Goal: Task Accomplishment & Management: Manage account settings

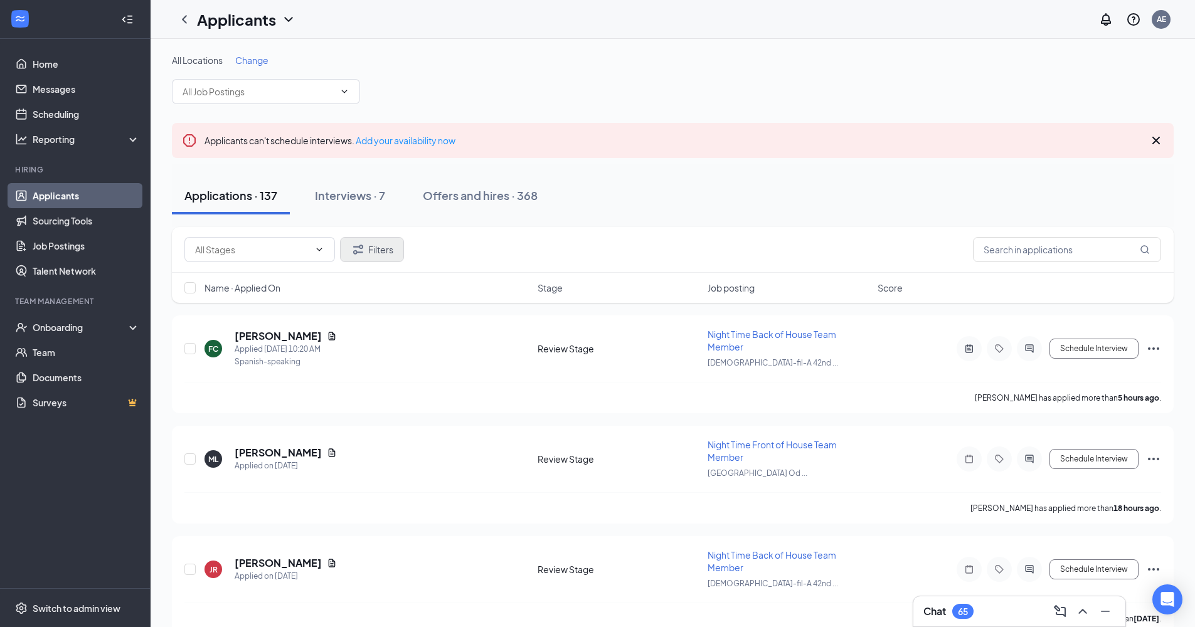
click at [384, 250] on button "Filters" at bounding box center [372, 249] width 64 height 25
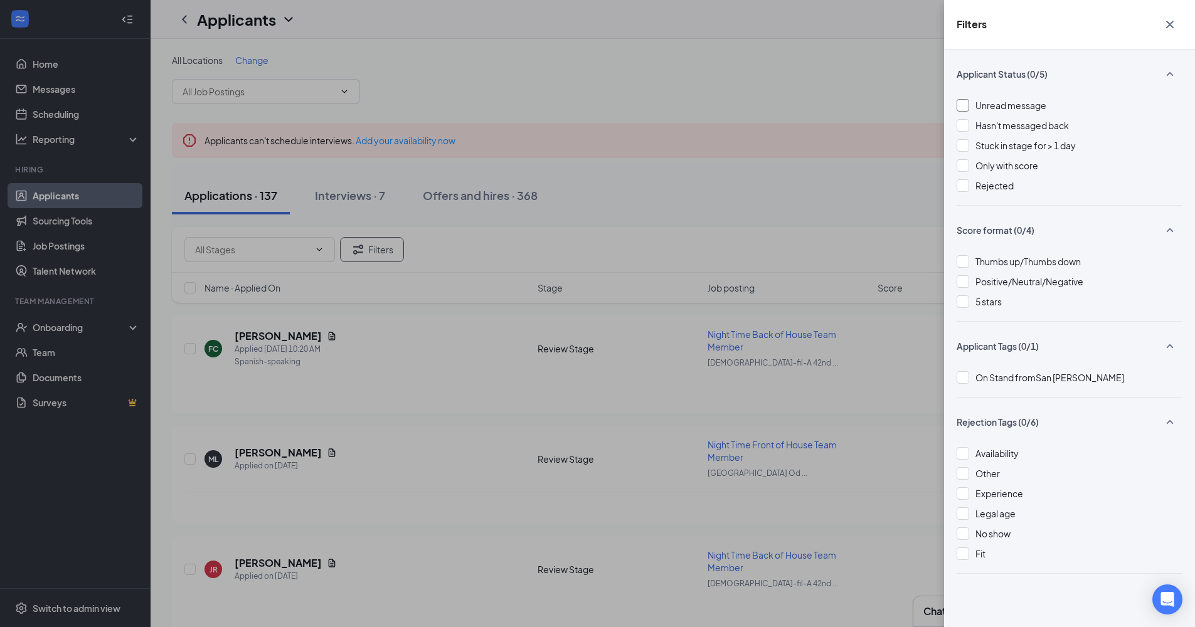
click at [964, 103] on div at bounding box center [962, 105] width 13 height 13
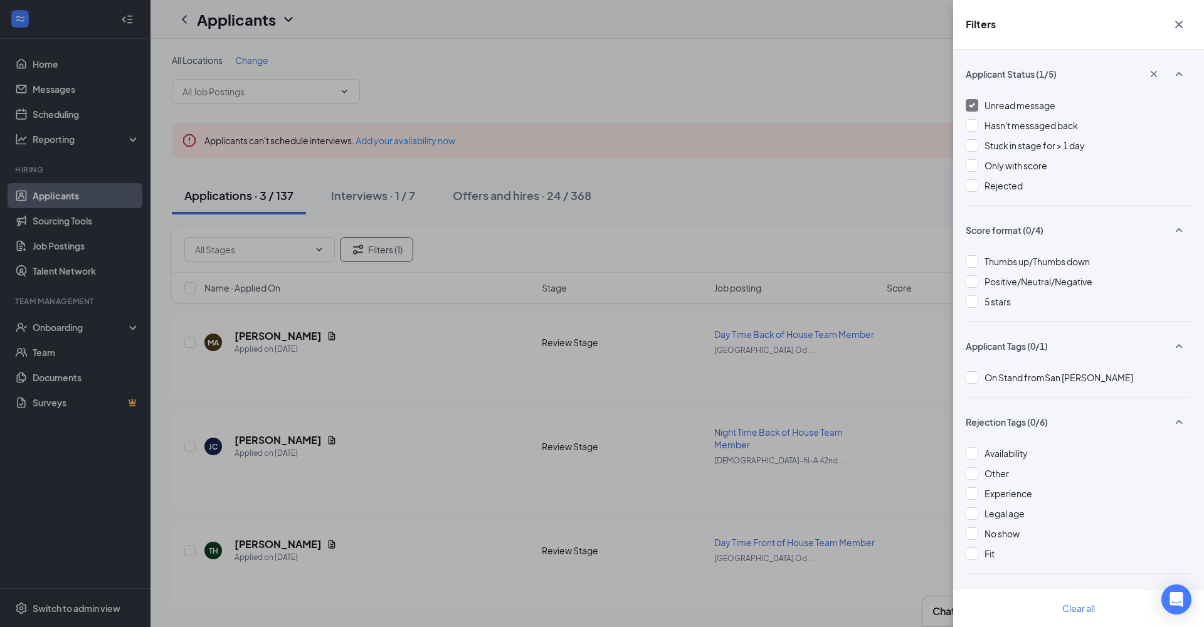
click at [1040, 25] on icon "Cross" at bounding box center [1178, 24] width 15 height 15
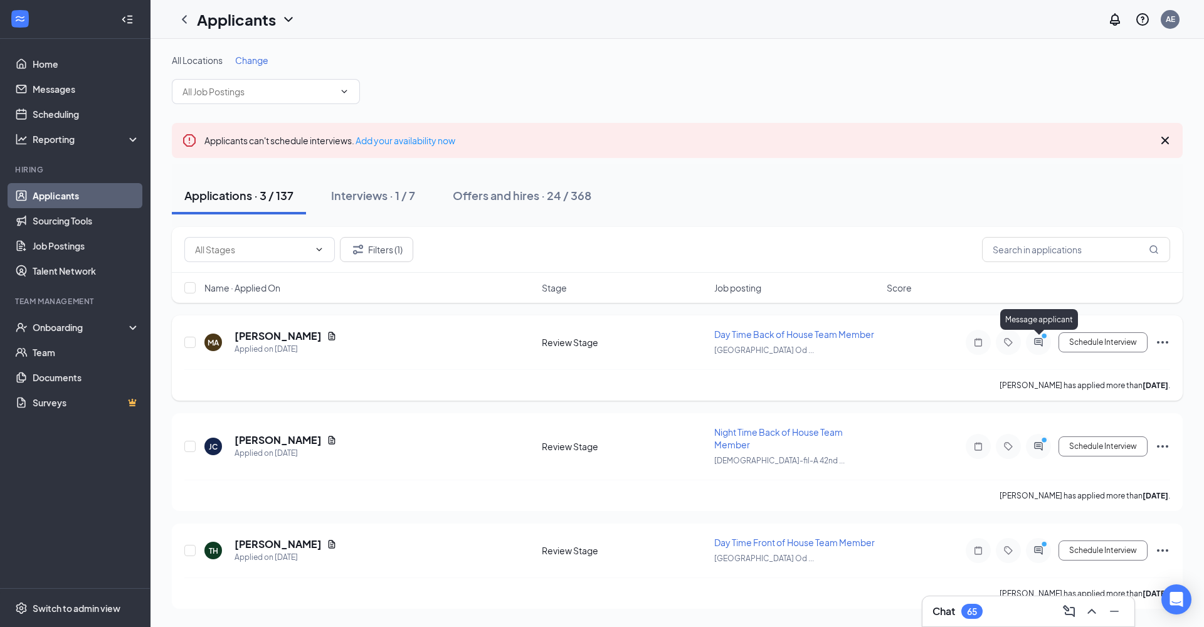
click at [1040, 343] on icon "ActiveChat" at bounding box center [1038, 342] width 15 height 10
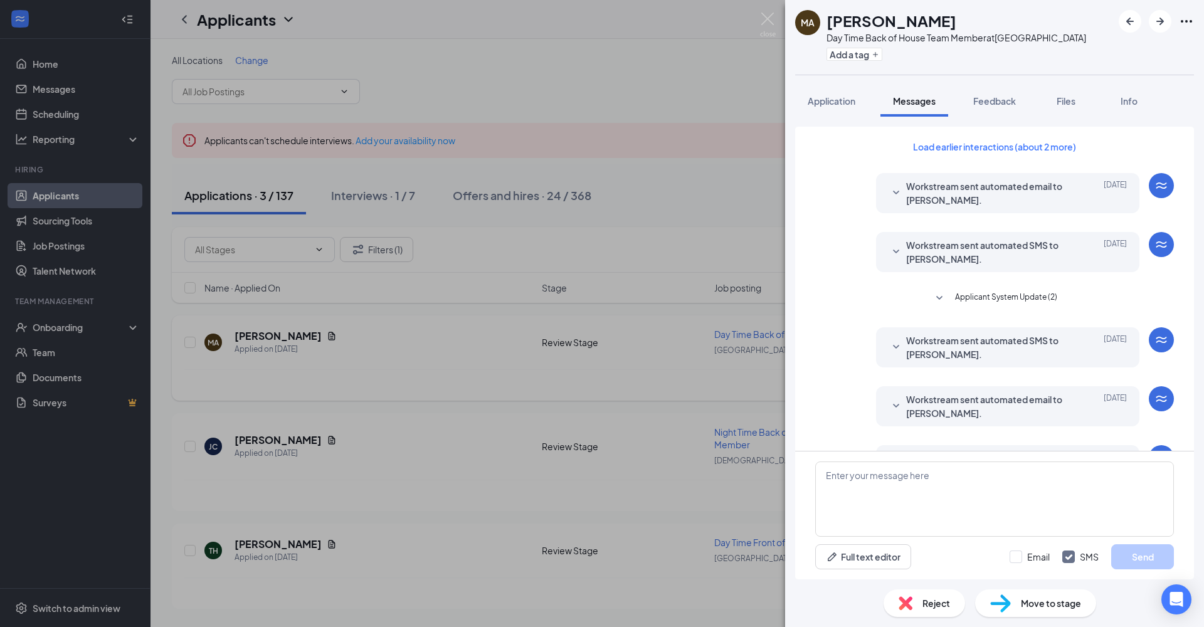
scroll to position [891, 0]
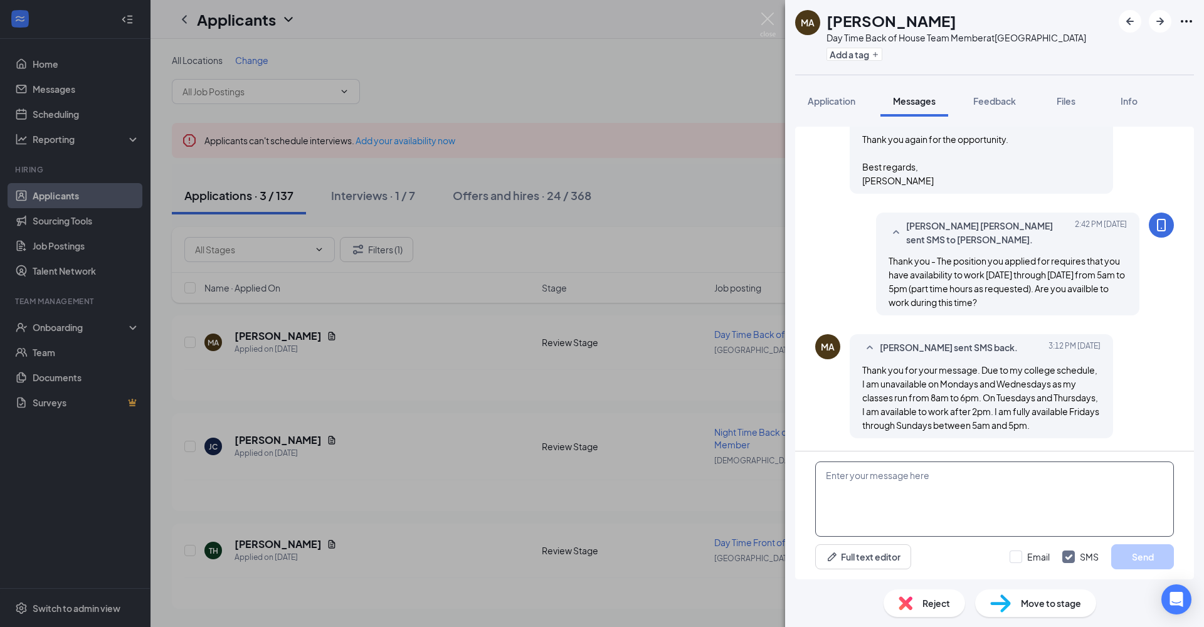
click at [1040, 459] on textarea at bounding box center [994, 499] width 359 height 75
type textarea "T"
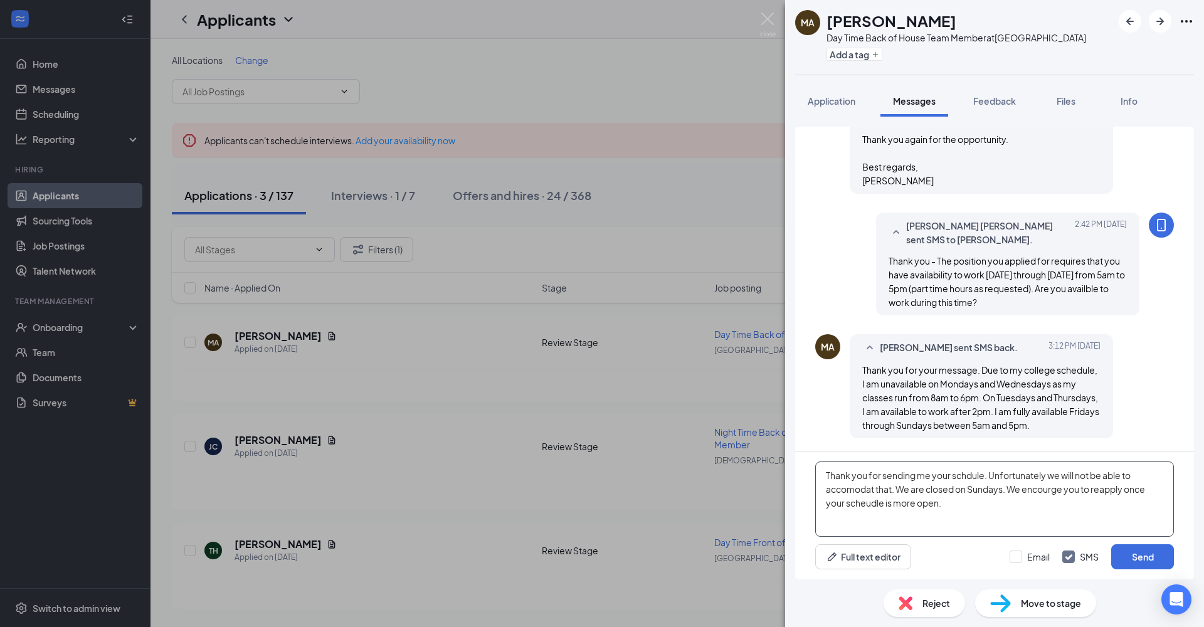
click at [927, 459] on textarea "Thank you for sending me your schdule. Unfortunately we will not be able to acc…" at bounding box center [994, 499] width 359 height 75
click at [1040, 459] on textarea "Thank you for sending me your schdule. Unfortunately we will not be able to acc…" at bounding box center [994, 499] width 359 height 75
type textarea "Thank you for sending me your schdule. Unfortunately we will not be able to acc…"
click at [1040, 459] on button "Send" at bounding box center [1142, 556] width 63 height 25
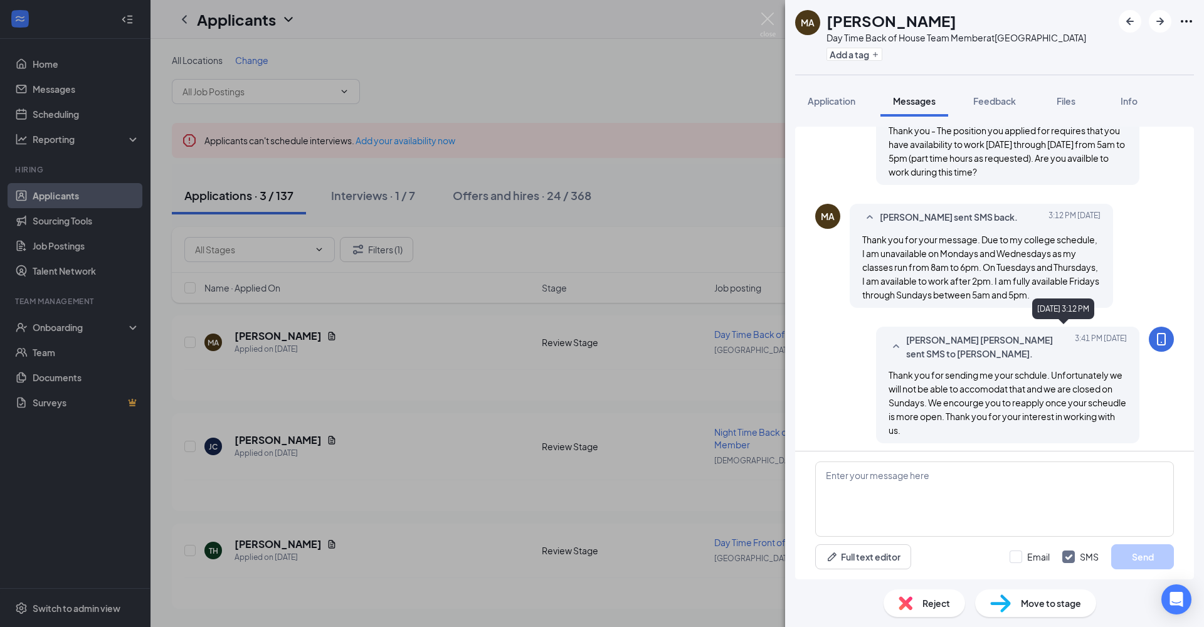
scroll to position [1027, 0]
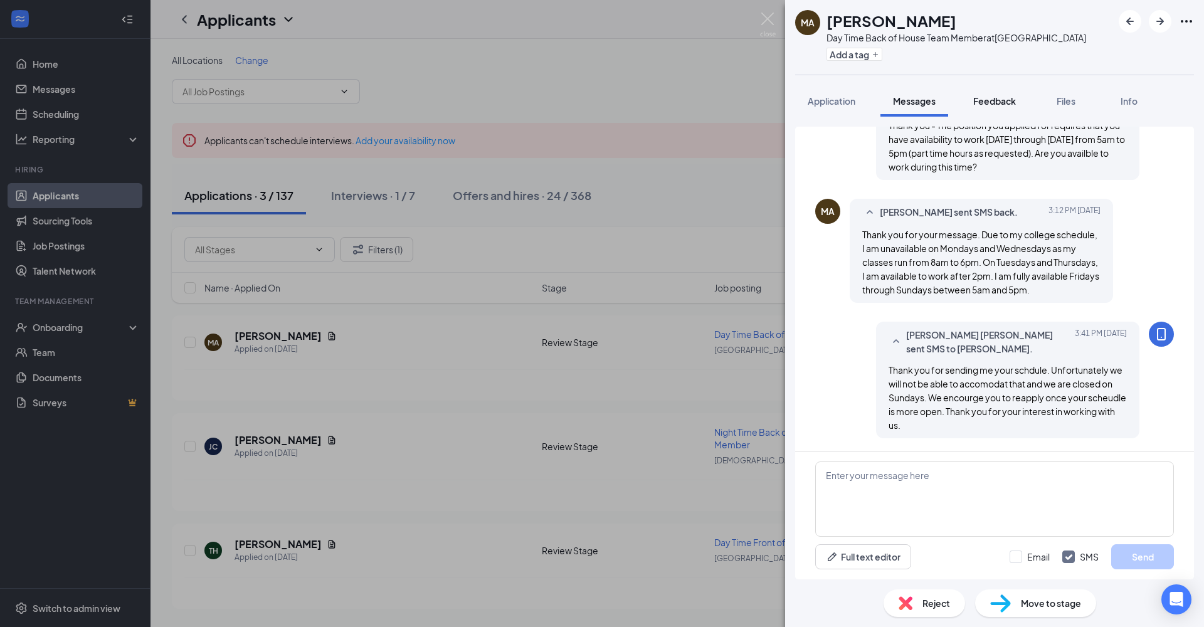
click at [1003, 103] on span "Feedback" at bounding box center [994, 100] width 43 height 11
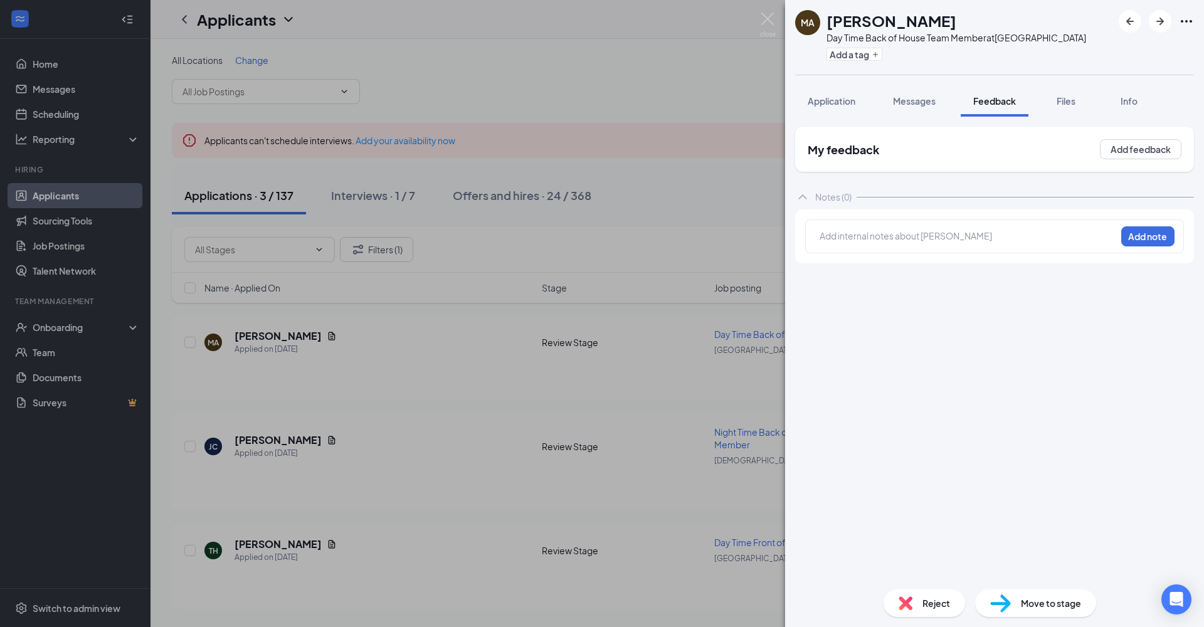
click at [978, 249] on div "Add internal notes about [PERSON_NAME] Add note" at bounding box center [994, 236] width 379 height 34
click at [973, 242] on div at bounding box center [967, 236] width 295 height 13
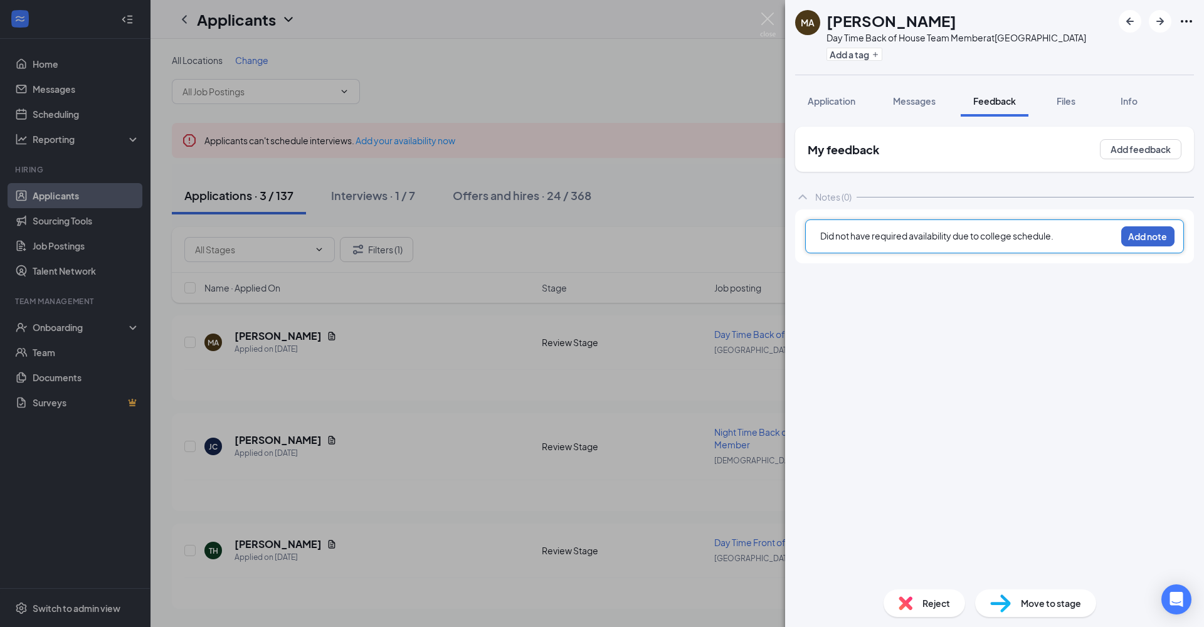
click at [1040, 240] on button "Add note" at bounding box center [1147, 236] width 53 height 20
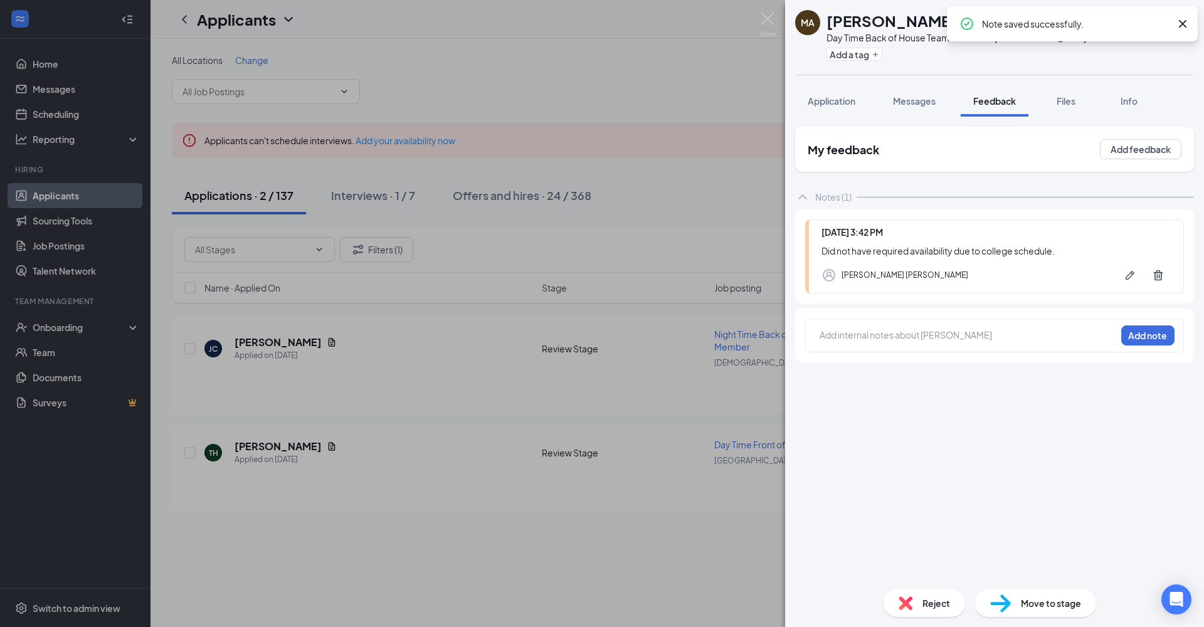
click at [944, 459] on span "Reject" at bounding box center [937, 603] width 28 height 14
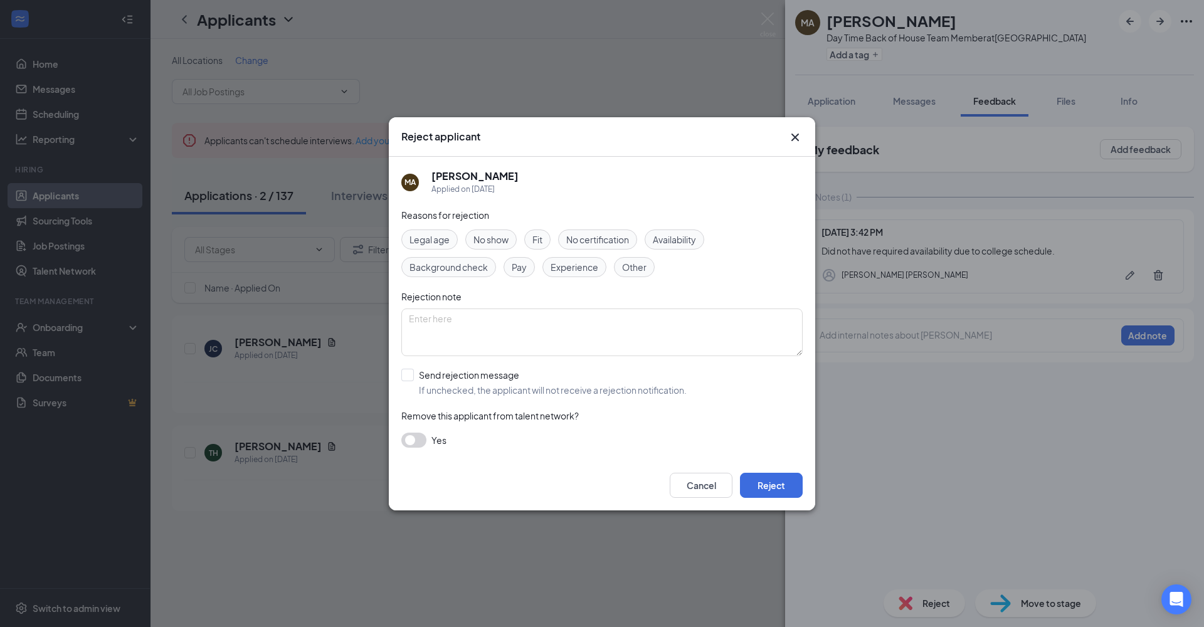
click at [670, 241] on span "Availability" at bounding box center [674, 240] width 43 height 14
click at [408, 378] on div at bounding box center [407, 375] width 13 height 13
click at [408, 378] on input "Send rejection message If unchecked, the applicant will not receive a rejection…" at bounding box center [543, 383] width 285 height 28
checkbox input "true"
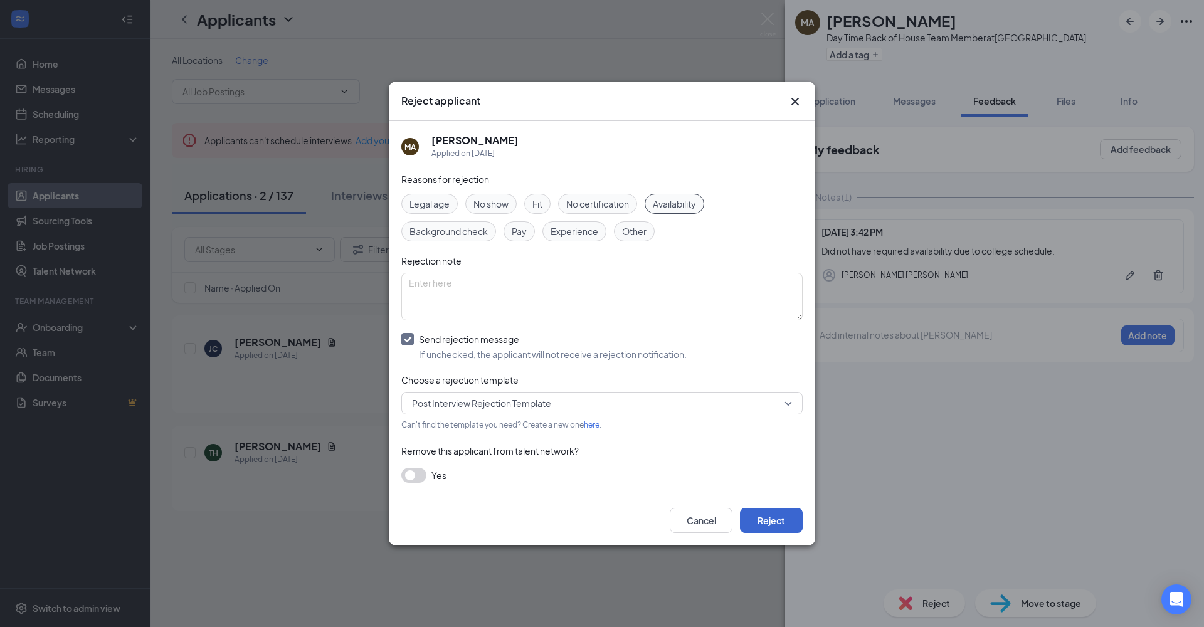
click at [762, 459] on button "Reject" at bounding box center [771, 520] width 63 height 25
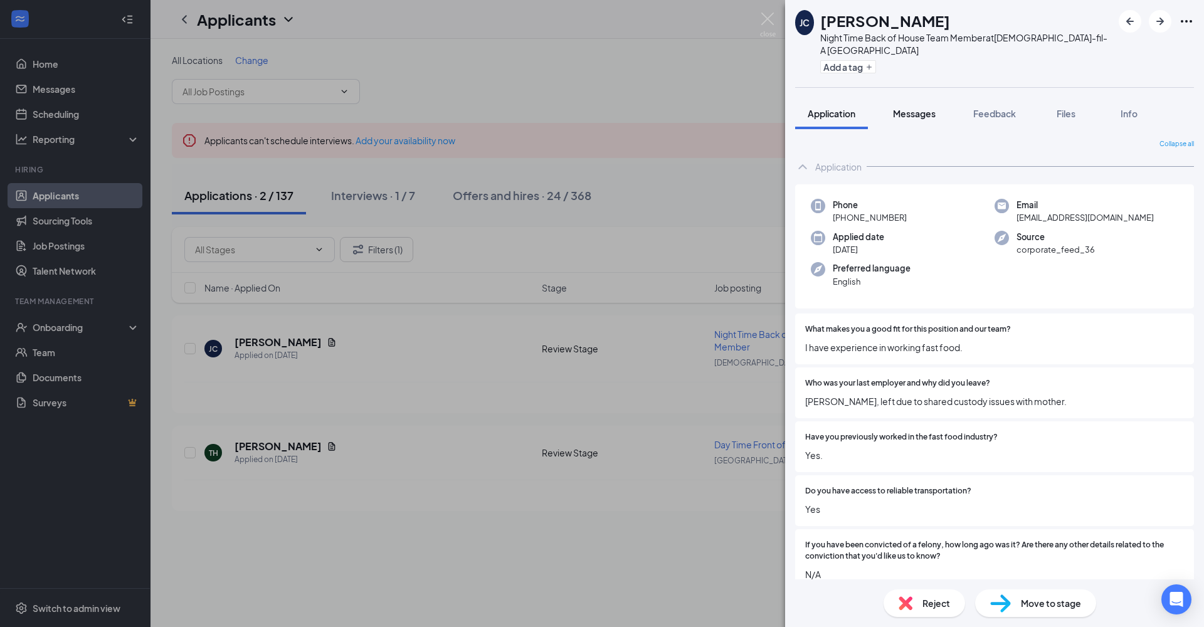
click at [930, 114] on span "Messages" at bounding box center [914, 113] width 43 height 11
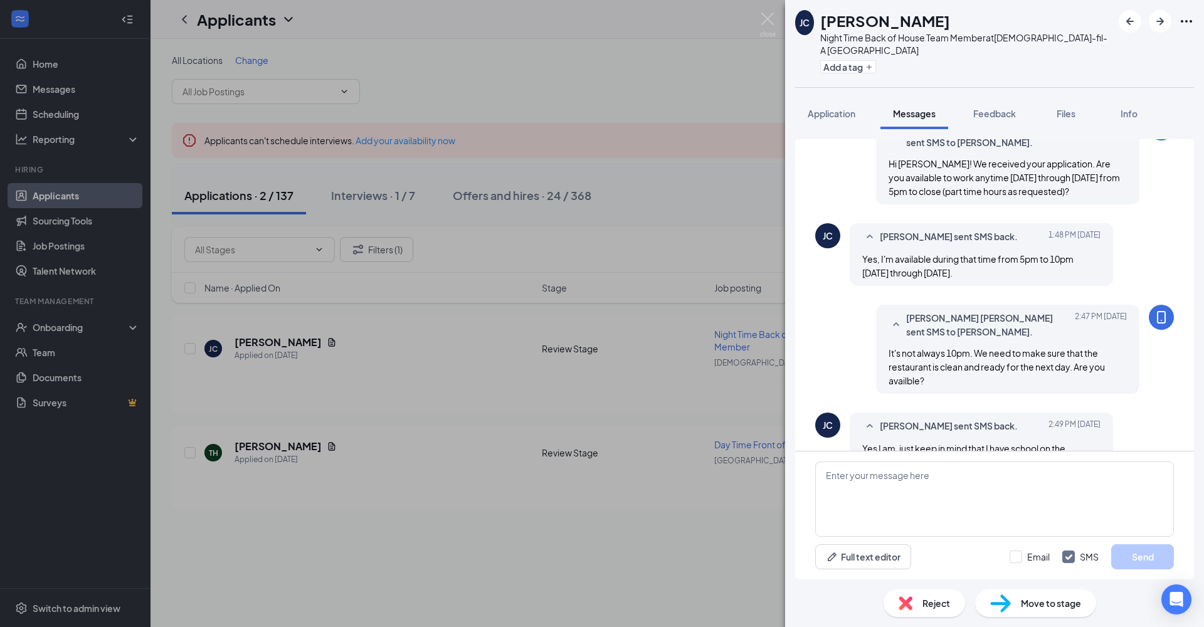
scroll to position [393, 0]
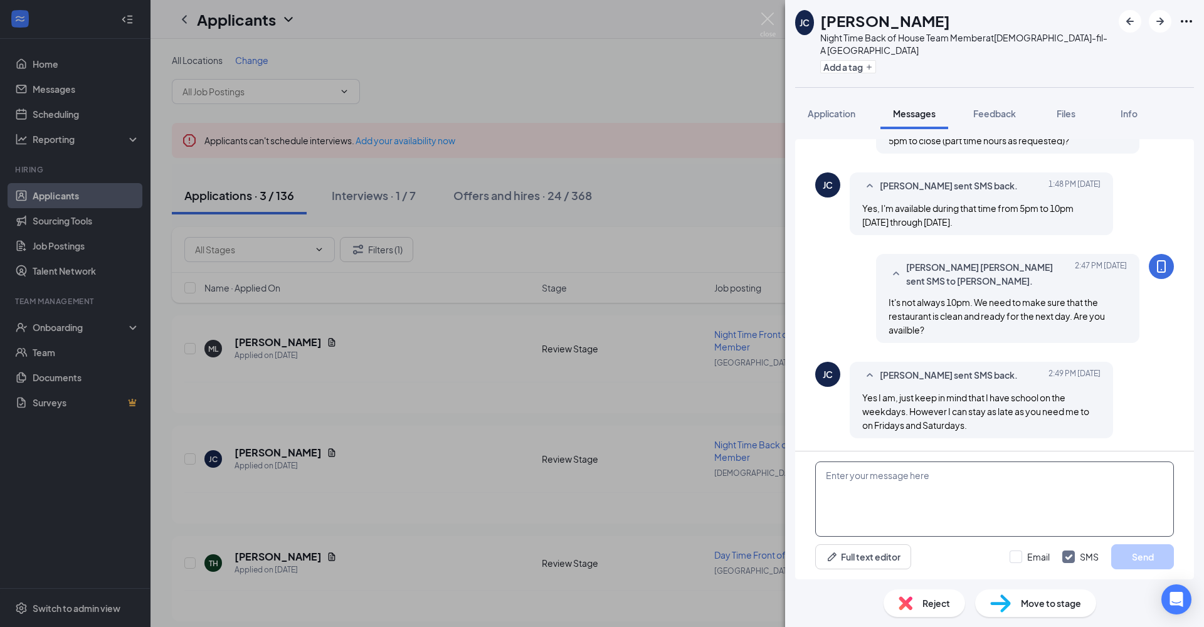
click at [1020, 459] on textarea at bounding box center [994, 499] width 359 height 75
type textarea "O"
click at [750, 98] on div "[PERSON_NAME] Night Time Back of House Team Member at [DEMOGRAPHIC_DATA]-fil-A …" at bounding box center [602, 313] width 1204 height 627
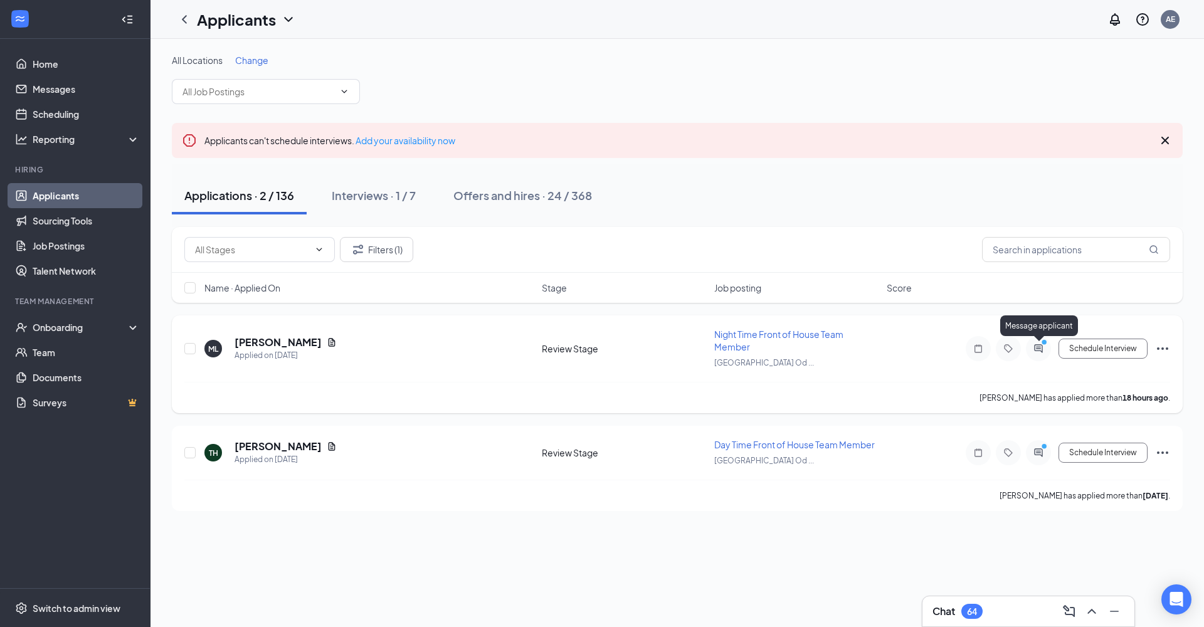
click at [1040, 344] on icon "PrimaryDot" at bounding box center [1046, 344] width 15 height 10
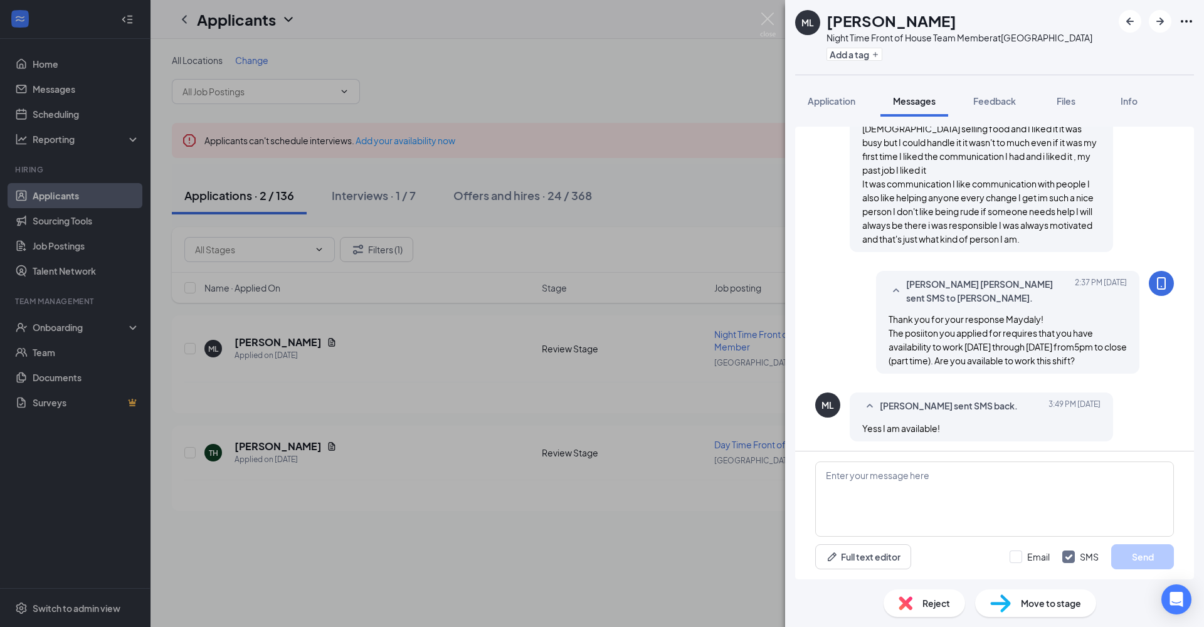
scroll to position [629, 0]
click at [1005, 103] on span "Feedback" at bounding box center [994, 100] width 43 height 11
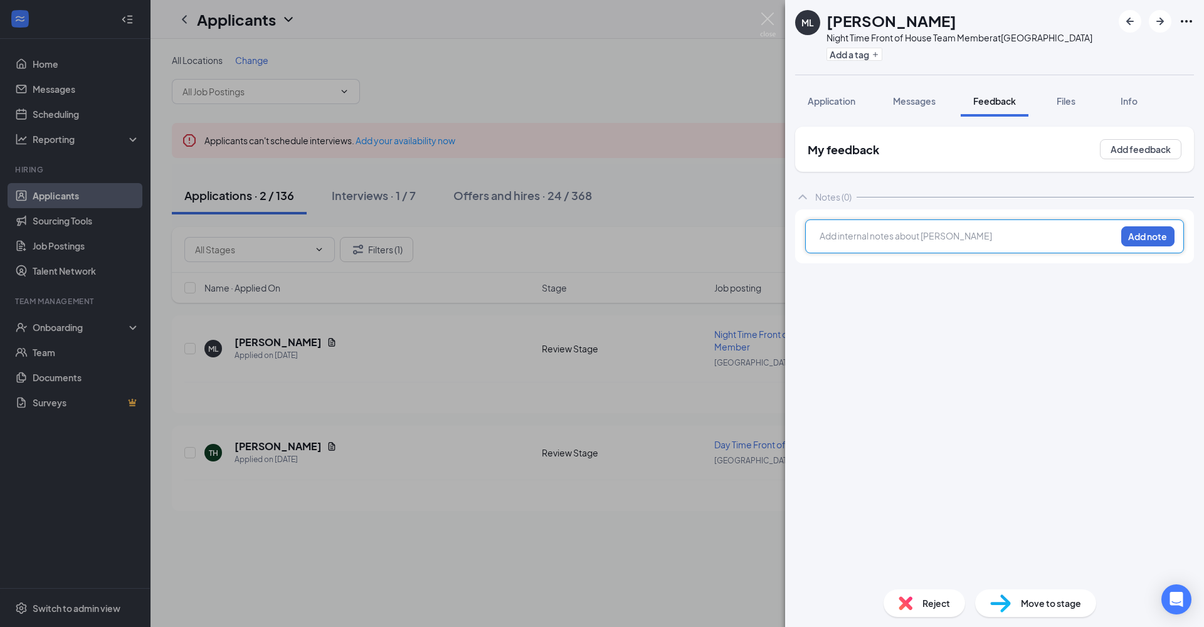
click at [998, 236] on div at bounding box center [967, 236] width 295 height 13
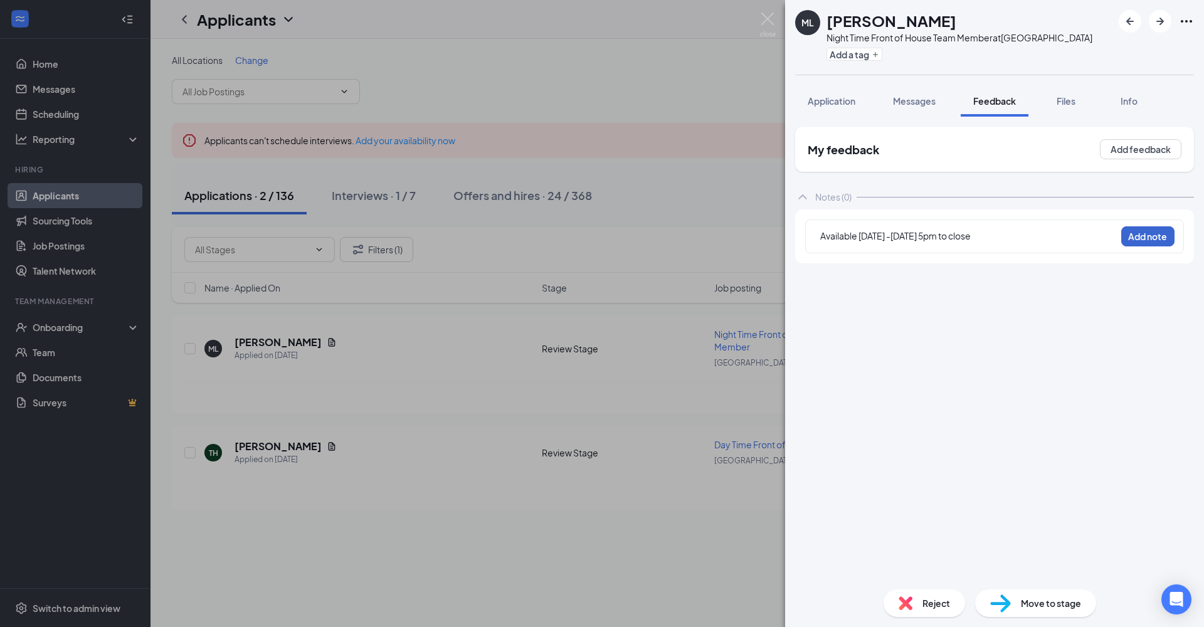
click at [1040, 237] on button "Add note" at bounding box center [1147, 236] width 53 height 20
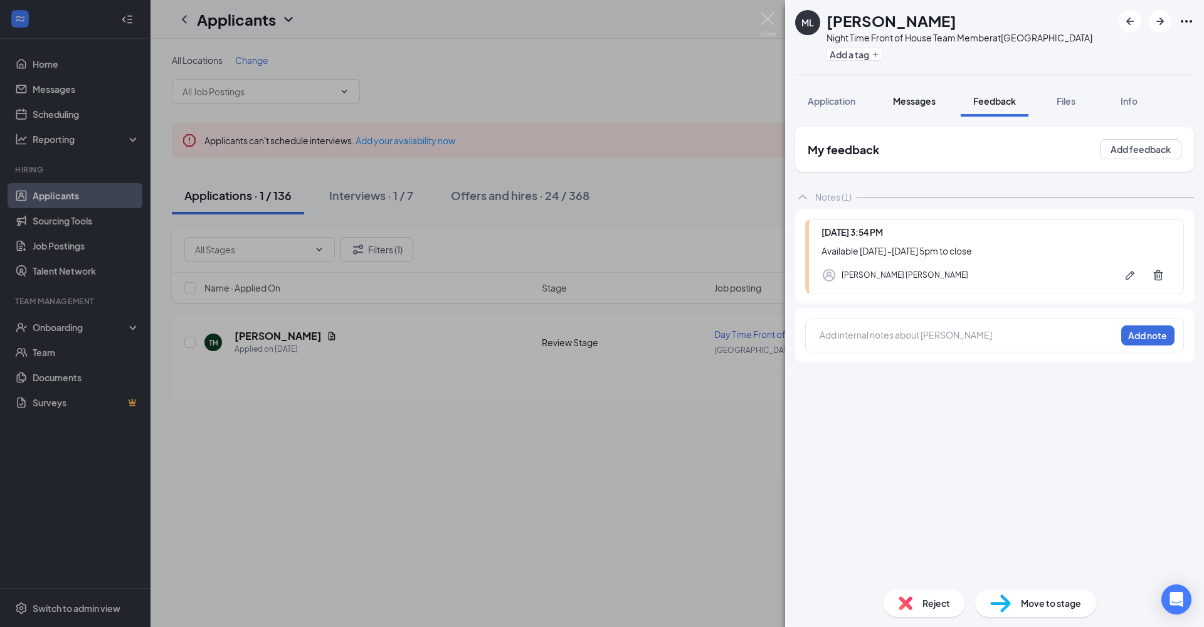
click at [914, 98] on span "Messages" at bounding box center [914, 100] width 43 height 11
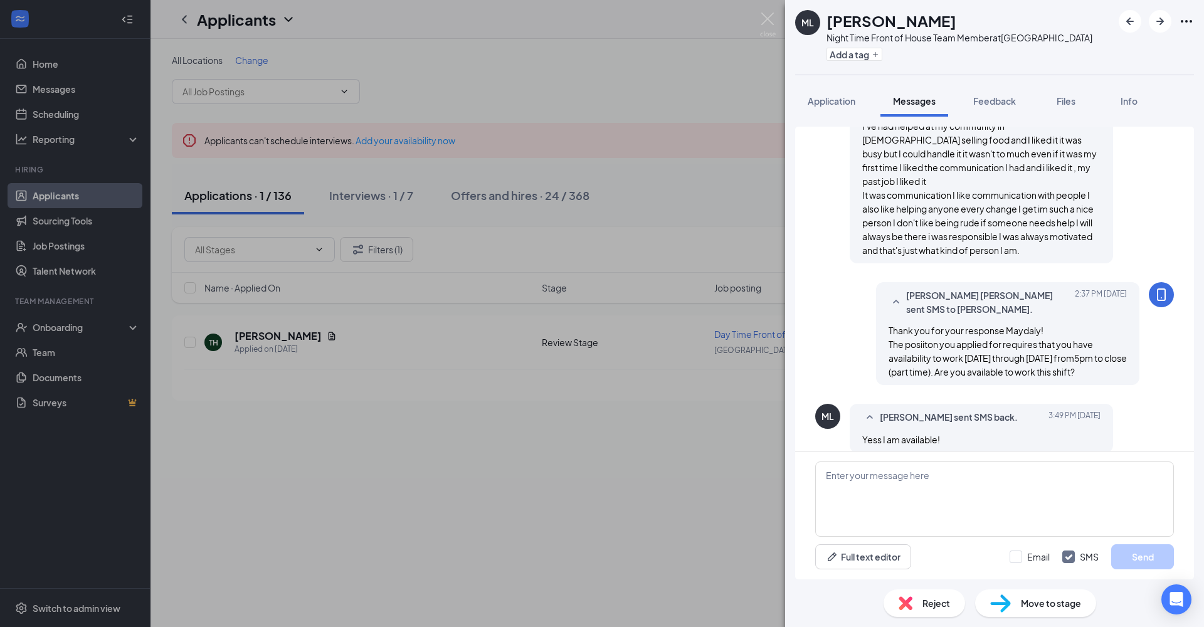
scroll to position [629, 0]
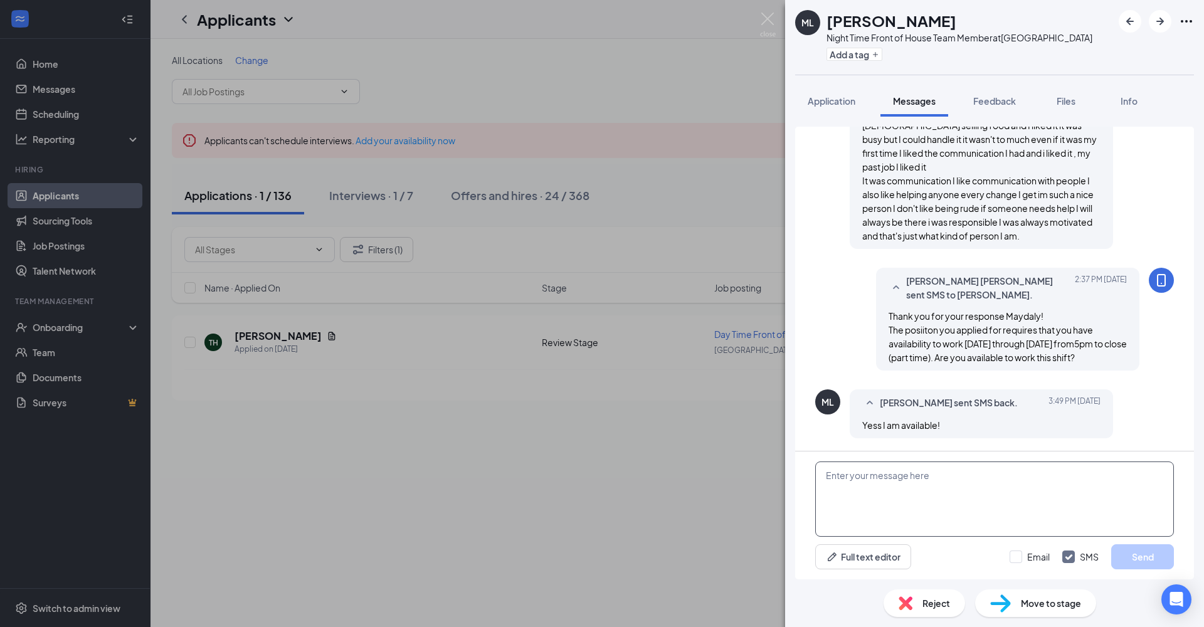
click at [961, 459] on textarea at bounding box center [994, 499] width 359 height 75
type textarea "Thank you - I will send you an interview invite for [DATE]."
click at [1040, 459] on button "Send" at bounding box center [1142, 556] width 63 height 25
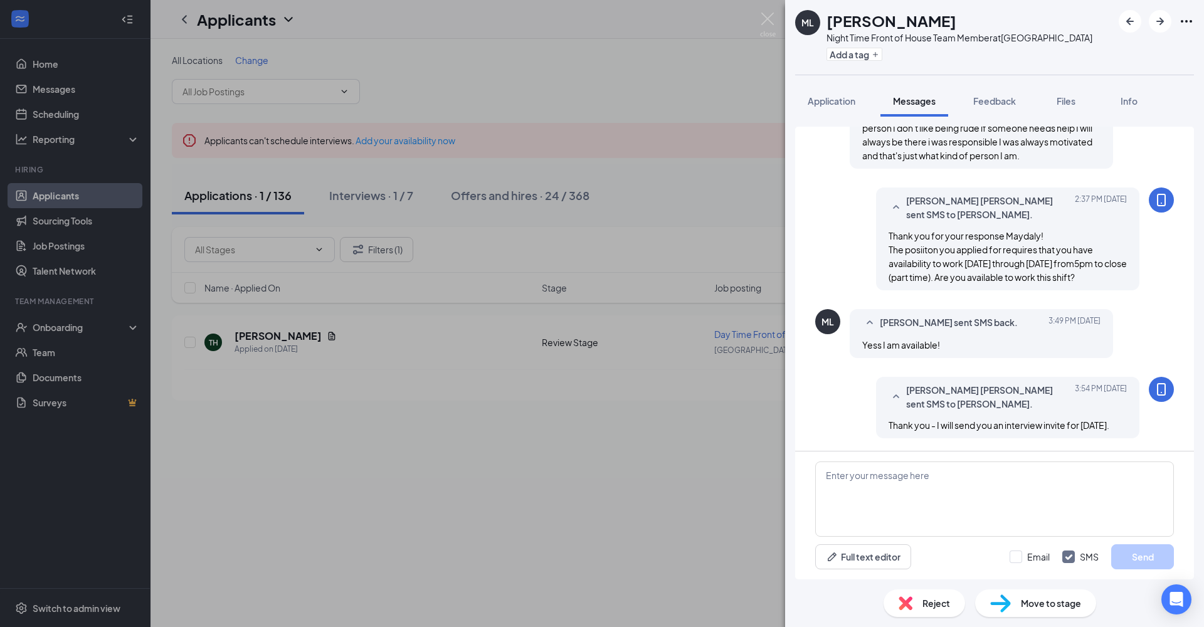
click at [1040, 459] on div "Move to stage" at bounding box center [1035, 603] width 121 height 28
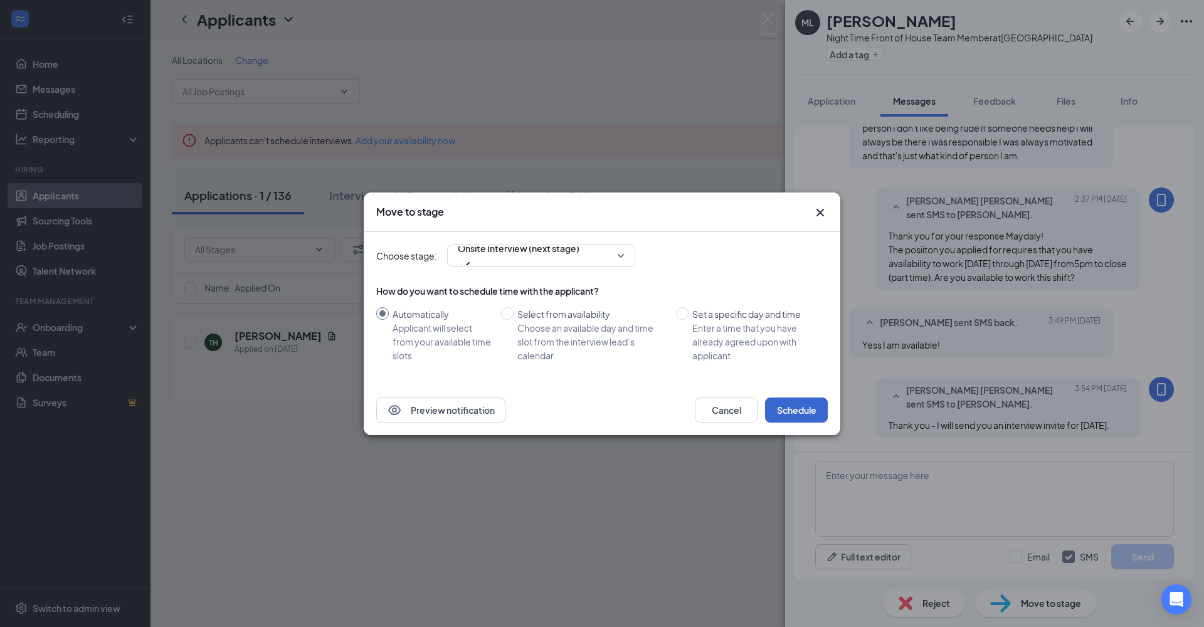
click at [801, 414] on button "Schedule" at bounding box center [796, 410] width 63 height 25
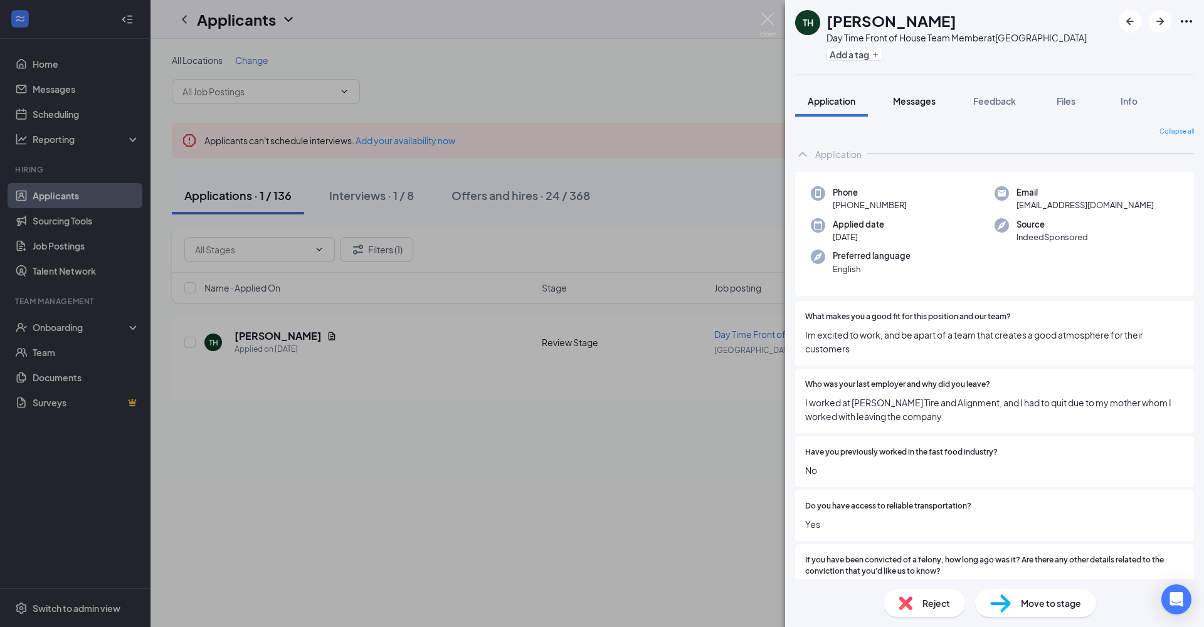
click at [928, 104] on span "Messages" at bounding box center [914, 100] width 43 height 11
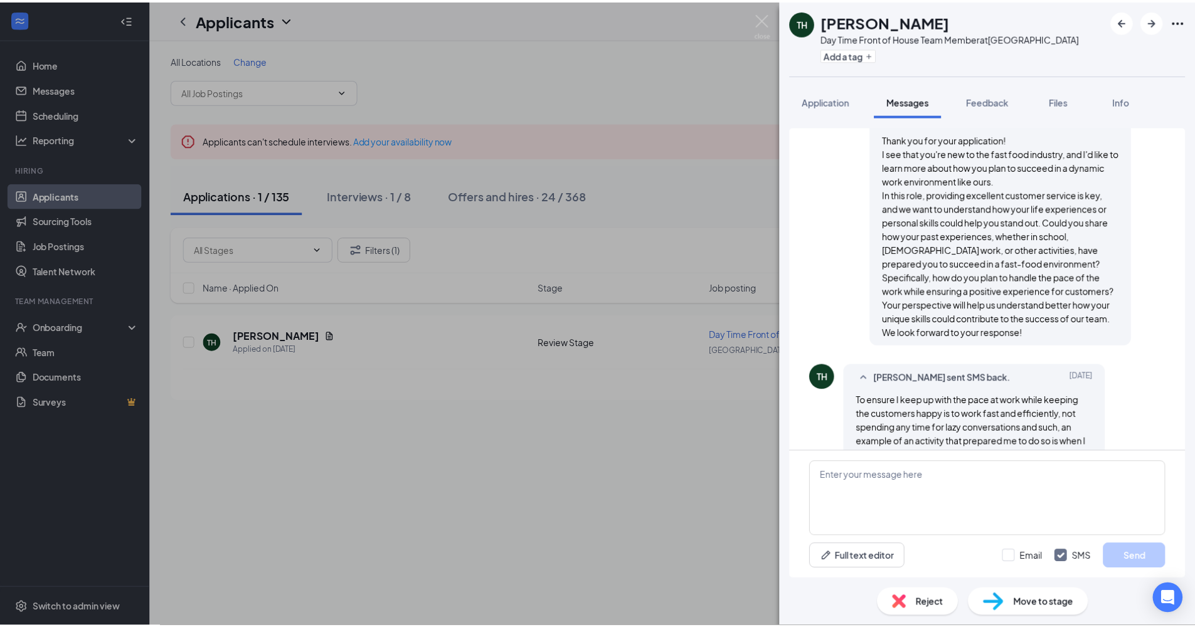
scroll to position [327, 0]
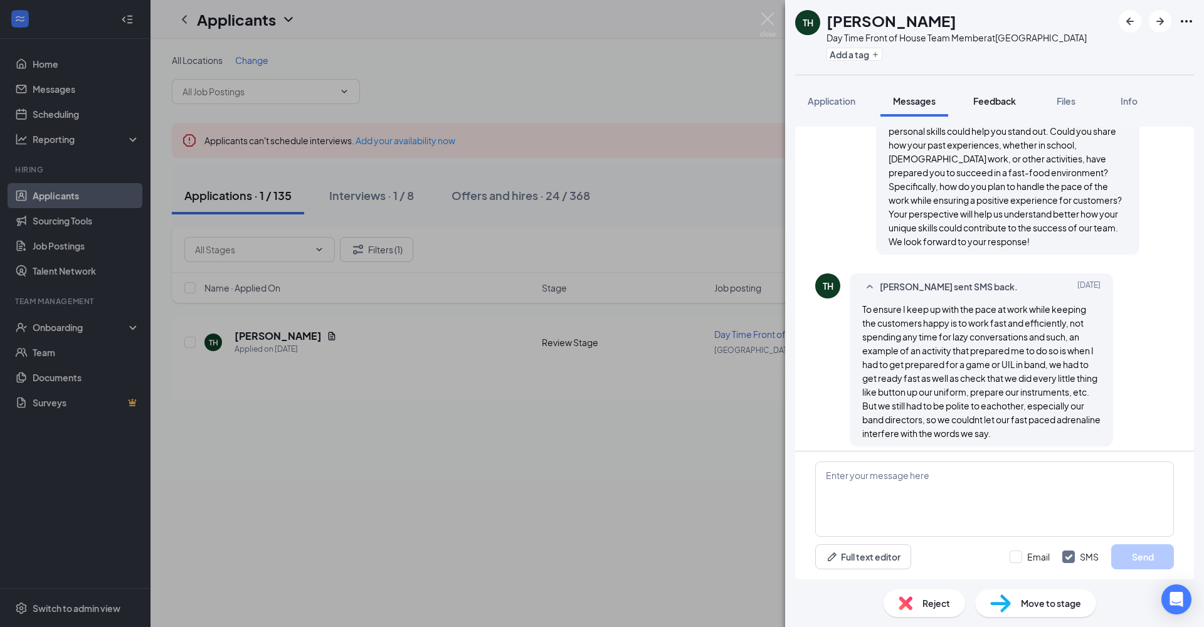
click at [1002, 103] on span "Feedback" at bounding box center [994, 100] width 43 height 11
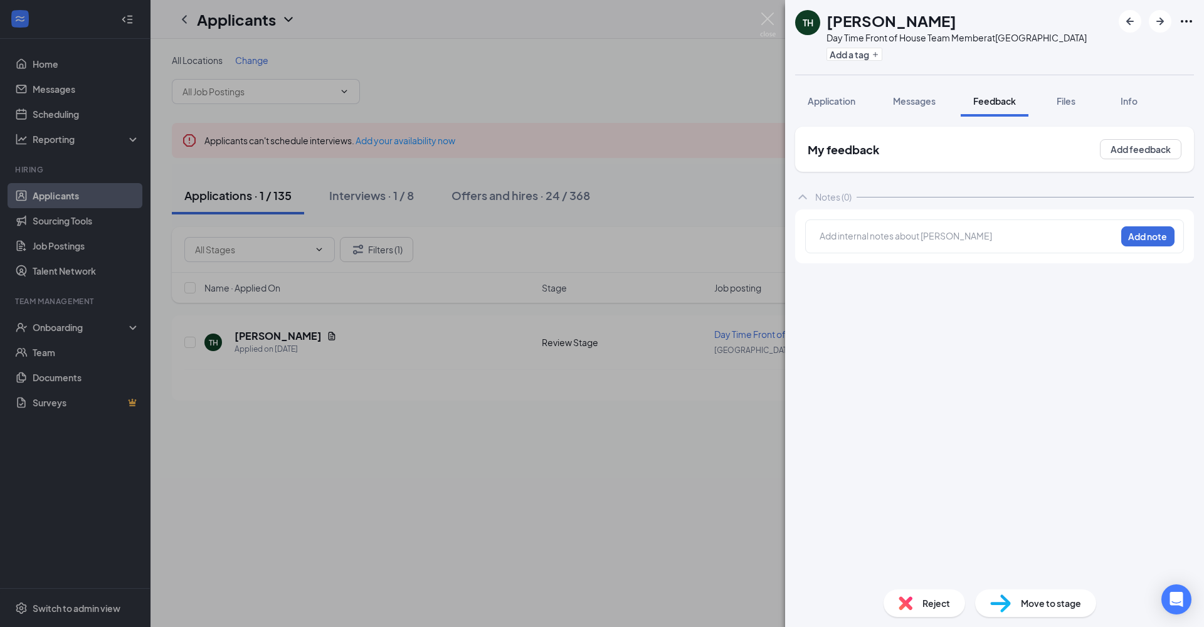
click at [1004, 236] on div at bounding box center [967, 236] width 295 height 13
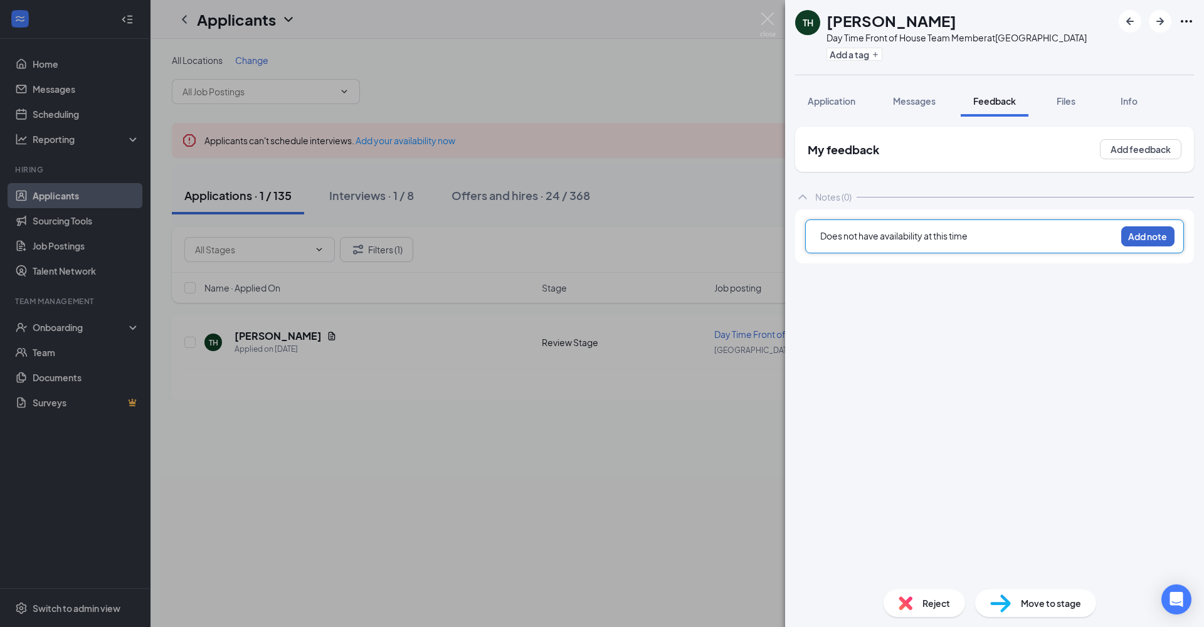
click at [1040, 237] on button "Add note" at bounding box center [1147, 236] width 53 height 20
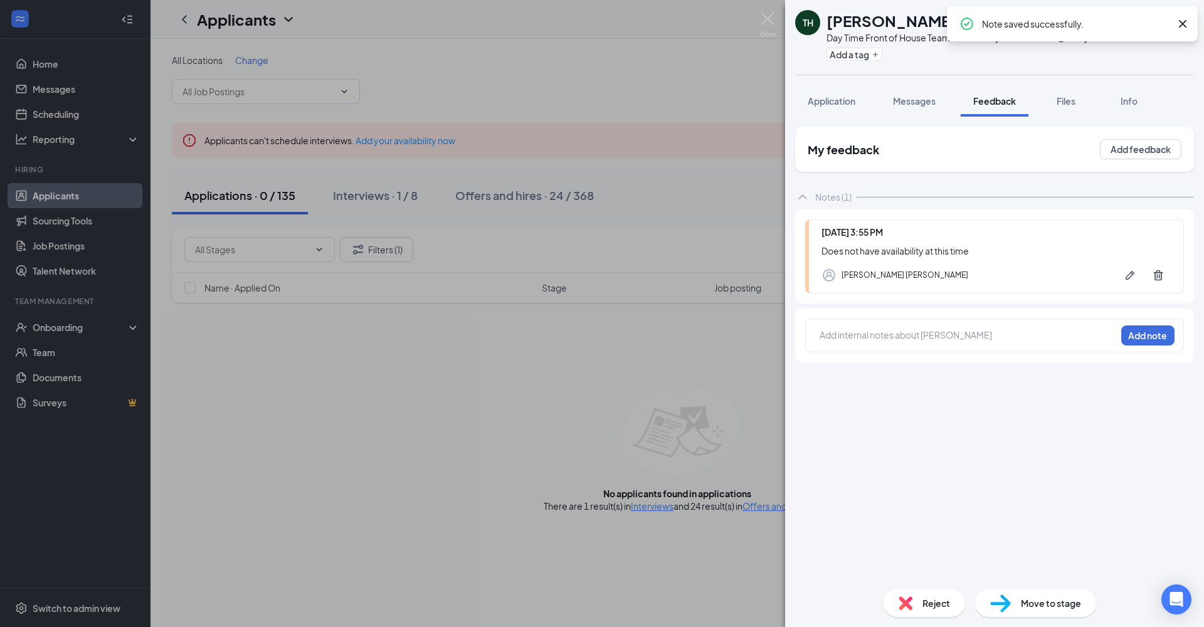
click at [645, 459] on div "TH [PERSON_NAME] Day Time Front of House Team Member at [GEOGRAPHIC_DATA] Add a…" at bounding box center [602, 313] width 1204 height 627
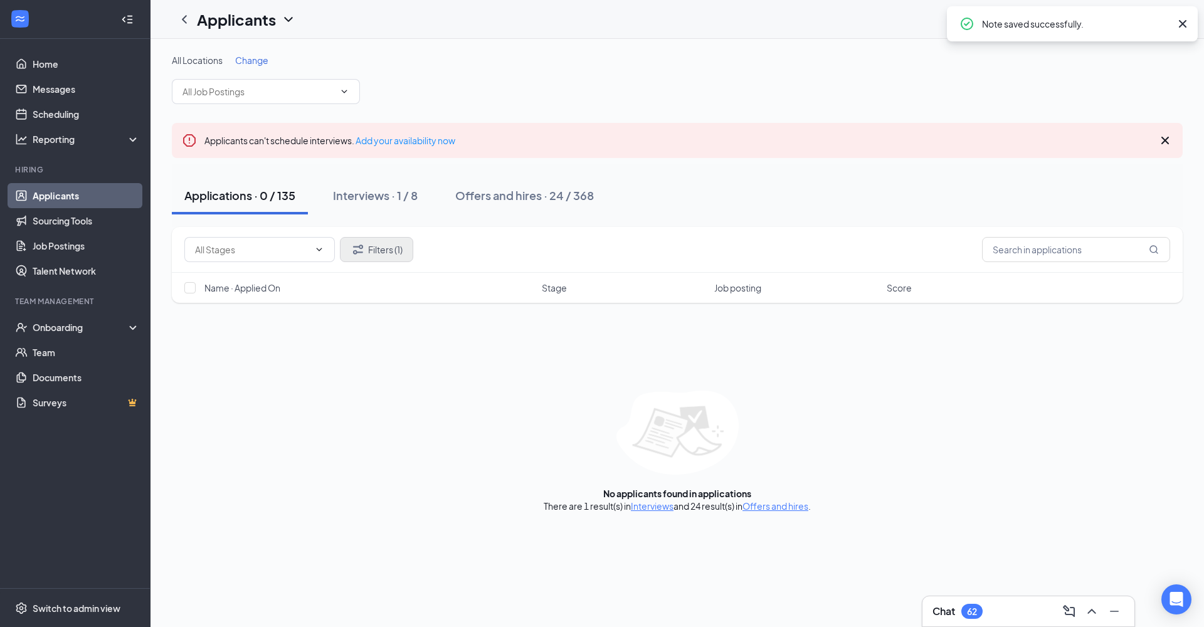
click at [385, 253] on button "Filters (1)" at bounding box center [376, 249] width 73 height 25
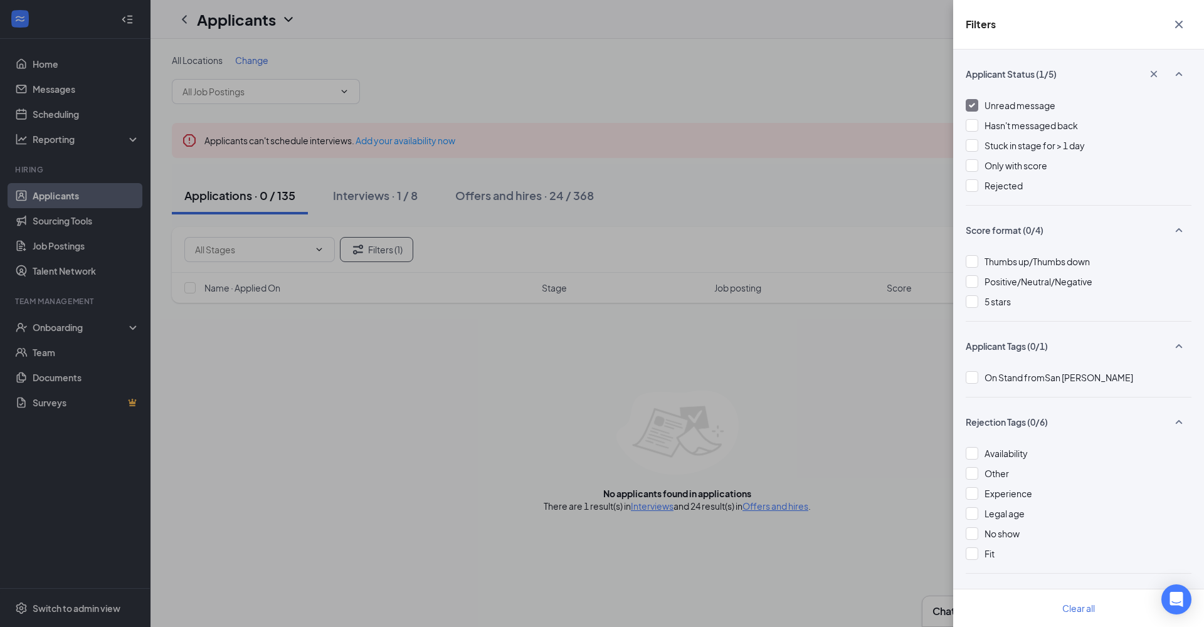
click at [972, 106] on img at bounding box center [972, 105] width 6 height 5
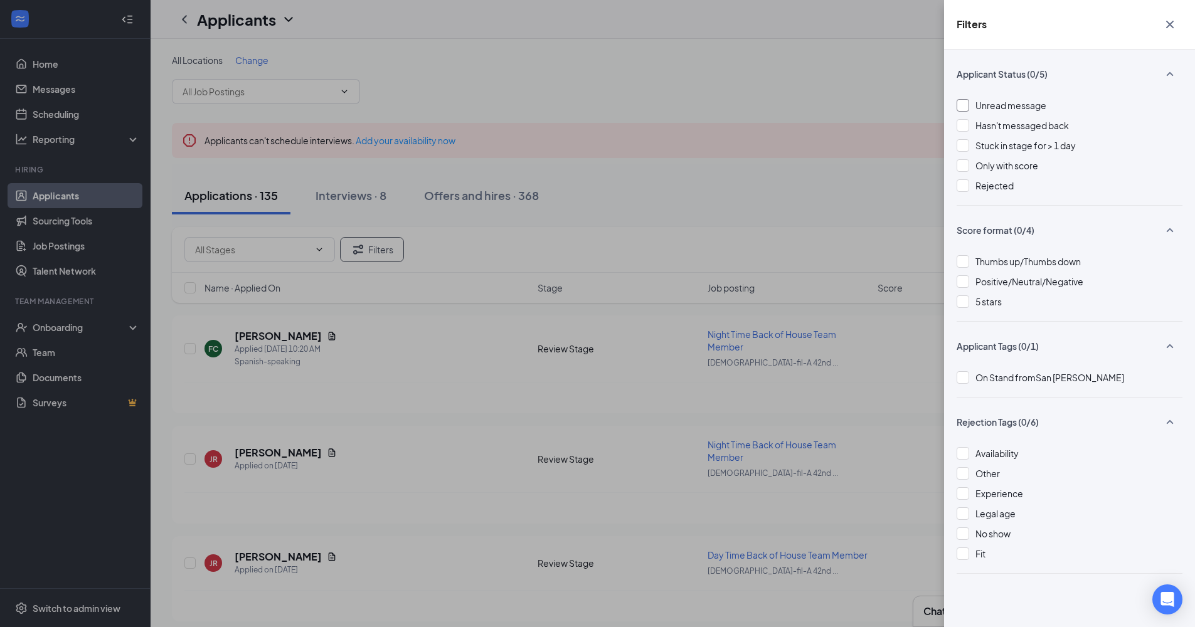
click at [966, 105] on div at bounding box center [962, 105] width 13 height 13
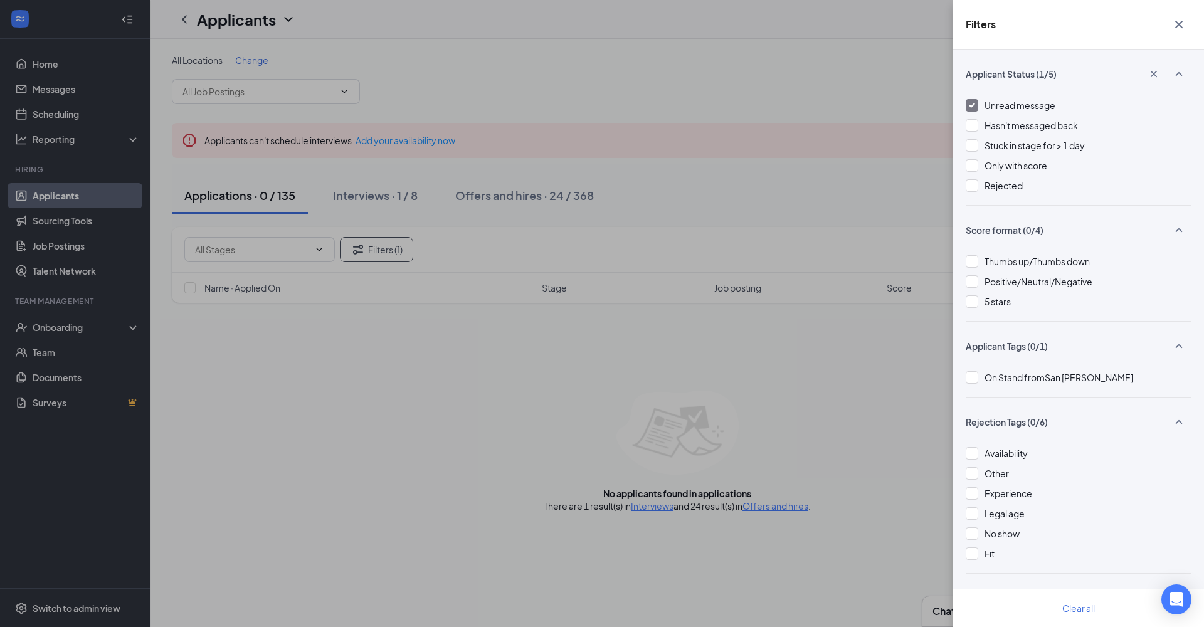
click at [971, 102] on div at bounding box center [972, 105] width 13 height 13
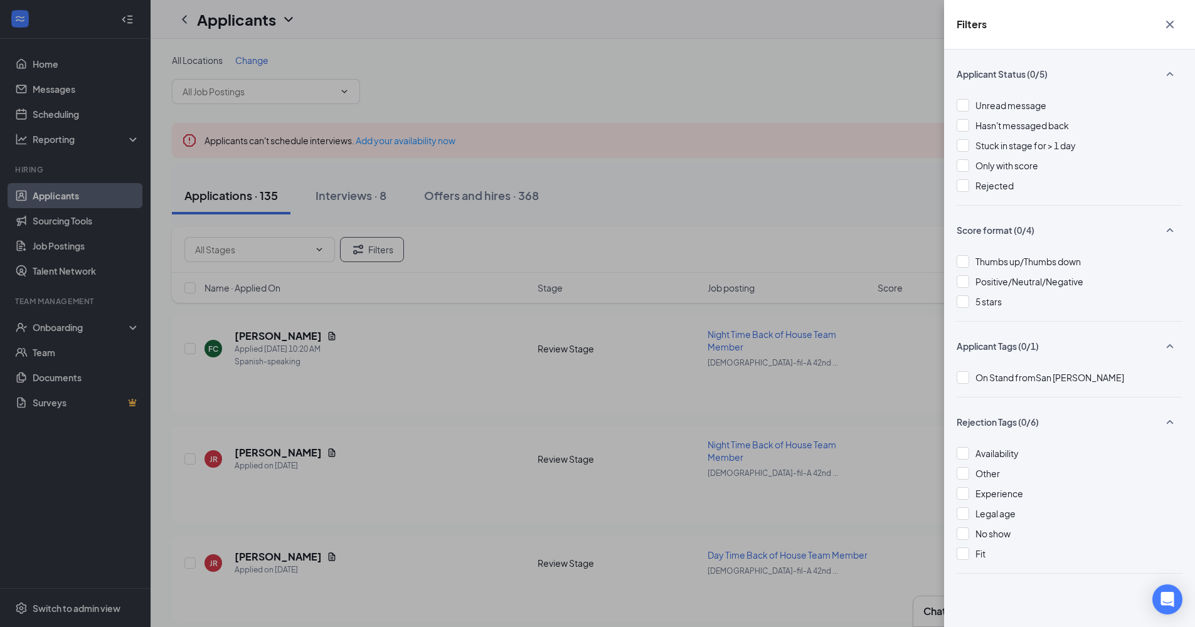
click at [1040, 26] on icon "Cross" at bounding box center [1170, 25] width 8 height 8
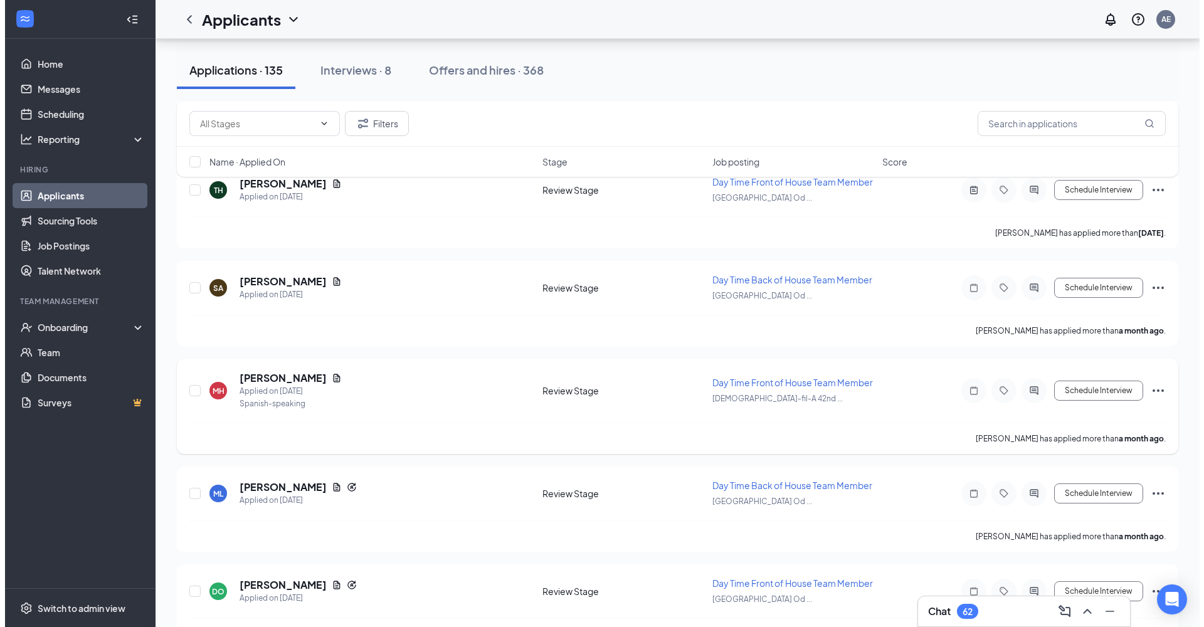
scroll to position [3292, 0]
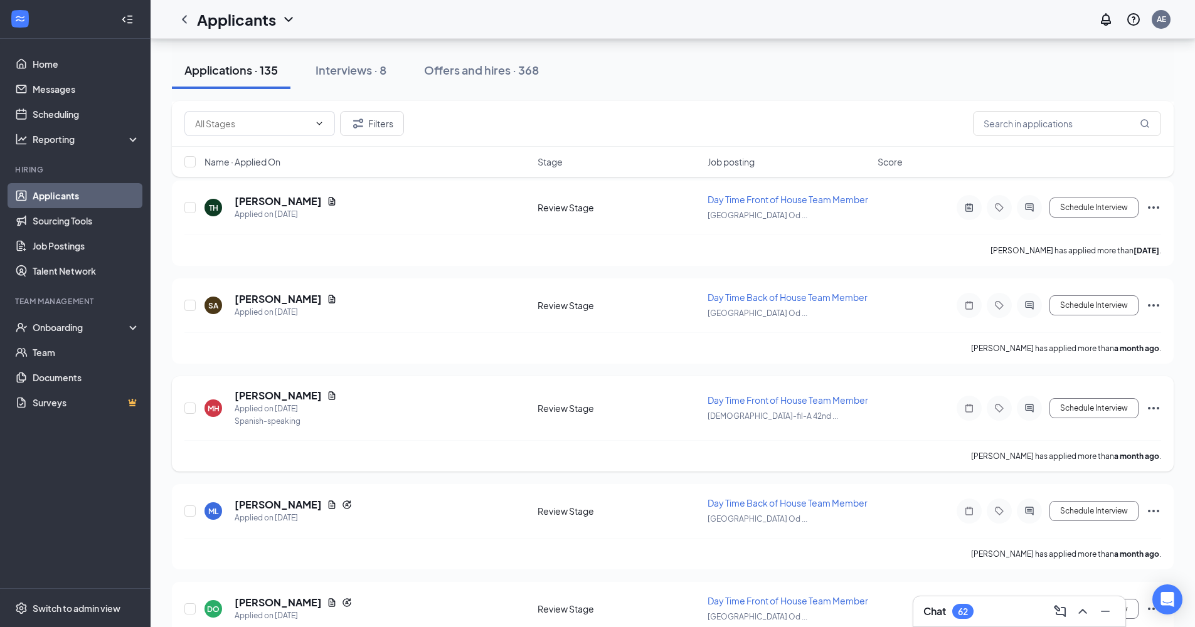
click at [1027, 304] on icon "ActiveChat" at bounding box center [1029, 305] width 8 height 8
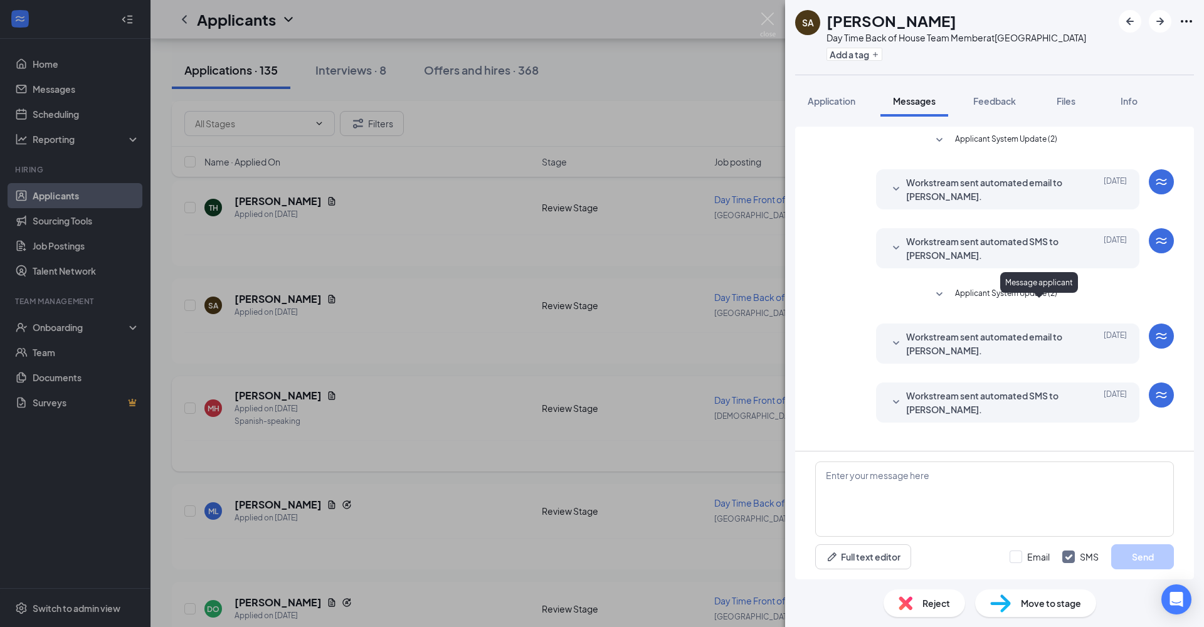
click at [838, 101] on span "Application" at bounding box center [832, 100] width 48 height 11
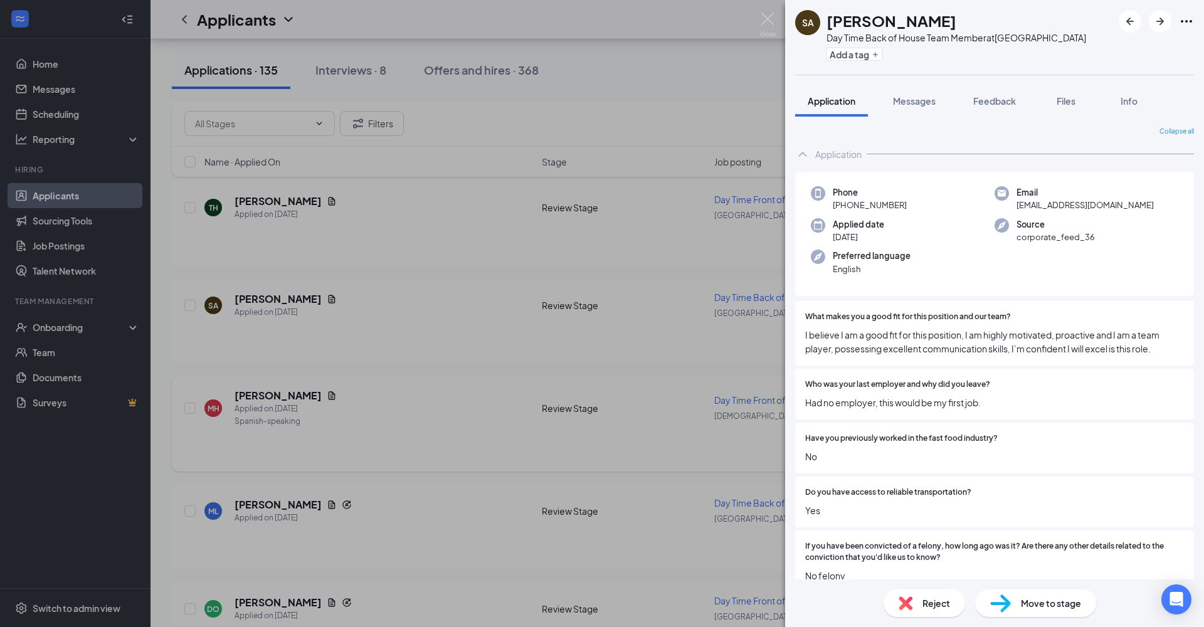
click at [919, 103] on span "Messages" at bounding box center [914, 100] width 43 height 11
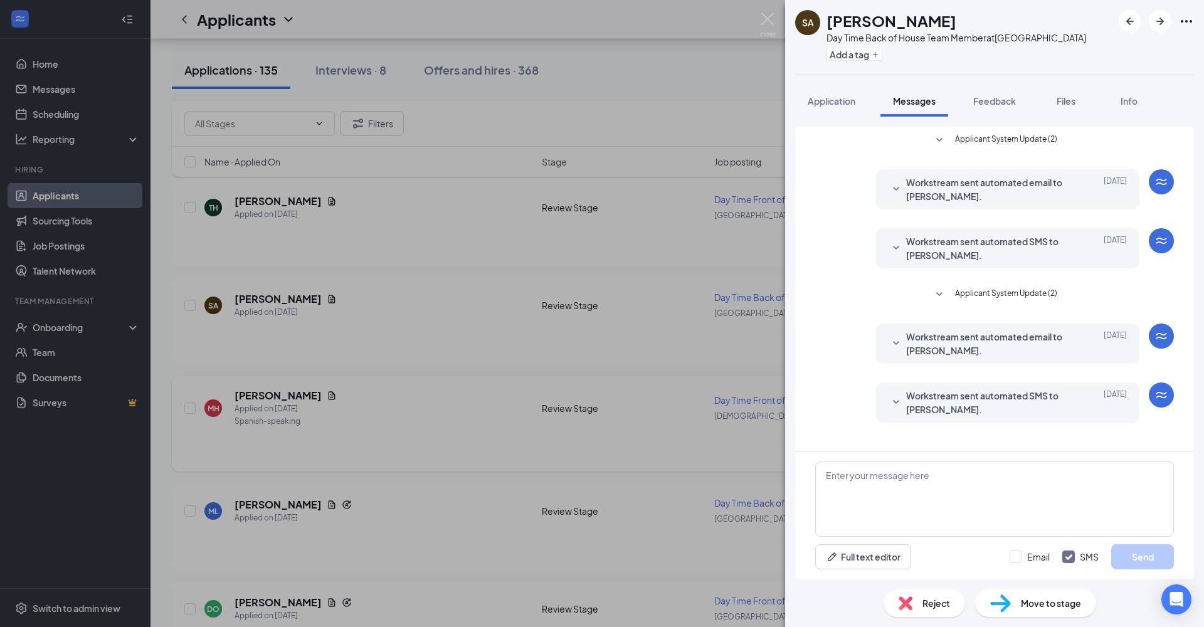
click at [840, 102] on span "Application" at bounding box center [832, 100] width 48 height 11
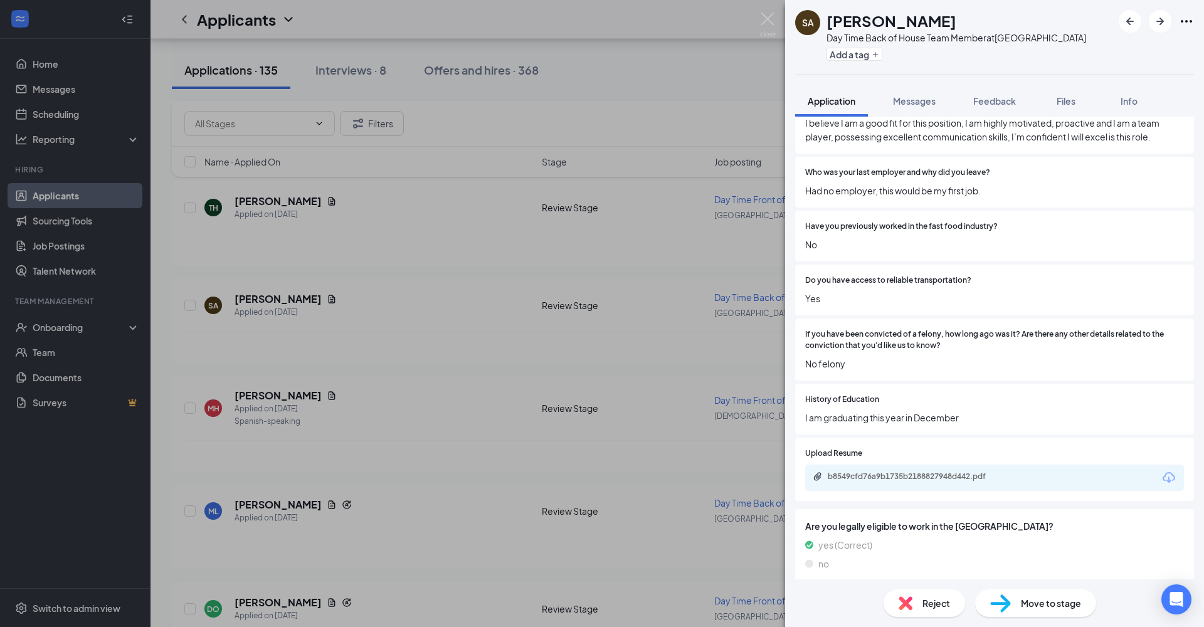
scroll to position [324, 0]
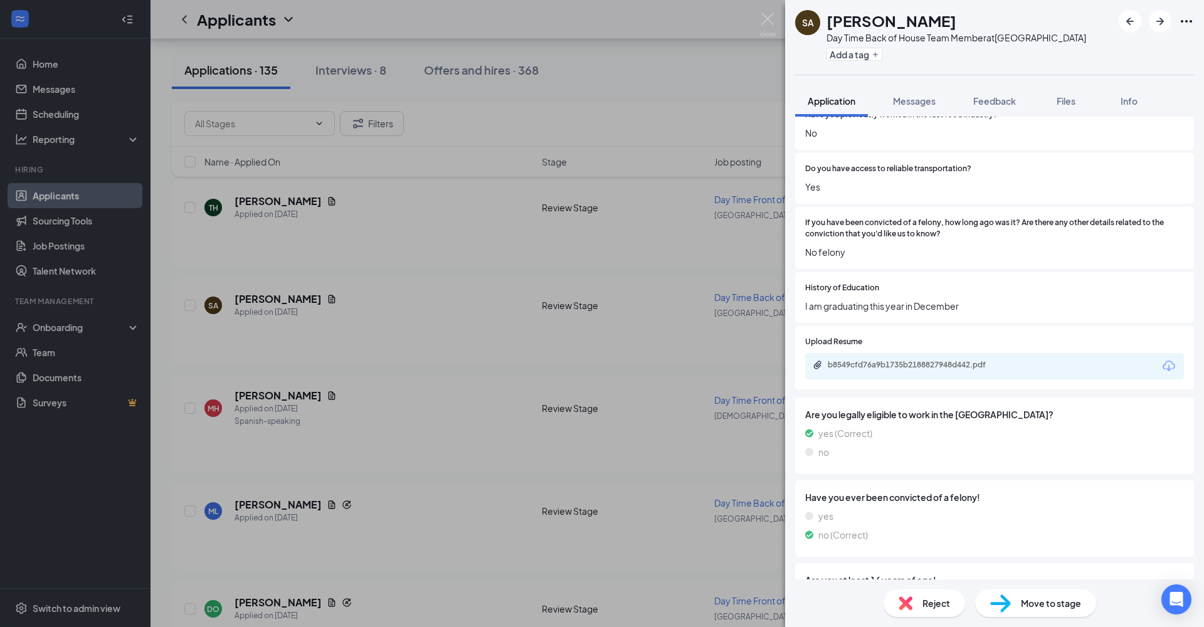
click at [936, 361] on div "b8549cfd76a9b1735b2188827948d442.pdf" at bounding box center [916, 365] width 176 height 10
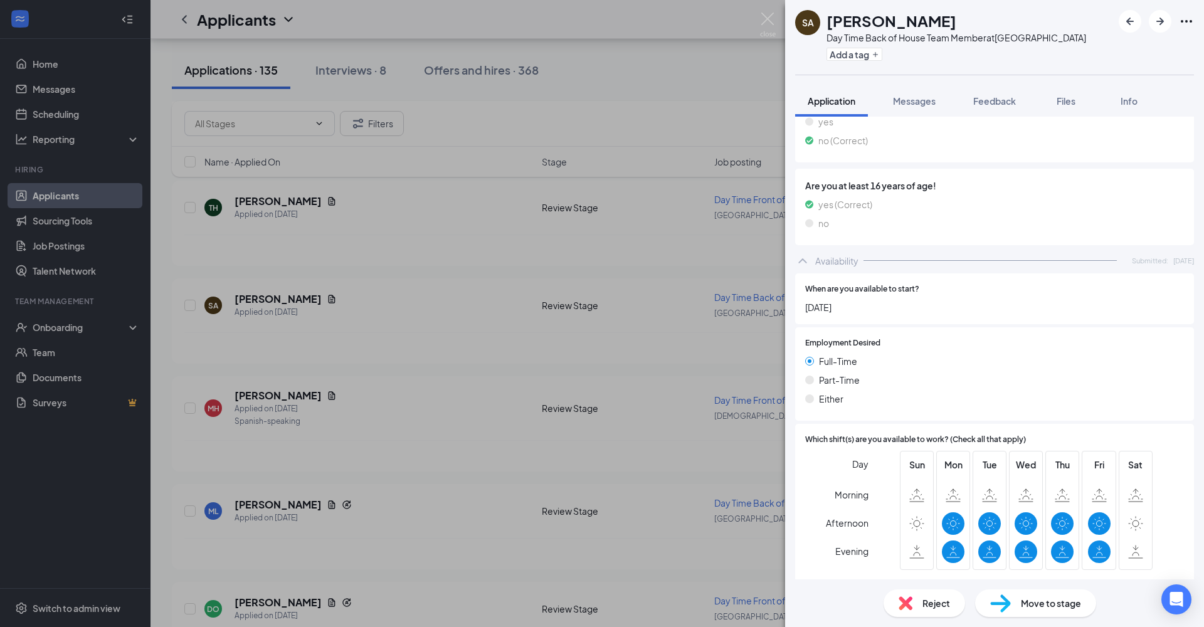
click at [995, 101] on span "Feedback" at bounding box center [994, 100] width 43 height 11
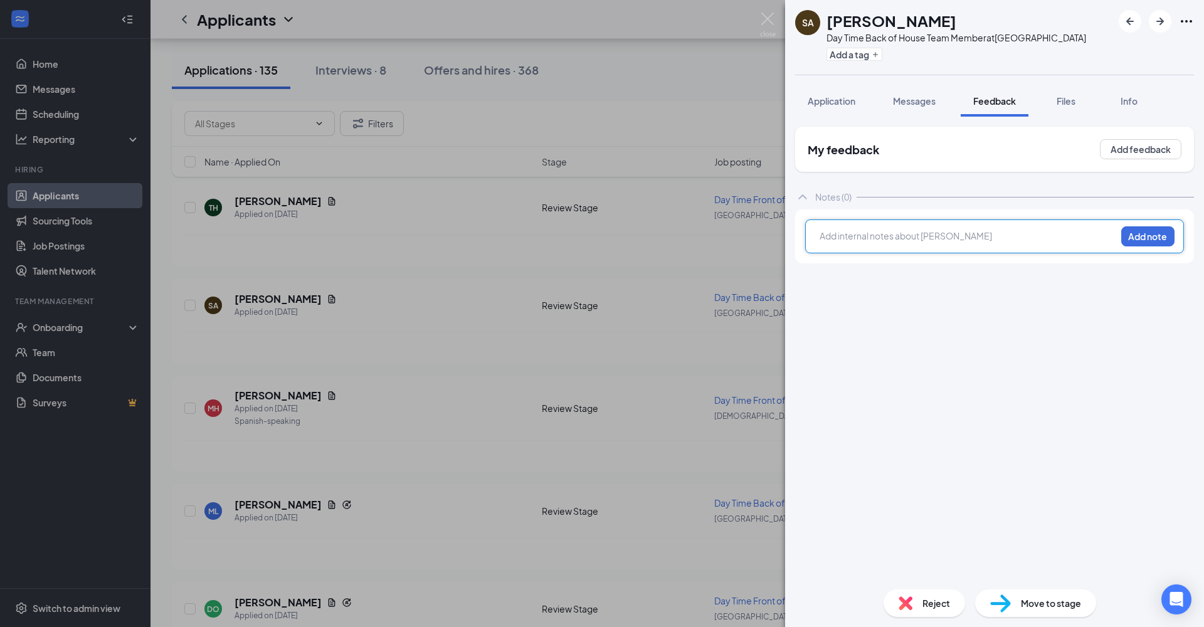
click at [931, 239] on div at bounding box center [967, 236] width 295 height 13
click at [1040, 241] on button "Add note" at bounding box center [1147, 236] width 53 height 20
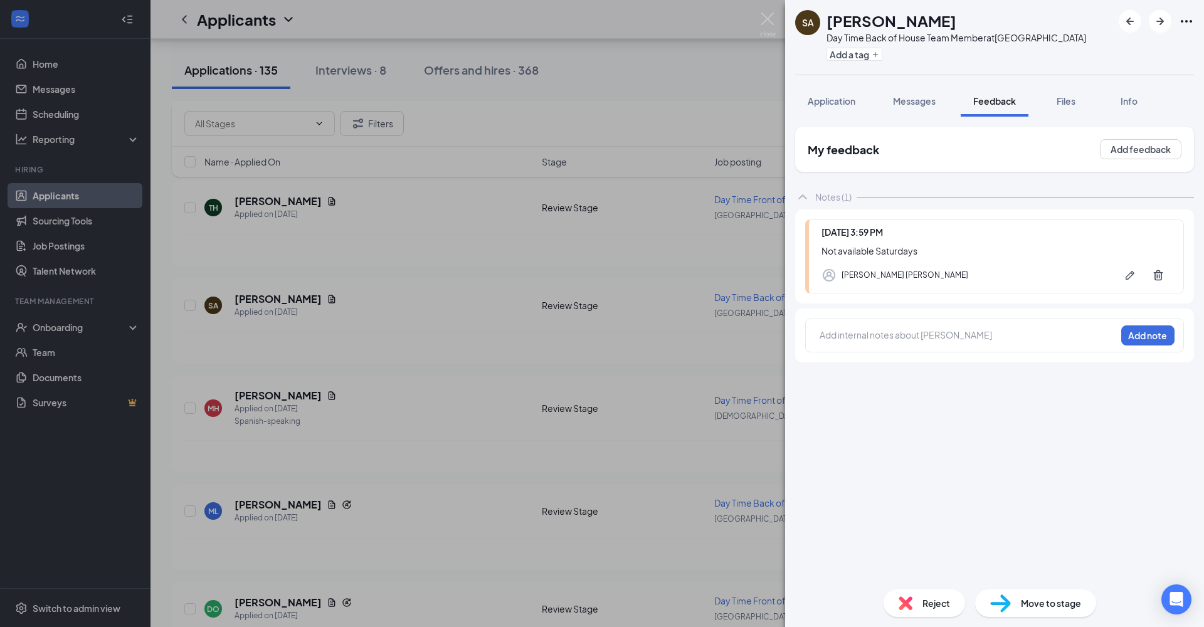
click at [940, 459] on span "Reject" at bounding box center [937, 603] width 28 height 14
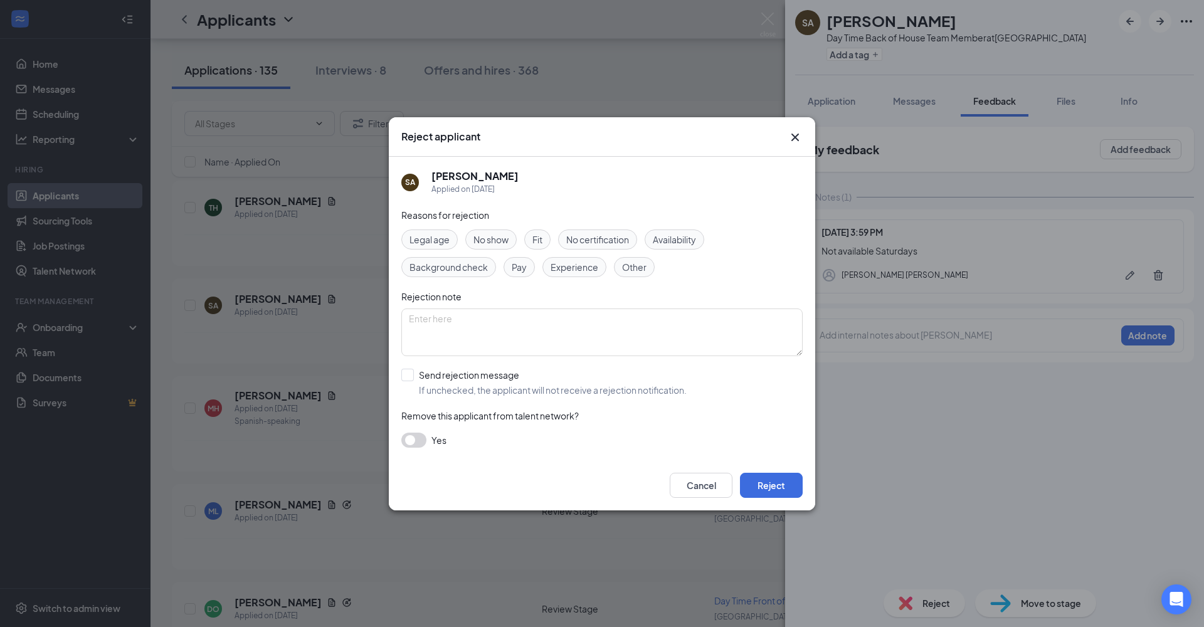
click at [635, 267] on span "Other" at bounding box center [634, 267] width 24 height 14
click at [412, 373] on div at bounding box center [407, 375] width 13 height 13
click at [412, 373] on input "Send rejection message If unchecked, the applicant will not receive a rejection…" at bounding box center [543, 383] width 285 height 28
checkbox input "true"
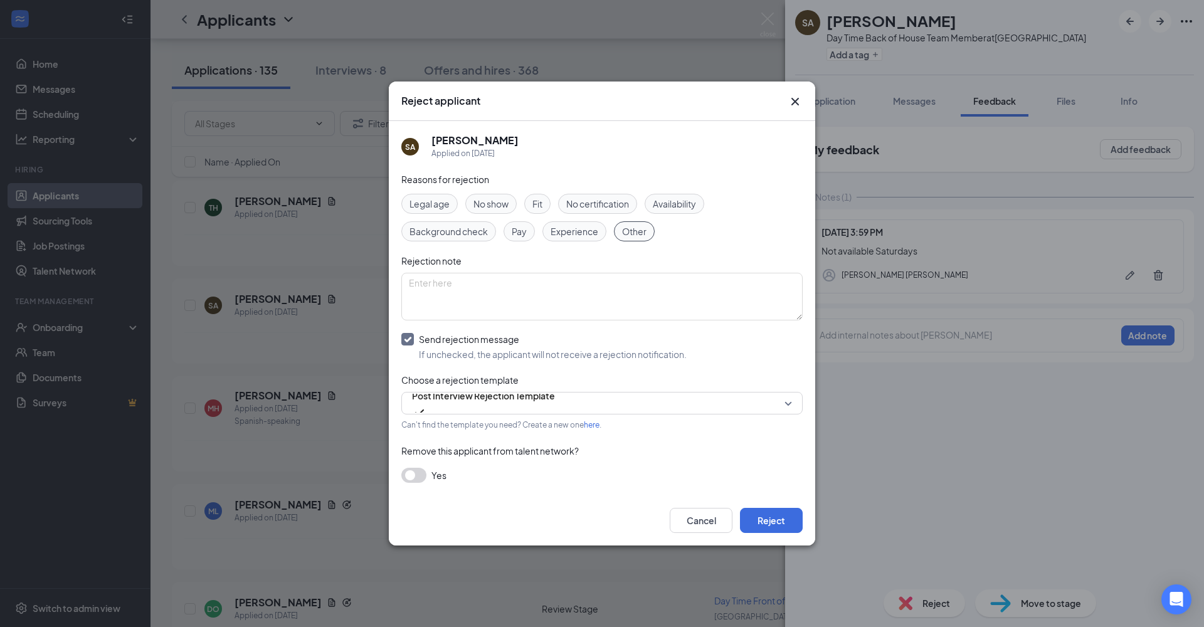
click at [674, 209] on span "Availability" at bounding box center [674, 204] width 43 height 14
click at [640, 232] on span "Other" at bounding box center [634, 232] width 24 height 14
click at [774, 459] on button "Reject" at bounding box center [771, 520] width 63 height 25
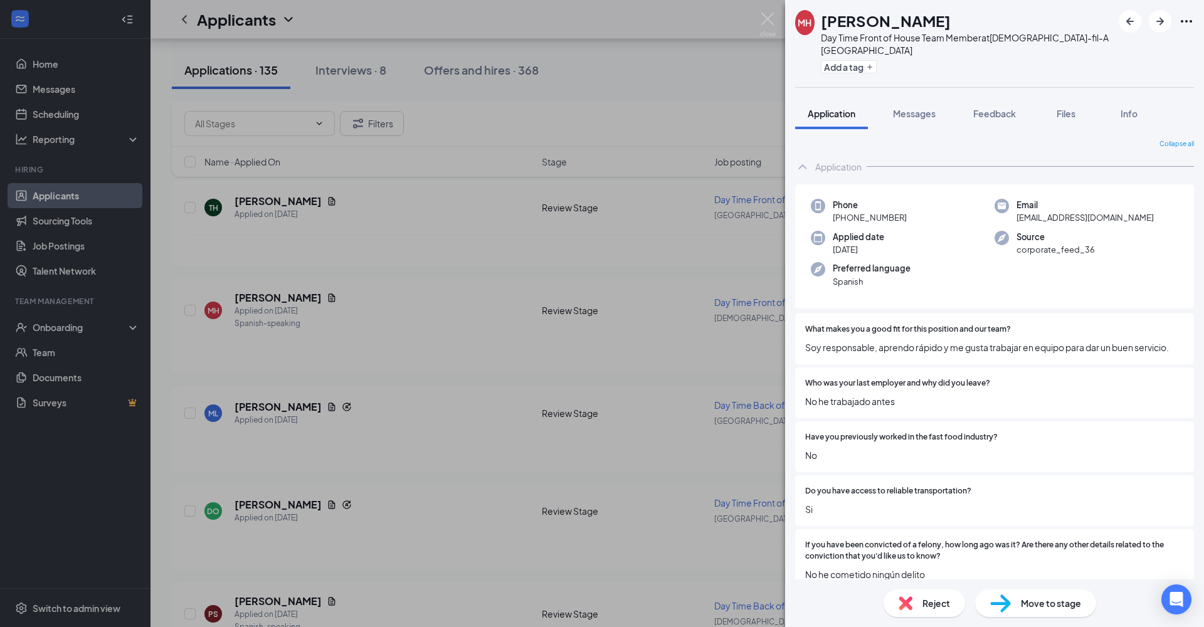
click at [933, 114] on span "Messages" at bounding box center [914, 113] width 43 height 11
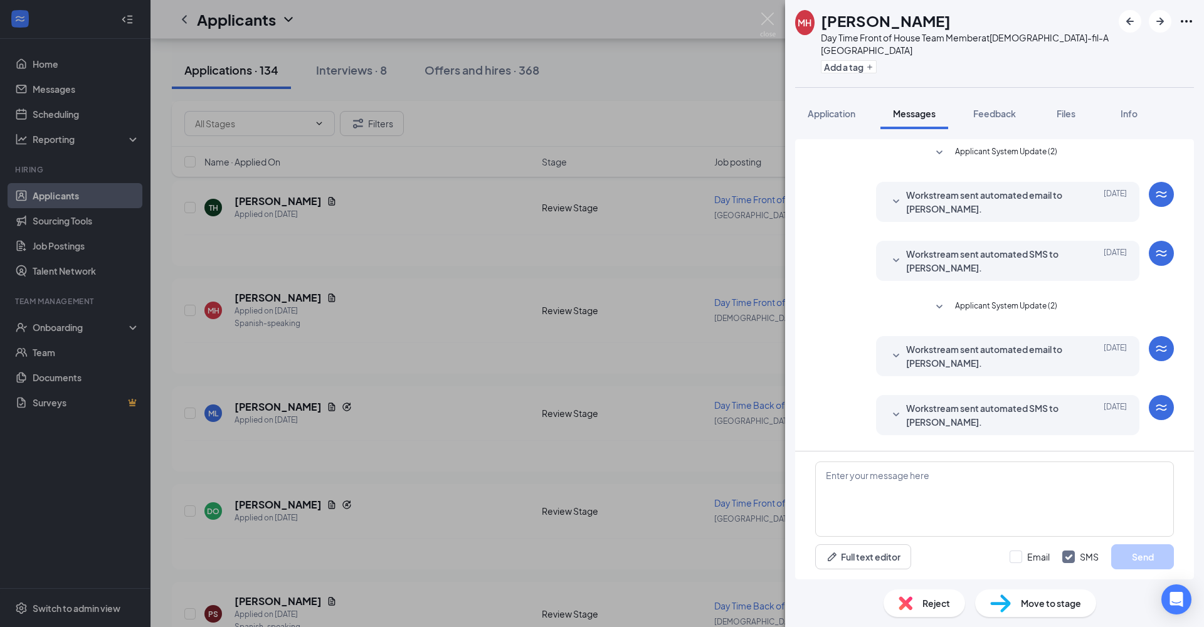
click at [840, 114] on span "Application" at bounding box center [832, 113] width 48 height 11
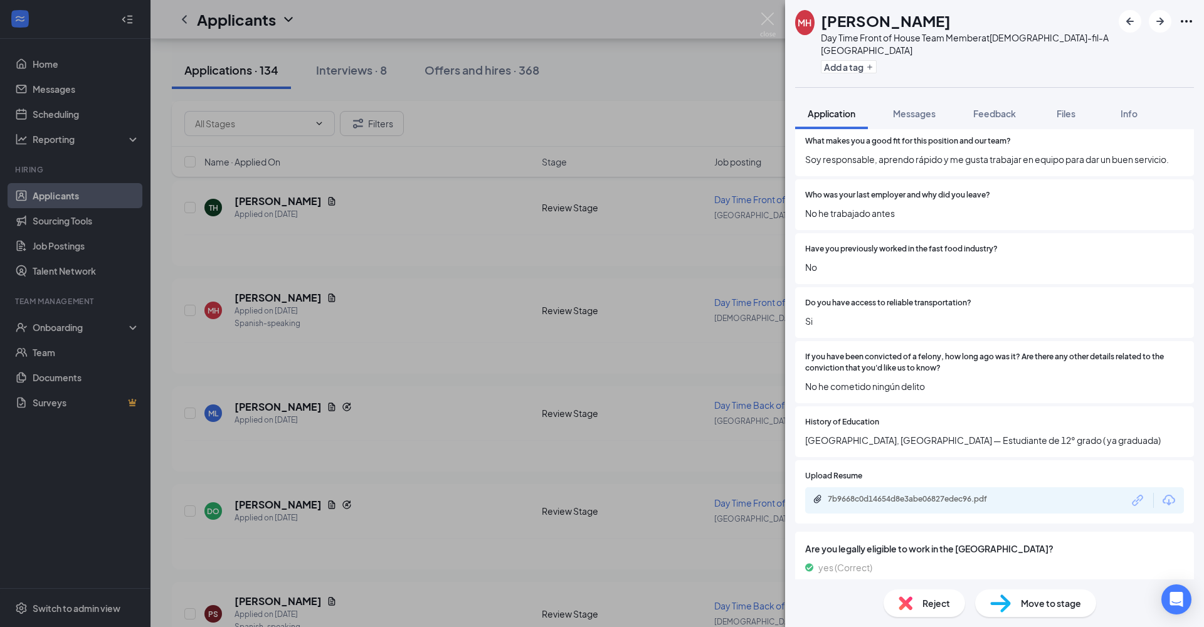
scroll to position [236, 0]
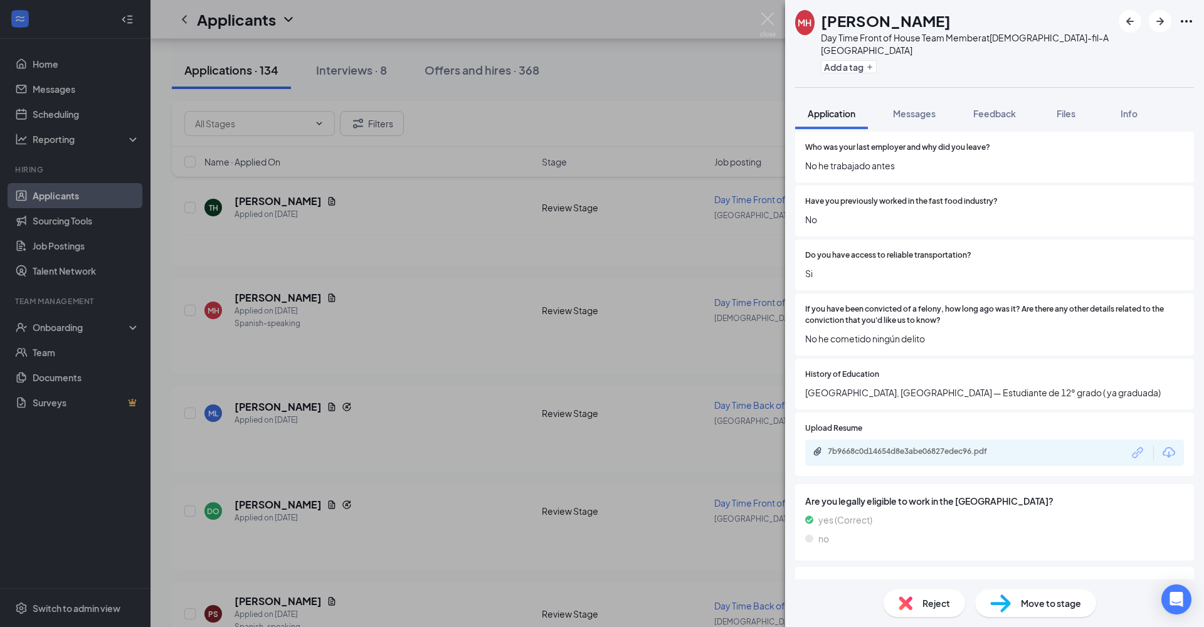
click at [971, 447] on div "7b9668c0d14654d8e3abe06827edec96.pdf" at bounding box center [916, 452] width 176 height 10
click at [998, 114] on span "Feedback" at bounding box center [994, 113] width 43 height 11
click at [998, 116] on span "Feedback" at bounding box center [994, 113] width 43 height 11
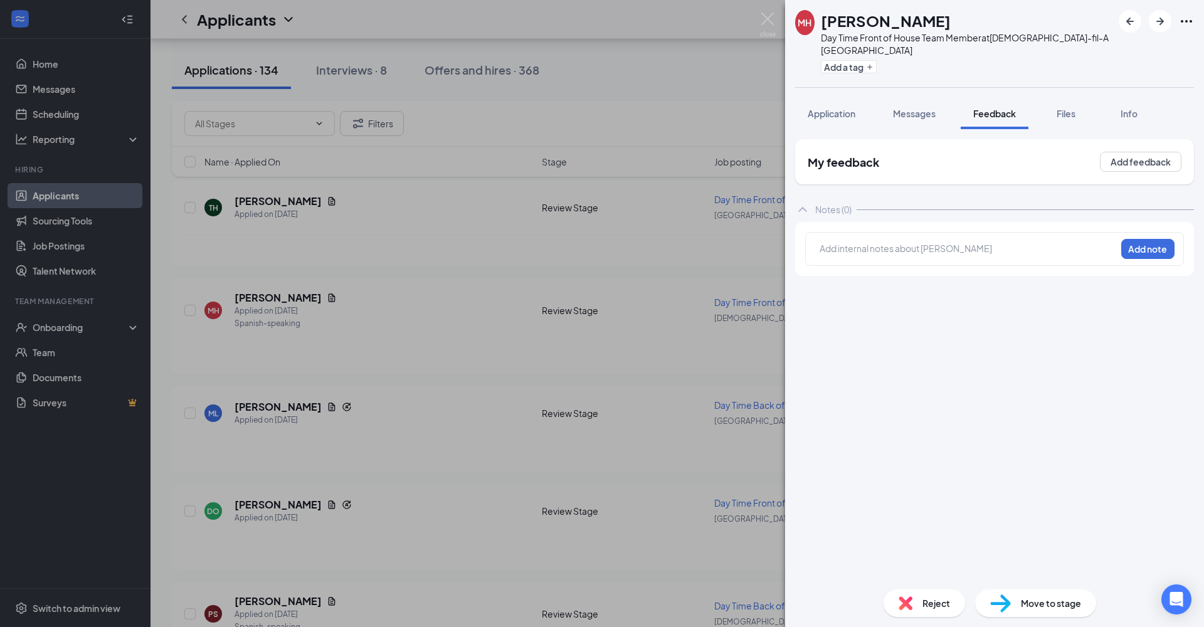
click at [982, 255] on div at bounding box center [967, 248] width 295 height 13
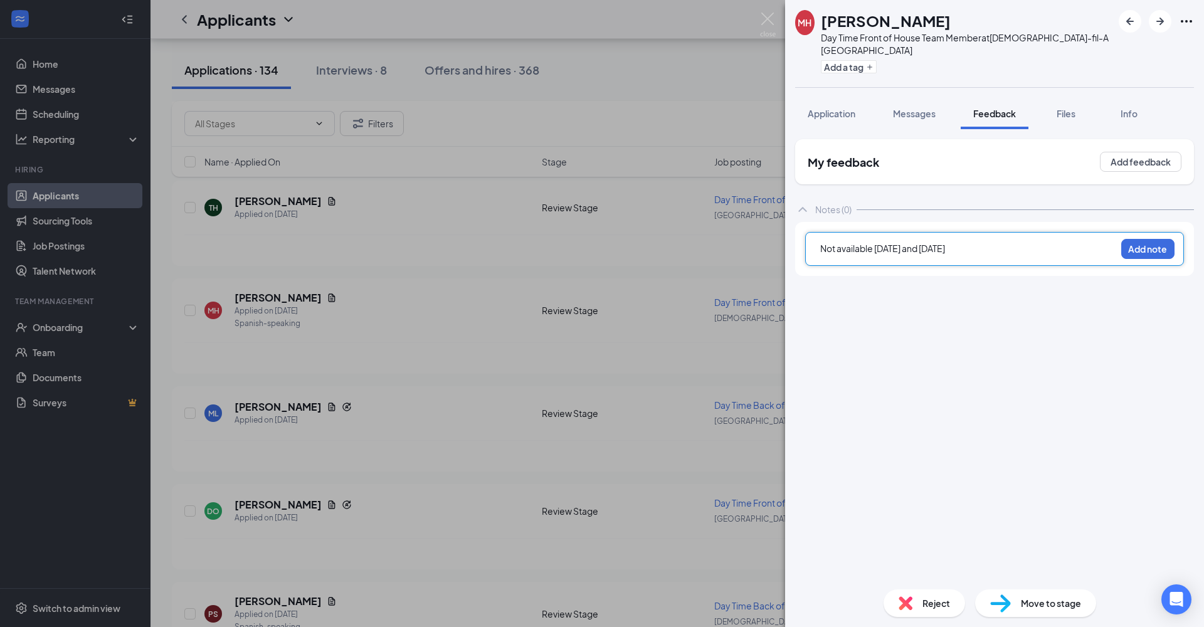
click at [1040, 249] on button "Add note" at bounding box center [1147, 249] width 53 height 20
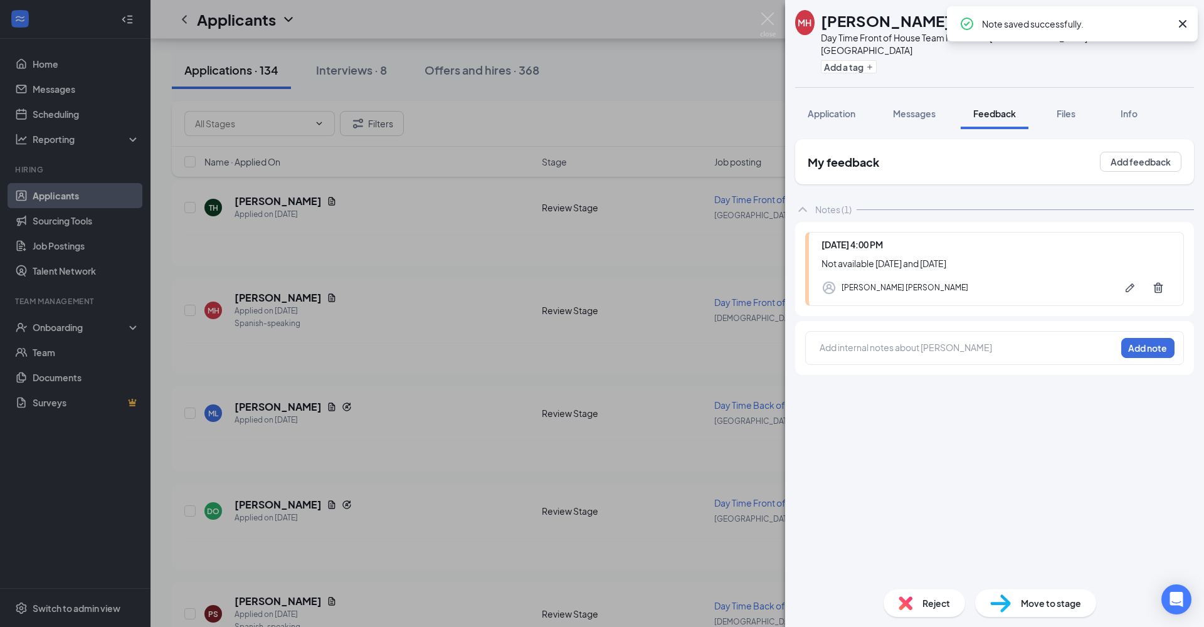
click at [931, 459] on div "Reject" at bounding box center [925, 603] width 82 height 28
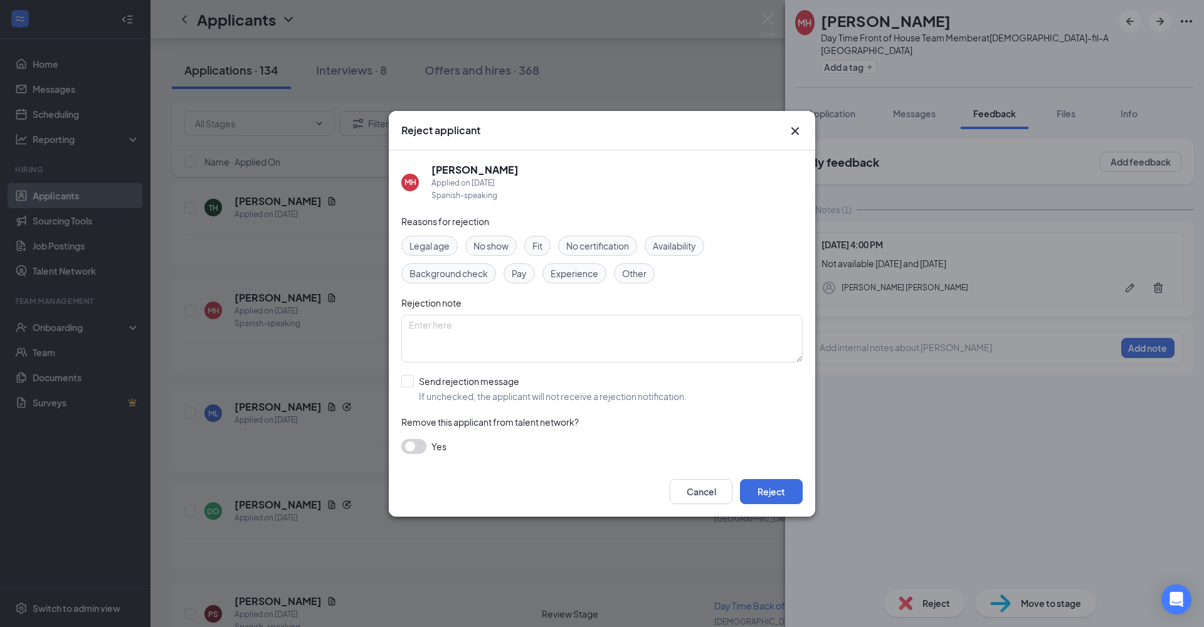
click at [672, 248] on span "Availability" at bounding box center [674, 246] width 43 height 14
drag, startPoint x: 981, startPoint y: 298, endPoint x: 405, endPoint y: 381, distance: 582.3
click at [405, 381] on input "Send rejection message If unchecked, the applicant will not receive a rejection…" at bounding box center [543, 389] width 285 height 28
checkbox input "true"
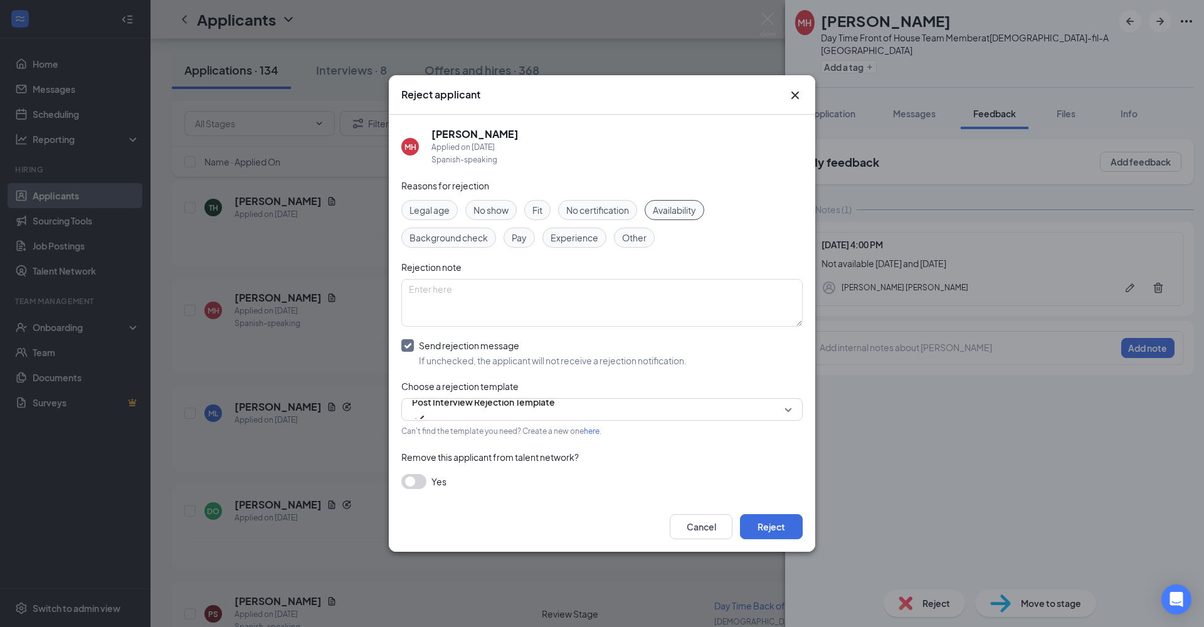
click at [771, 459] on button "Reject" at bounding box center [771, 526] width 63 height 25
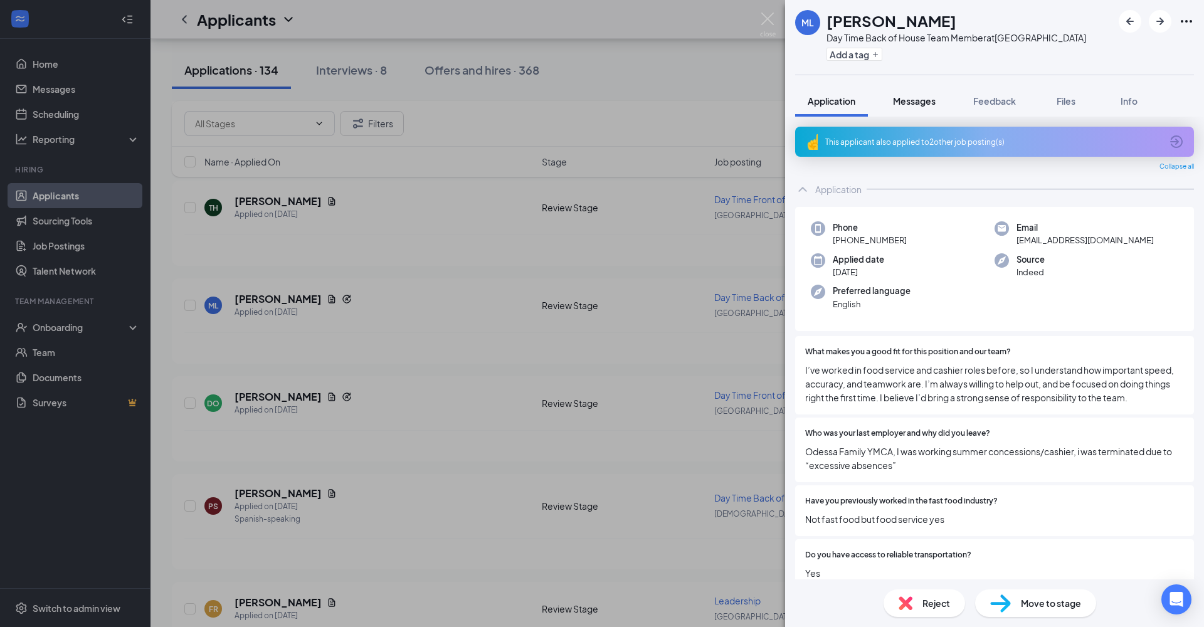
drag, startPoint x: 405, startPoint y: 381, endPoint x: 917, endPoint y: 97, distance: 585.8
click at [917, 97] on span "Messages" at bounding box center [914, 100] width 43 height 11
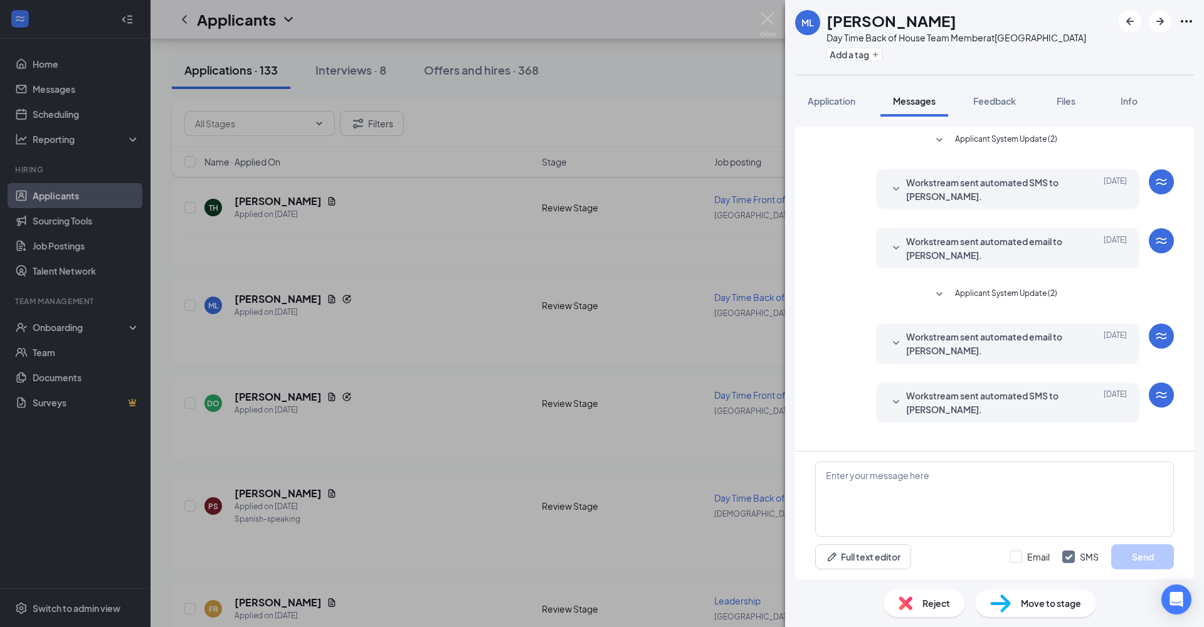
click at [837, 103] on span "Application" at bounding box center [832, 100] width 48 height 11
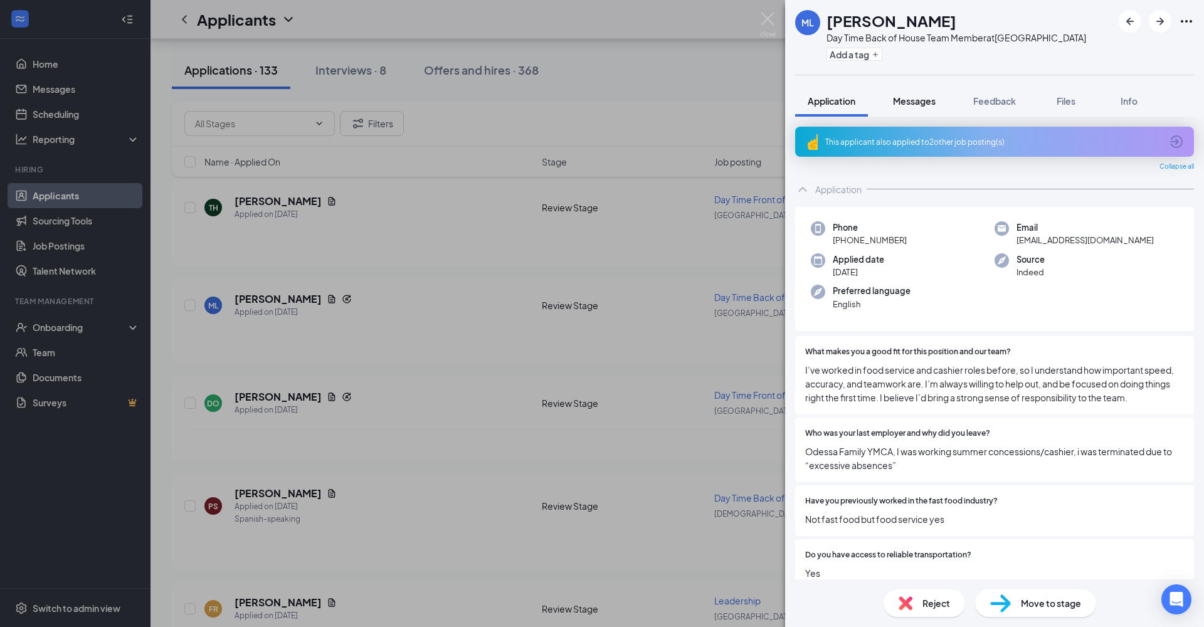
click at [930, 99] on span "Messages" at bounding box center [914, 100] width 43 height 11
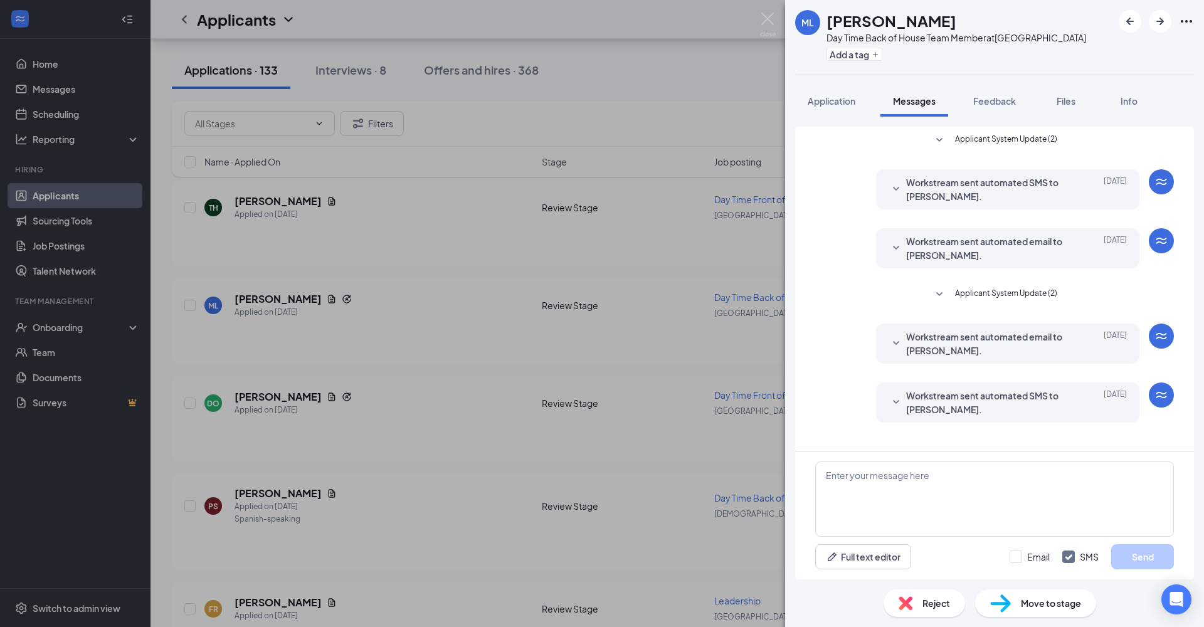
click at [838, 103] on span "Application" at bounding box center [832, 100] width 48 height 11
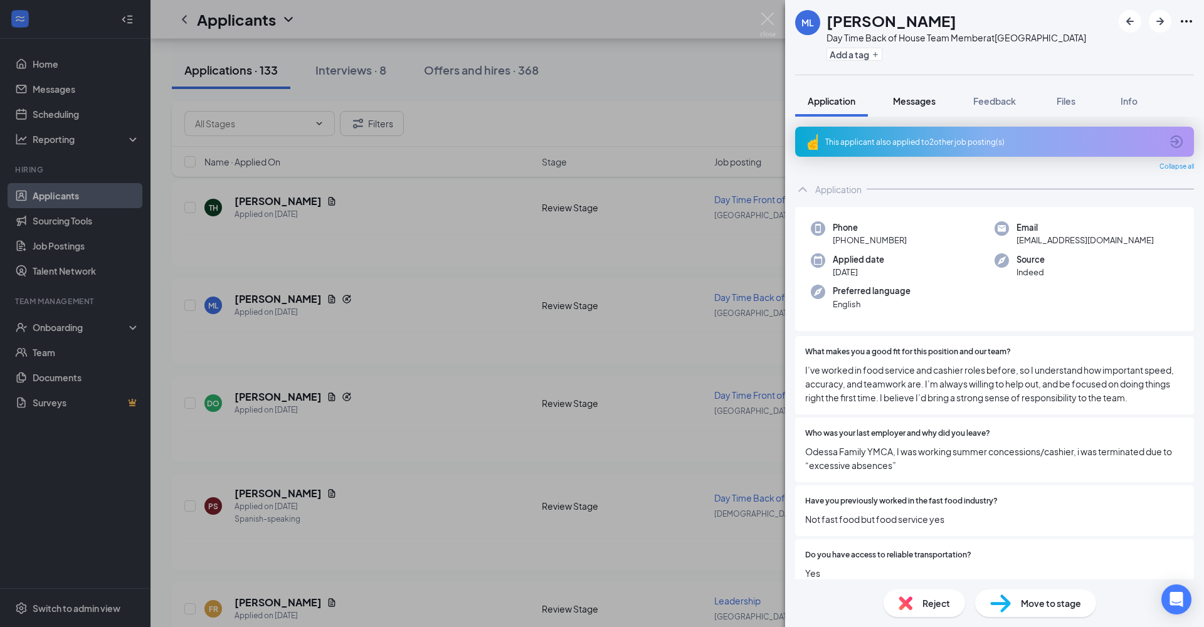
click at [1040, 142] on icon "ArrowCircle" at bounding box center [1176, 141] width 13 height 13
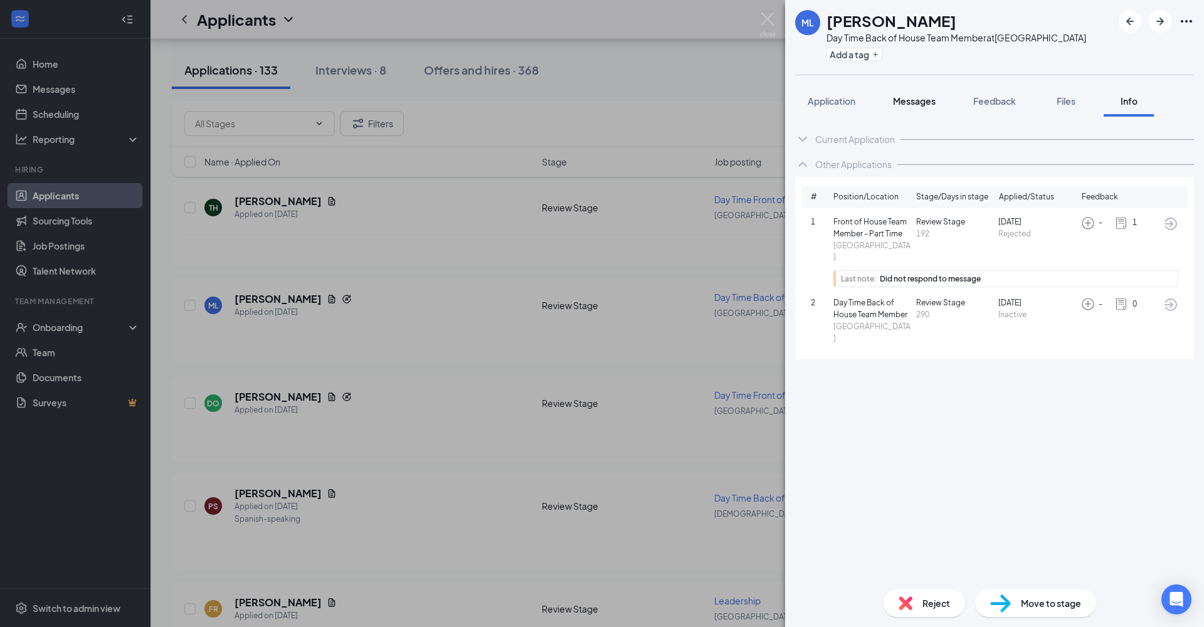
click at [941, 459] on span "Reject" at bounding box center [937, 603] width 28 height 14
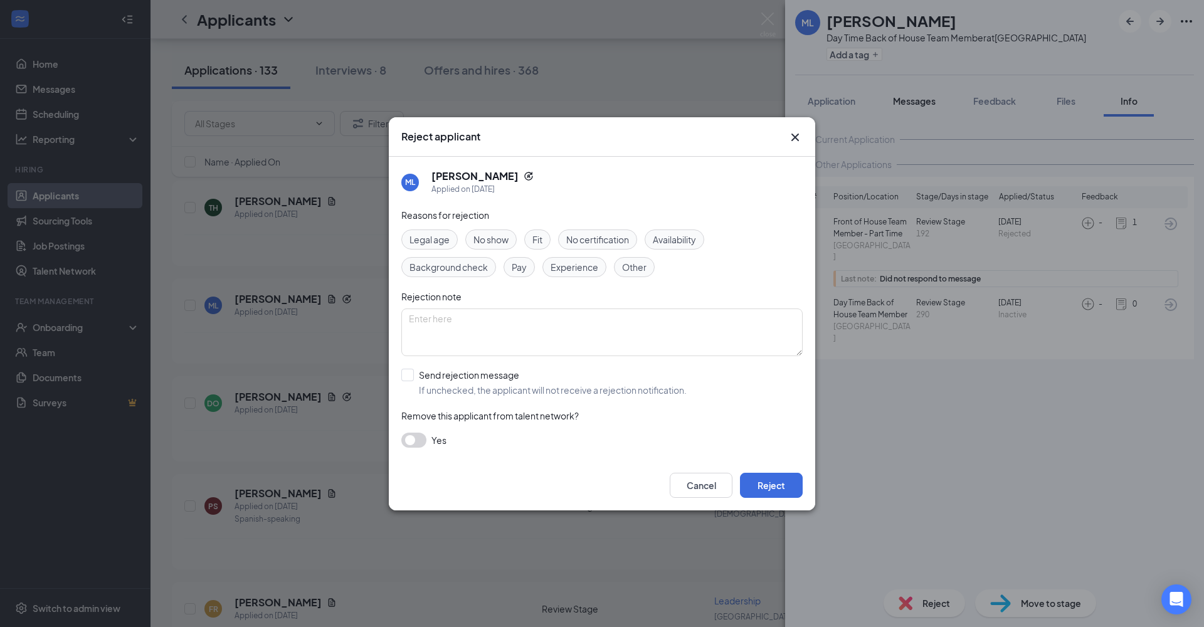
click at [641, 265] on span "Other" at bounding box center [634, 267] width 24 height 14
click at [408, 376] on input "Send rejection message If unchecked, the applicant will not receive a rejection…" at bounding box center [543, 383] width 285 height 28
checkbox input "true"
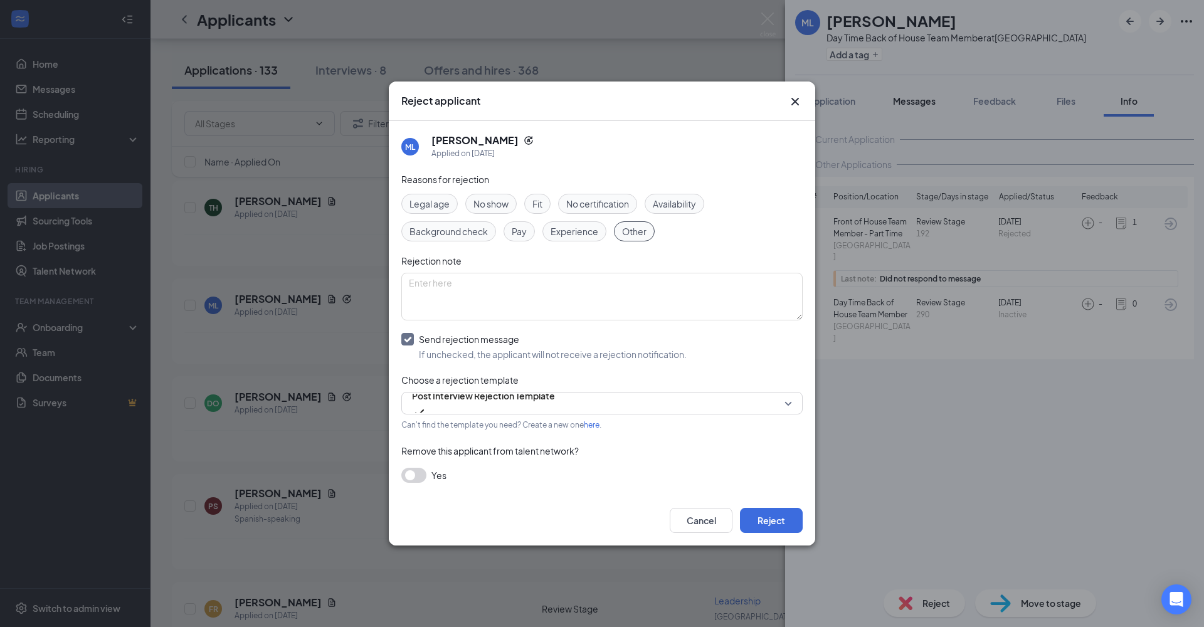
click at [773, 459] on button "Reject" at bounding box center [771, 520] width 63 height 25
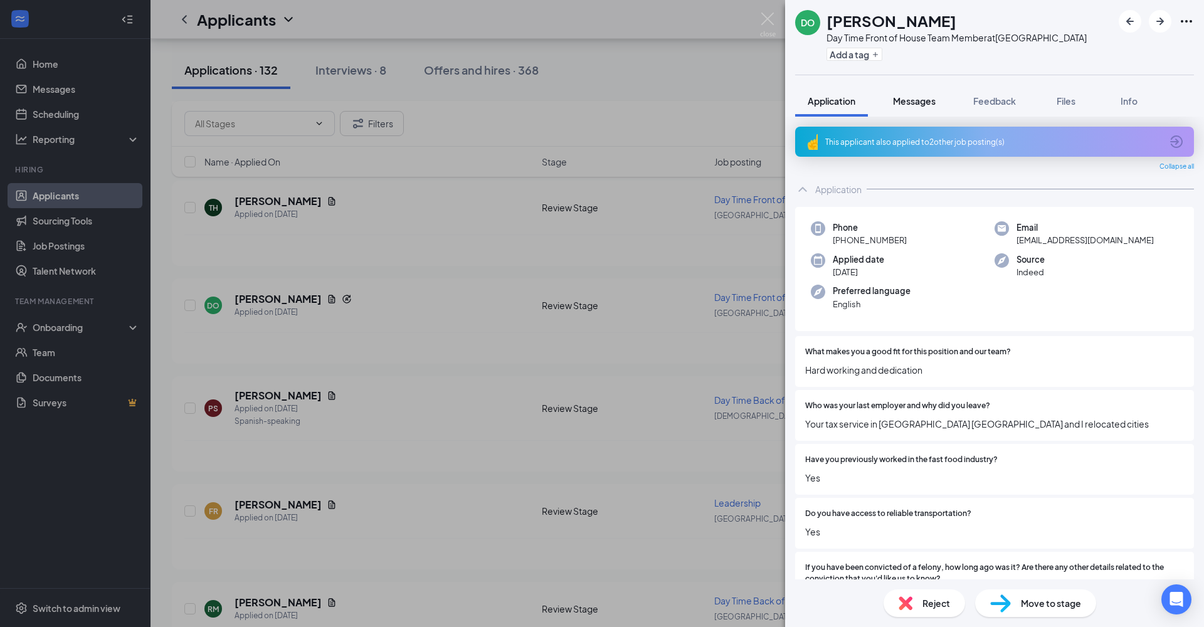
click at [1040, 146] on icon "ArrowCircle" at bounding box center [1176, 141] width 13 height 13
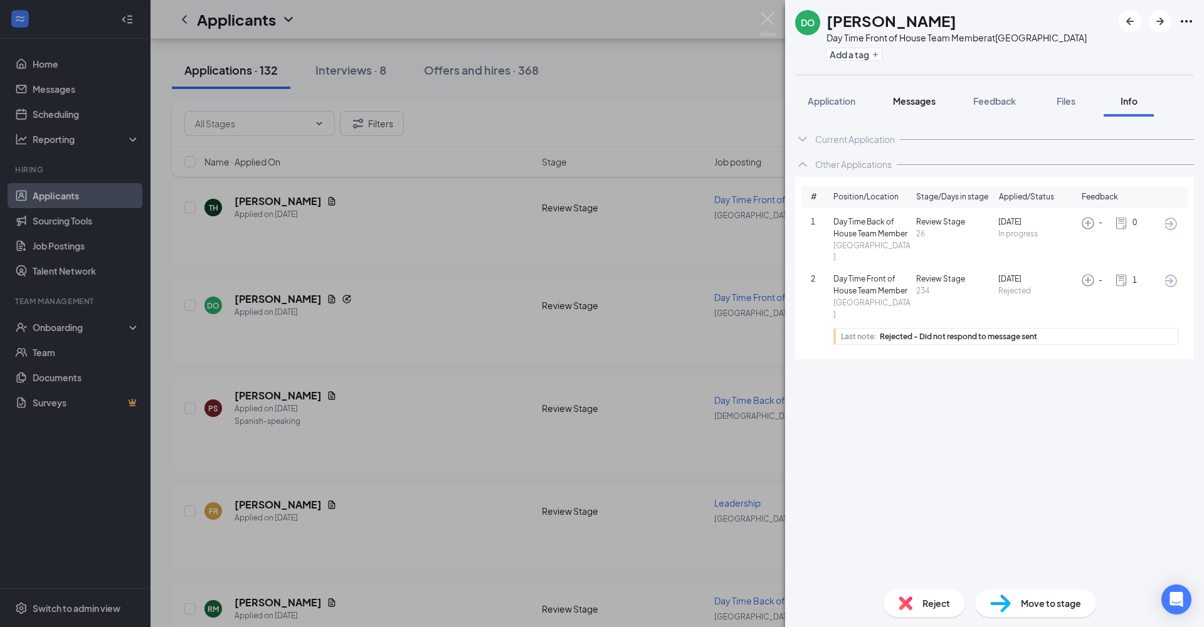
click at [839, 103] on span "Application" at bounding box center [832, 100] width 48 height 11
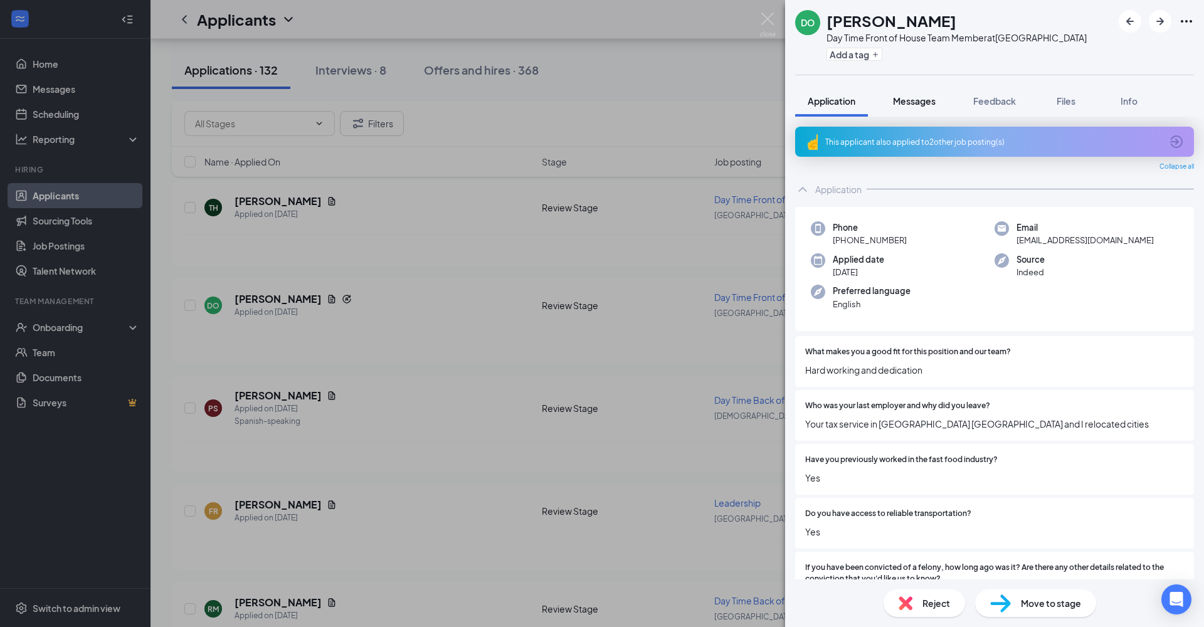
click at [1040, 142] on icon "ArrowCircle" at bounding box center [1176, 141] width 15 height 15
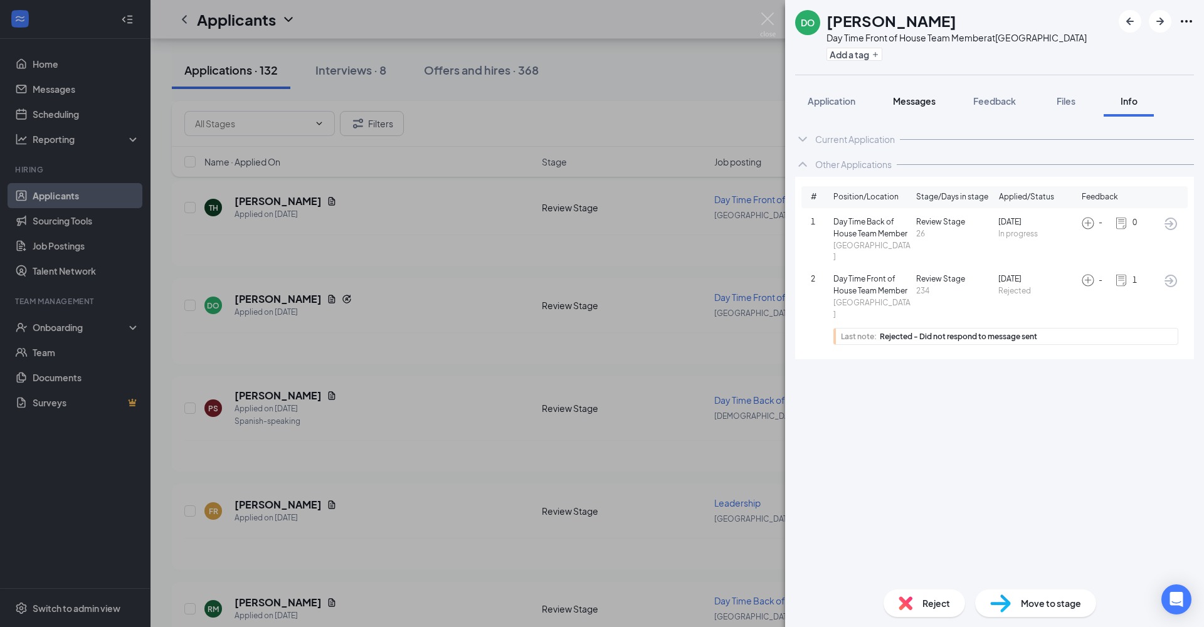
click at [1040, 224] on icon "ArrowCircle" at bounding box center [1170, 223] width 15 height 15
click at [909, 102] on span "Messages" at bounding box center [914, 100] width 43 height 11
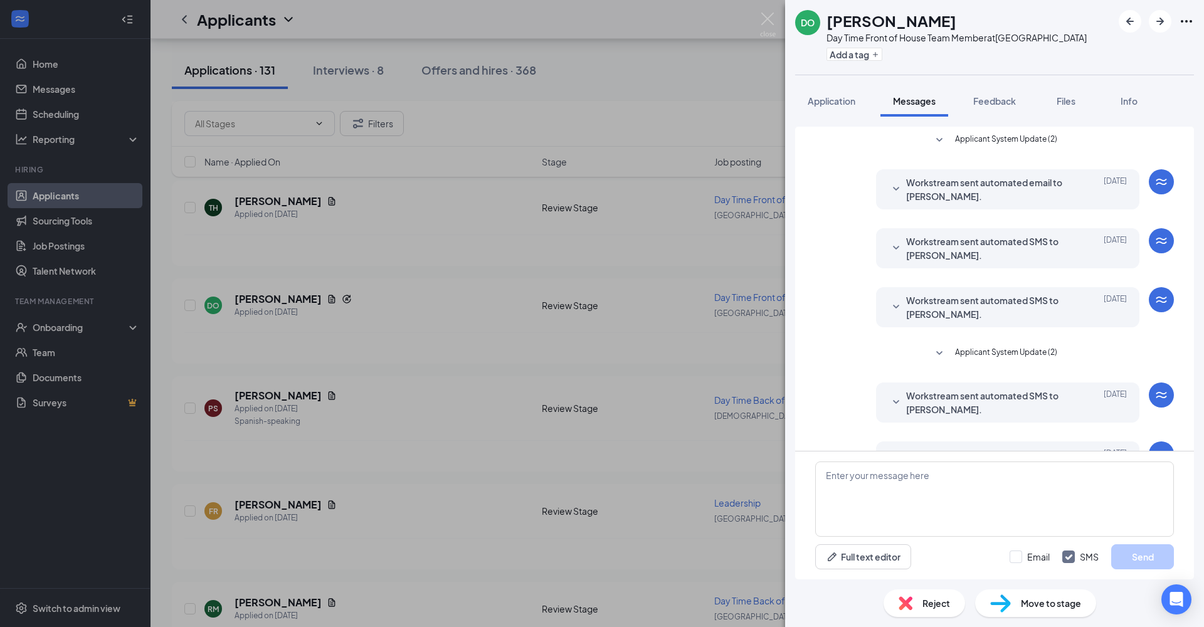
scroll to position [43, 0]
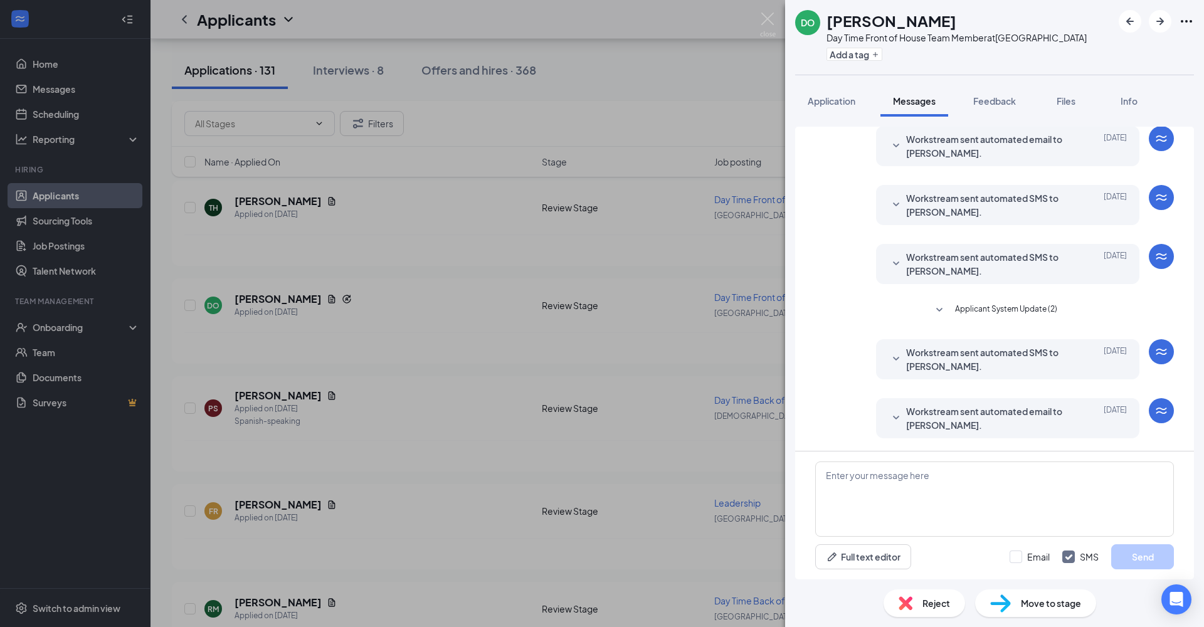
click at [937, 459] on span "Reject" at bounding box center [937, 603] width 28 height 14
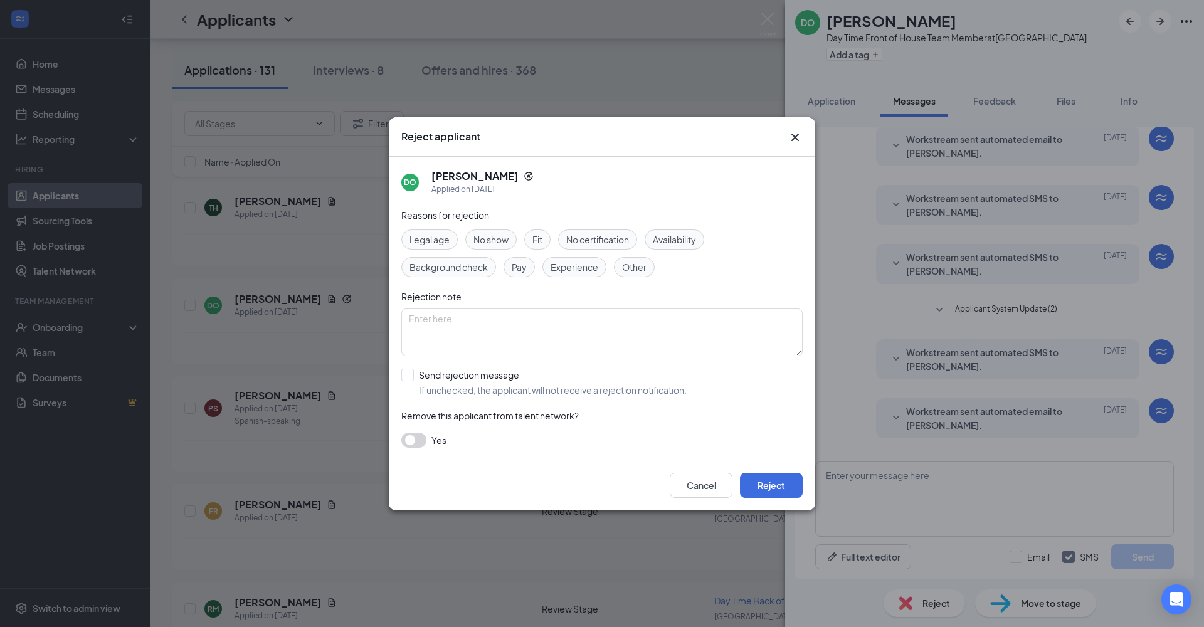
click at [795, 140] on icon "Cross" at bounding box center [795, 137] width 15 height 15
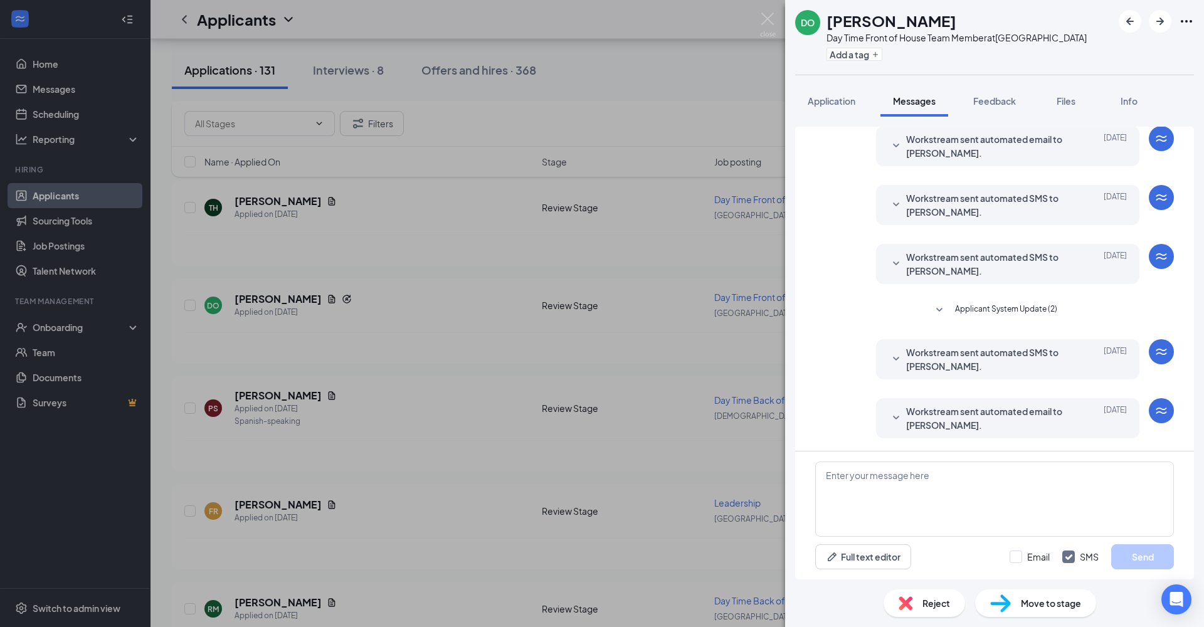
click at [835, 103] on span "Application" at bounding box center [832, 100] width 48 height 11
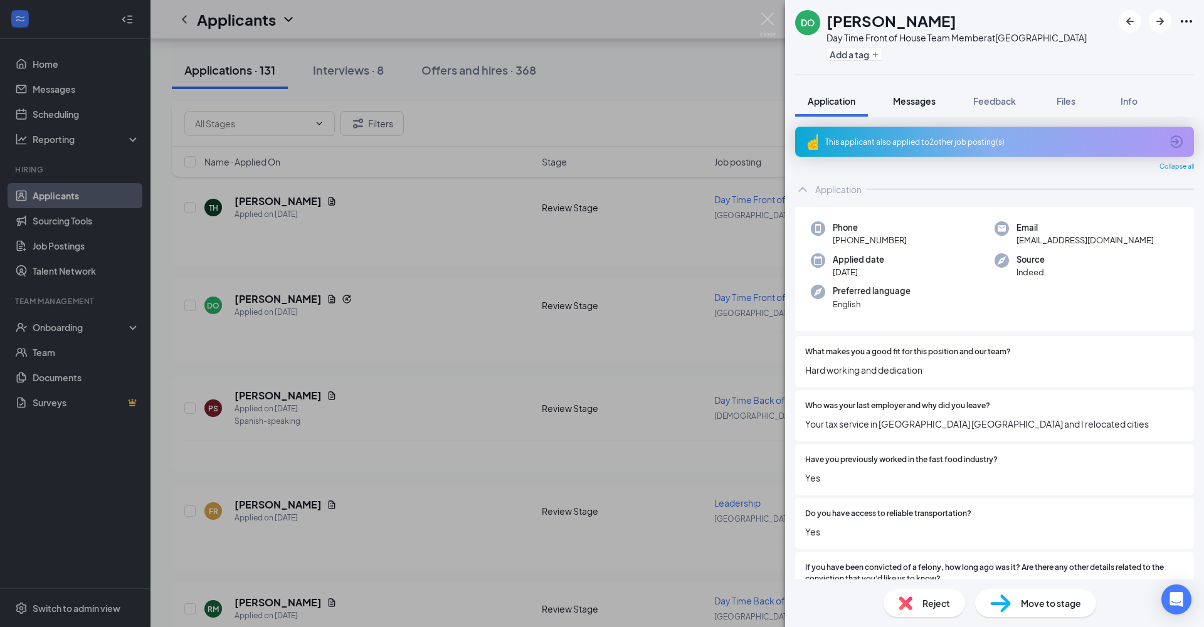
click at [1040, 139] on icon "ArrowCircle" at bounding box center [1176, 141] width 15 height 15
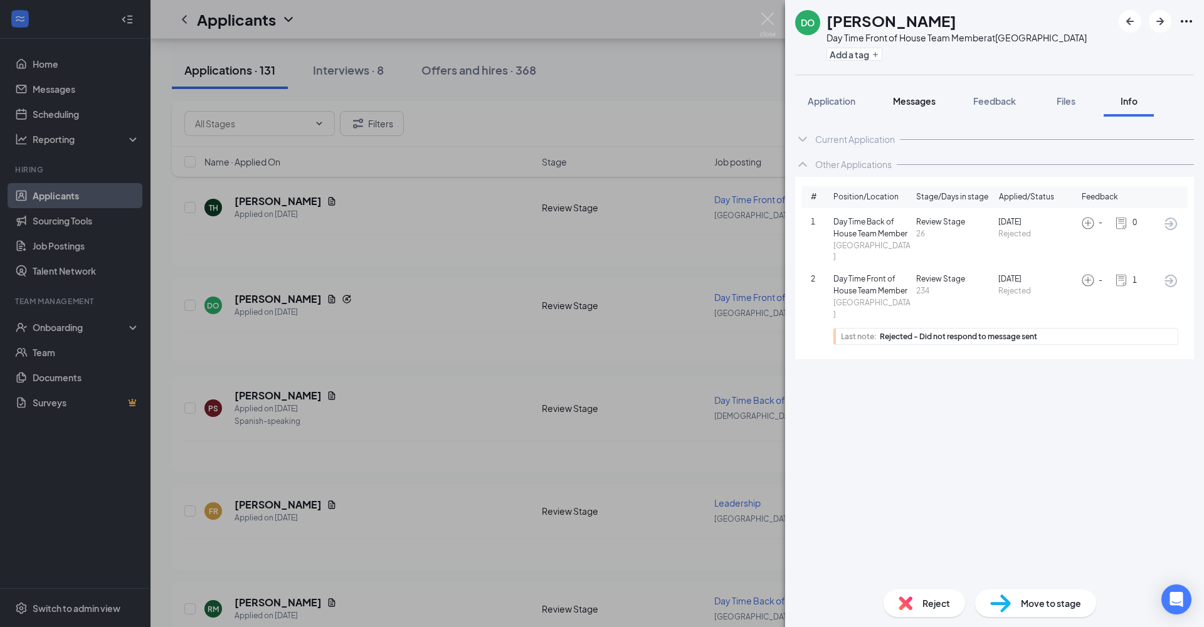
click at [1040, 278] on icon "ArrowCircle" at bounding box center [1171, 281] width 13 height 13
click at [836, 101] on span "Application" at bounding box center [832, 100] width 48 height 11
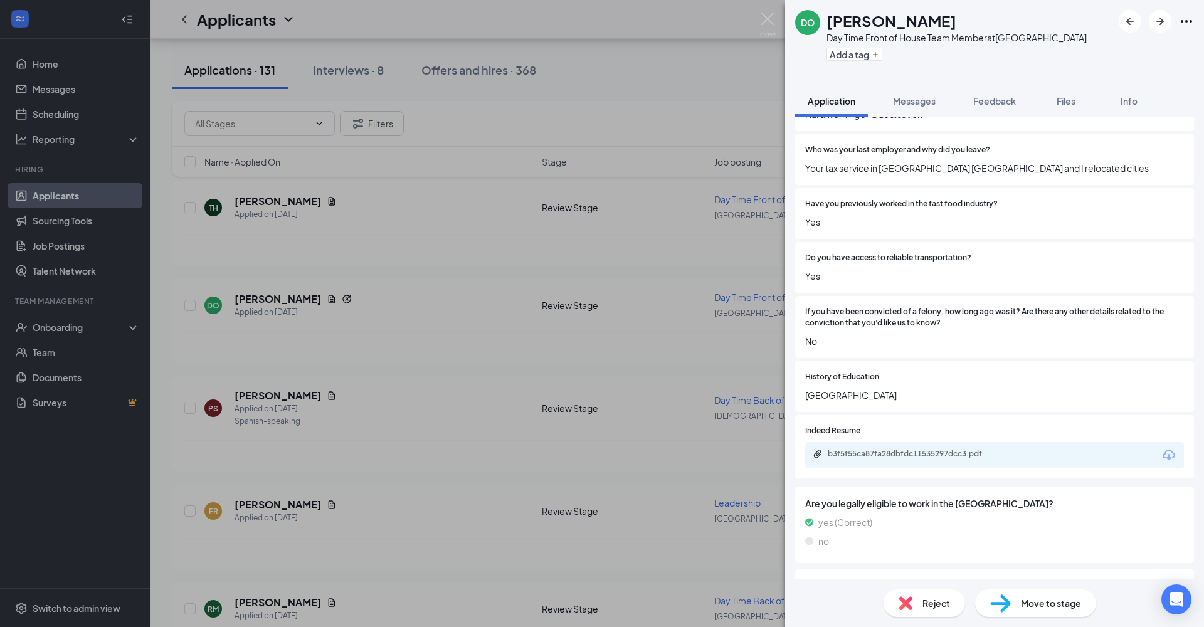
scroll to position [258, 0]
click at [977, 447] on div "b3f5f55ca87fa28dbfdc11535297dcc3.pdf" at bounding box center [916, 452] width 176 height 10
click at [924, 459] on span "Reject" at bounding box center [937, 603] width 28 height 14
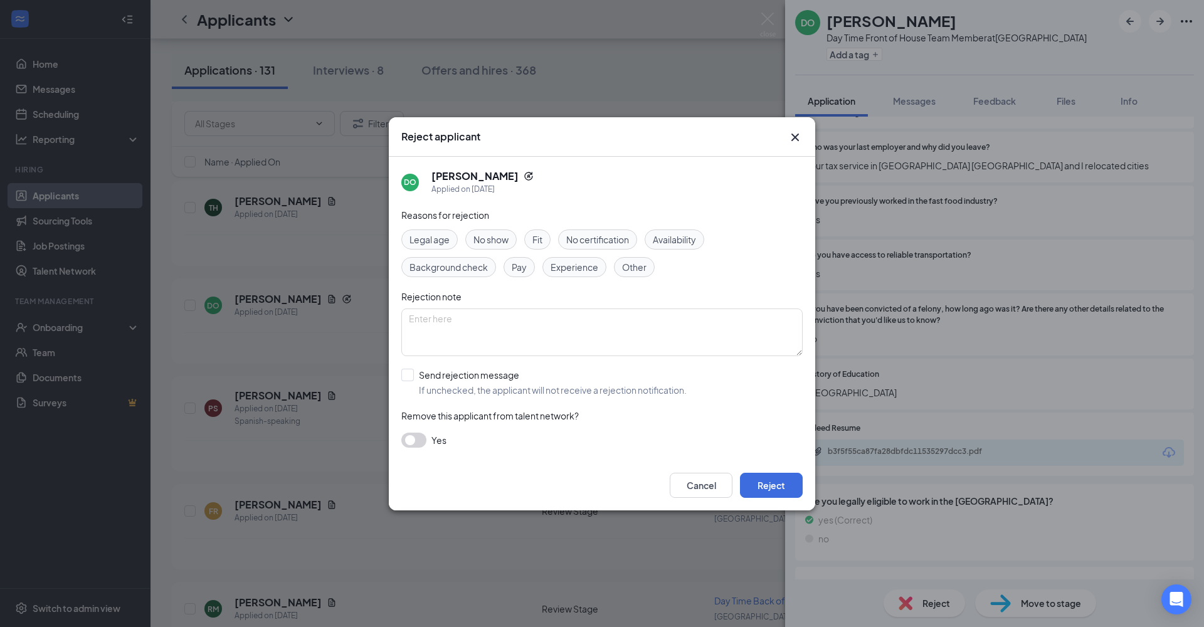
click at [638, 263] on span "Other" at bounding box center [634, 267] width 24 height 14
click at [403, 373] on input "Send rejection message If unchecked, the applicant will not receive a rejection…" at bounding box center [543, 383] width 285 height 28
checkbox input "true"
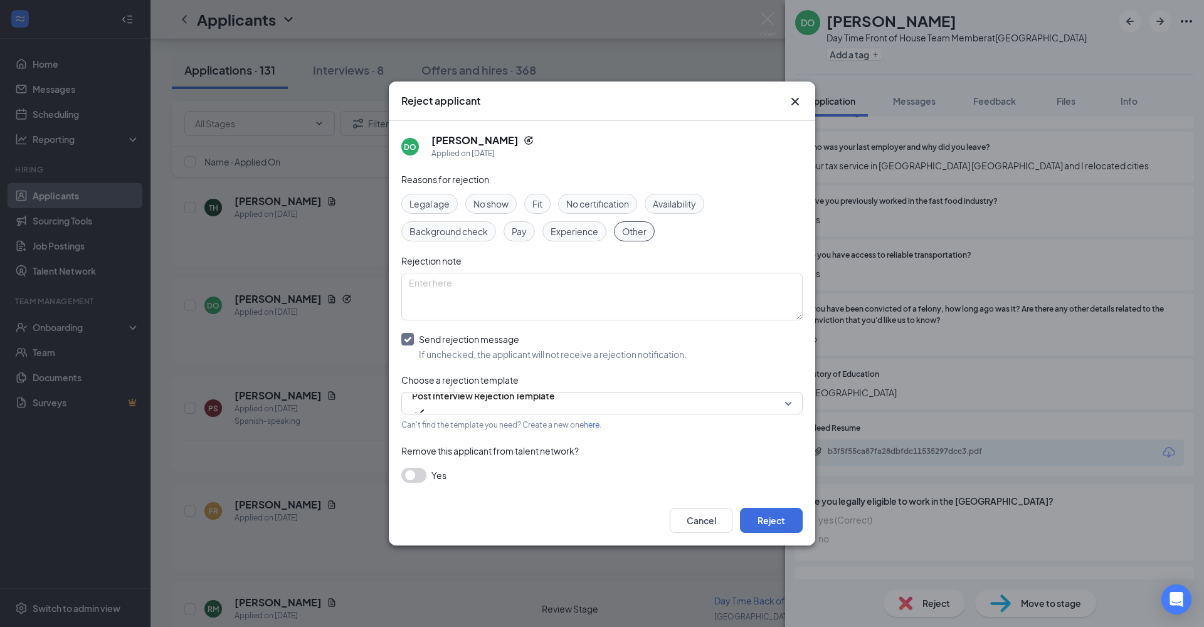
click at [779, 459] on button "Reject" at bounding box center [771, 520] width 63 height 25
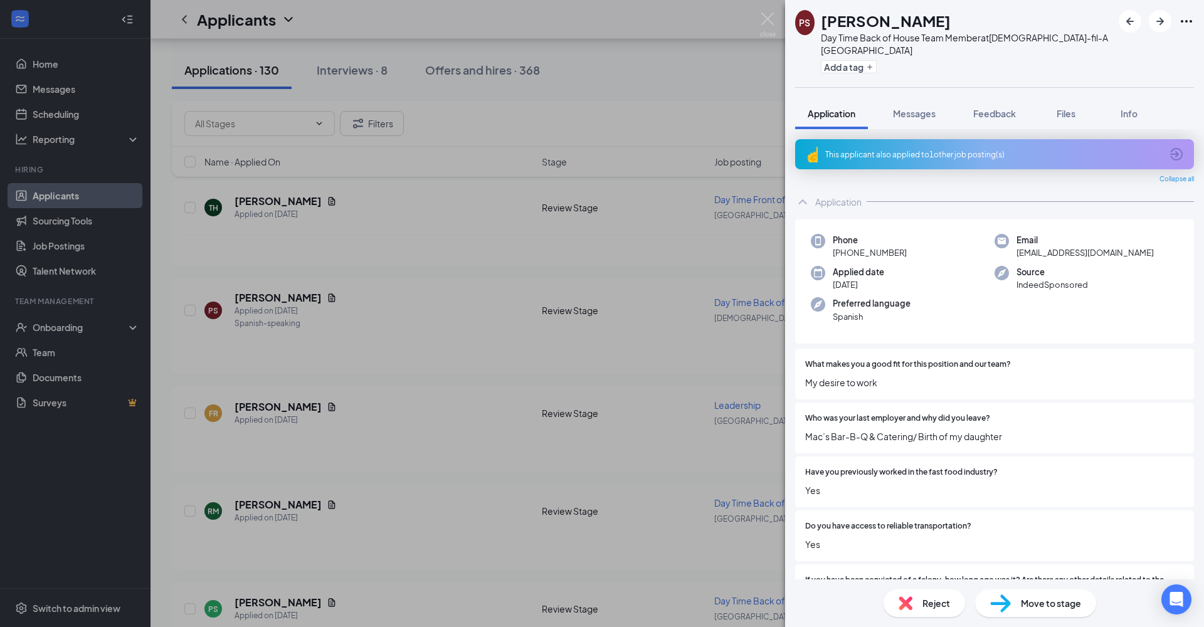
click at [923, 114] on span "Messages" at bounding box center [914, 113] width 43 height 11
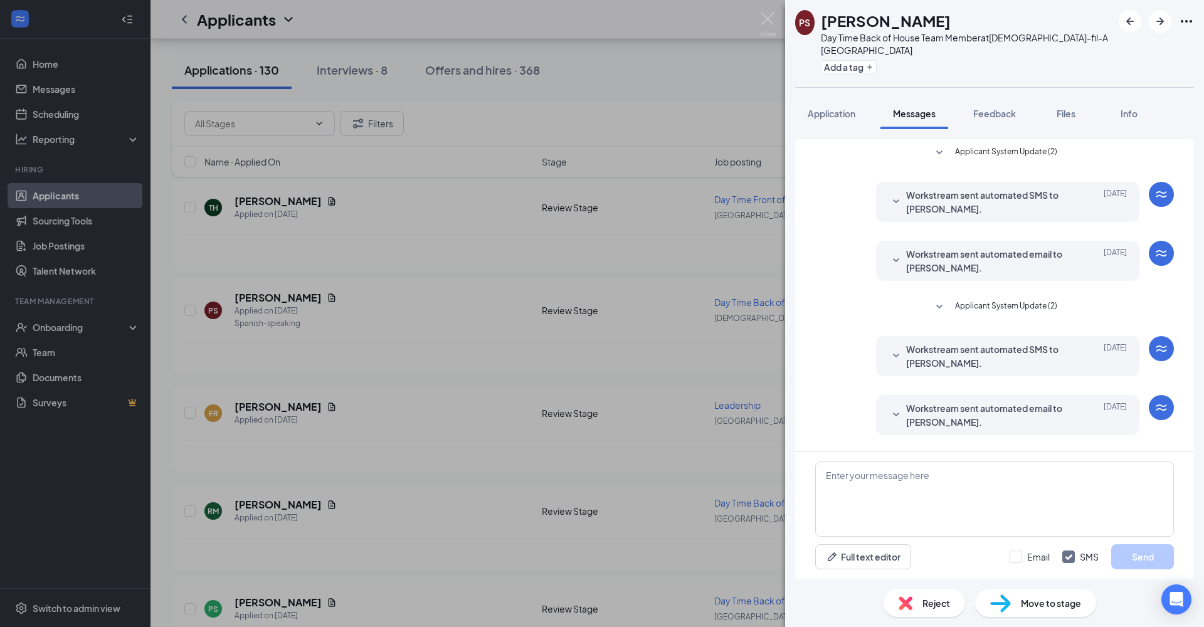
click at [838, 115] on span "Application" at bounding box center [832, 113] width 48 height 11
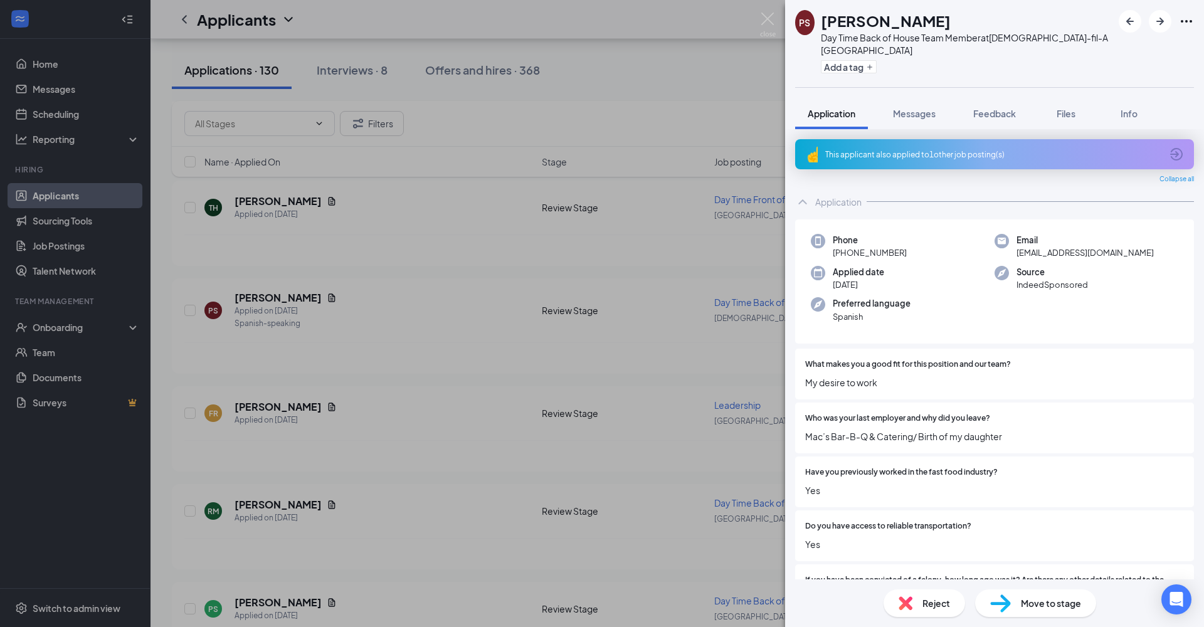
drag, startPoint x: 985, startPoint y: 439, endPoint x: 1168, endPoint y: 154, distance: 338.5
click at [1040, 154] on icon "ArrowCircle" at bounding box center [1176, 154] width 13 height 13
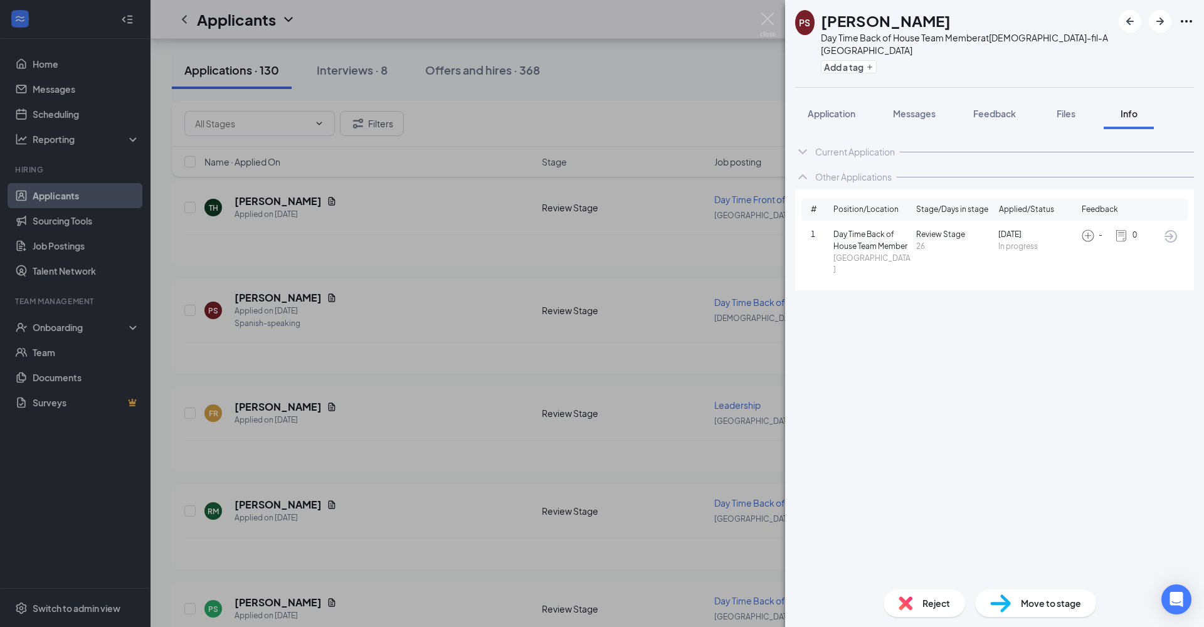
click at [1040, 232] on icon "ArrowCircle" at bounding box center [1170, 236] width 15 height 15
click at [837, 116] on span "Application" at bounding box center [832, 113] width 48 height 11
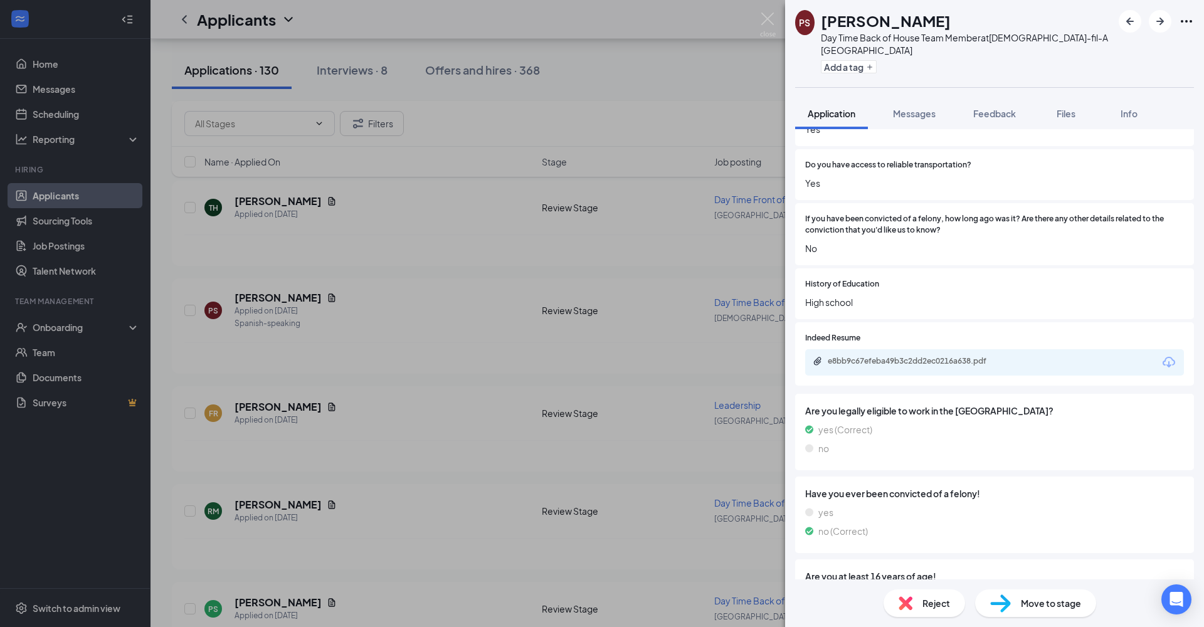
scroll to position [382, 0]
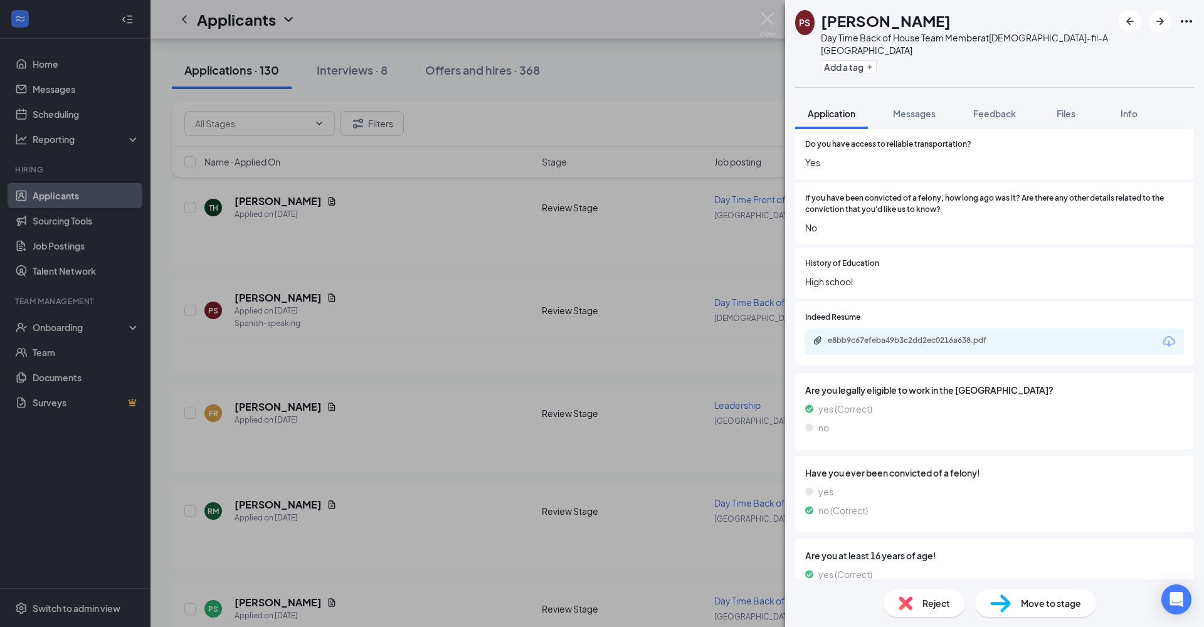
click at [962, 337] on div "e8bb9c67efeba49b3c2dd2ec0216a638.pdf" at bounding box center [916, 341] width 176 height 10
click at [992, 115] on span "Feedback" at bounding box center [994, 113] width 43 height 11
click at [994, 114] on span "Feedback" at bounding box center [994, 113] width 43 height 11
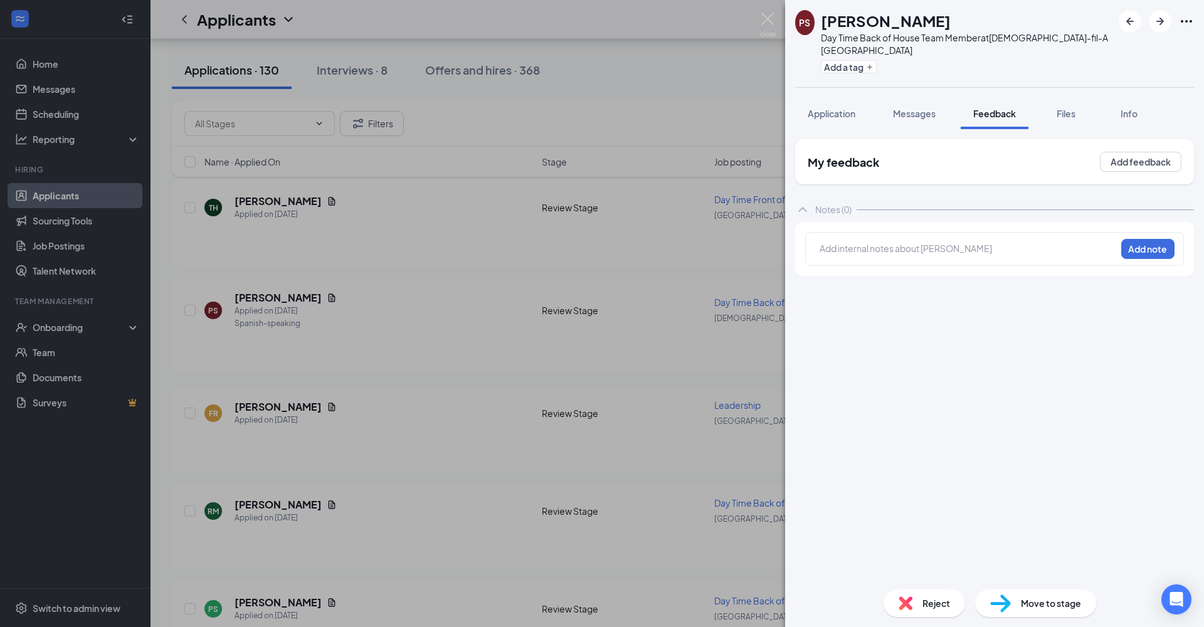
click at [985, 253] on div at bounding box center [967, 248] width 295 height 13
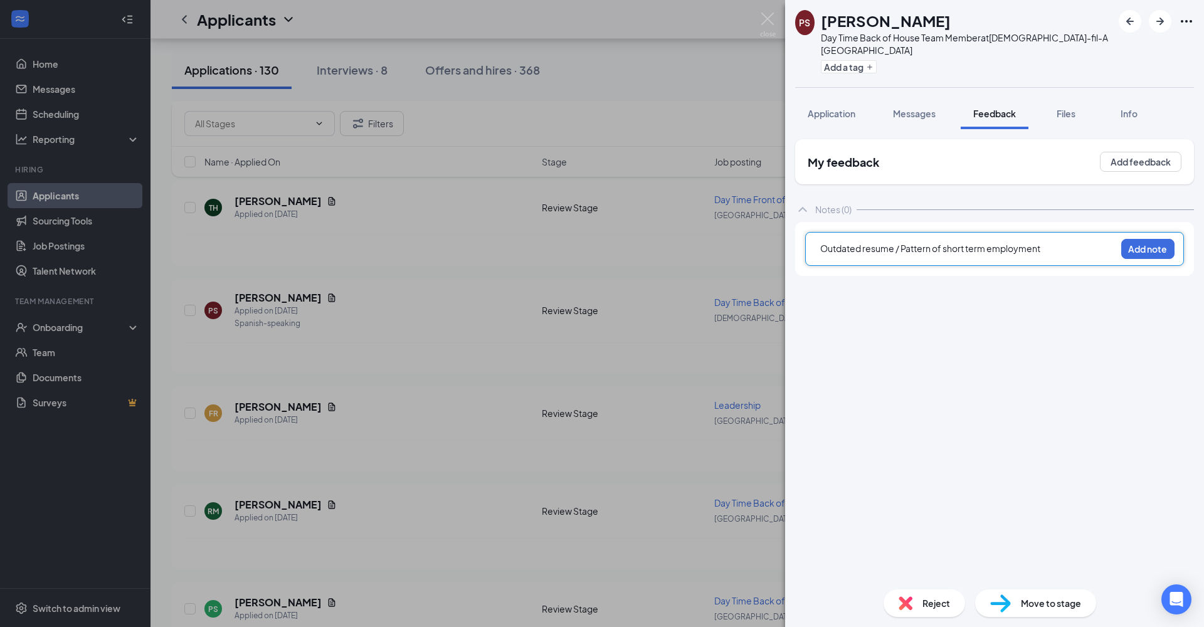
click at [1040, 251] on button "Add note" at bounding box center [1147, 249] width 53 height 20
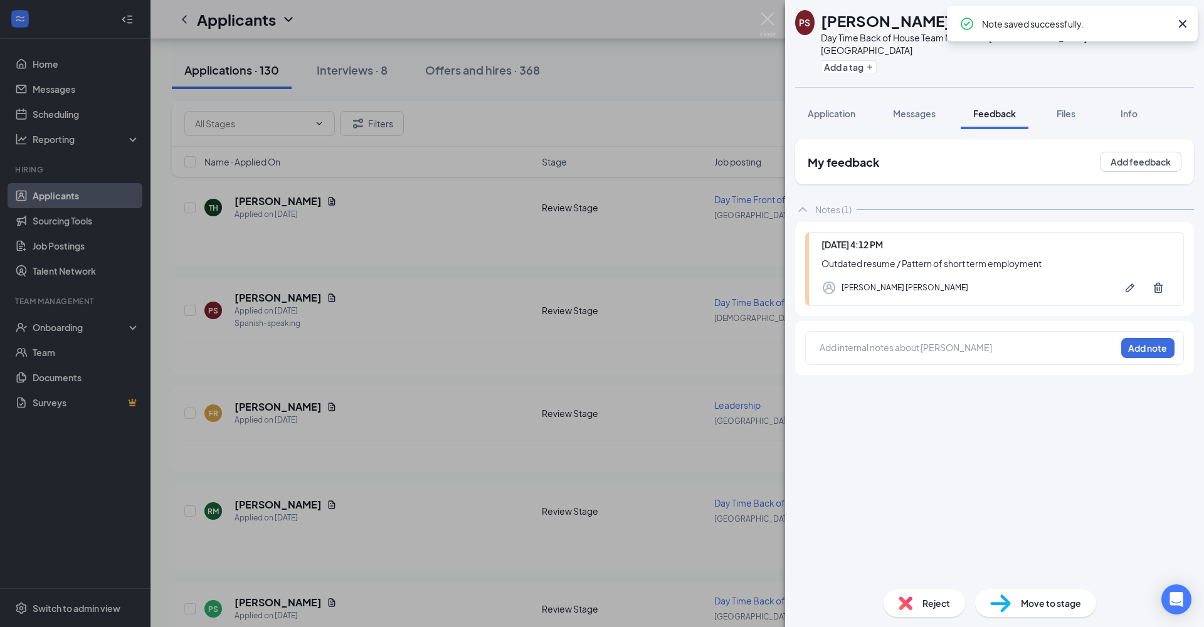
click at [832, 115] on span "Application" at bounding box center [832, 113] width 48 height 11
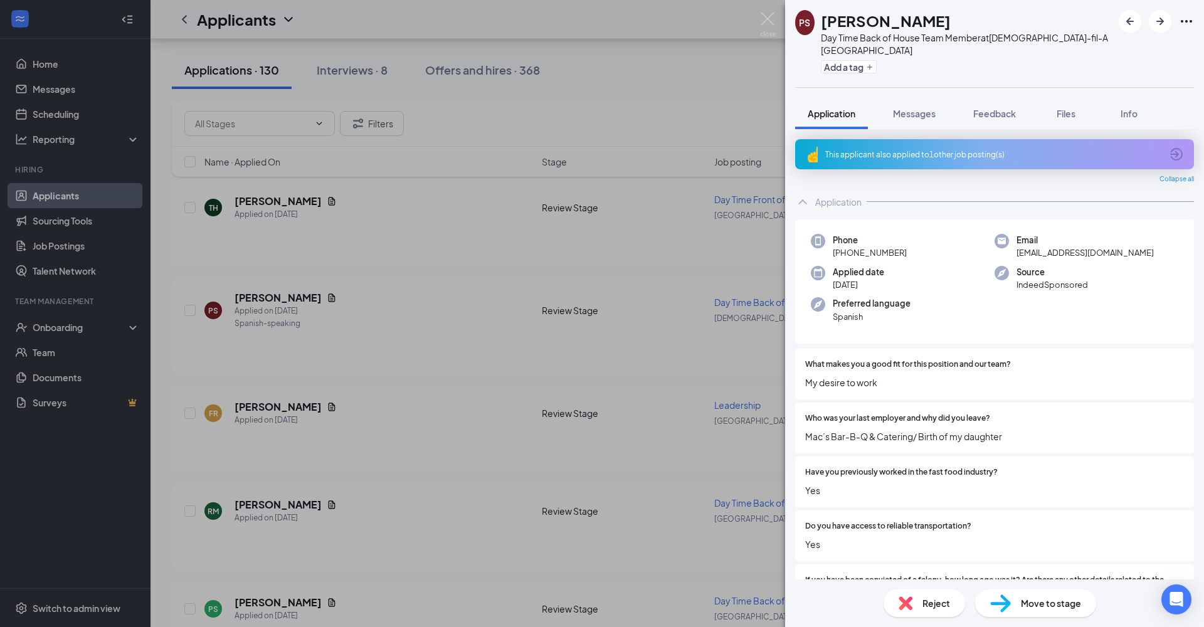
click at [1040, 153] on icon "ArrowCircle" at bounding box center [1176, 154] width 13 height 13
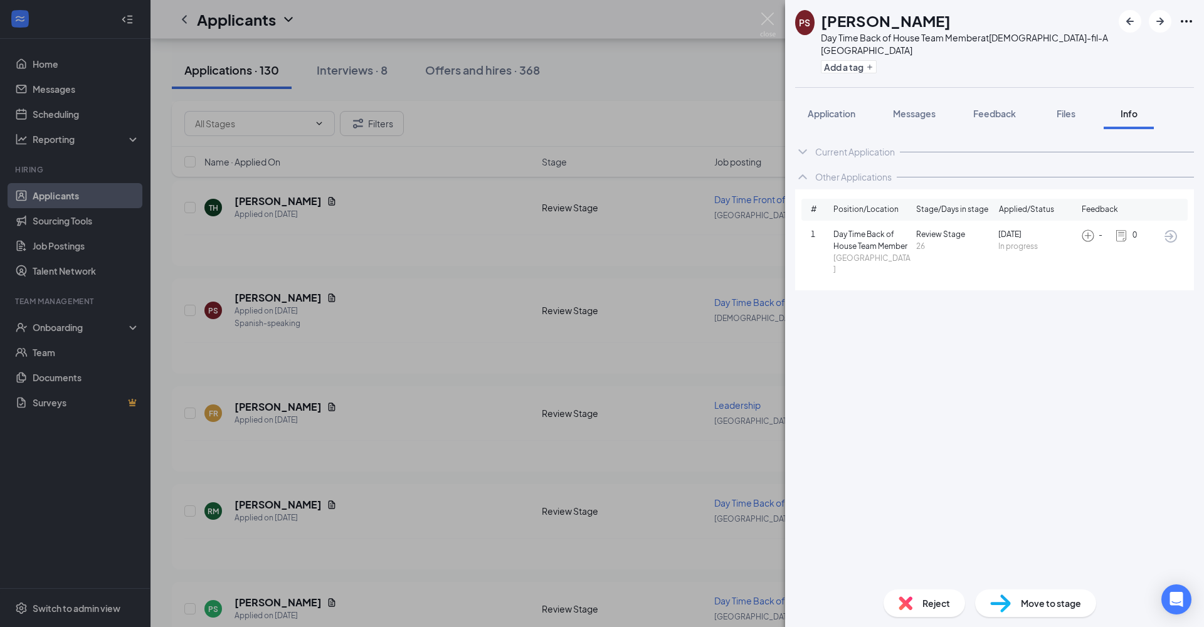
click at [1040, 238] on icon "ArrowCircle" at bounding box center [1170, 236] width 15 height 15
drag, startPoint x: 977, startPoint y: 293, endPoint x: 847, endPoint y: 115, distance: 220.4
click at [847, 115] on span "Application" at bounding box center [832, 113] width 48 height 11
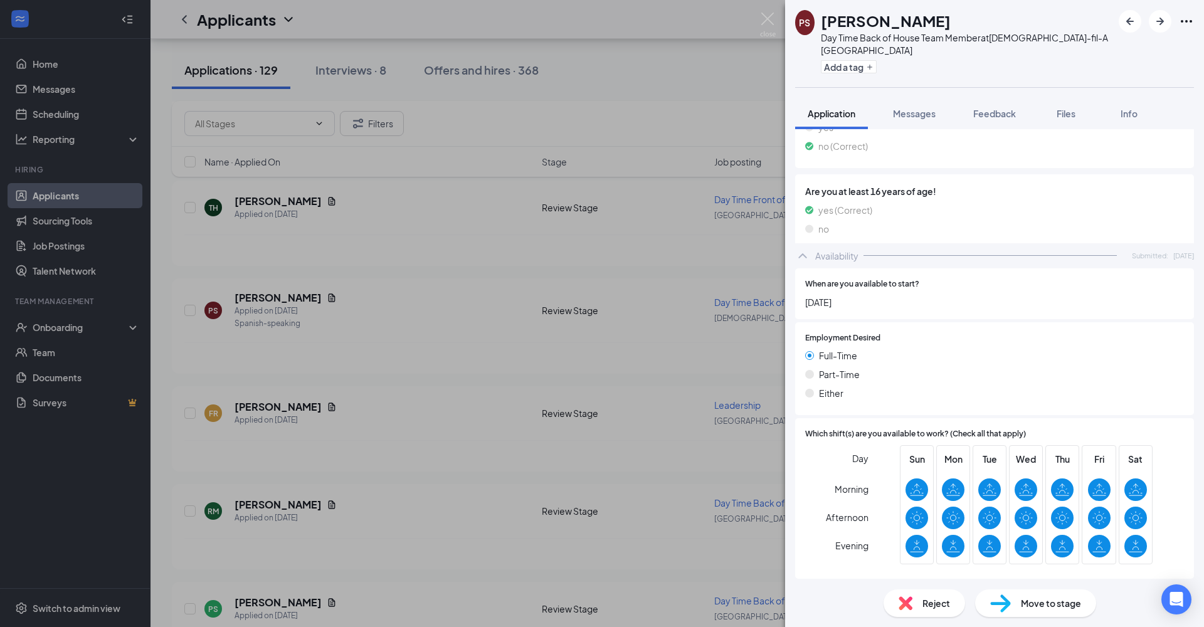
scroll to position [752, 0]
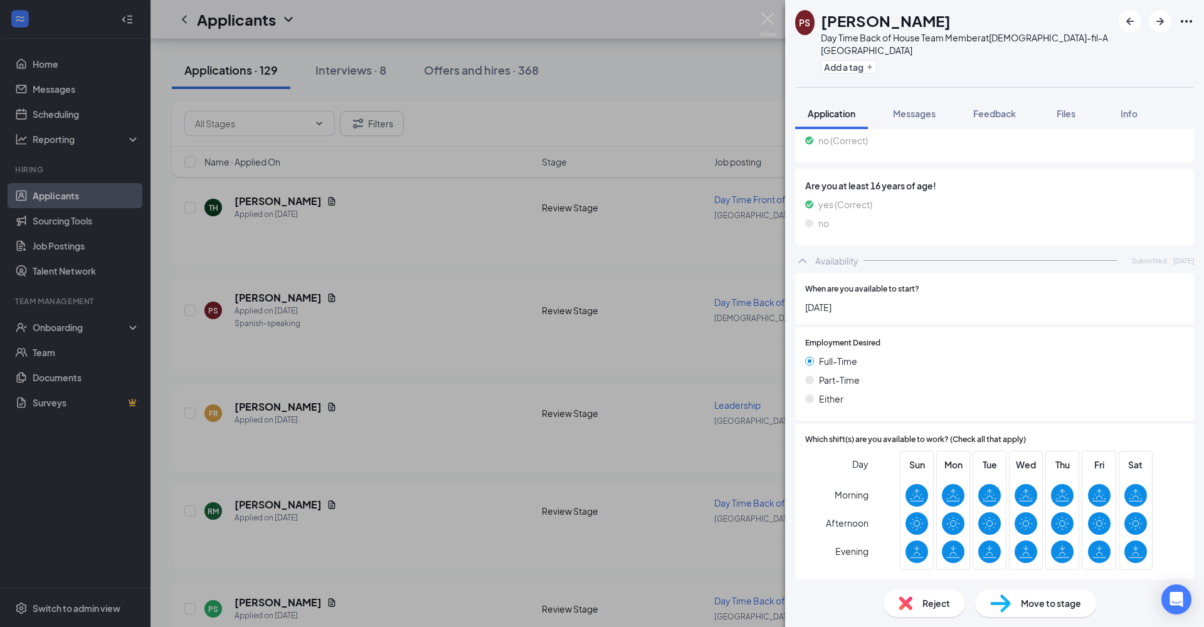
click at [924, 459] on span "Reject" at bounding box center [937, 603] width 28 height 14
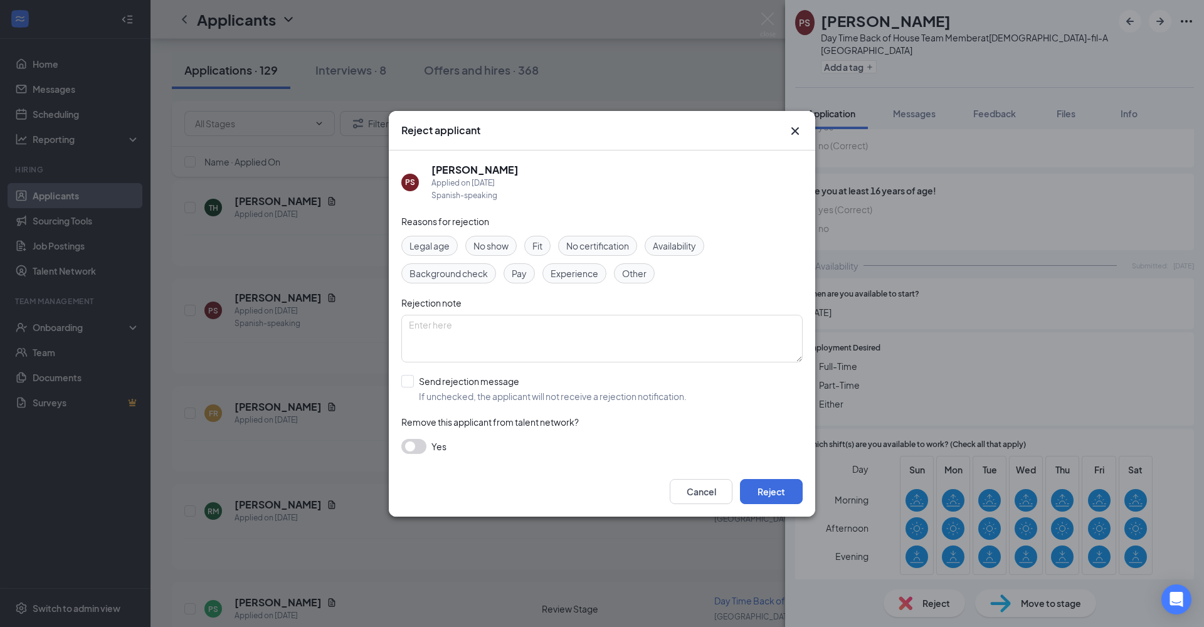
click at [644, 273] on span "Other" at bounding box center [634, 274] width 24 height 14
click at [410, 381] on div at bounding box center [407, 381] width 13 height 13
click at [410, 381] on input "Send rejection message If unchecked, the applicant will not receive a rejection…" at bounding box center [543, 389] width 285 height 28
checkbox input "true"
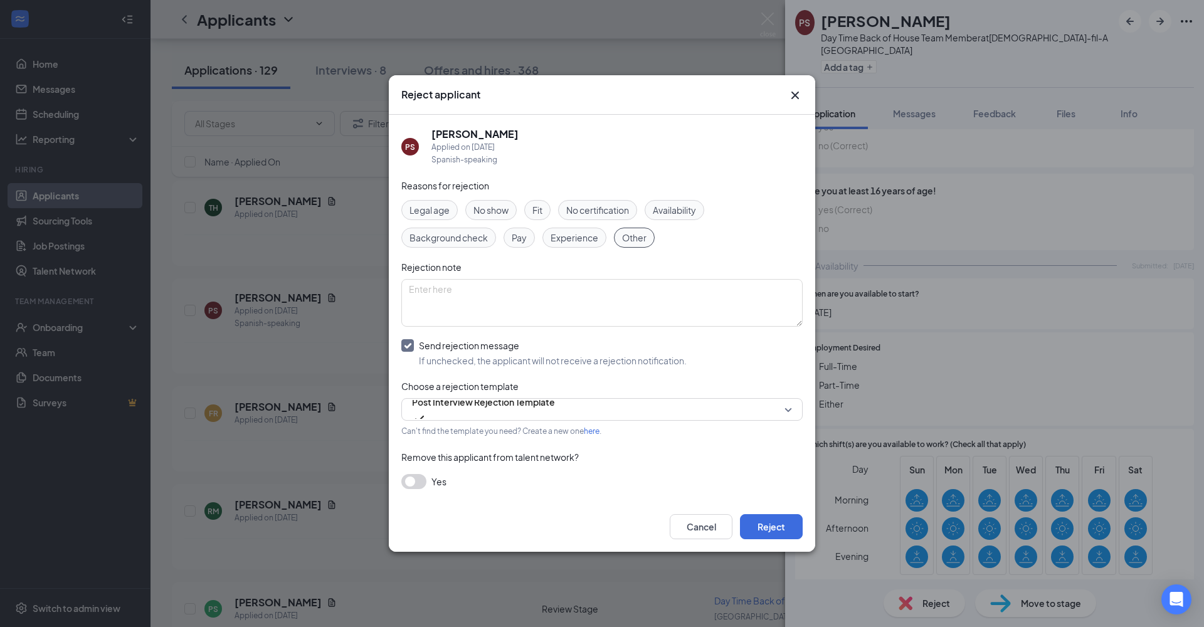
click at [774, 459] on button "Reject" at bounding box center [771, 526] width 63 height 25
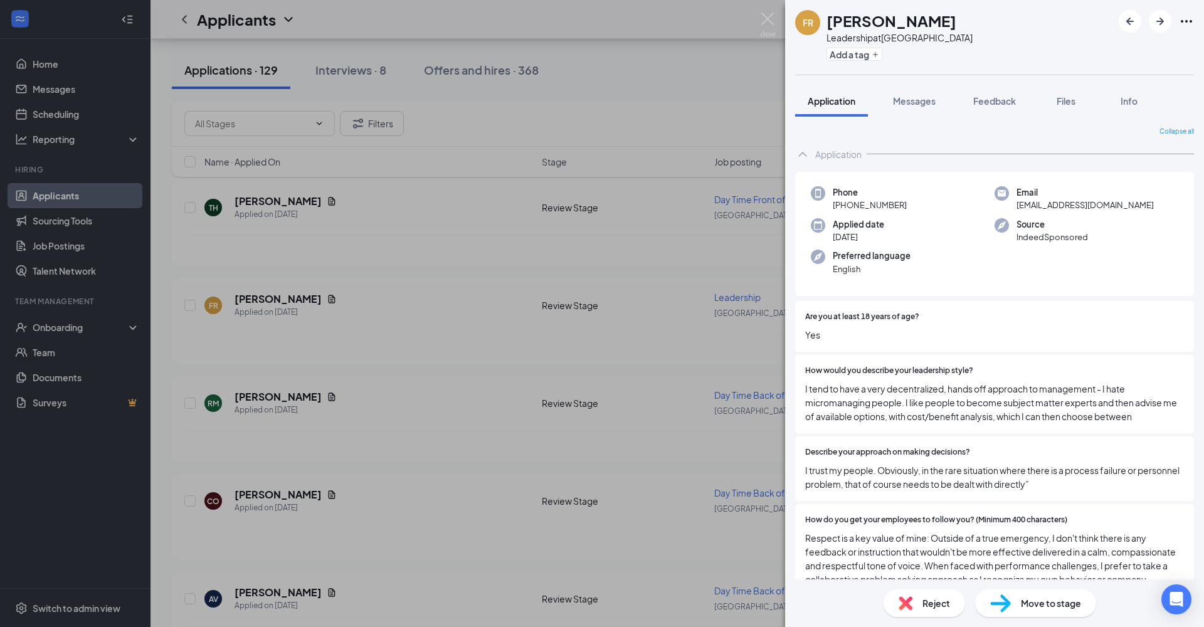
click at [921, 101] on span "Messages" at bounding box center [914, 100] width 43 height 11
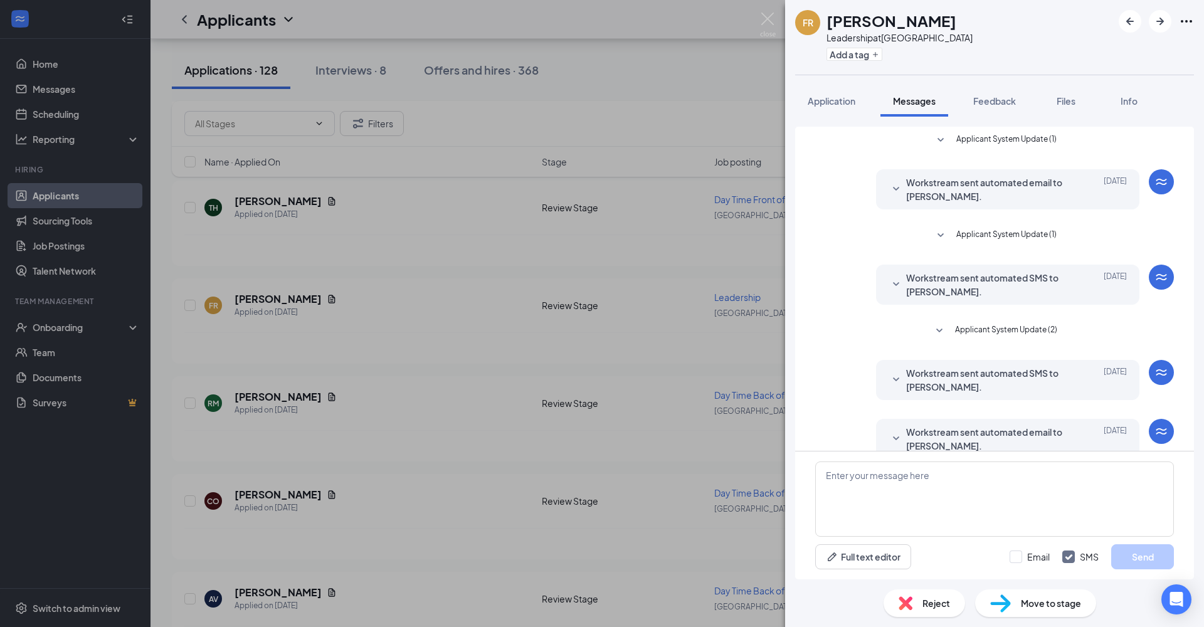
scroll to position [322, 0]
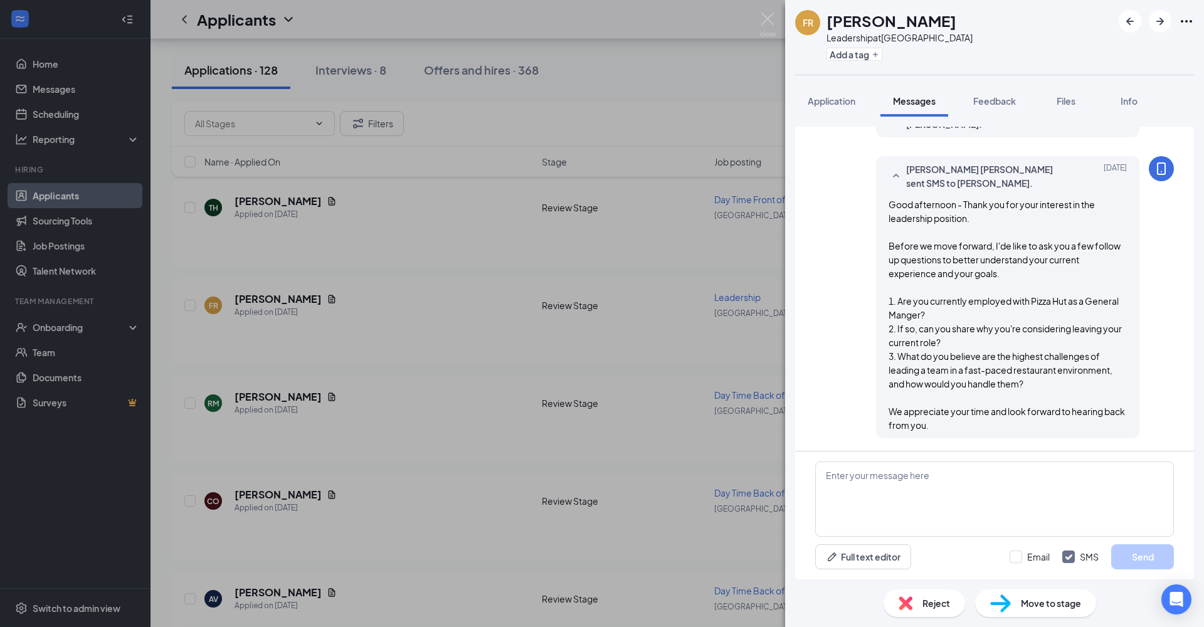
click at [1008, 102] on span "Feedback" at bounding box center [994, 100] width 43 height 11
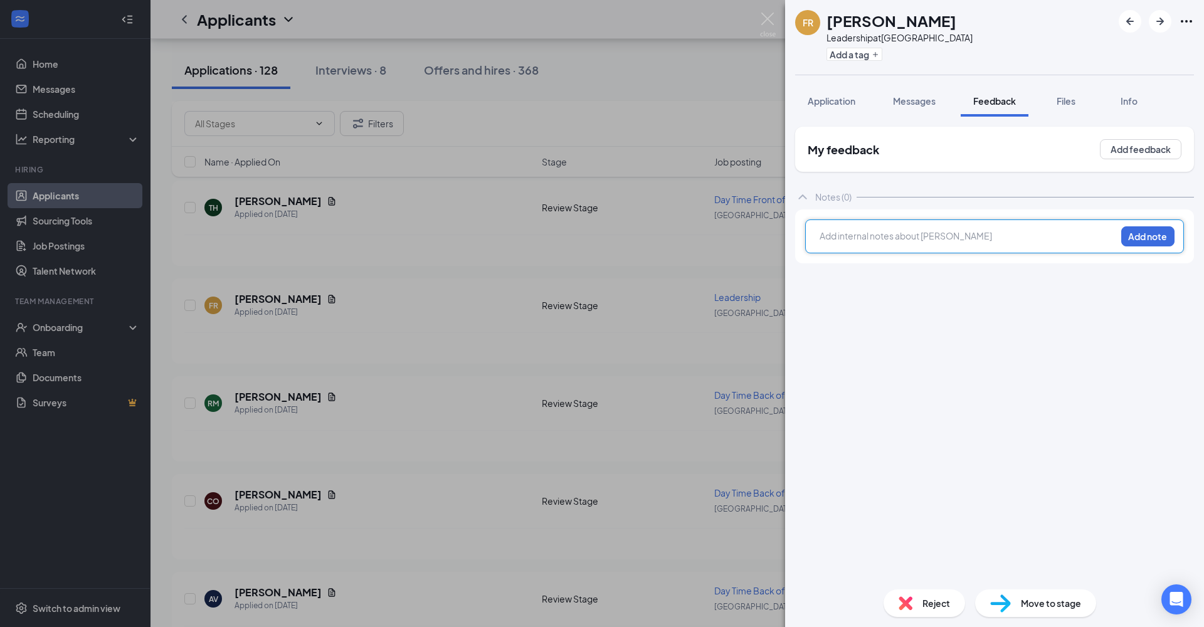
click at [965, 236] on div at bounding box center [967, 236] width 295 height 13
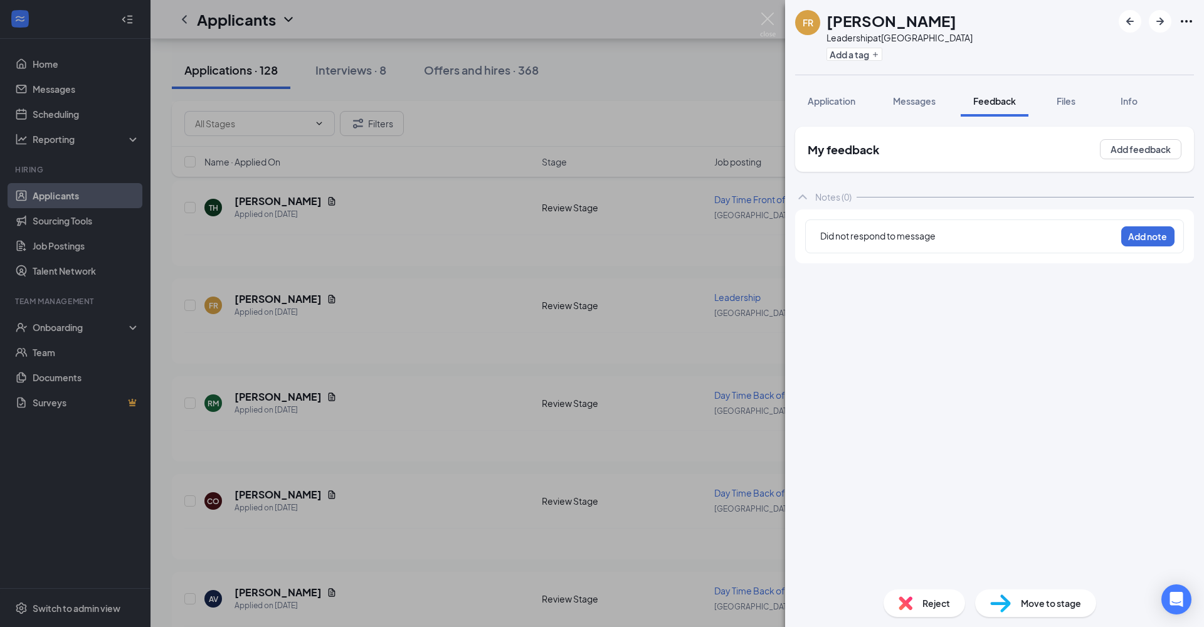
click at [1040, 239] on button "Add note" at bounding box center [1147, 236] width 53 height 20
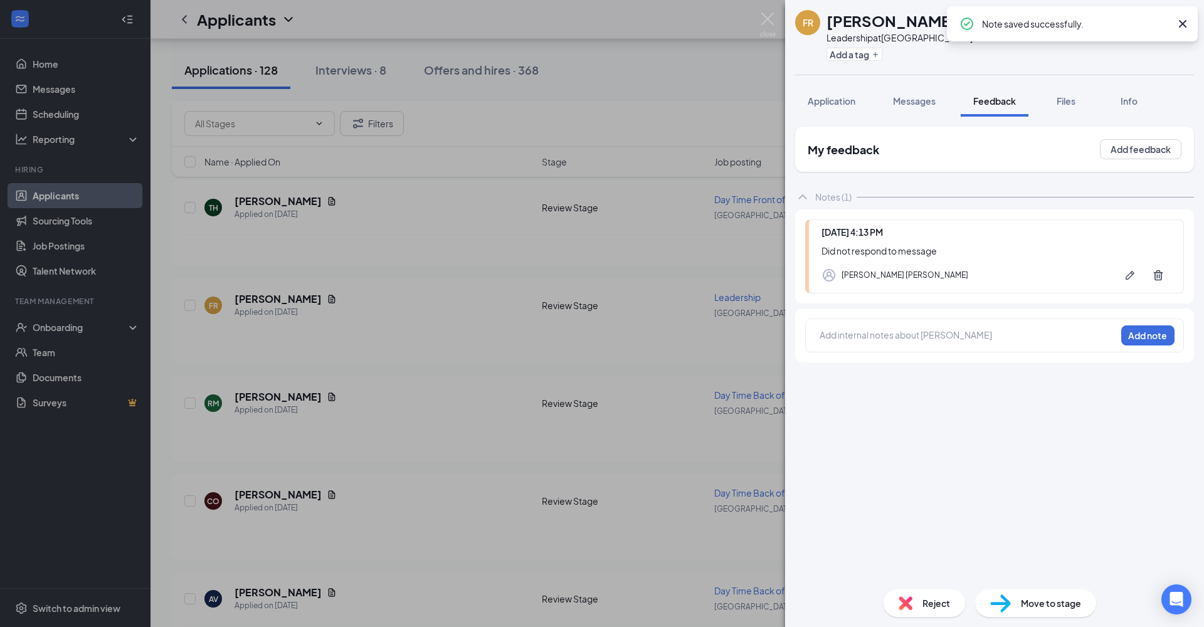
click at [917, 459] on div "Reject" at bounding box center [925, 603] width 82 height 28
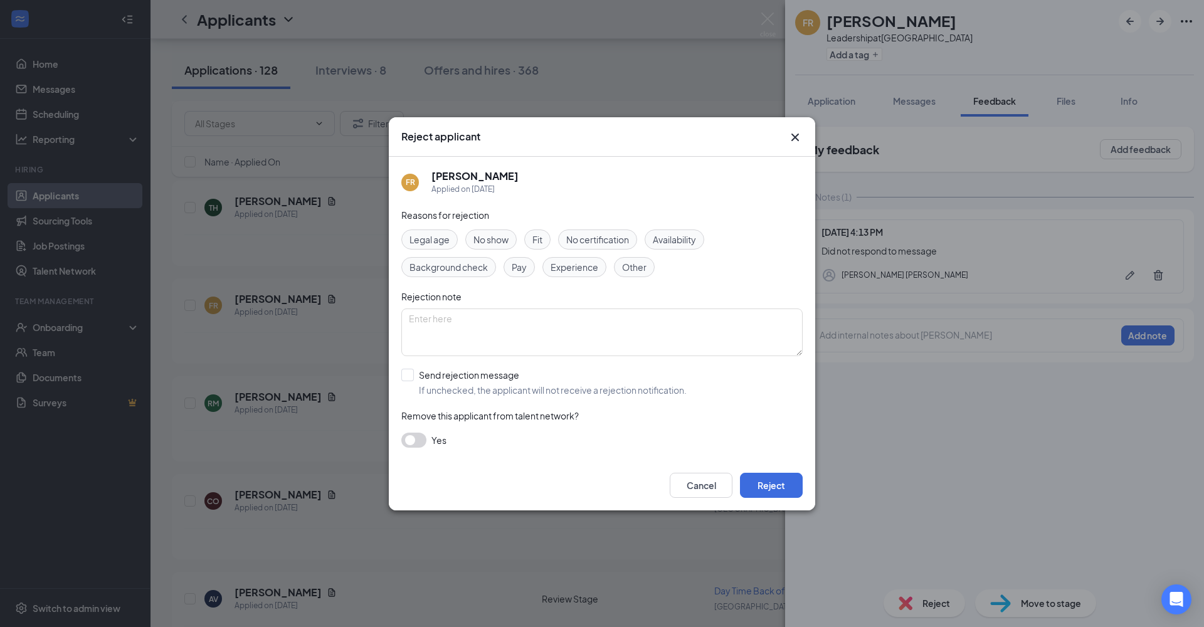
click at [642, 268] on span "Other" at bounding box center [634, 267] width 24 height 14
click at [406, 372] on input "Send rejection message If unchecked, the applicant will not receive a rejection…" at bounding box center [543, 383] width 285 height 28
checkbox input "true"
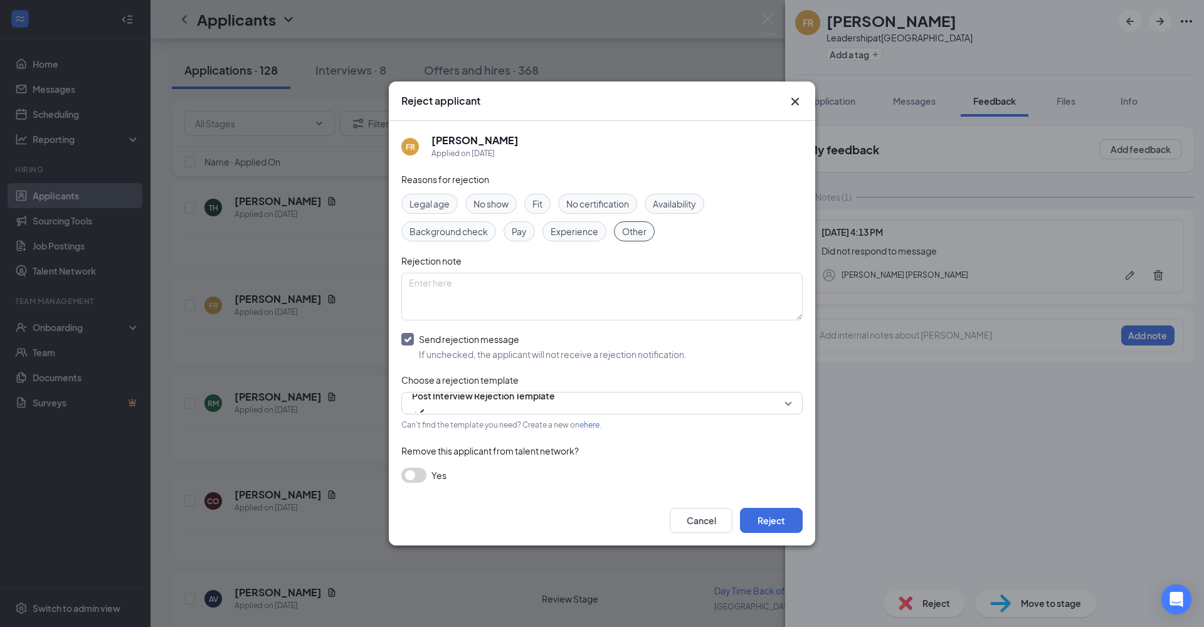
click at [768, 459] on button "Reject" at bounding box center [771, 520] width 63 height 25
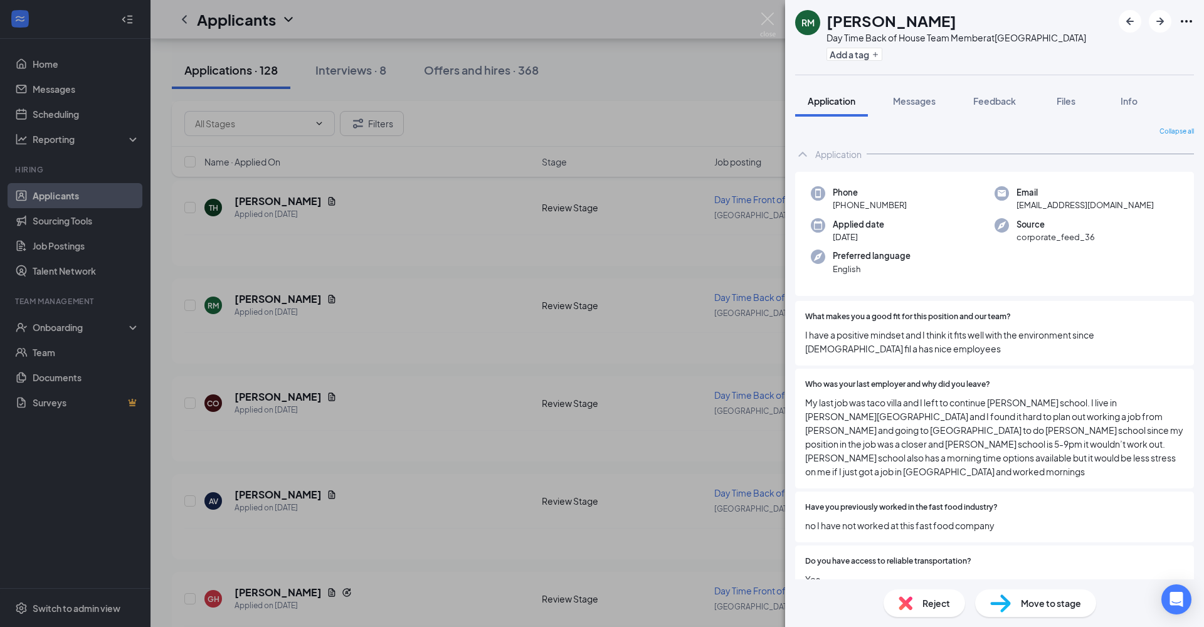
click at [904, 104] on span "Messages" at bounding box center [914, 100] width 43 height 11
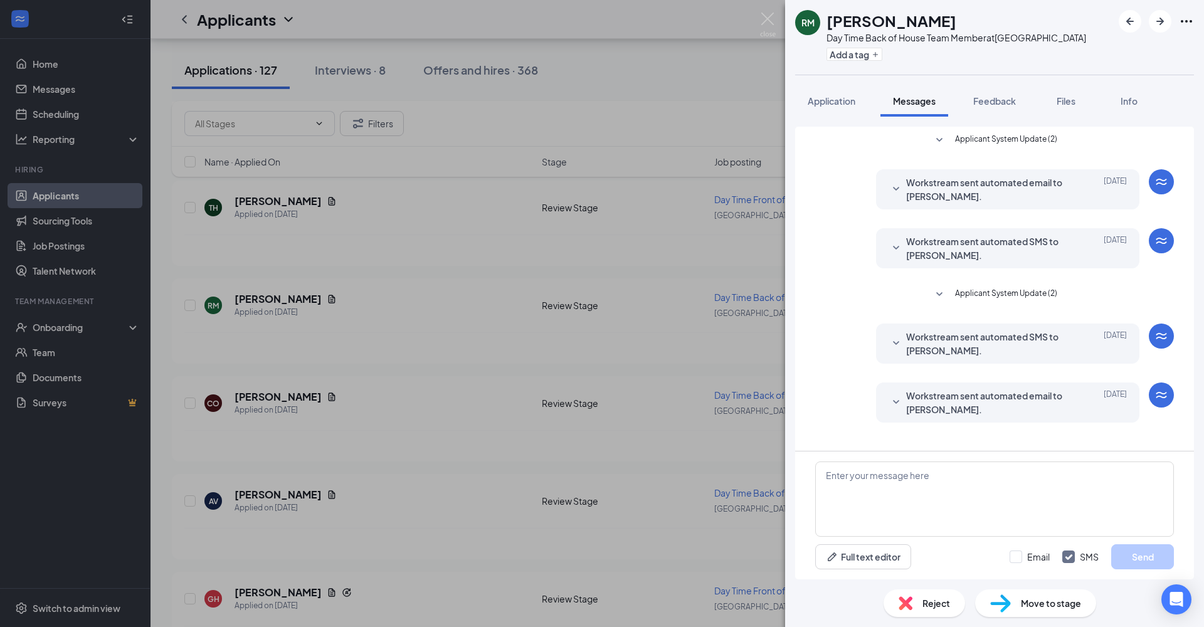
click at [838, 102] on span "Application" at bounding box center [832, 100] width 48 height 11
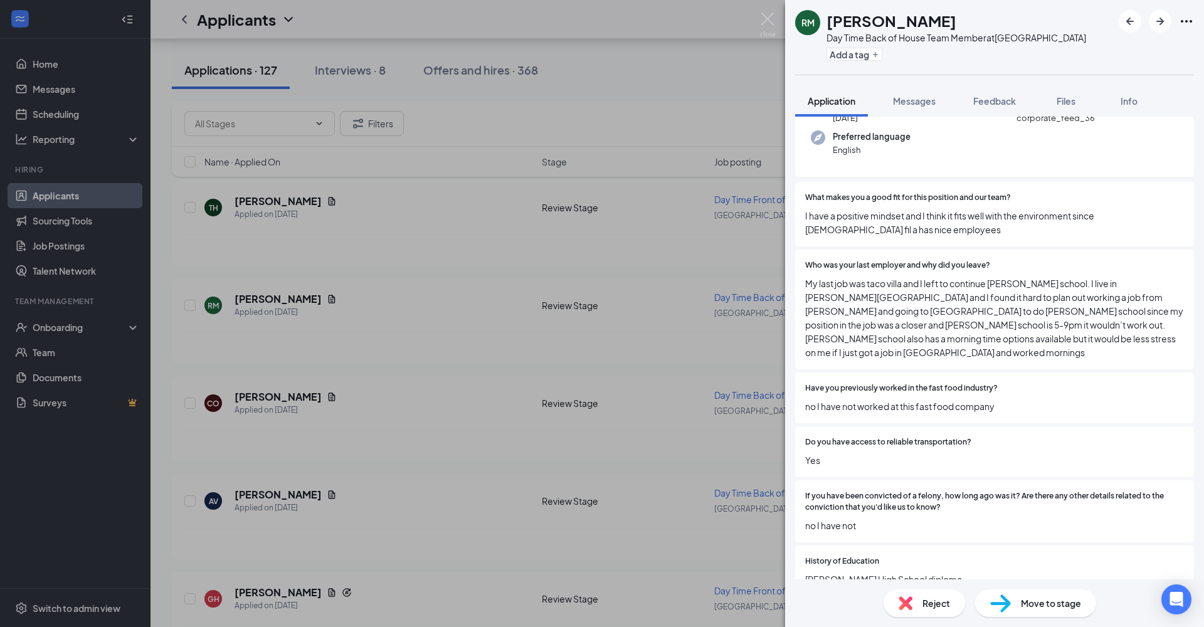
scroll to position [265, 0]
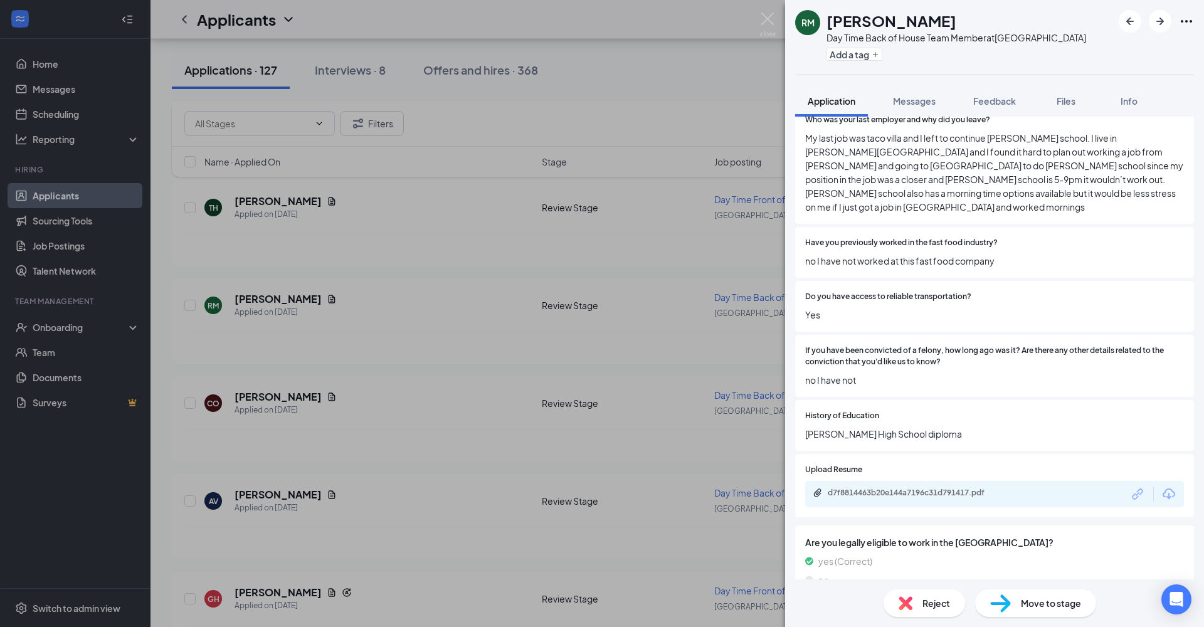
click at [946, 459] on div "d7f8814463b20e144a7196c31d791417.pdf" at bounding box center [916, 493] width 176 height 10
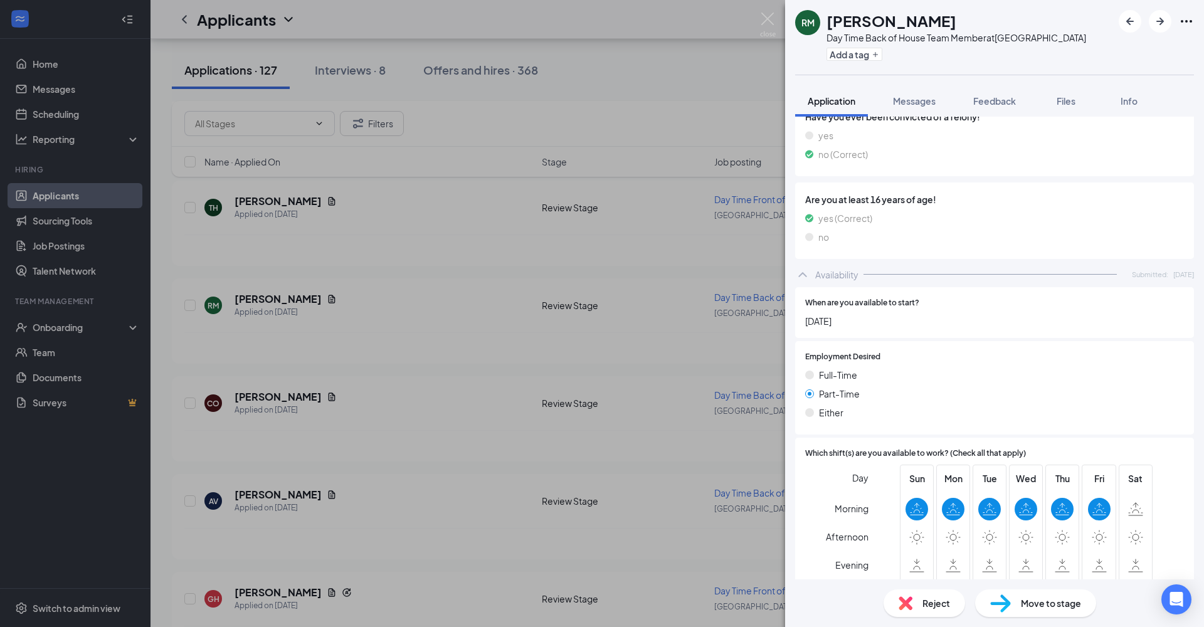
scroll to position [534, 0]
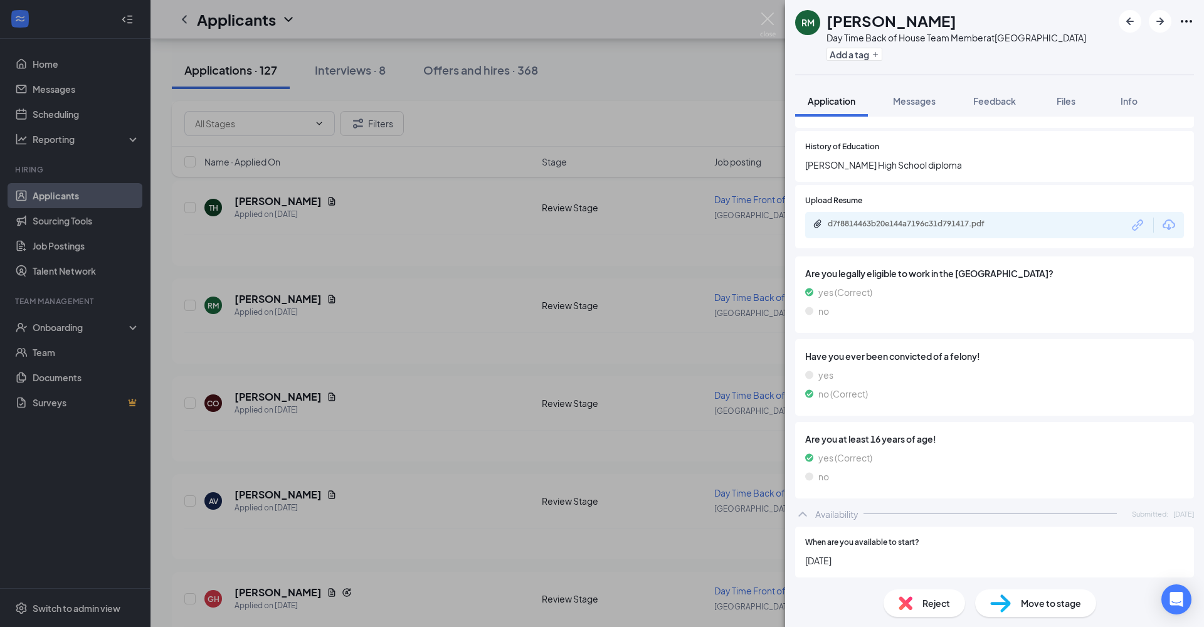
click at [1014, 100] on span "Feedback" at bounding box center [994, 100] width 43 height 11
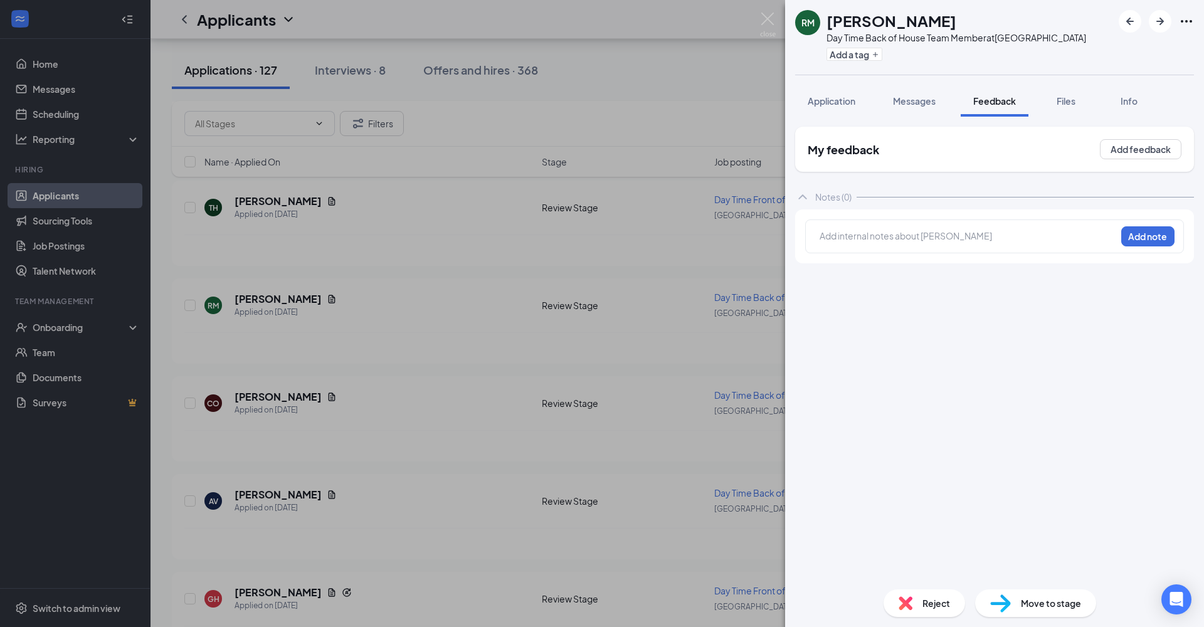
click at [997, 240] on div at bounding box center [967, 236] width 295 height 13
click at [1040, 240] on button "Add note" at bounding box center [1147, 236] width 53 height 20
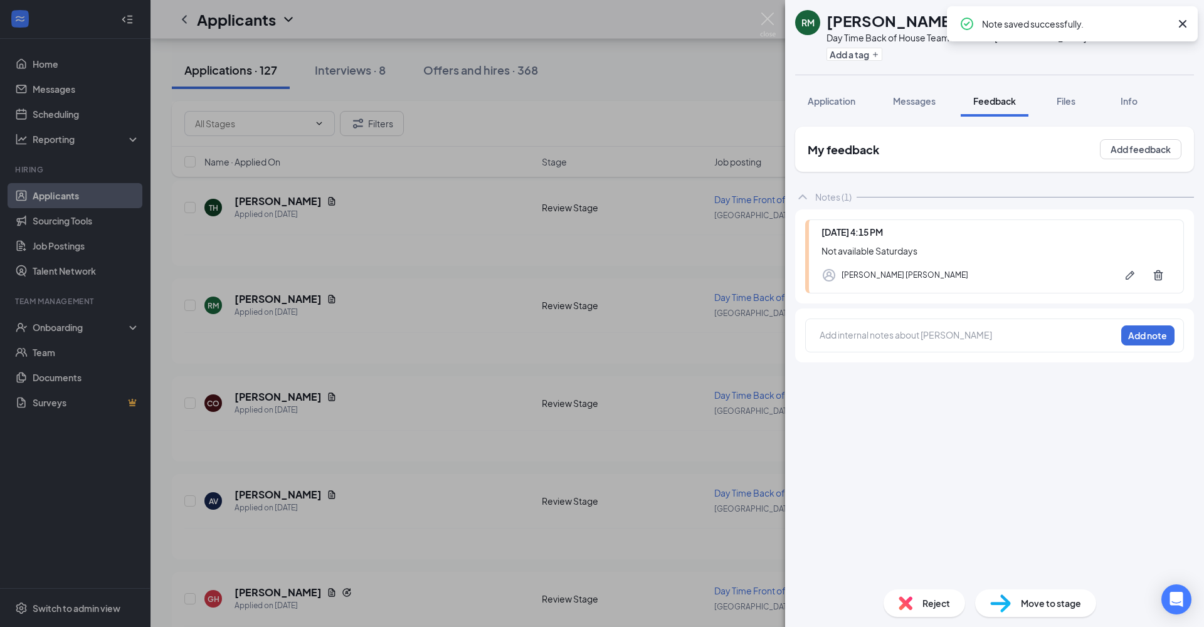
click at [942, 459] on span "Reject" at bounding box center [937, 603] width 28 height 14
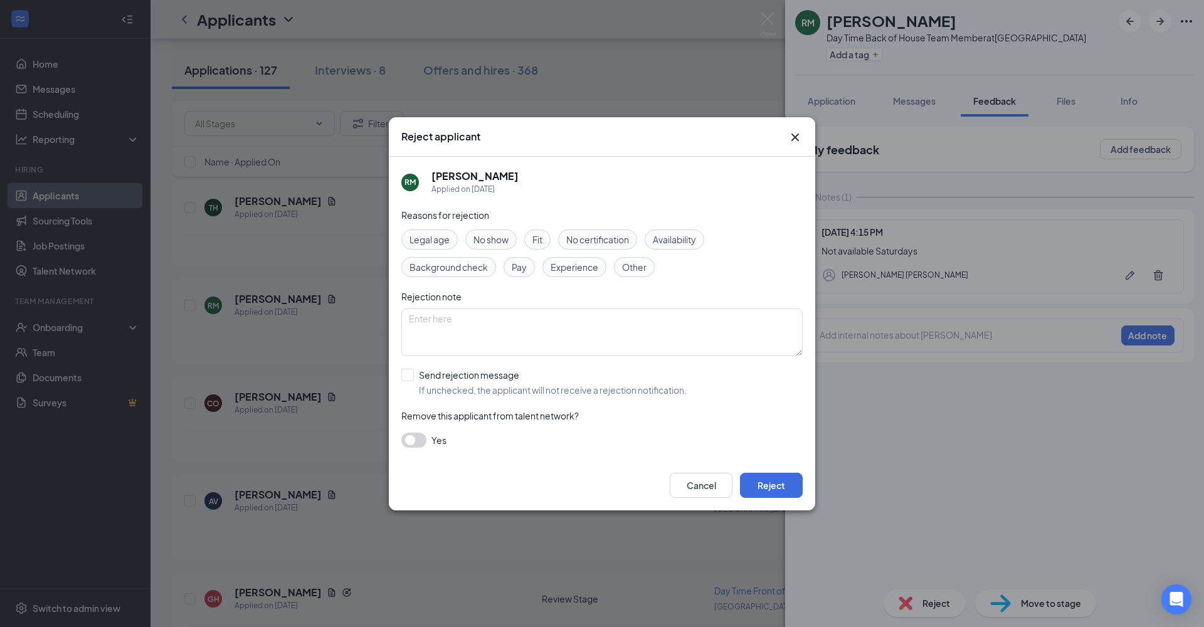
click at [677, 241] on span "Availability" at bounding box center [674, 240] width 43 height 14
click at [404, 375] on input "Send rejection message If unchecked, the applicant will not receive a rejection…" at bounding box center [543, 383] width 285 height 28
checkbox input "true"
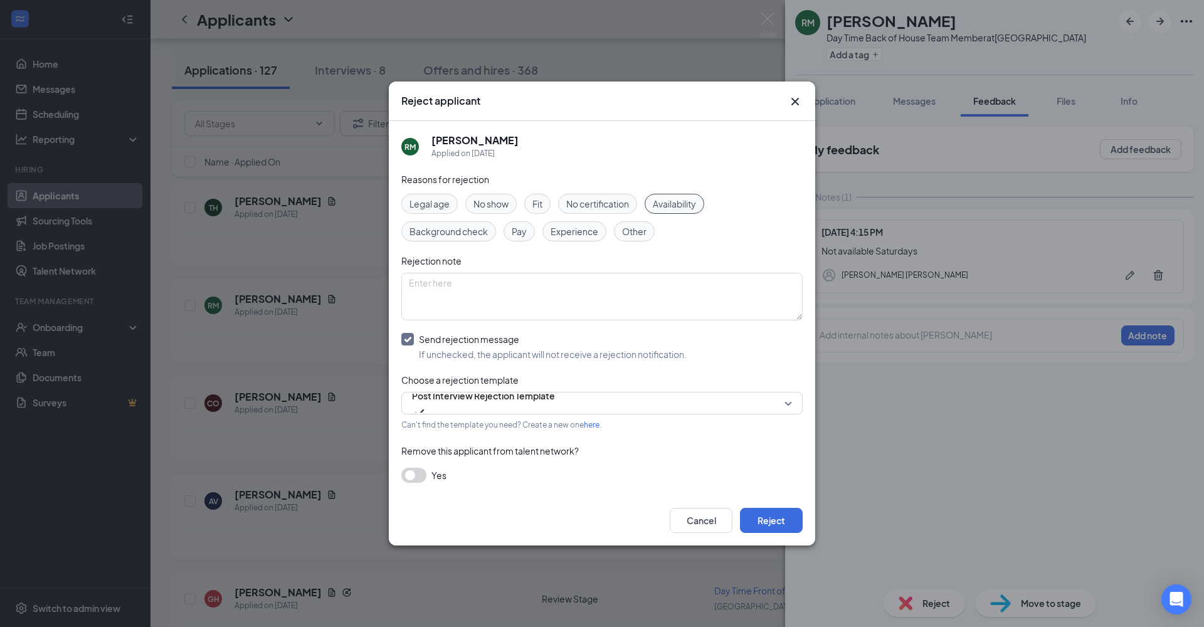
click at [777, 459] on button "Reject" at bounding box center [771, 520] width 63 height 25
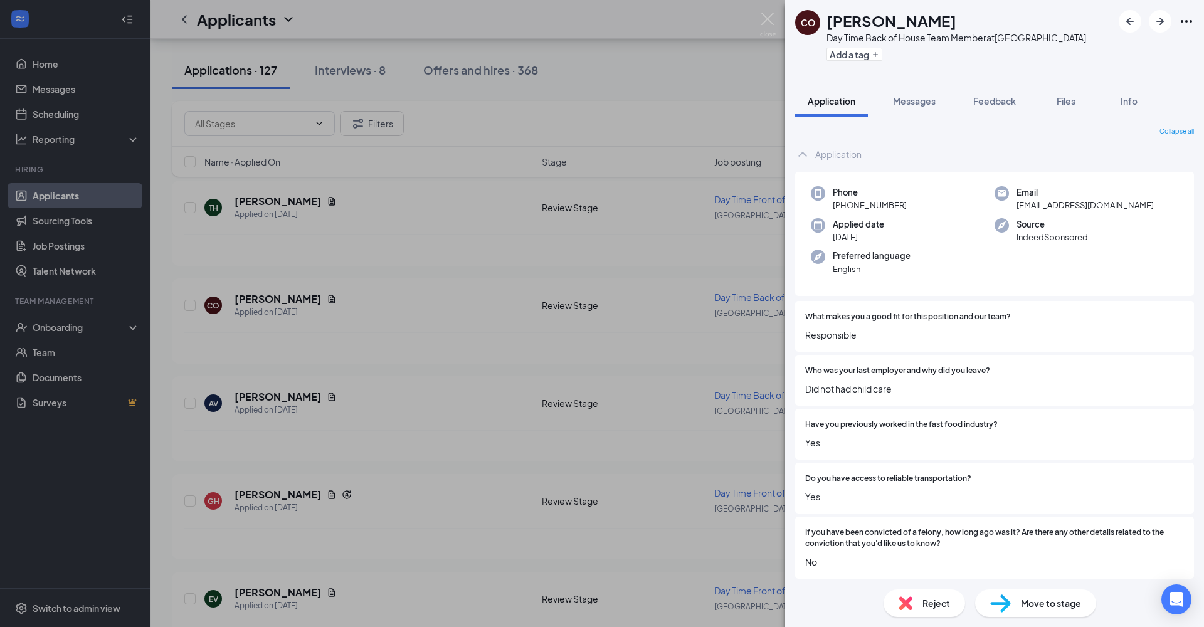
click at [917, 98] on span "Messages" at bounding box center [914, 100] width 43 height 11
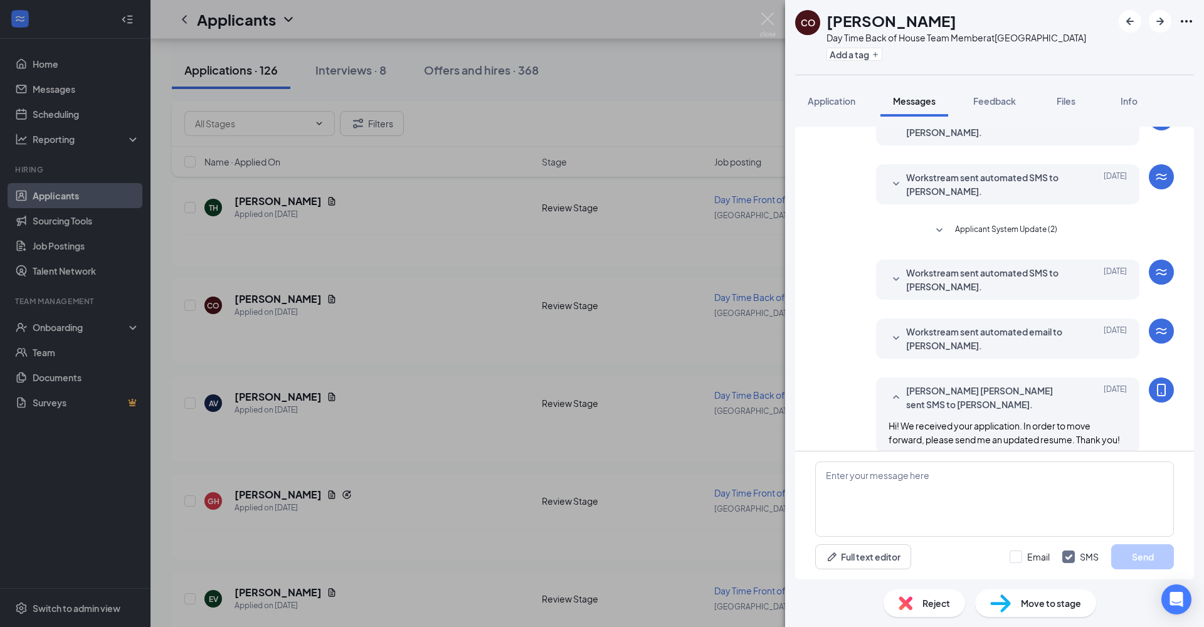
scroll to position [137, 0]
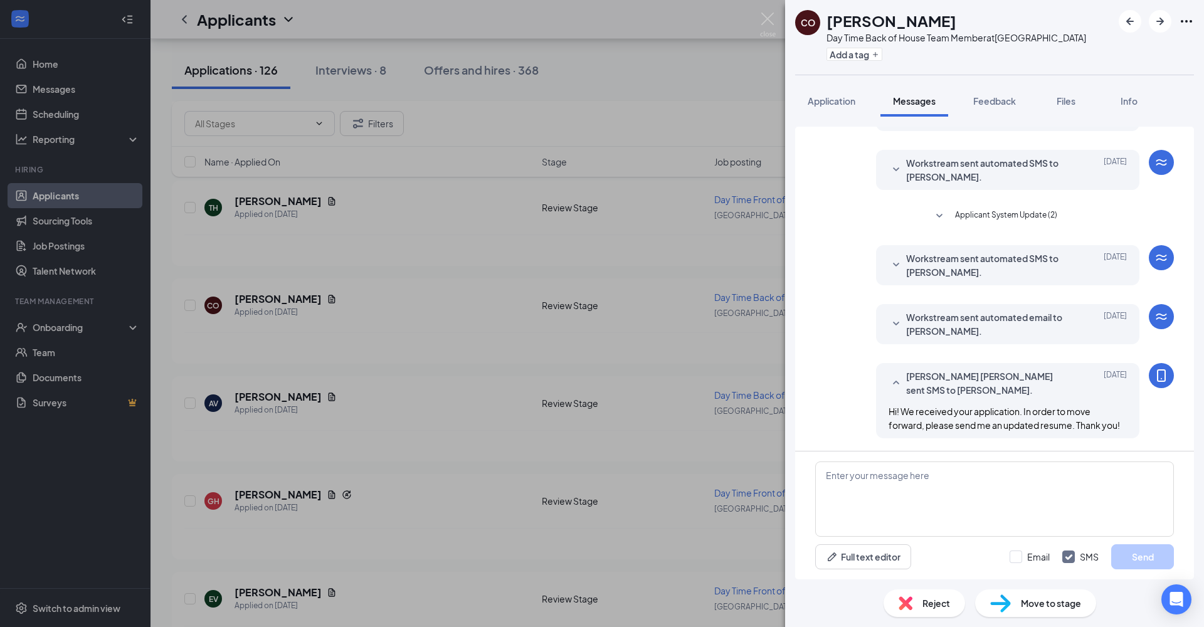
click at [1008, 100] on span "Feedback" at bounding box center [994, 100] width 43 height 11
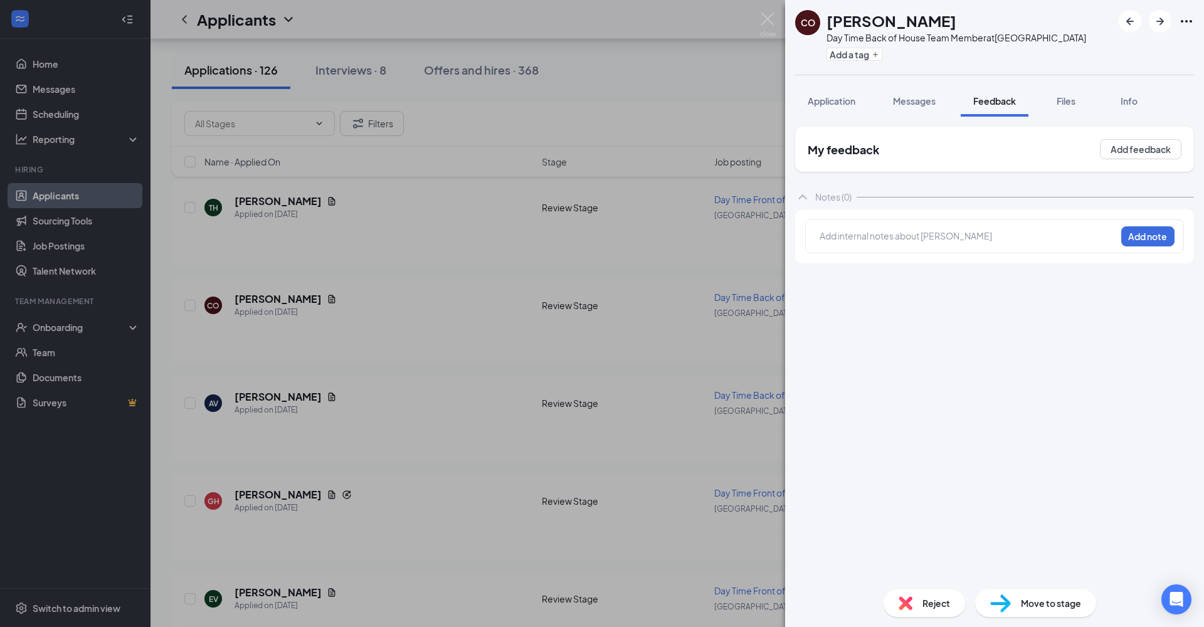
click at [983, 235] on div at bounding box center [967, 236] width 295 height 13
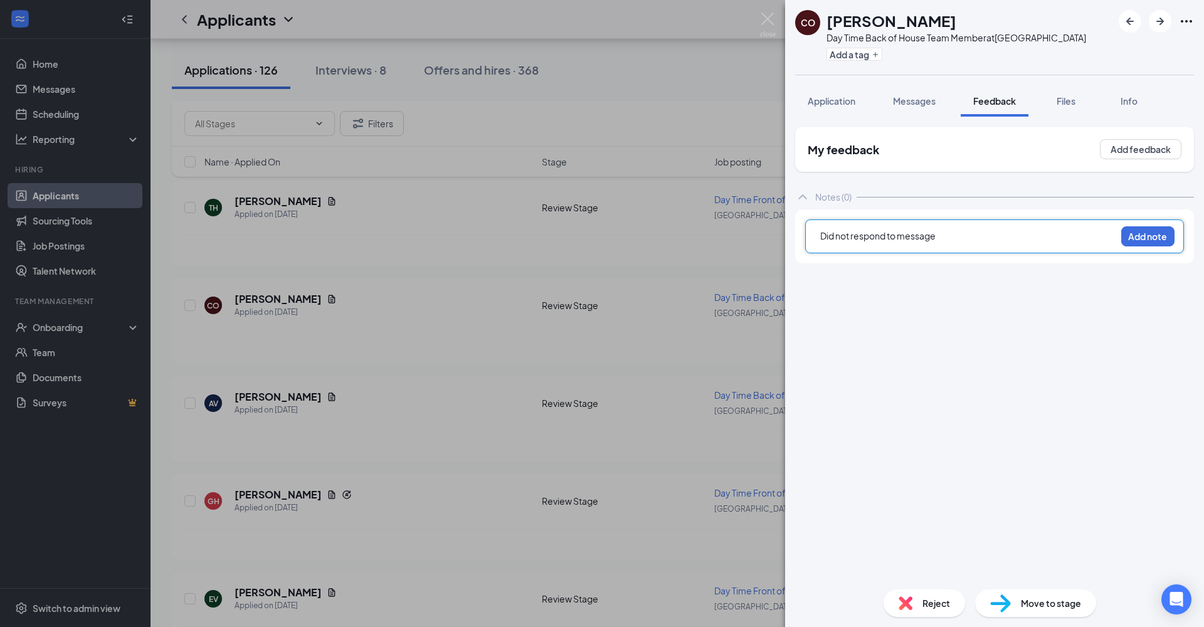
click at [1040, 235] on button "Add note" at bounding box center [1147, 236] width 53 height 20
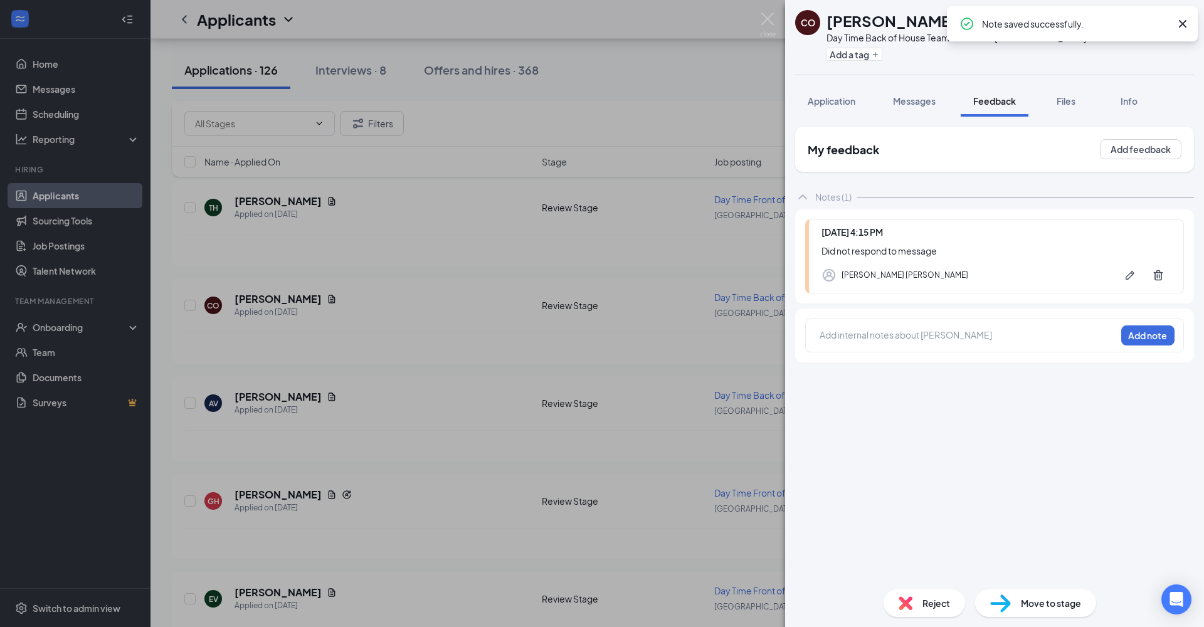
click at [928, 459] on span "Reject" at bounding box center [937, 603] width 28 height 14
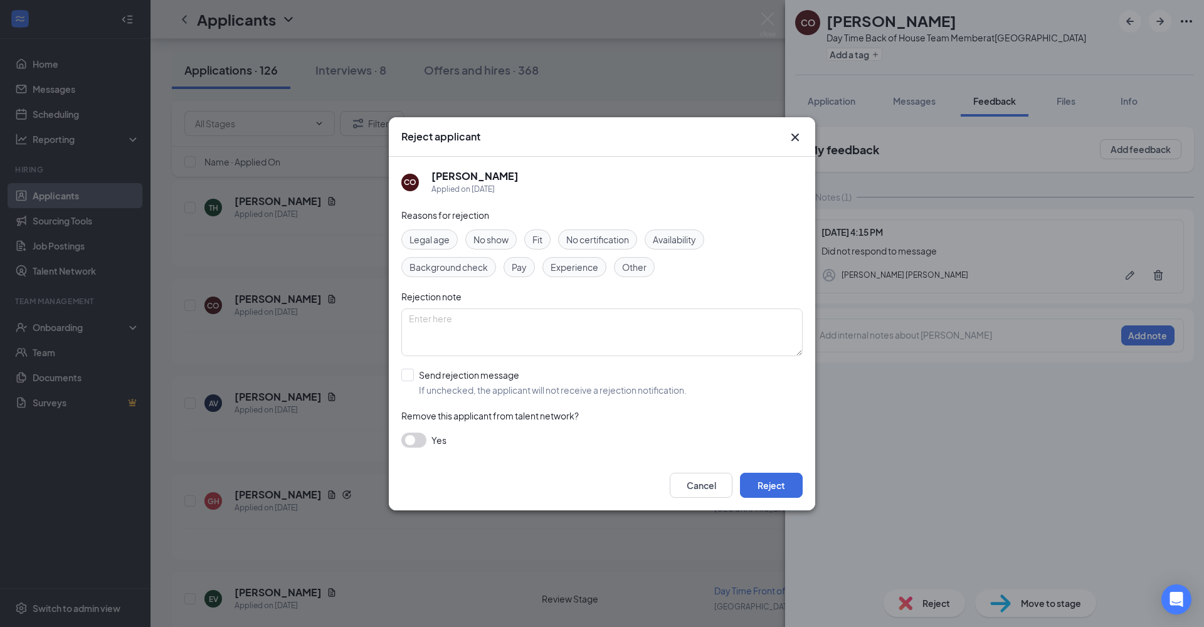
click at [637, 267] on span "Other" at bounding box center [634, 267] width 24 height 14
click at [411, 371] on div at bounding box center [407, 375] width 13 height 13
click at [411, 371] on input "Send rejection message If unchecked, the applicant will not receive a rejection…" at bounding box center [543, 383] width 285 height 28
checkbox input "true"
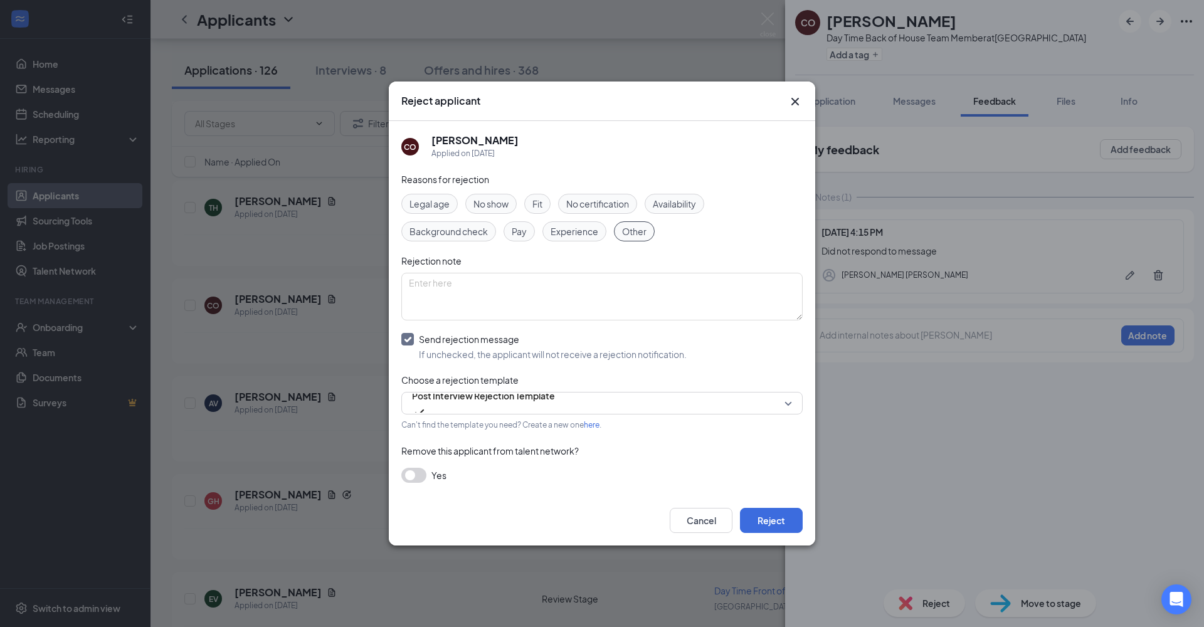
click at [755, 459] on button "Reject" at bounding box center [771, 520] width 63 height 25
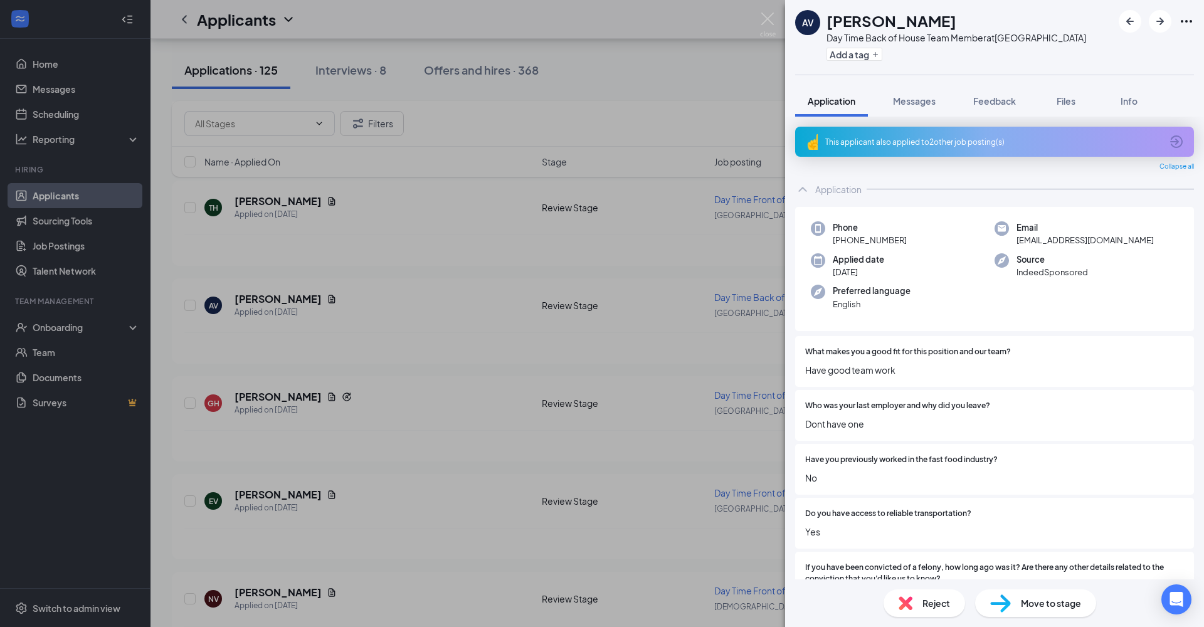
click at [918, 103] on span "Messages" at bounding box center [914, 100] width 43 height 11
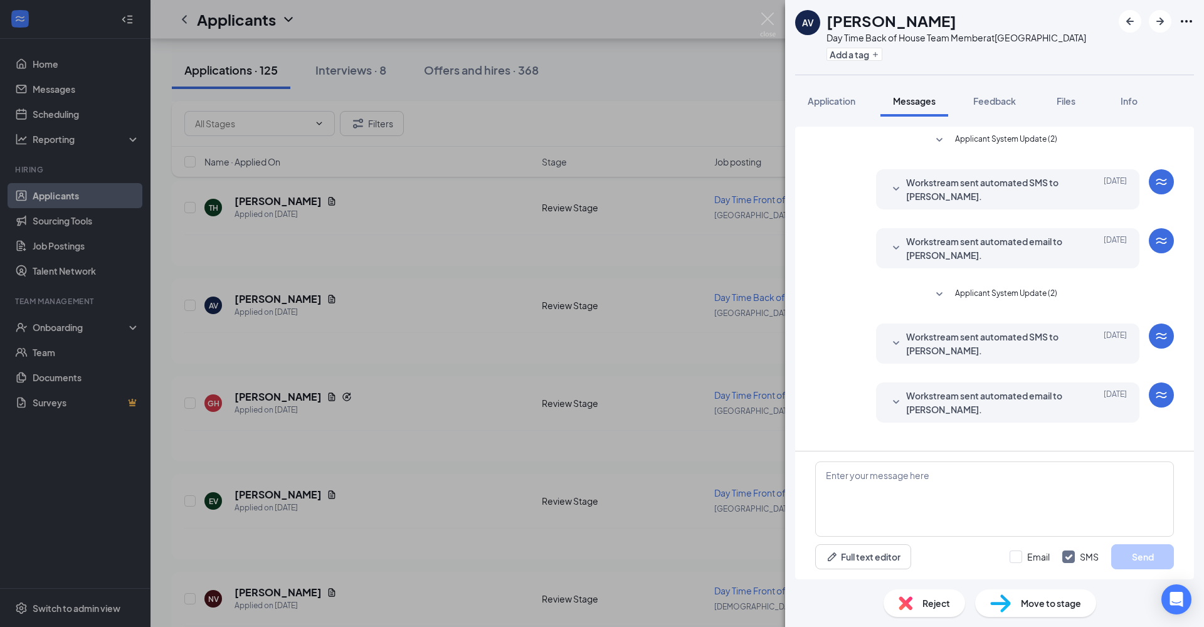
click at [833, 103] on span "Application" at bounding box center [832, 100] width 48 height 11
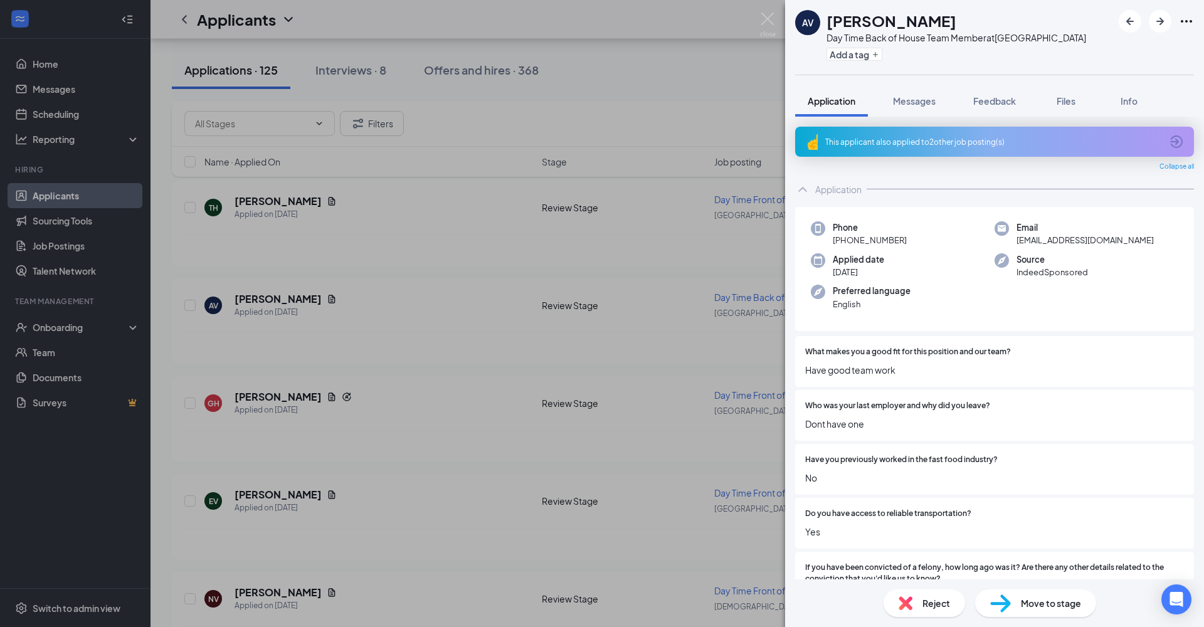
click at [1040, 147] on icon "ArrowCircle" at bounding box center [1176, 141] width 13 height 13
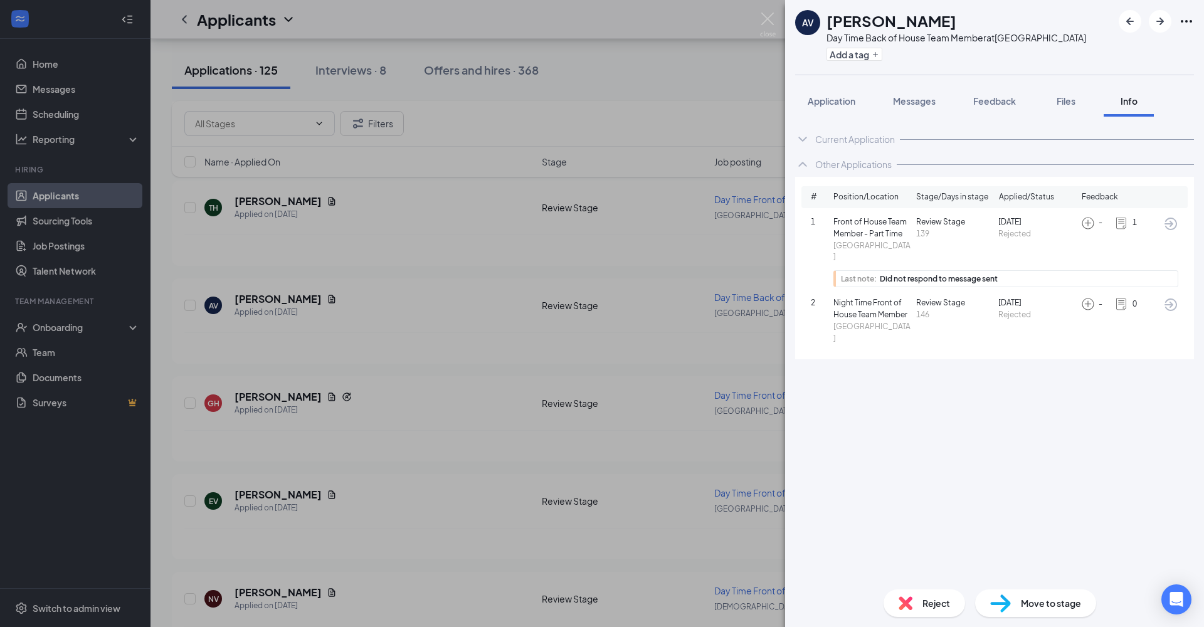
click at [941, 459] on span "Reject" at bounding box center [937, 603] width 28 height 14
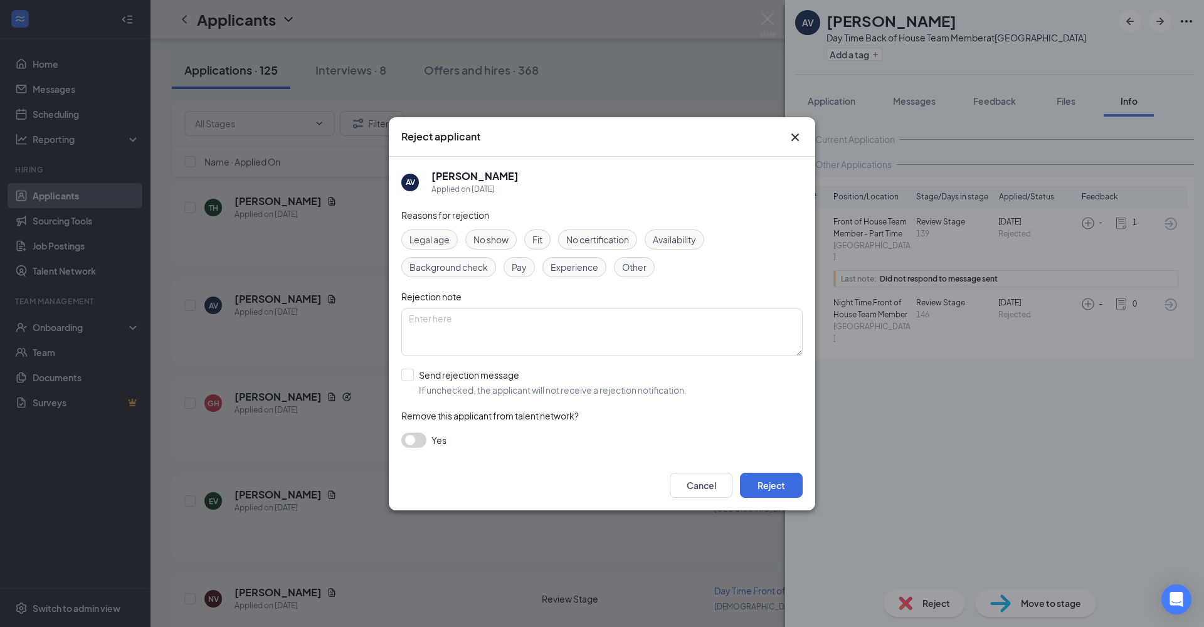
click at [642, 267] on span "Other" at bounding box center [634, 267] width 24 height 14
click at [405, 379] on div at bounding box center [407, 375] width 13 height 13
click at [405, 379] on input "Send rejection message If unchecked, the applicant will not receive a rejection…" at bounding box center [543, 383] width 285 height 28
checkbox input "true"
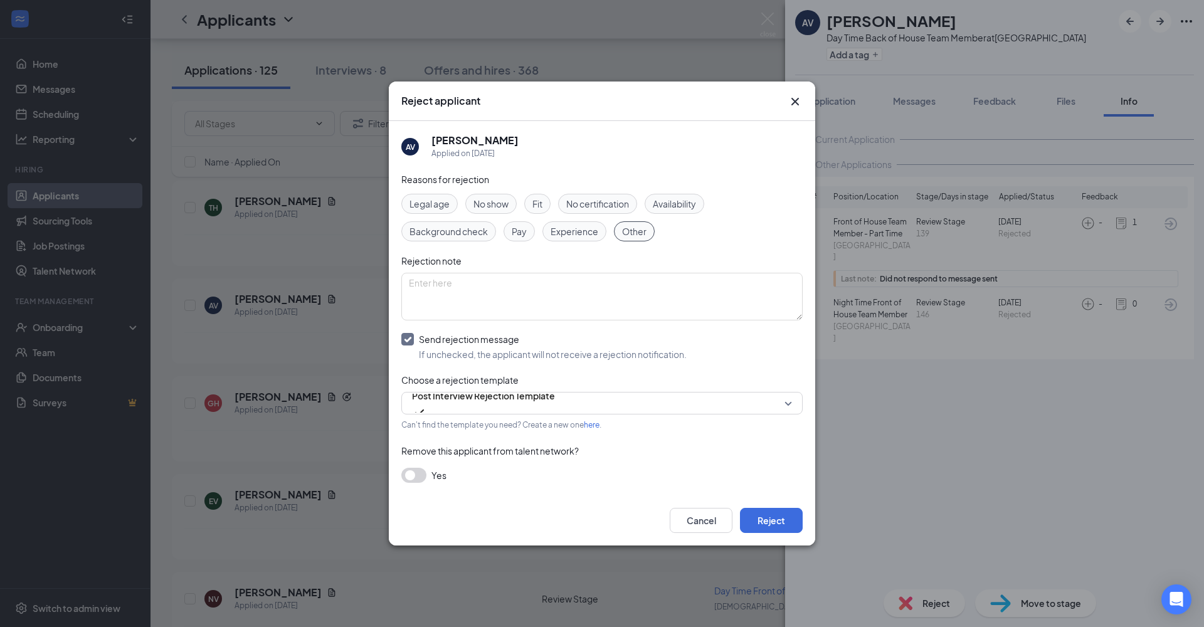
click at [788, 459] on button "Reject" at bounding box center [771, 520] width 63 height 25
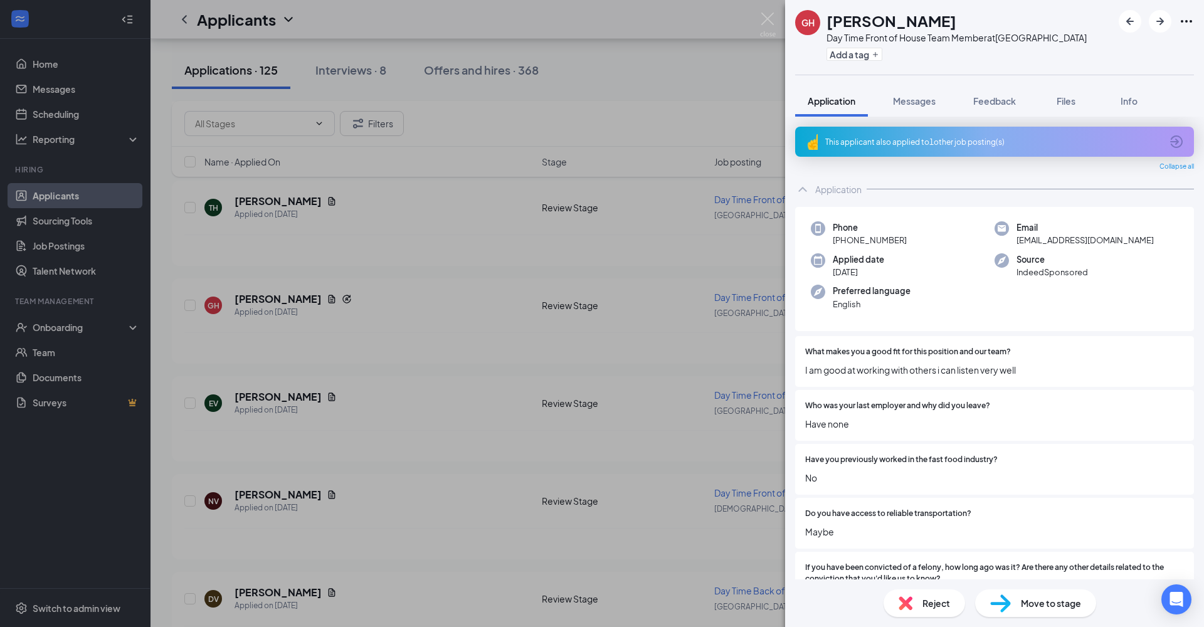
click at [917, 103] on span "Messages" at bounding box center [914, 100] width 43 height 11
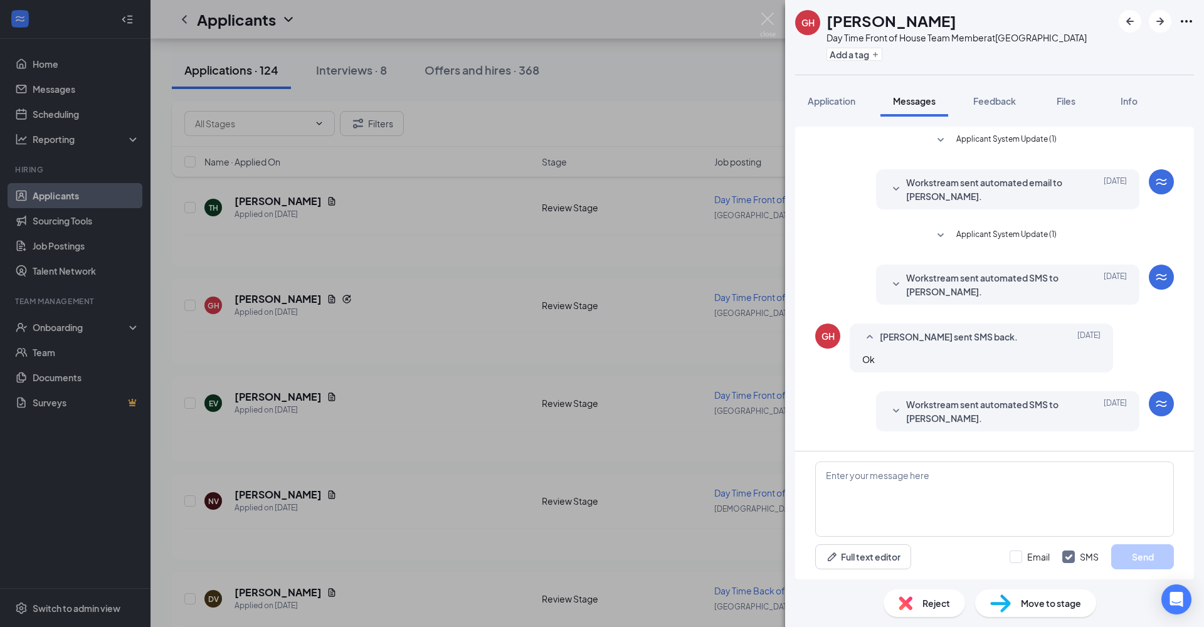
click at [848, 105] on span "Application" at bounding box center [832, 100] width 48 height 11
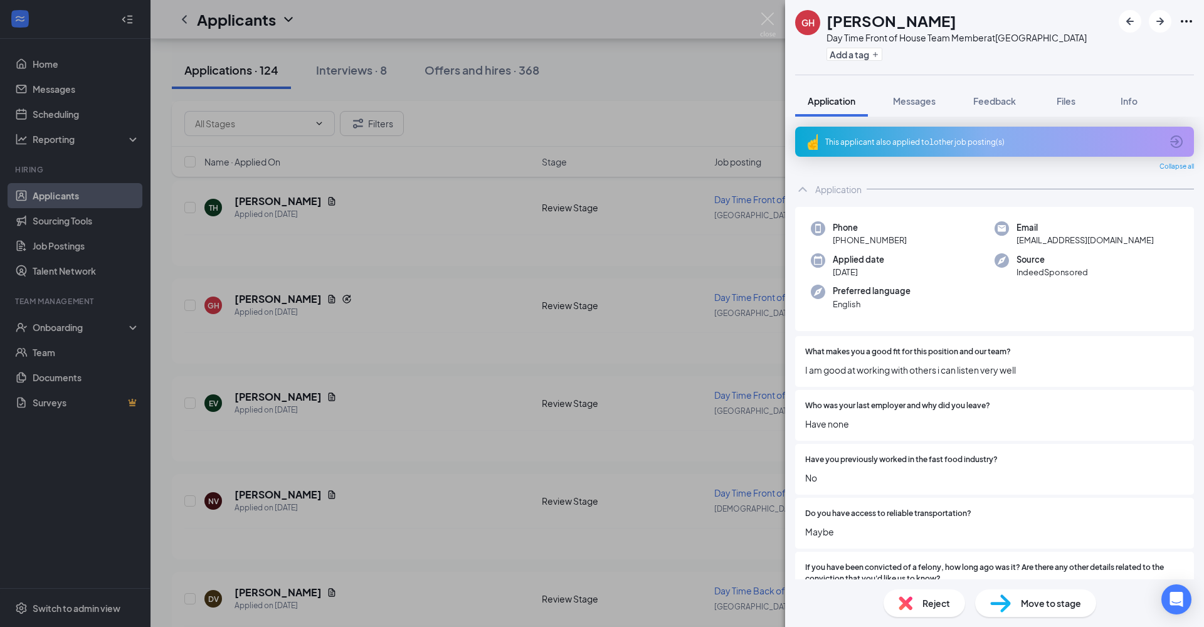
click at [1040, 145] on icon "ArrowCircle" at bounding box center [1176, 141] width 15 height 15
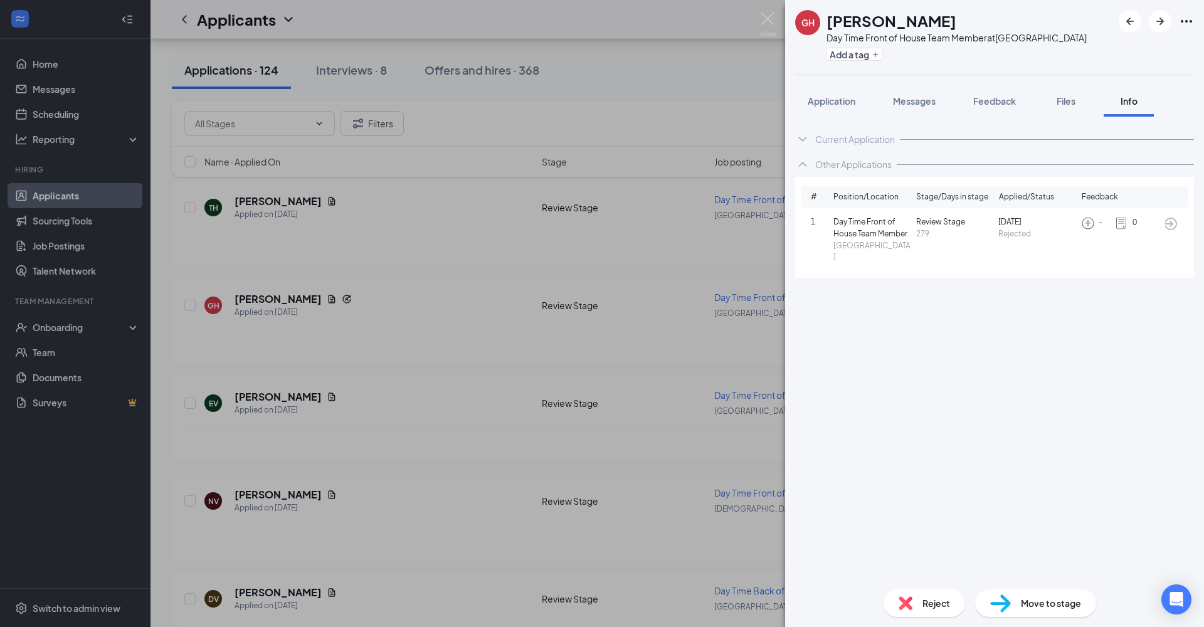
click at [838, 97] on span "Application" at bounding box center [832, 100] width 48 height 11
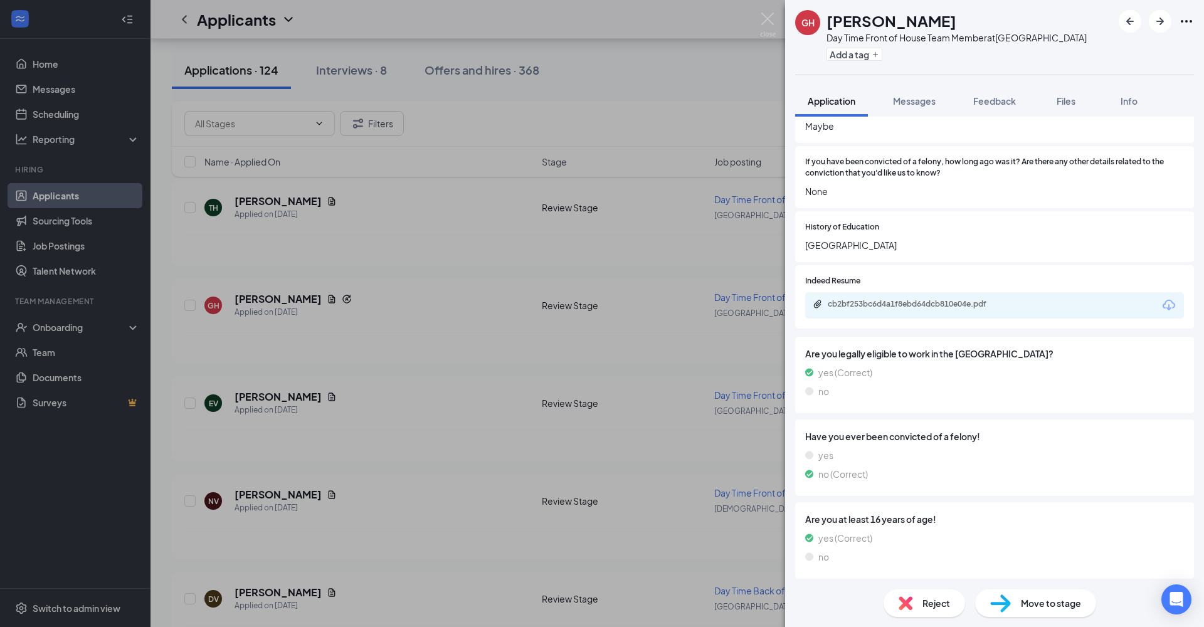
scroll to position [426, 0]
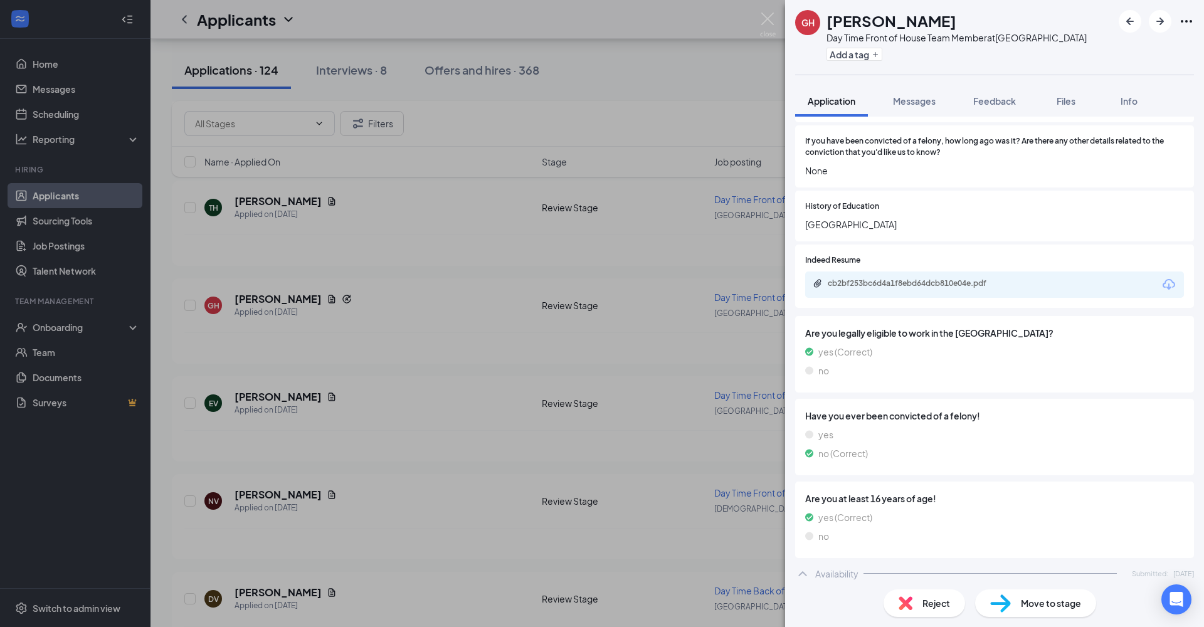
click at [947, 278] on div "cb2bf253bc6d4a1f8ebd64dcb810e04e.pdf" at bounding box center [916, 283] width 176 height 10
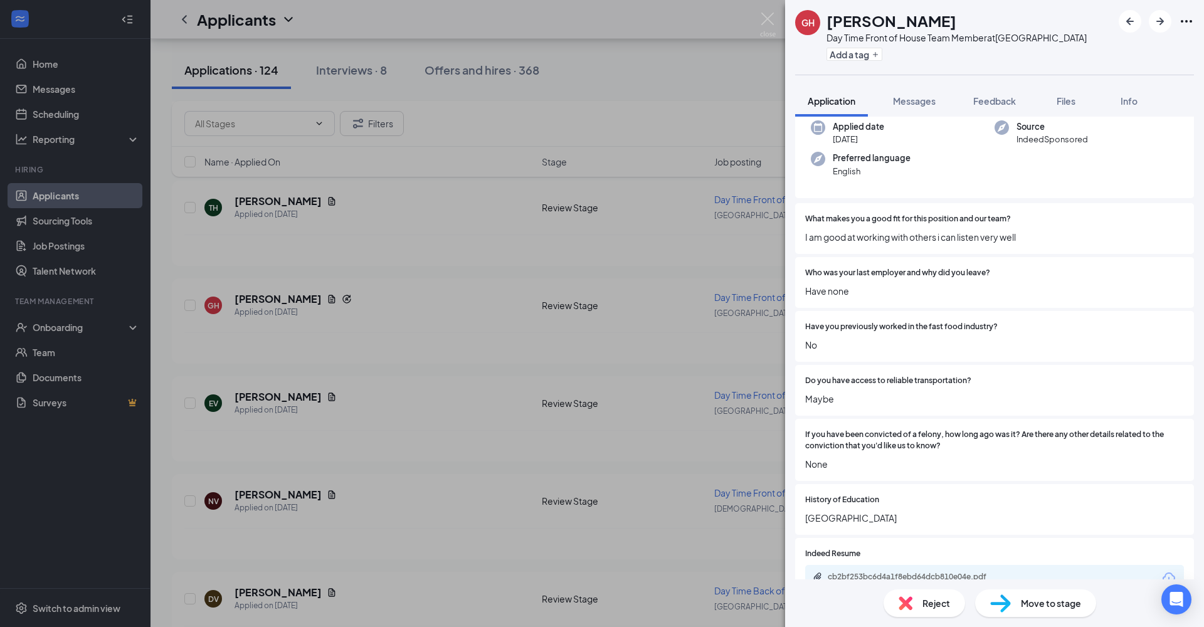
scroll to position [109, 0]
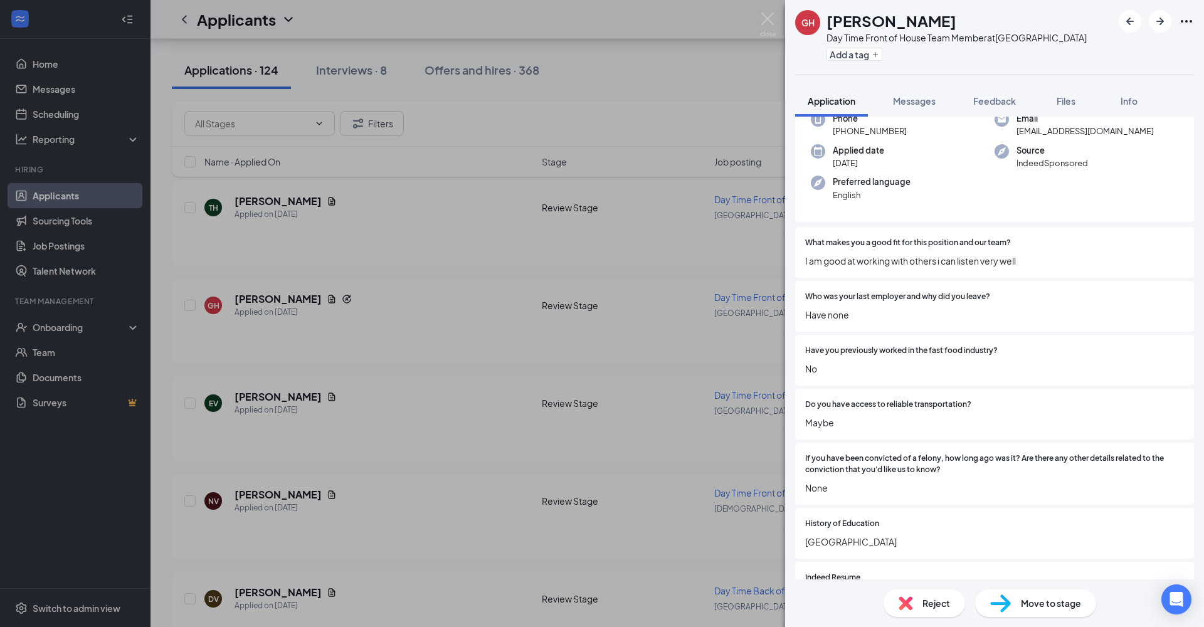
click at [933, 103] on span "Messages" at bounding box center [914, 100] width 43 height 11
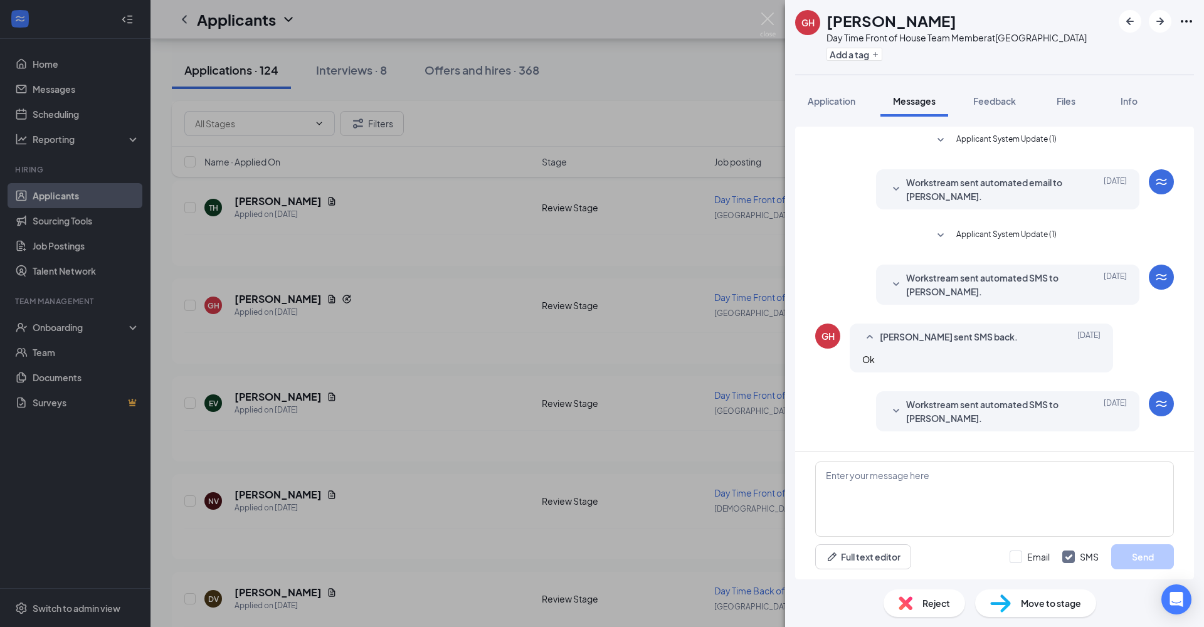
scroll to position [147, 0]
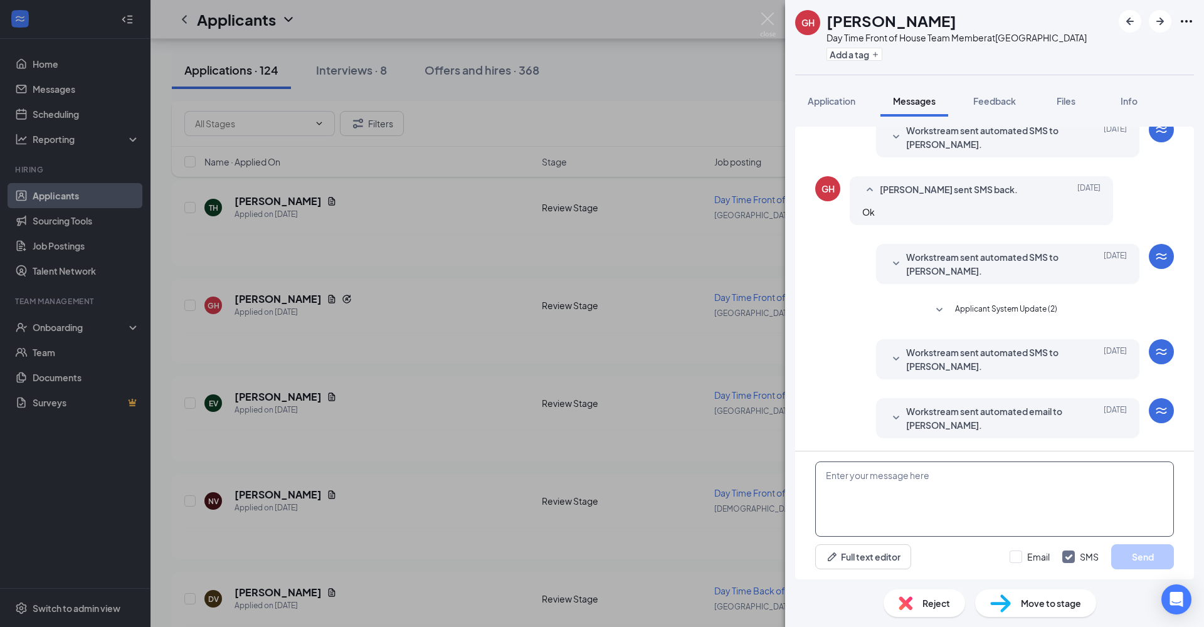
click at [874, 459] on textarea at bounding box center [994, 499] width 359 height 75
click at [838, 459] on textarea at bounding box center [994, 499] width 359 height 75
paste textarea "Thank you for your application! I see that you're new to the workforce, and I'd…"
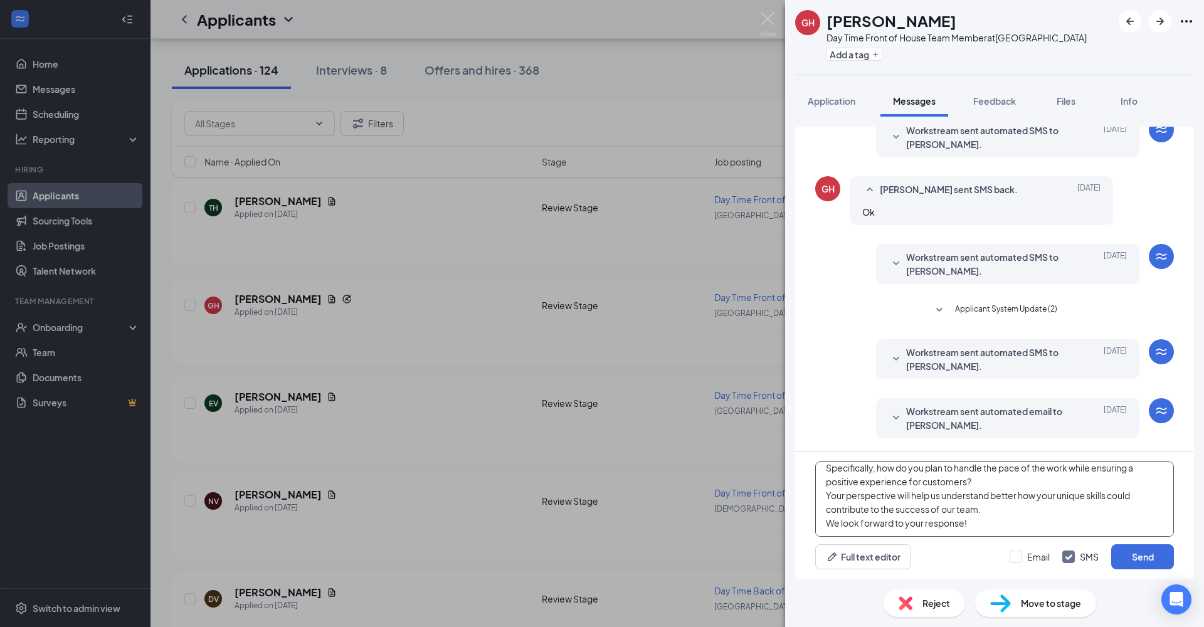
scroll to position [0, 0]
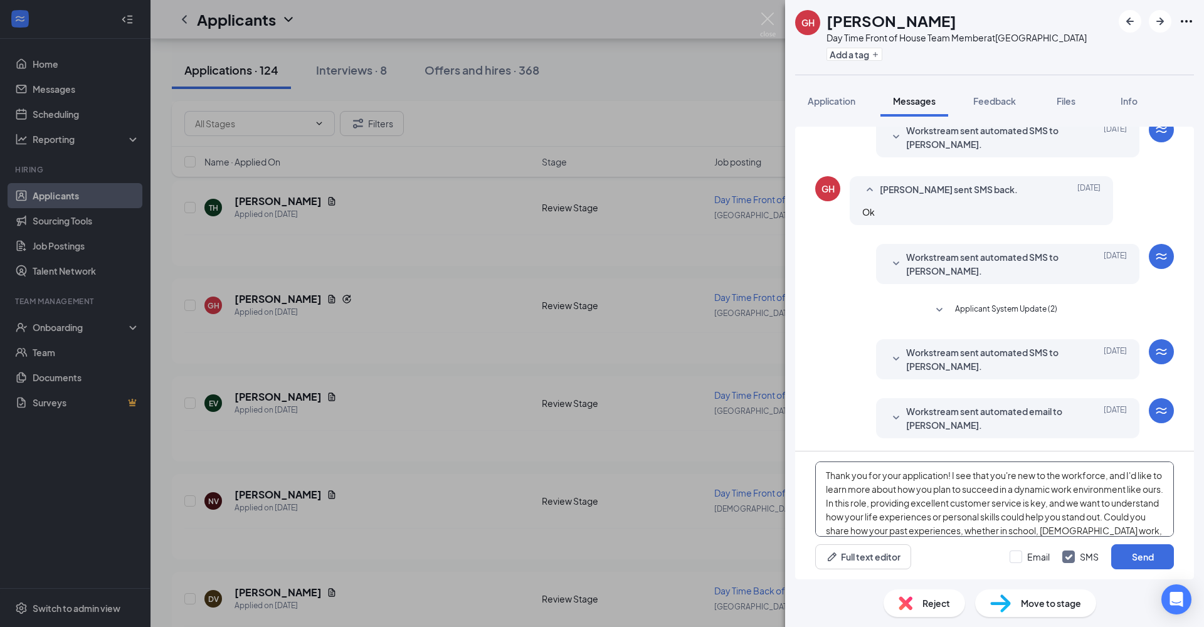
click at [953, 459] on textarea "Thank you for your application! I see that you're new to the workforce, and I'd…" at bounding box center [994, 499] width 359 height 75
type textarea "Thank you for your application! I see that you're new to the workforce, and I'd…"
click at [1040, 459] on button "Send" at bounding box center [1142, 556] width 63 height 25
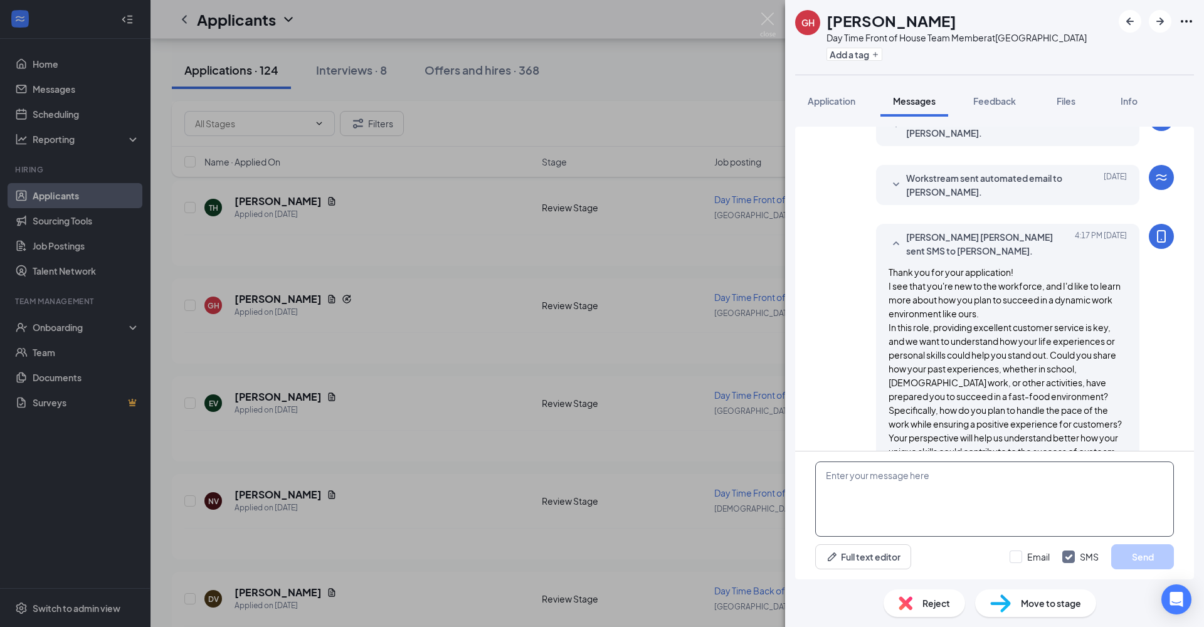
scroll to position [421, 0]
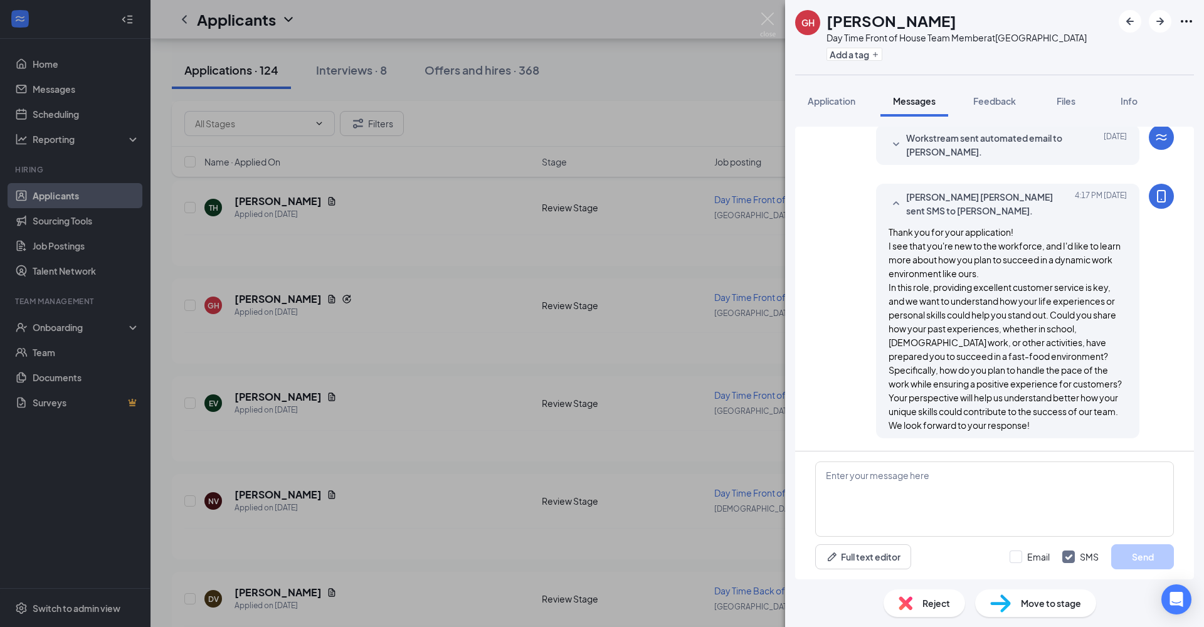
drag, startPoint x: 946, startPoint y: 499, endPoint x: 162, endPoint y: 263, distance: 818.6
click at [162, 263] on div "GH [PERSON_NAME] Day Time Front of House Team Member at [GEOGRAPHIC_DATA] Add a…" at bounding box center [602, 313] width 1204 height 627
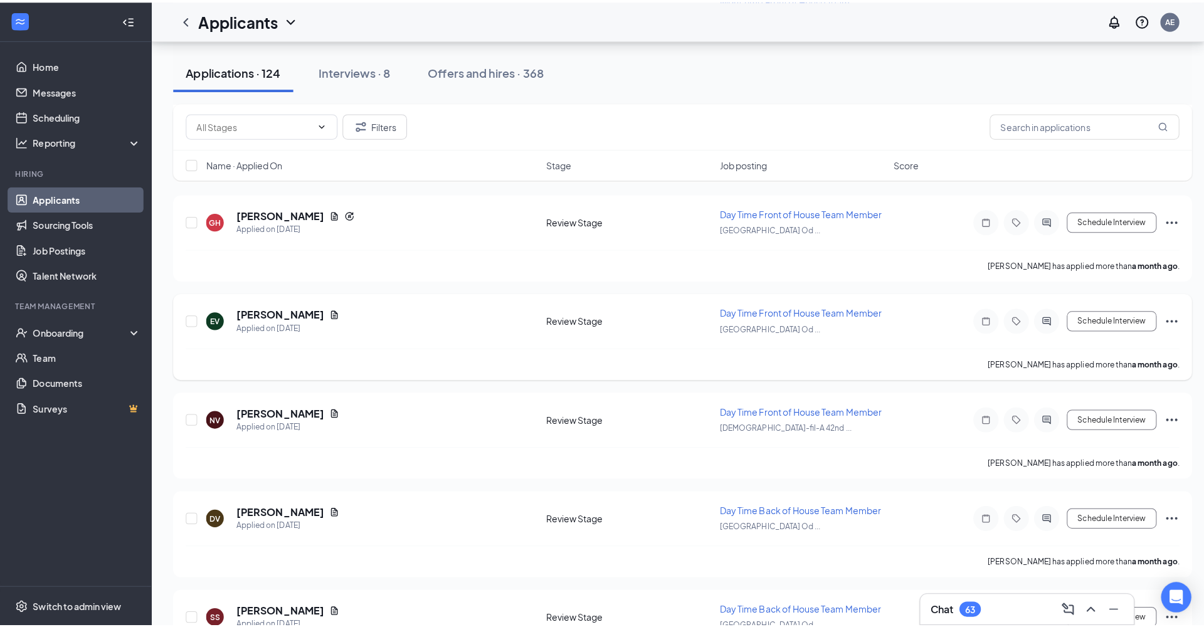
scroll to position [3397, 0]
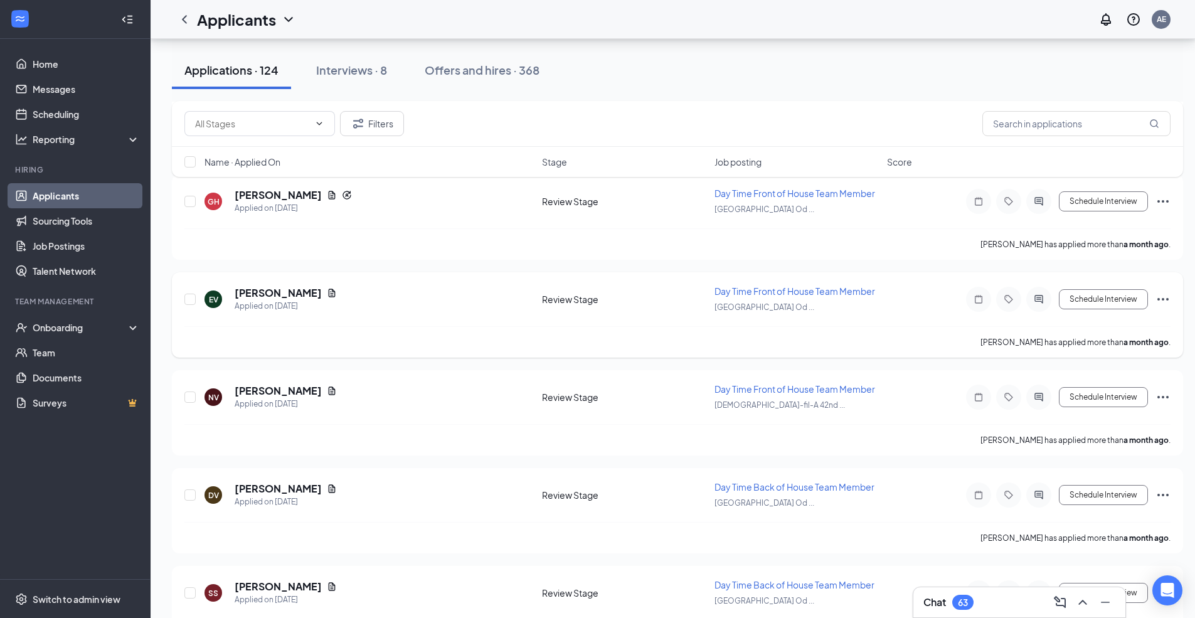
click at [1035, 297] on icon "ActiveChat" at bounding box center [1038, 299] width 8 height 8
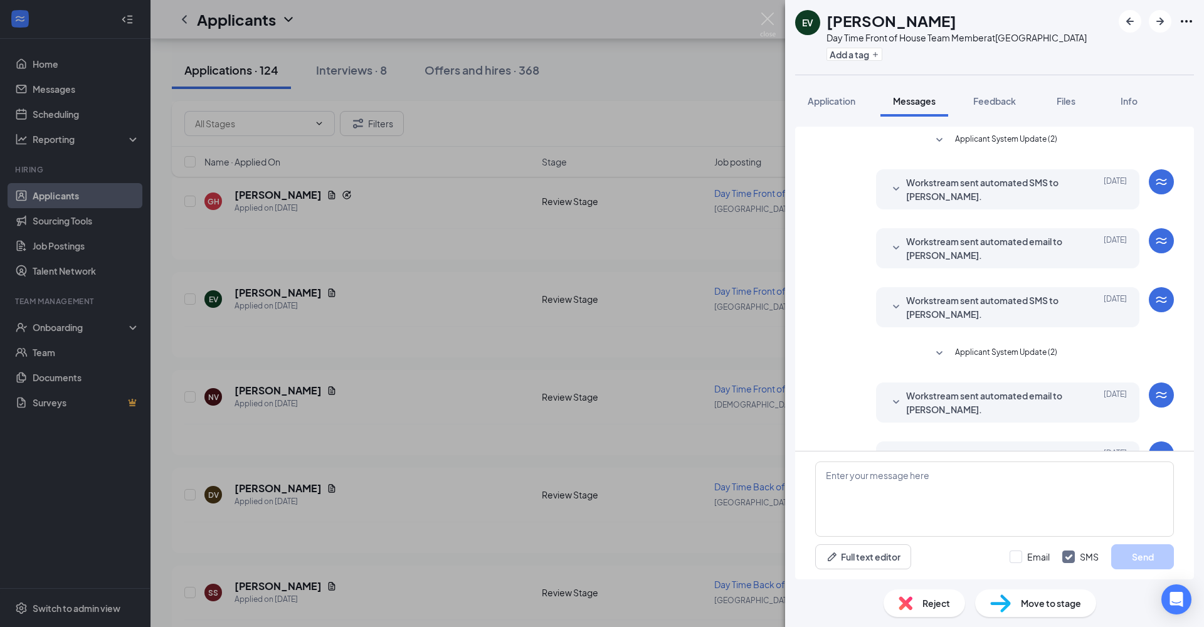
click at [838, 100] on span "Application" at bounding box center [832, 100] width 48 height 11
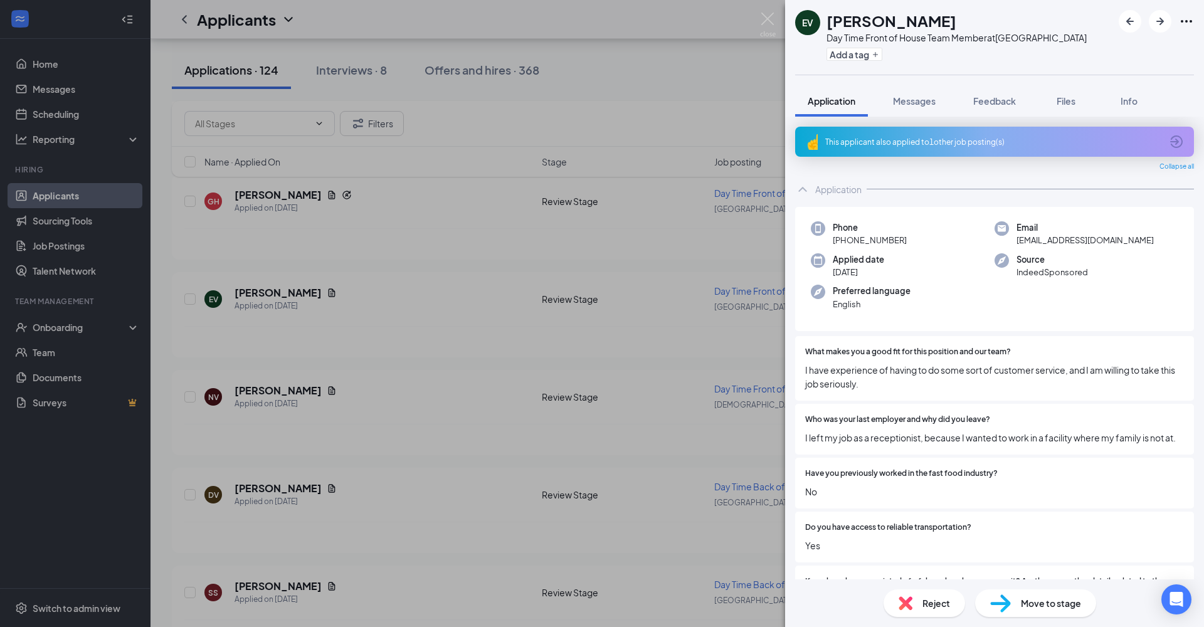
click at [1040, 142] on icon "ArrowCircle" at bounding box center [1176, 141] width 15 height 15
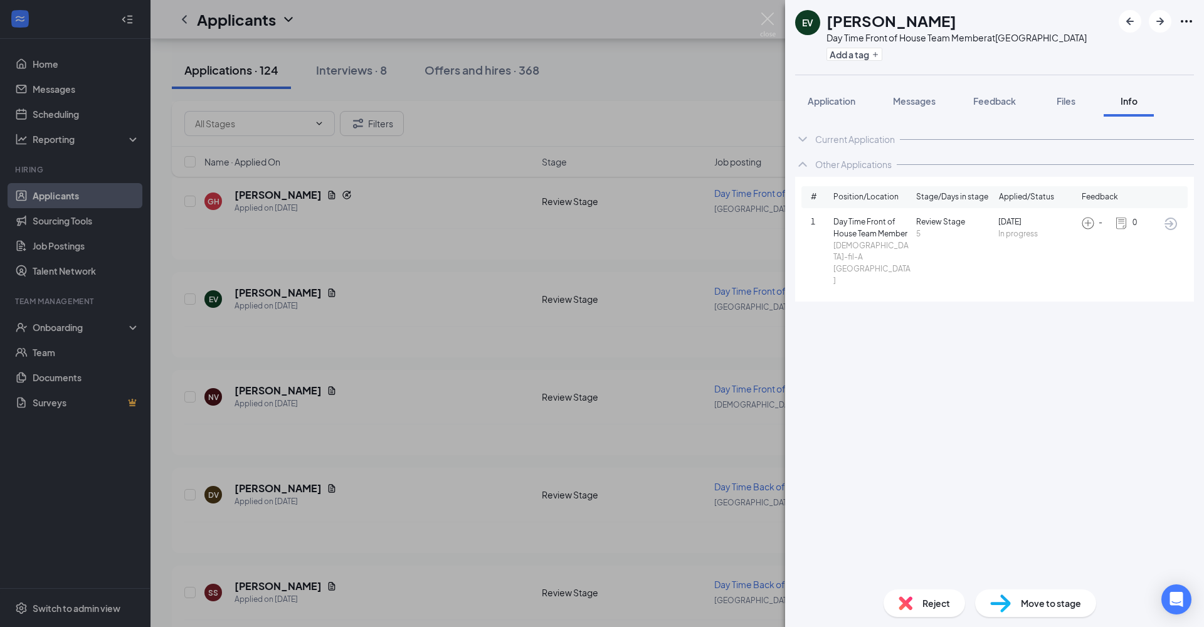
click at [1040, 221] on icon "ArrowCircle" at bounding box center [1171, 224] width 13 height 13
click at [919, 106] on span "Messages" at bounding box center [914, 100] width 43 height 11
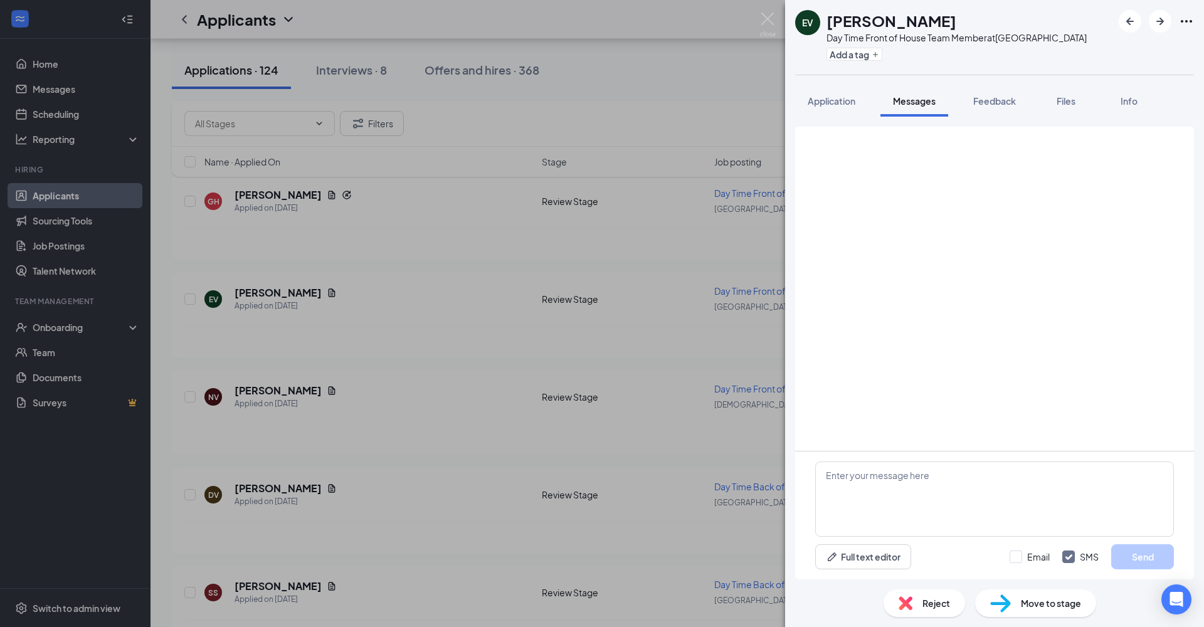
click at [922, 101] on span "Messages" at bounding box center [914, 100] width 43 height 11
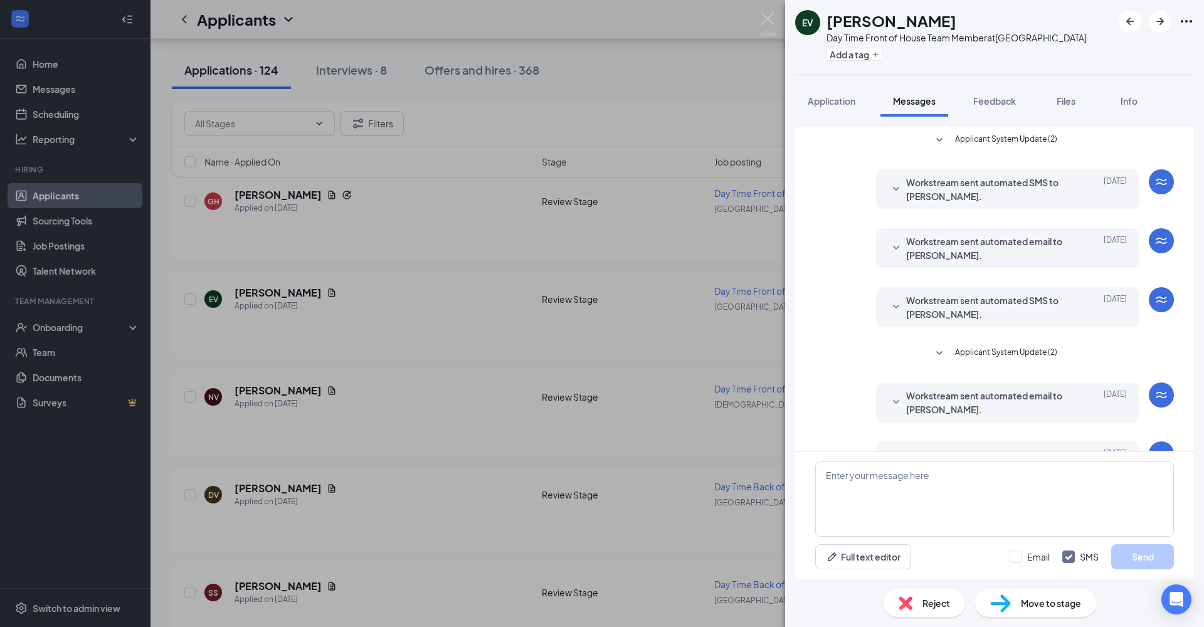
click at [848, 102] on span "Application" at bounding box center [832, 100] width 48 height 11
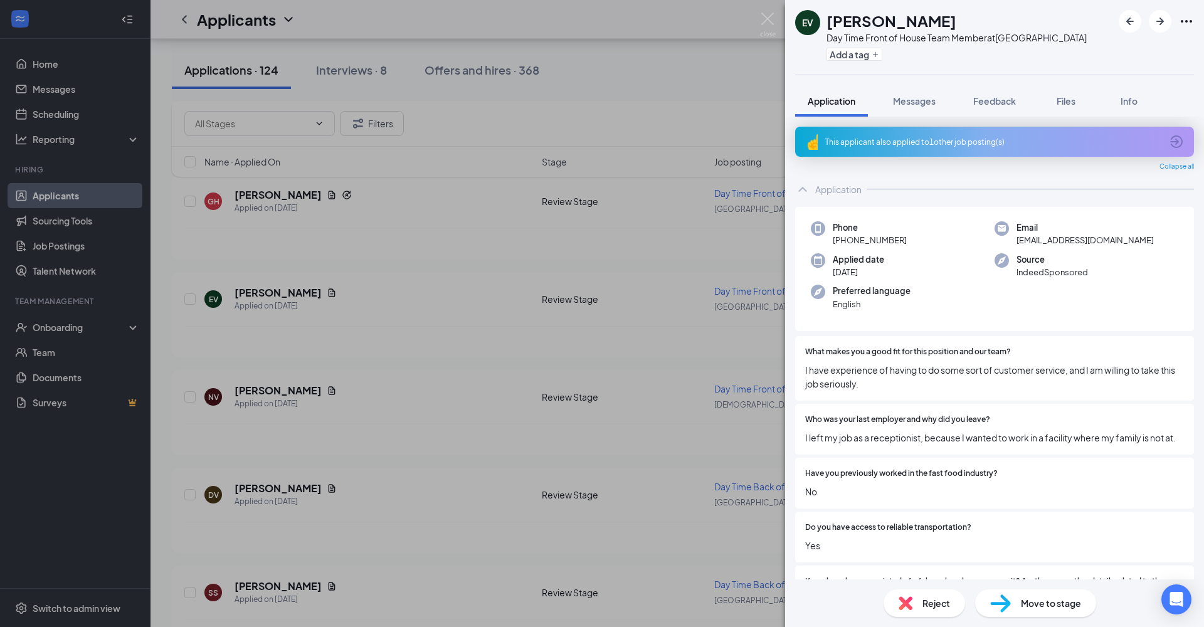
click at [1040, 145] on icon "ArrowCircle" at bounding box center [1176, 141] width 15 height 15
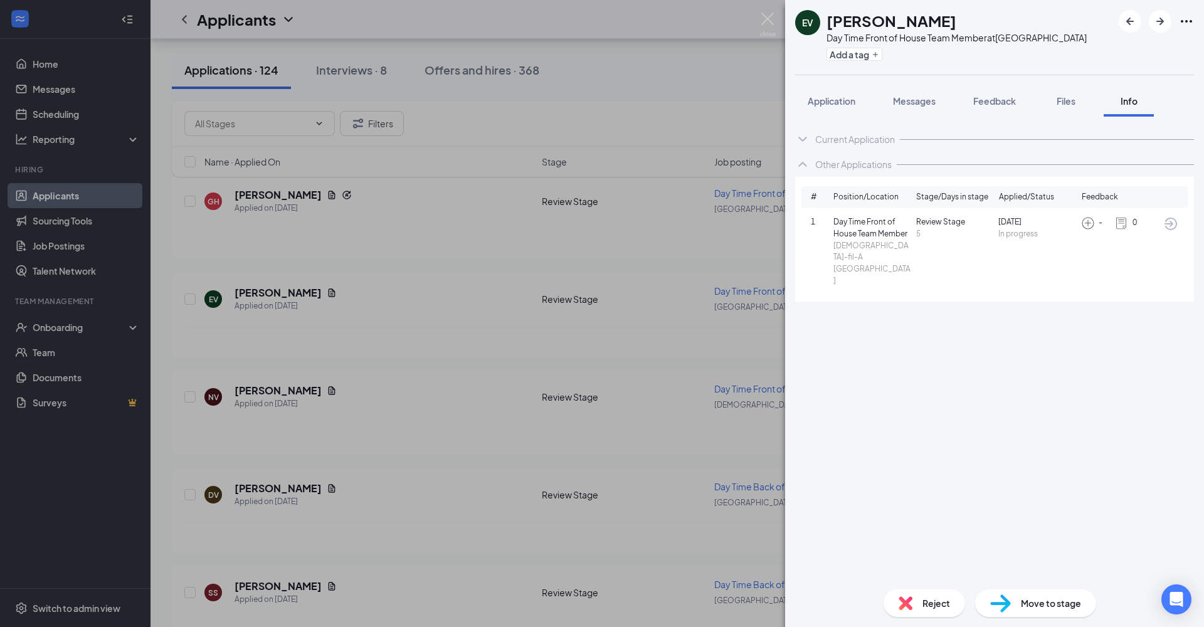
click at [1040, 223] on icon "ArrowCircle" at bounding box center [1170, 223] width 15 height 15
click at [160, 287] on div "EV [PERSON_NAME] Day Time Front of House Team Member at [GEOGRAPHIC_DATA] Add a…" at bounding box center [602, 313] width 1204 height 627
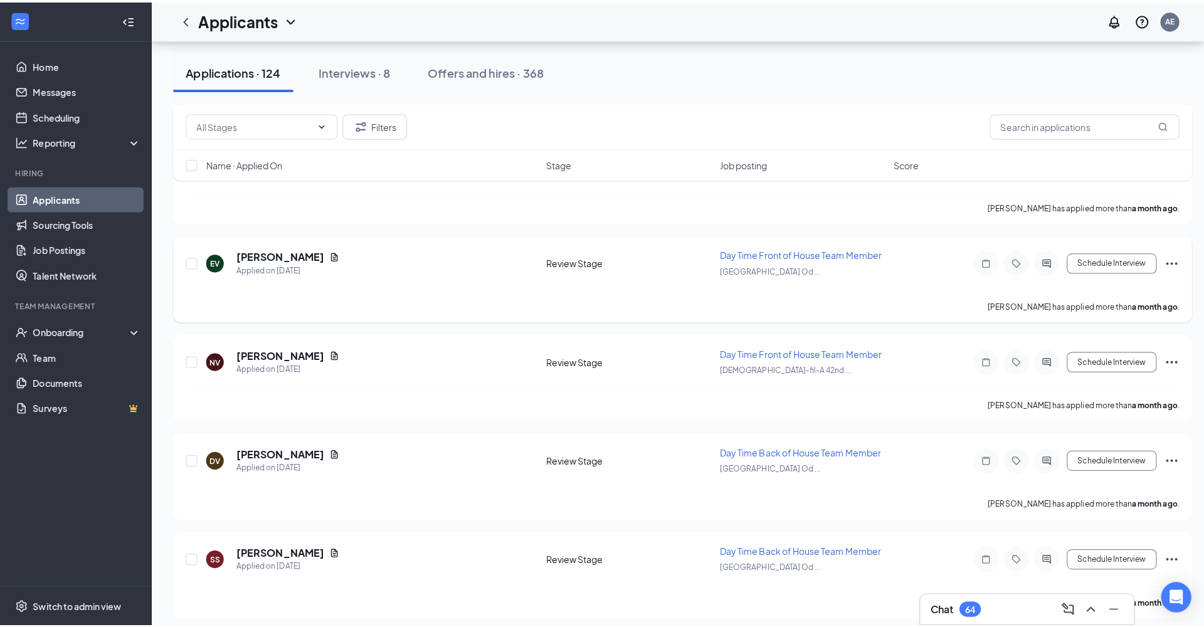
scroll to position [3545, 0]
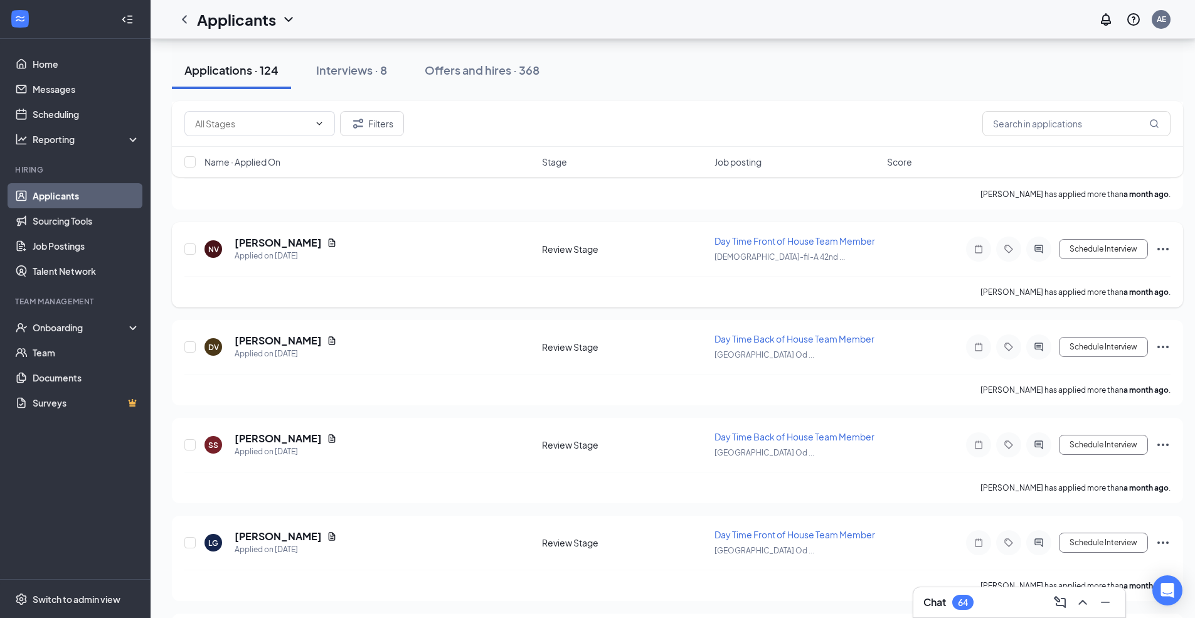
click at [1040, 248] on icon "ActiveChat" at bounding box center [1038, 249] width 15 height 10
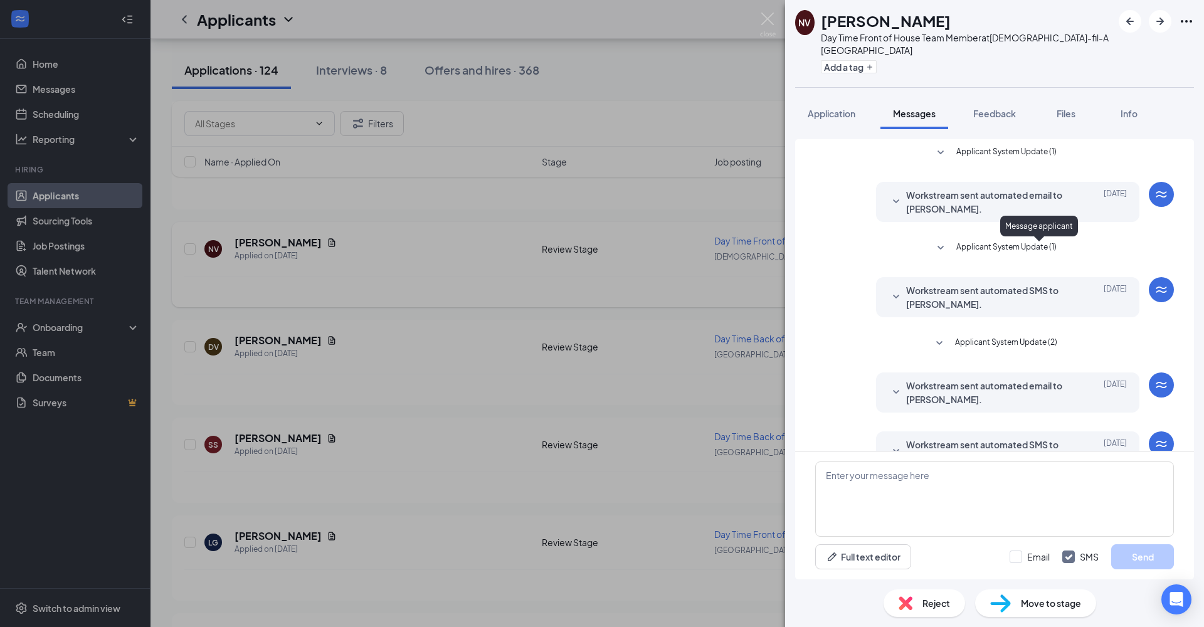
scroll to position [33, 0]
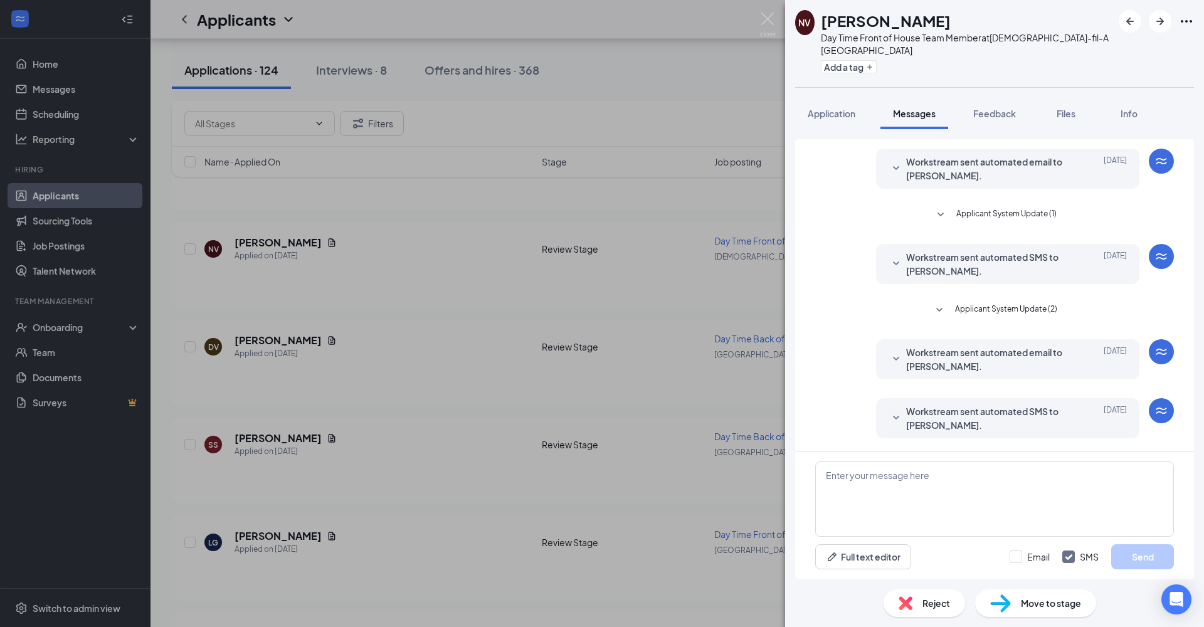
click at [825, 114] on span "Application" at bounding box center [832, 113] width 48 height 11
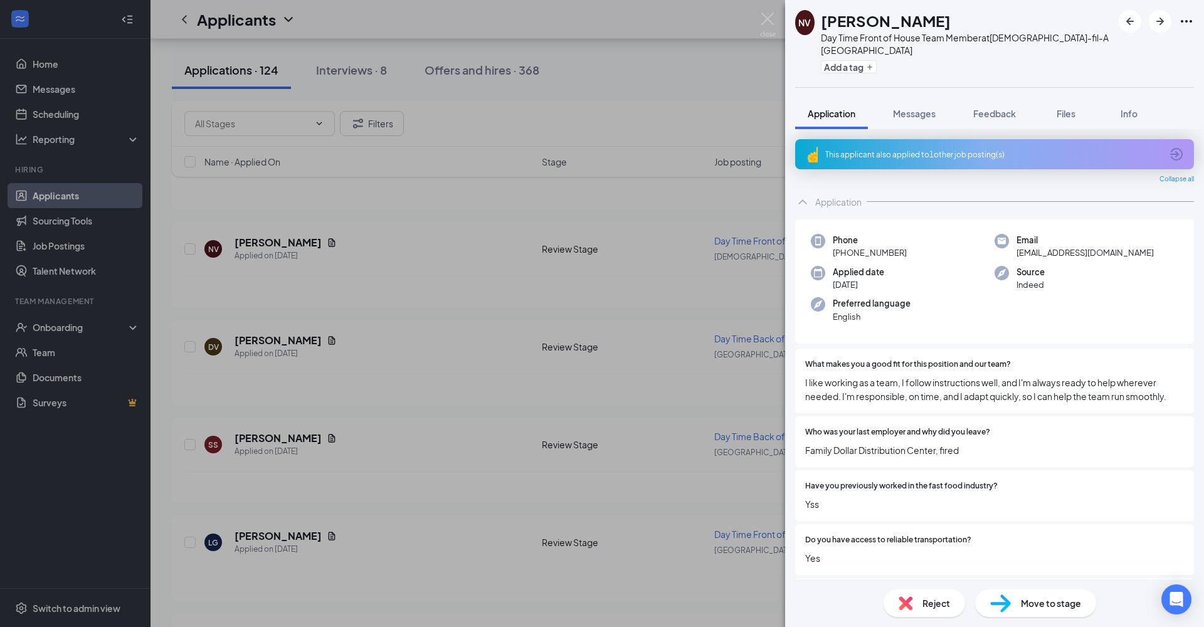
click at [1040, 155] on icon "ArrowCircle" at bounding box center [1176, 154] width 15 height 15
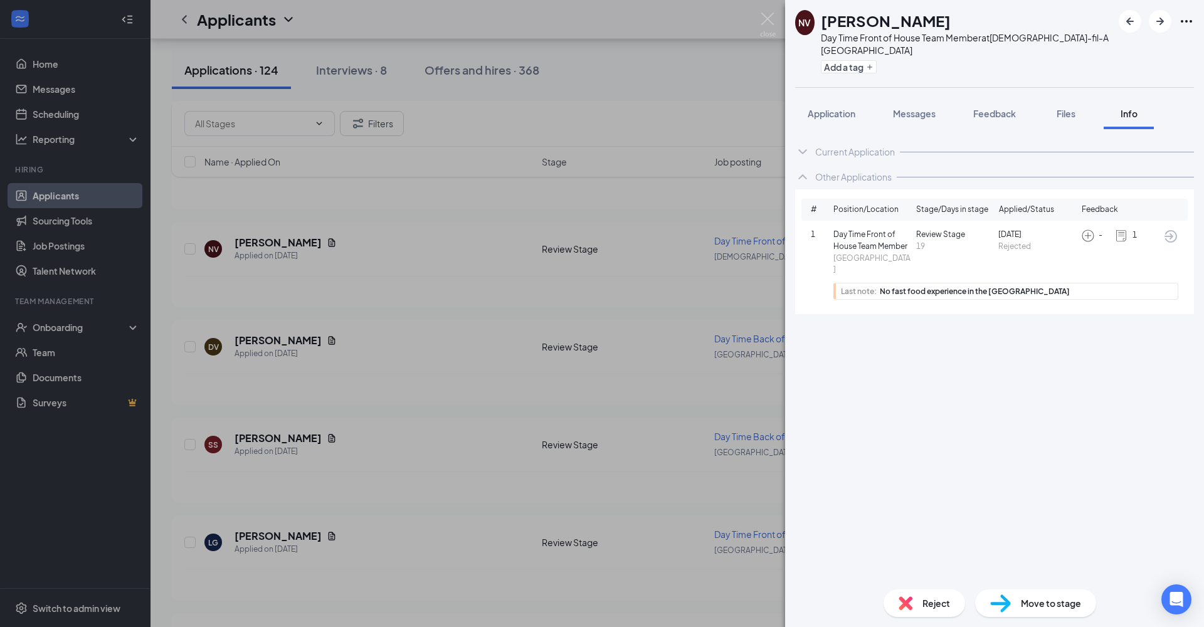
click at [936, 459] on span "Reject" at bounding box center [937, 603] width 28 height 14
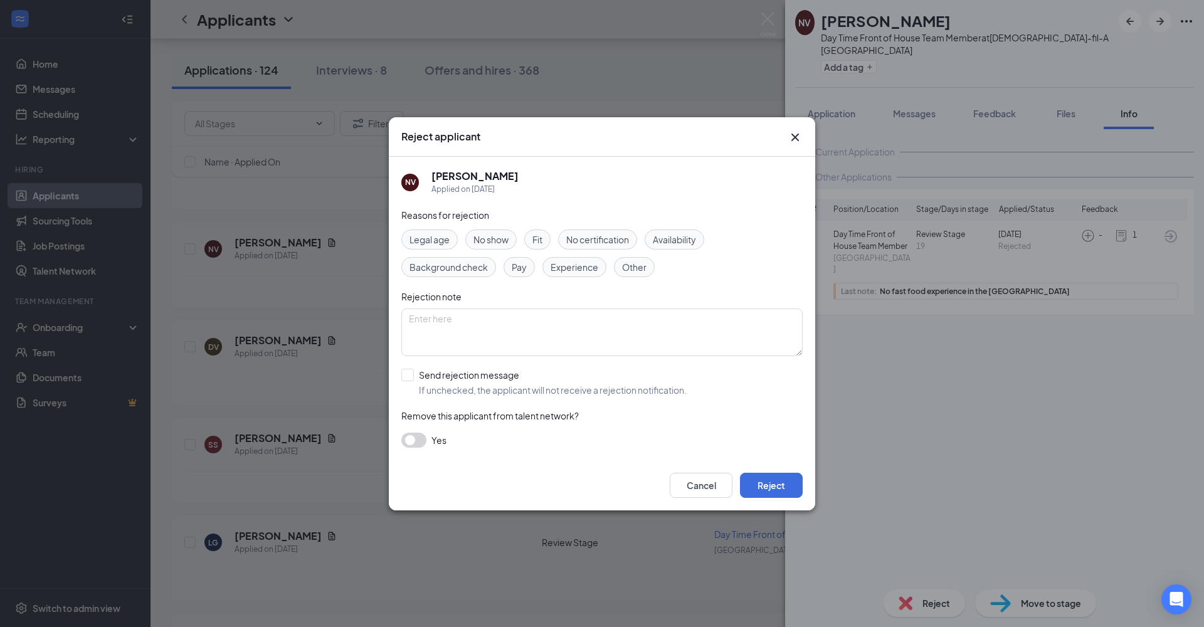
click at [573, 269] on span "Experience" at bounding box center [575, 267] width 48 height 14
click at [406, 375] on input "Send rejection message If unchecked, the applicant will not receive a rejection…" at bounding box center [543, 383] width 285 height 28
checkbox input "true"
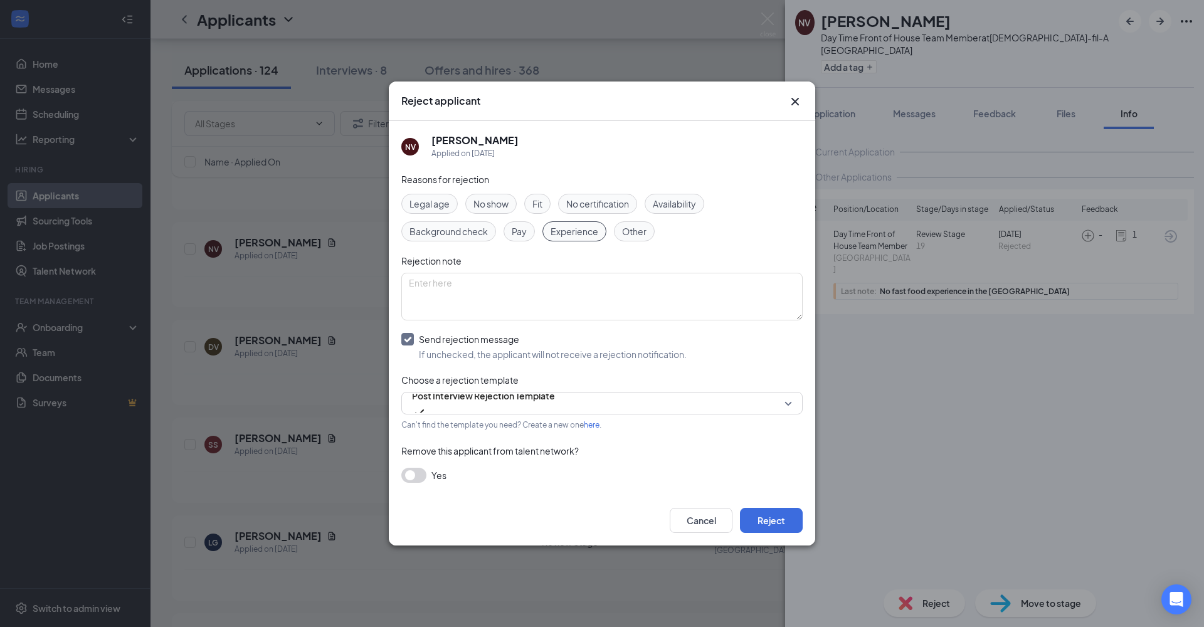
click at [788, 459] on button "Reject" at bounding box center [771, 520] width 63 height 25
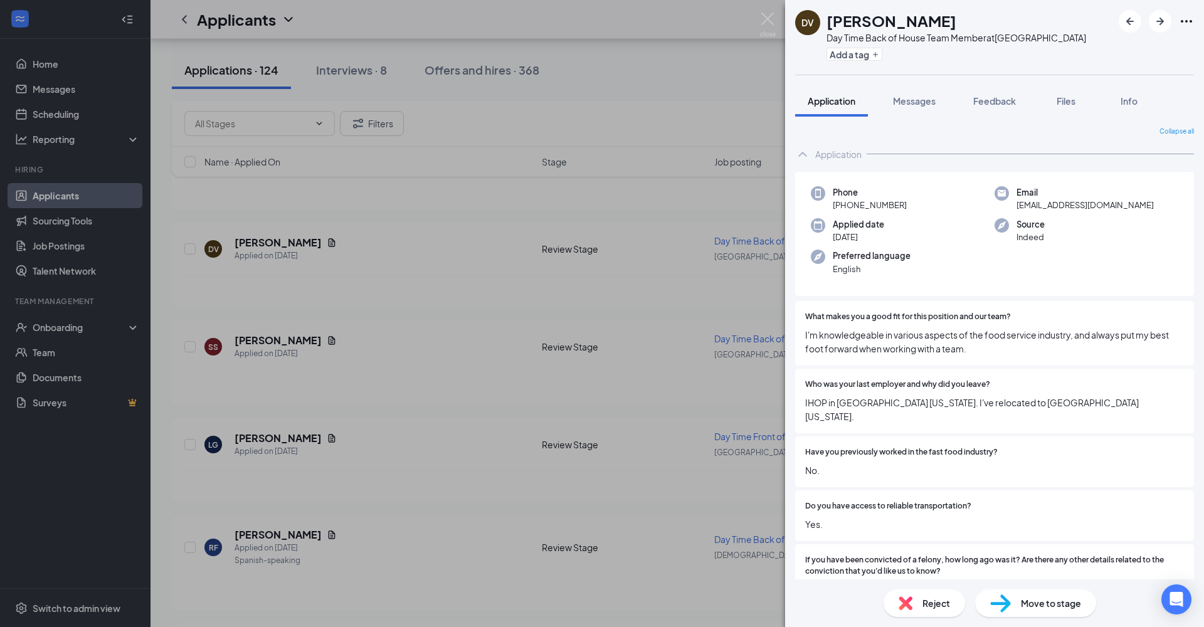
click at [924, 98] on span "Messages" at bounding box center [914, 100] width 43 height 11
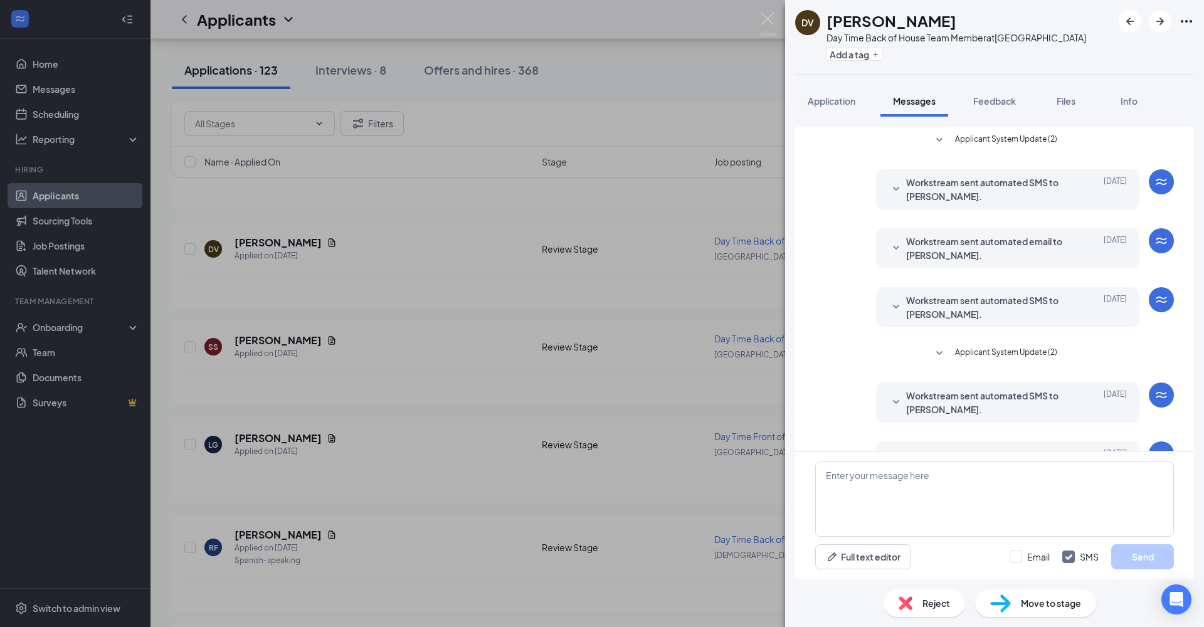
click at [850, 103] on span "Application" at bounding box center [832, 100] width 48 height 11
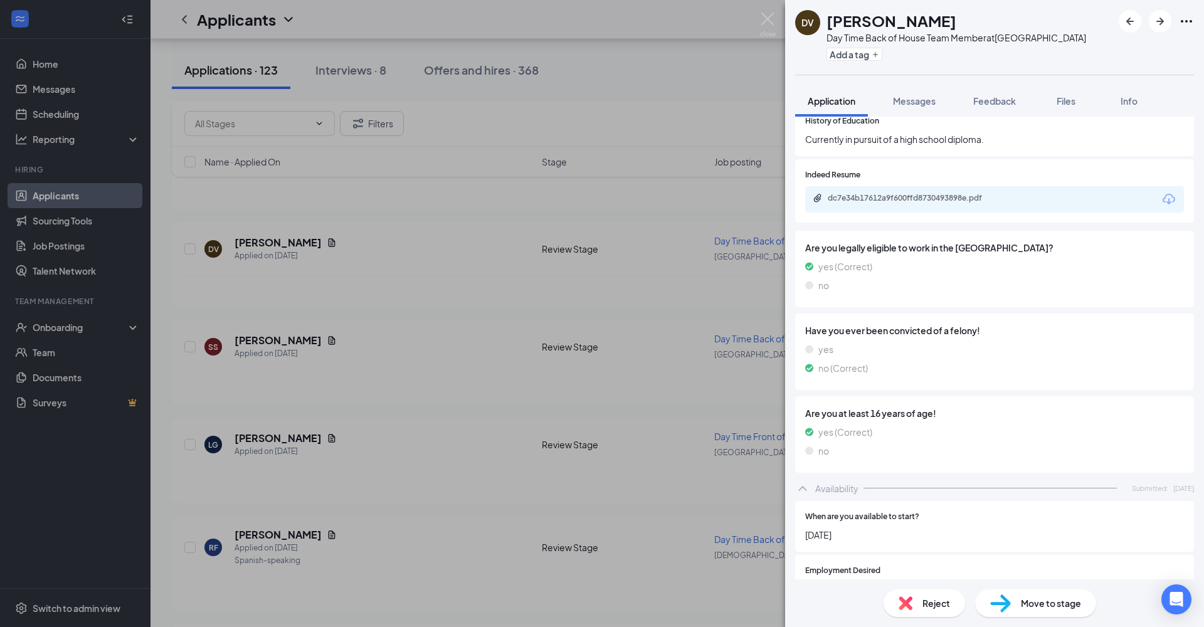
scroll to position [385, 0]
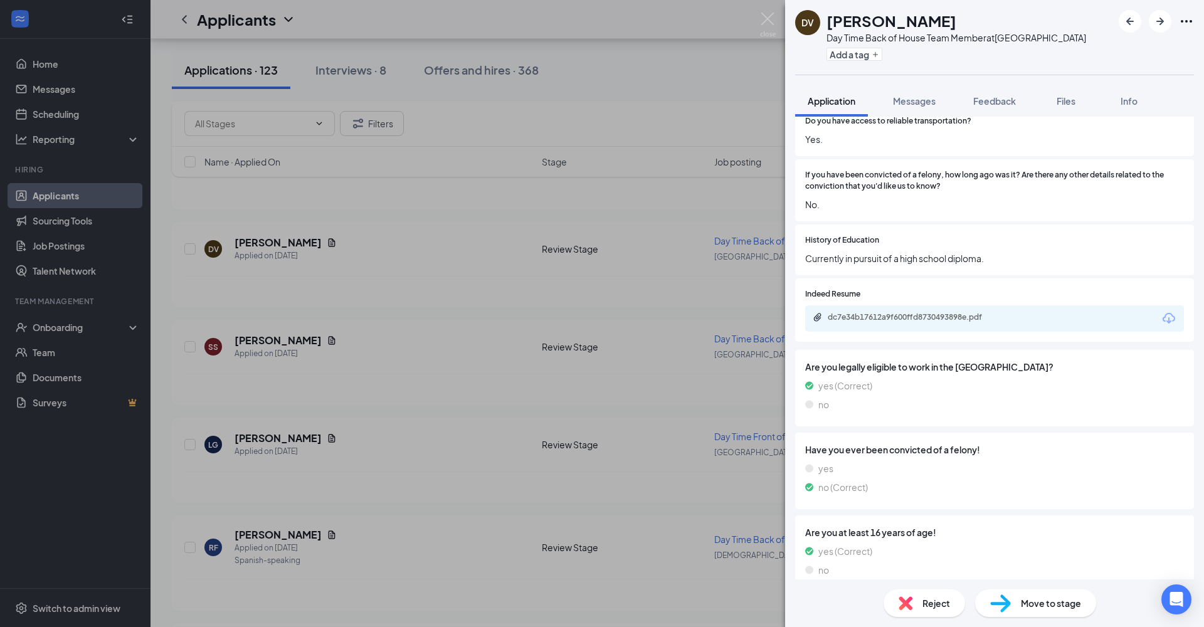
click at [985, 312] on div "dc7e34b17612a9f600ffd8730493898e.pdf" at bounding box center [916, 317] width 176 height 10
click at [925, 102] on span "Messages" at bounding box center [914, 100] width 43 height 11
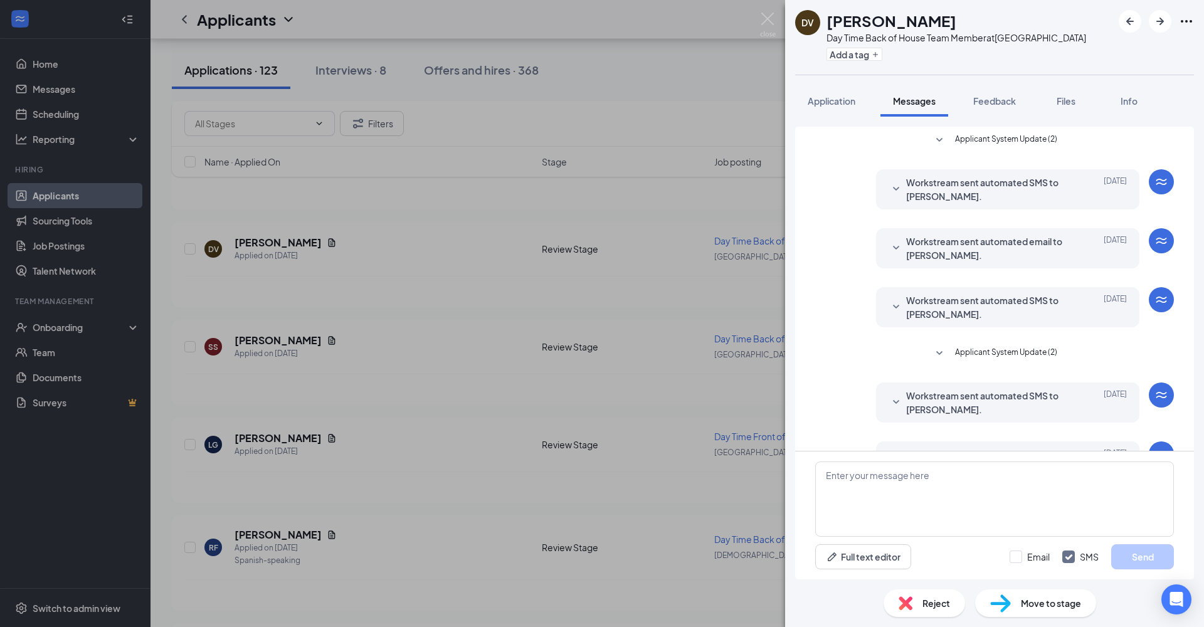
scroll to position [43, 0]
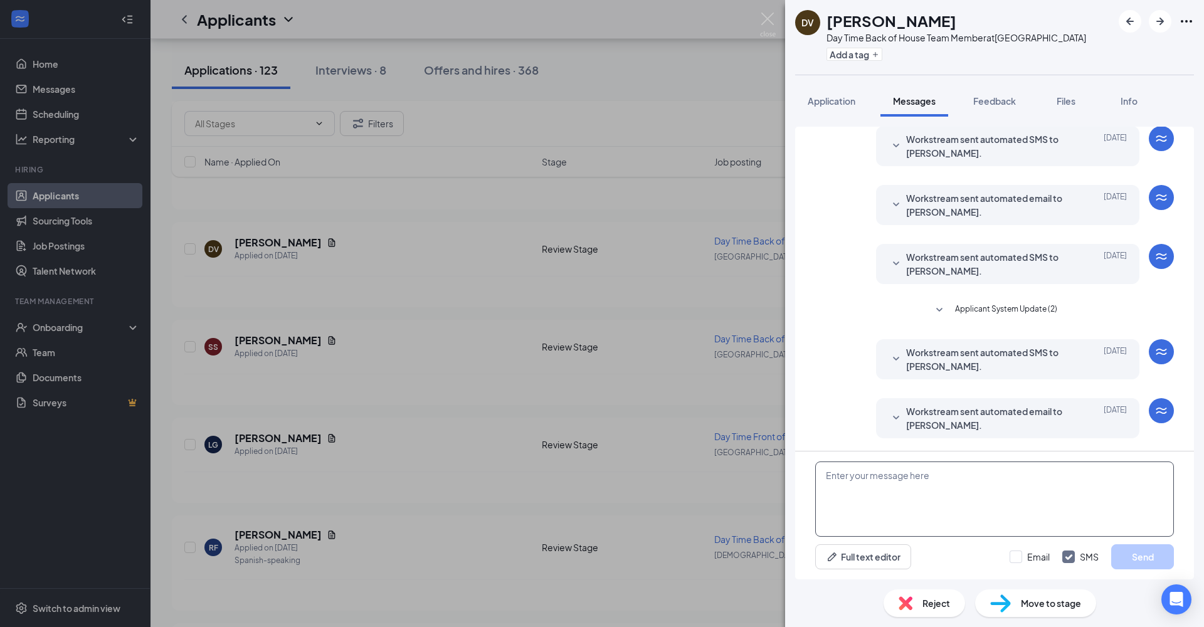
click at [1032, 459] on textarea at bounding box center [994, 499] width 359 height 75
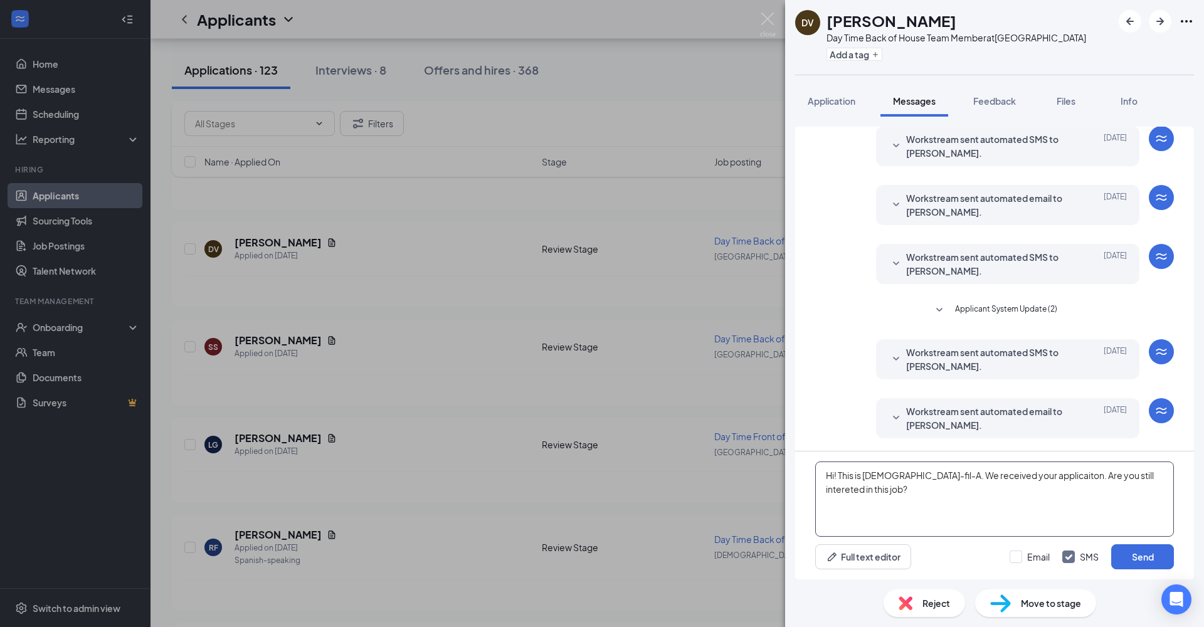
type textarea "Hi! This is [DEMOGRAPHIC_DATA]-fil-A. We received your applicaiton. Are you sti…"
drag, startPoint x: 1091, startPoint y: 280, endPoint x: 1146, endPoint y: 563, distance: 288.3
click at [1040, 459] on button "Send" at bounding box center [1142, 556] width 63 height 25
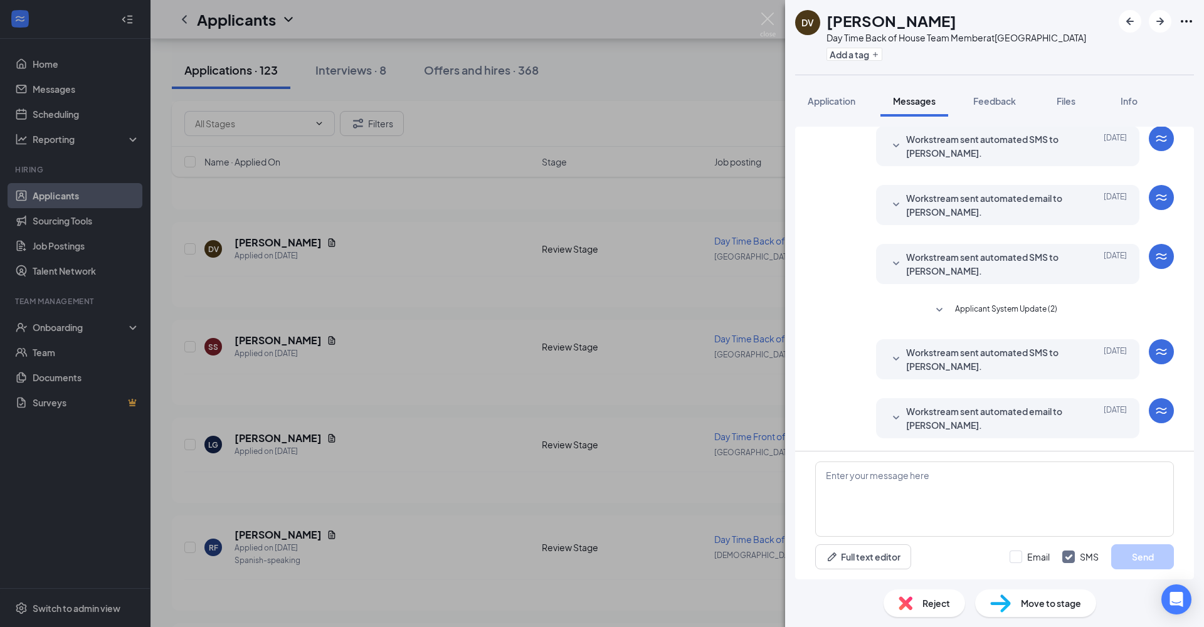
scroll to position [137, 0]
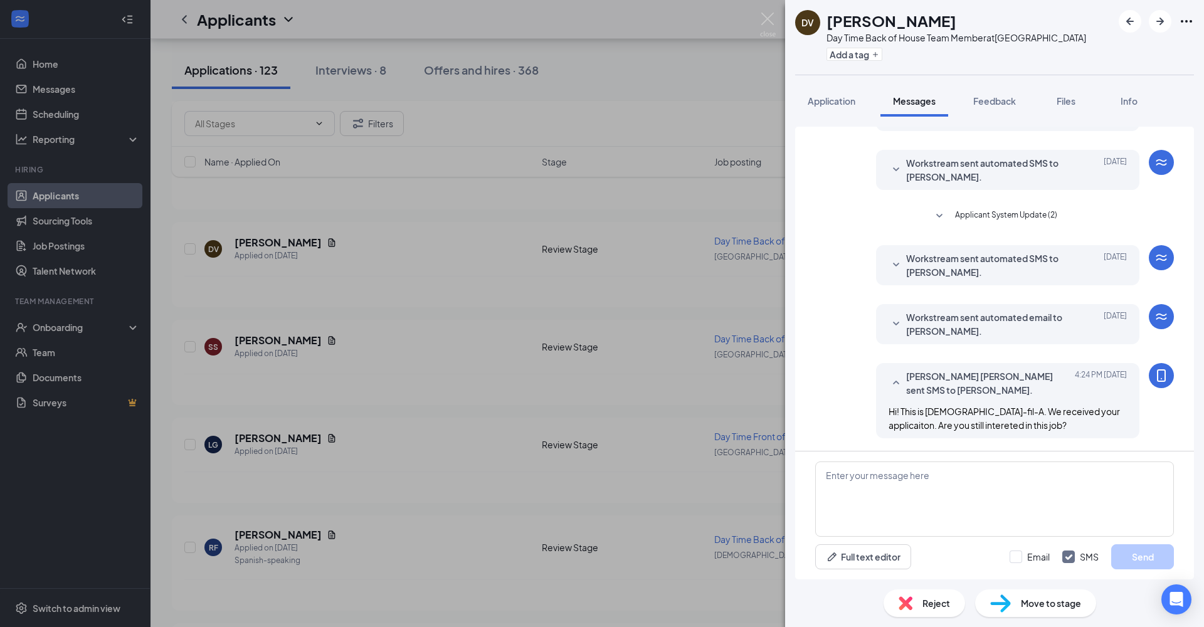
click at [157, 277] on div "DV [PERSON_NAME] Day Time Back of House Team Member at [GEOGRAPHIC_DATA] Add a …" at bounding box center [602, 313] width 1204 height 627
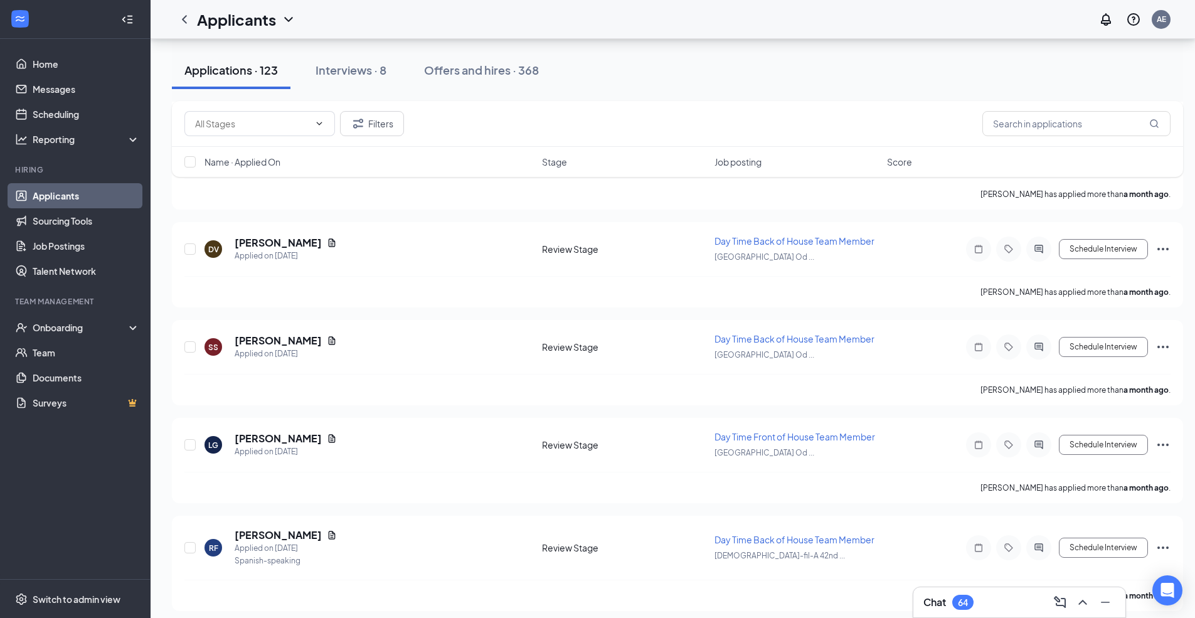
click at [1037, 345] on icon "ActiveChat" at bounding box center [1038, 346] width 8 height 8
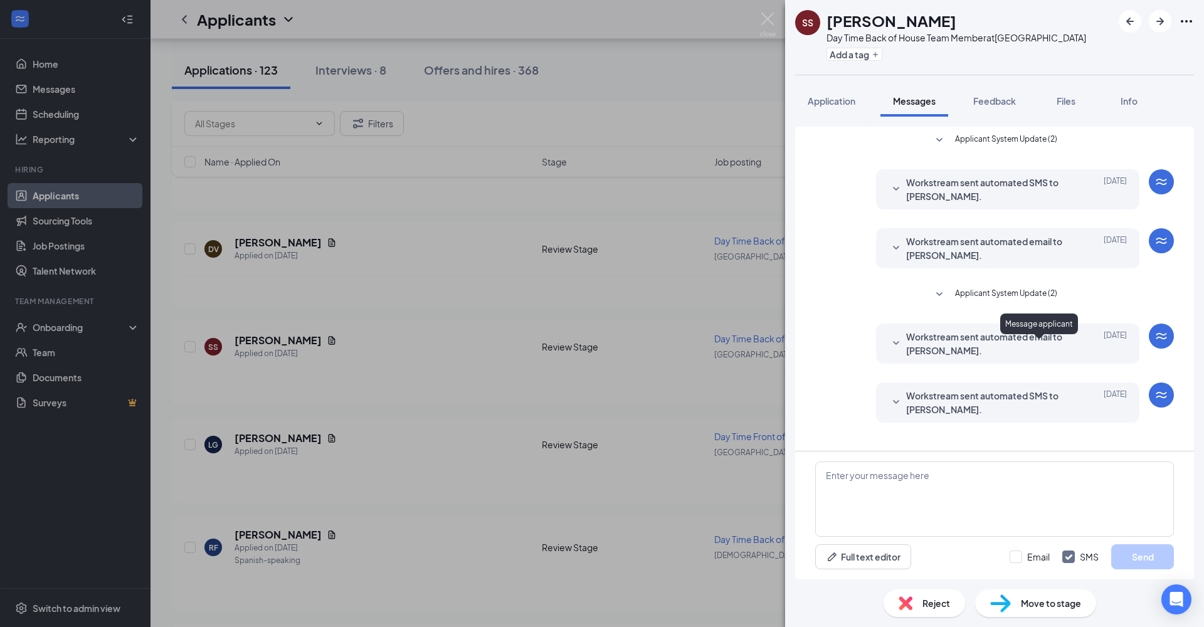
click at [840, 105] on span "Application" at bounding box center [832, 100] width 48 height 11
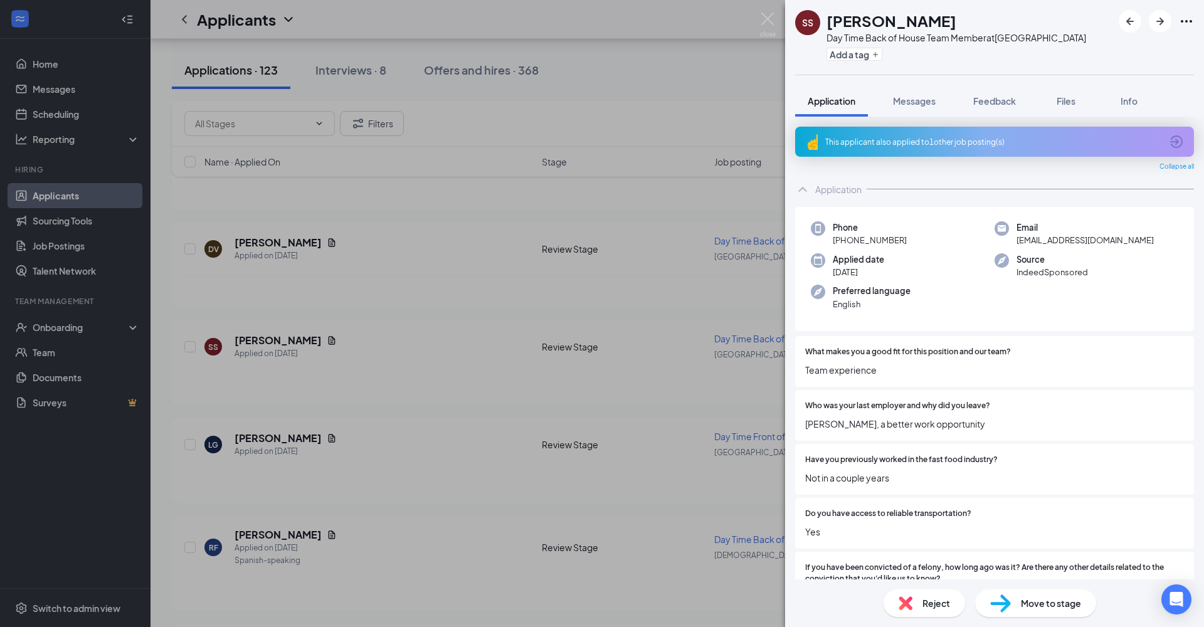
click at [1040, 143] on icon "ArrowCircle" at bounding box center [1176, 141] width 15 height 15
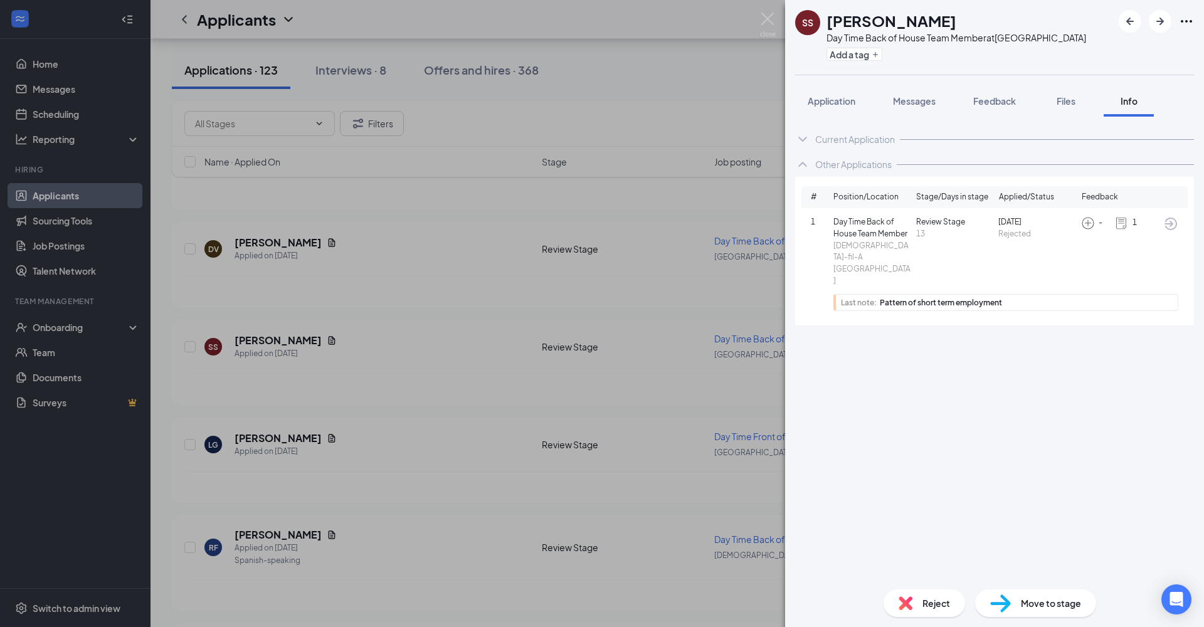
click at [839, 102] on span "Application" at bounding box center [832, 100] width 48 height 11
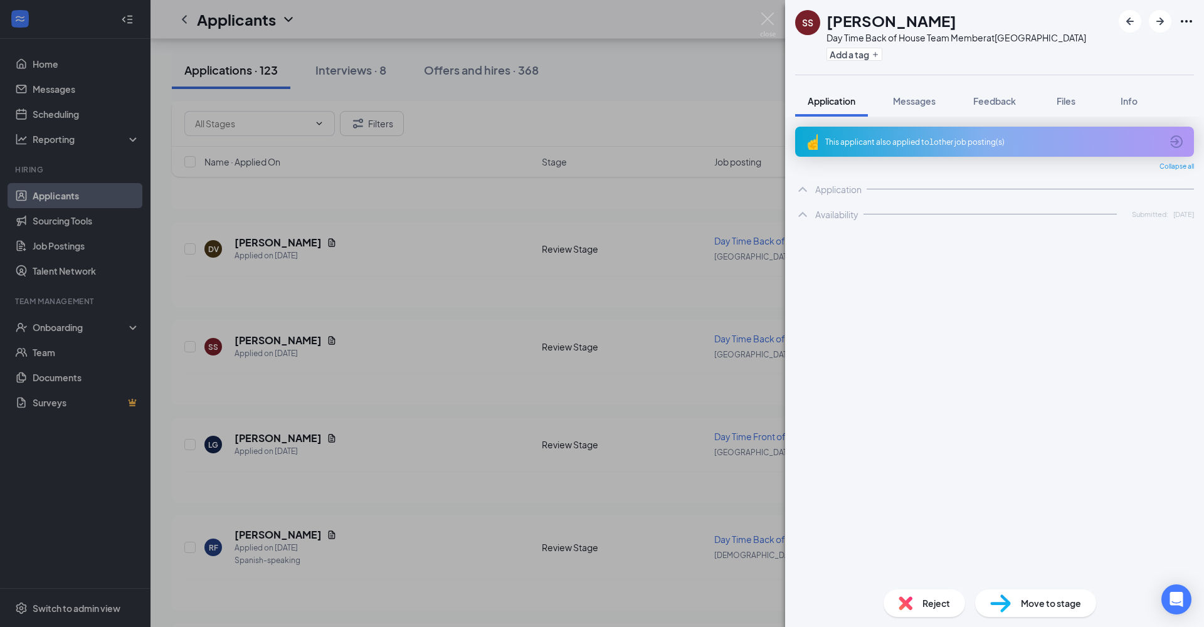
click at [946, 459] on span "Reject" at bounding box center [937, 603] width 28 height 14
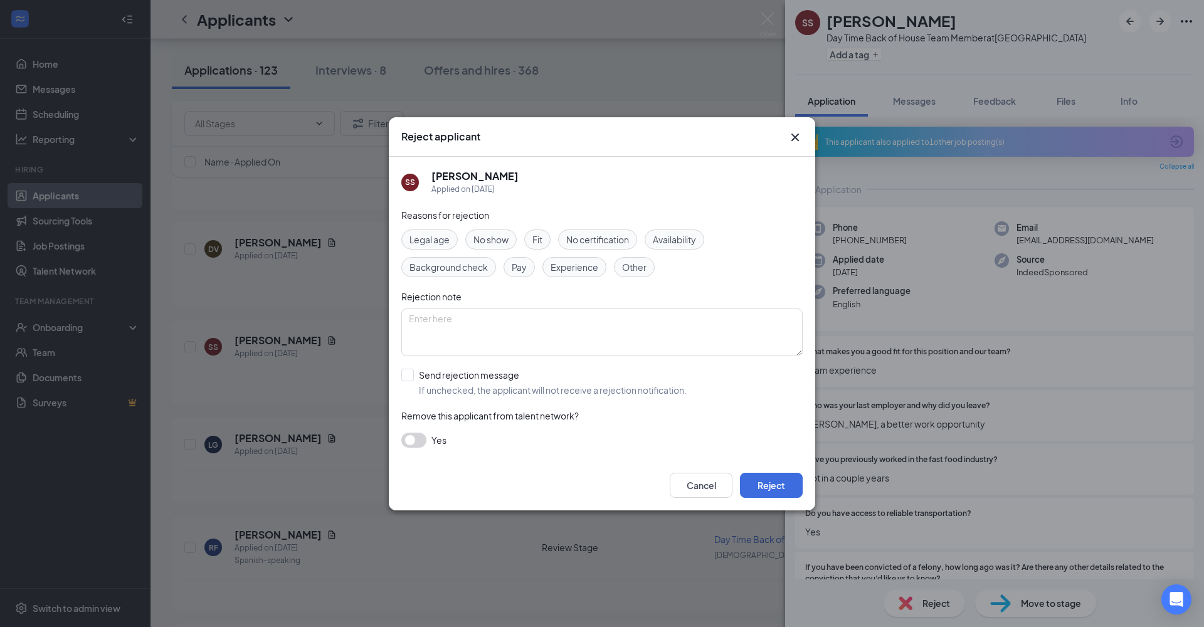
drag, startPoint x: 1146, startPoint y: 563, endPoint x: 635, endPoint y: 268, distance: 590.2
click at [635, 268] on span "Other" at bounding box center [634, 267] width 24 height 14
click at [410, 373] on div at bounding box center [407, 375] width 13 height 13
click at [410, 373] on input "Send rejection message If unchecked, the applicant will not receive a rejection…" at bounding box center [543, 383] width 285 height 28
checkbox input "true"
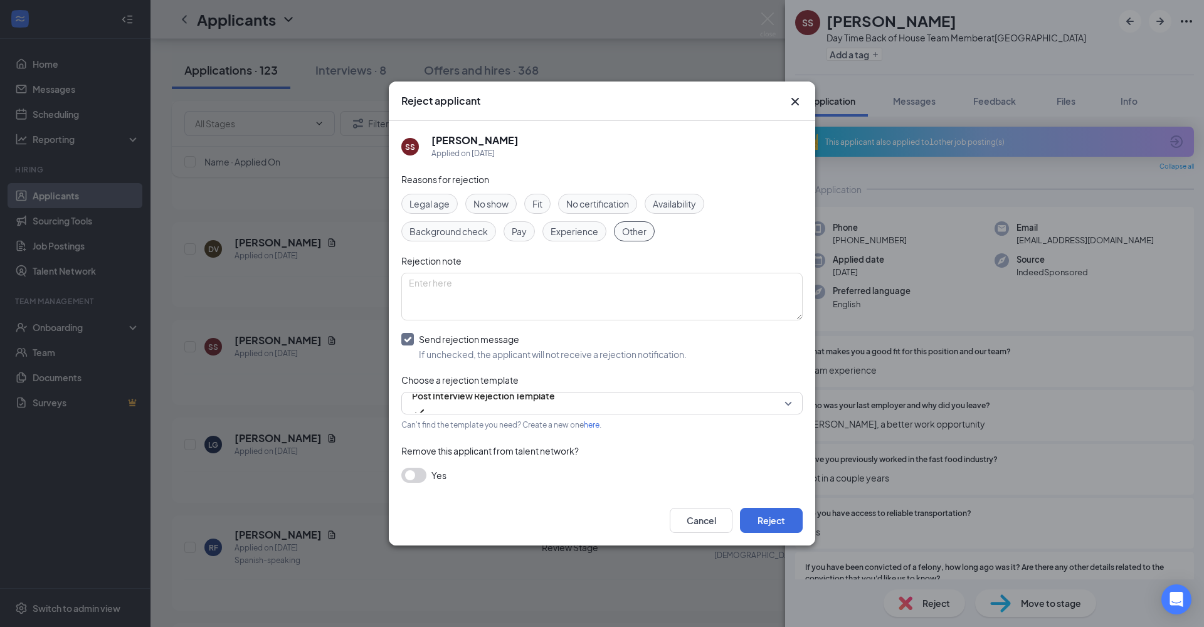
click at [785, 459] on button "Reject" at bounding box center [771, 520] width 63 height 25
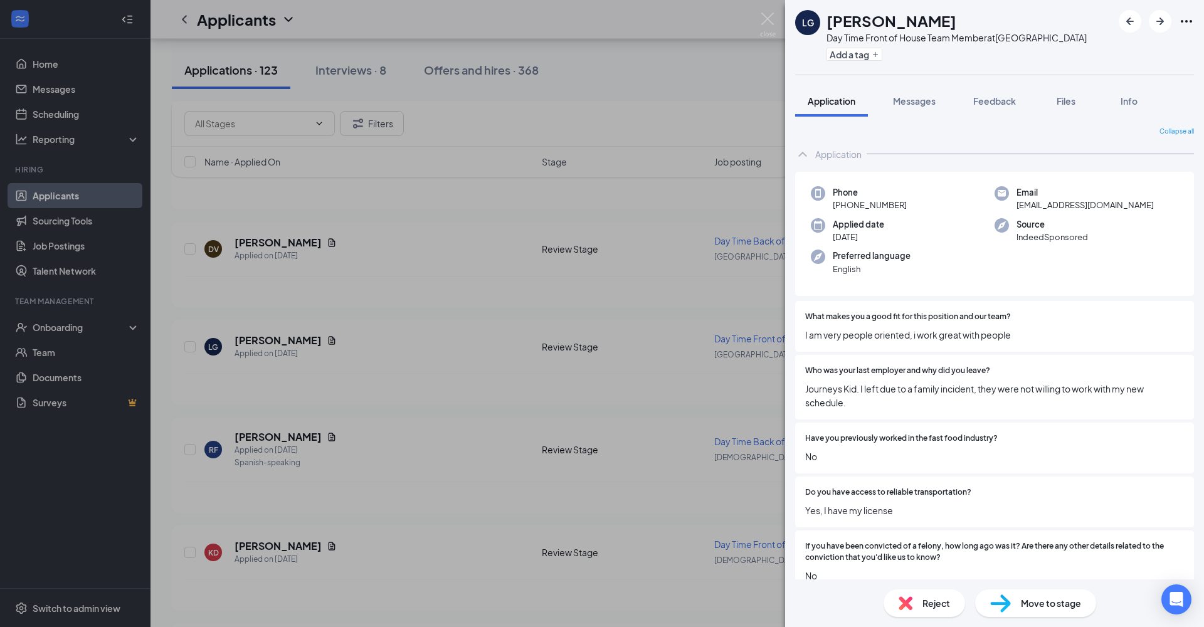
click at [913, 93] on button "Messages" at bounding box center [914, 100] width 68 height 31
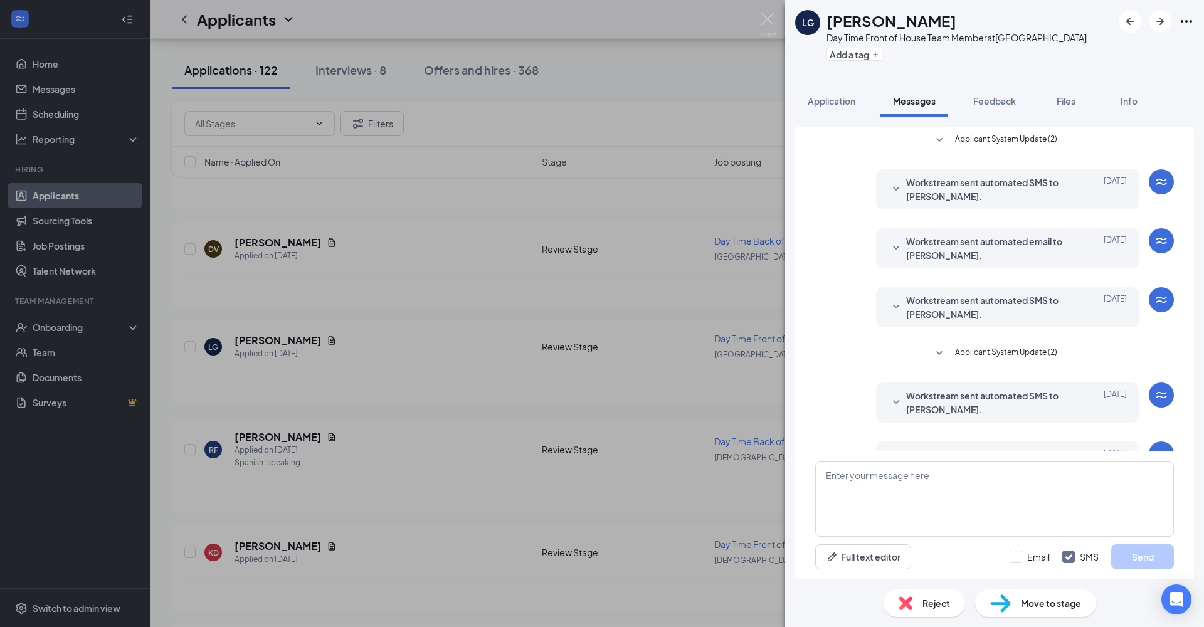
scroll to position [43, 0]
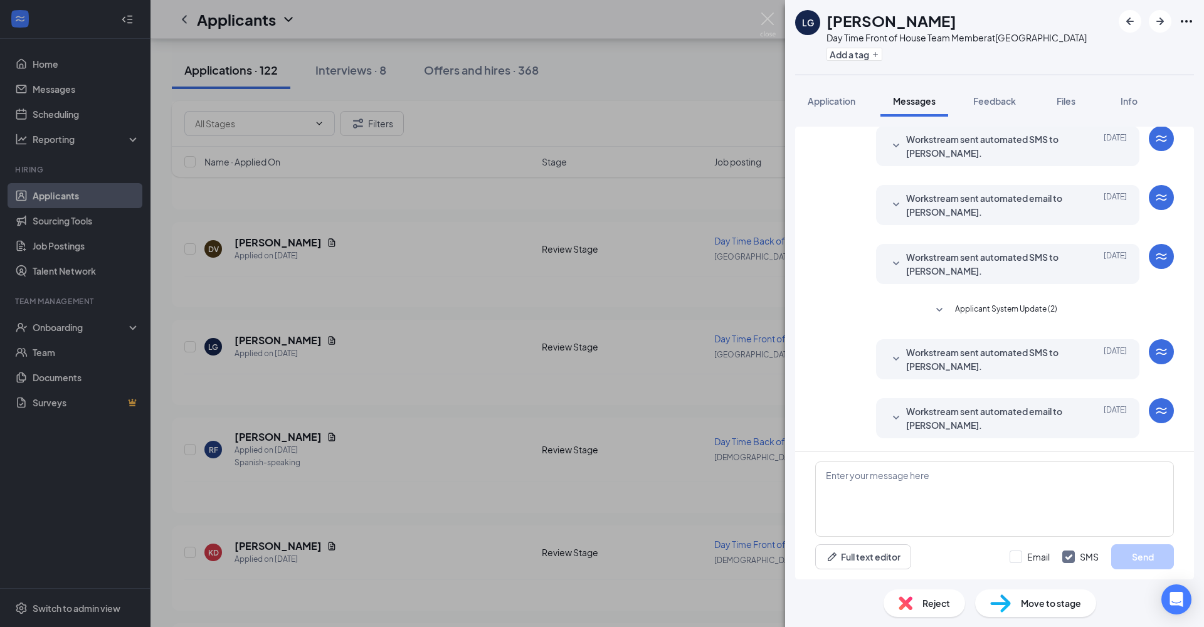
click at [840, 95] on div "Application" at bounding box center [832, 101] width 48 height 13
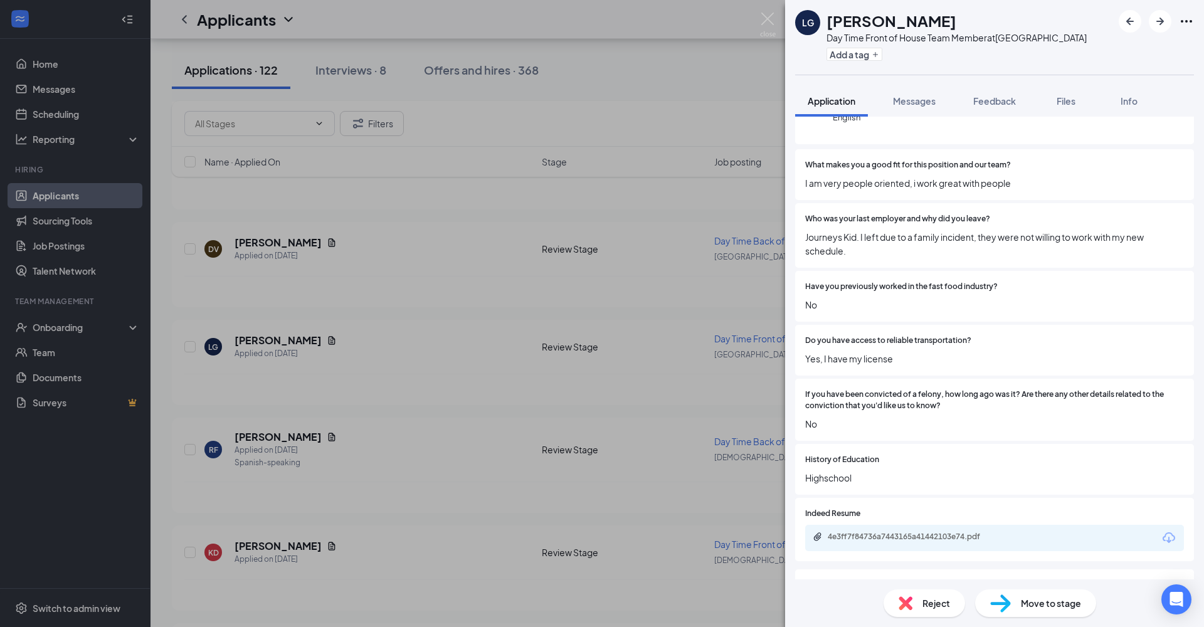
scroll to position [280, 0]
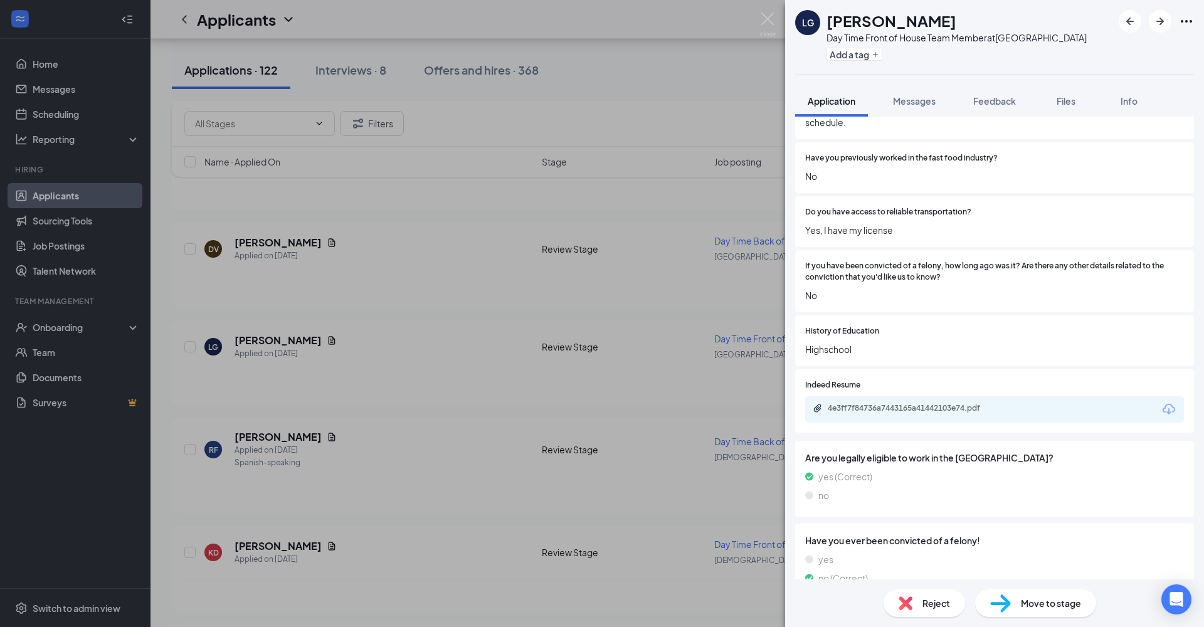
click at [963, 404] on div "4e3ff7f84736a7443165a41442103e74.pdf" at bounding box center [916, 408] width 176 height 10
click at [920, 105] on span "Messages" at bounding box center [914, 100] width 43 height 11
click at [919, 100] on span "Messages" at bounding box center [914, 100] width 43 height 11
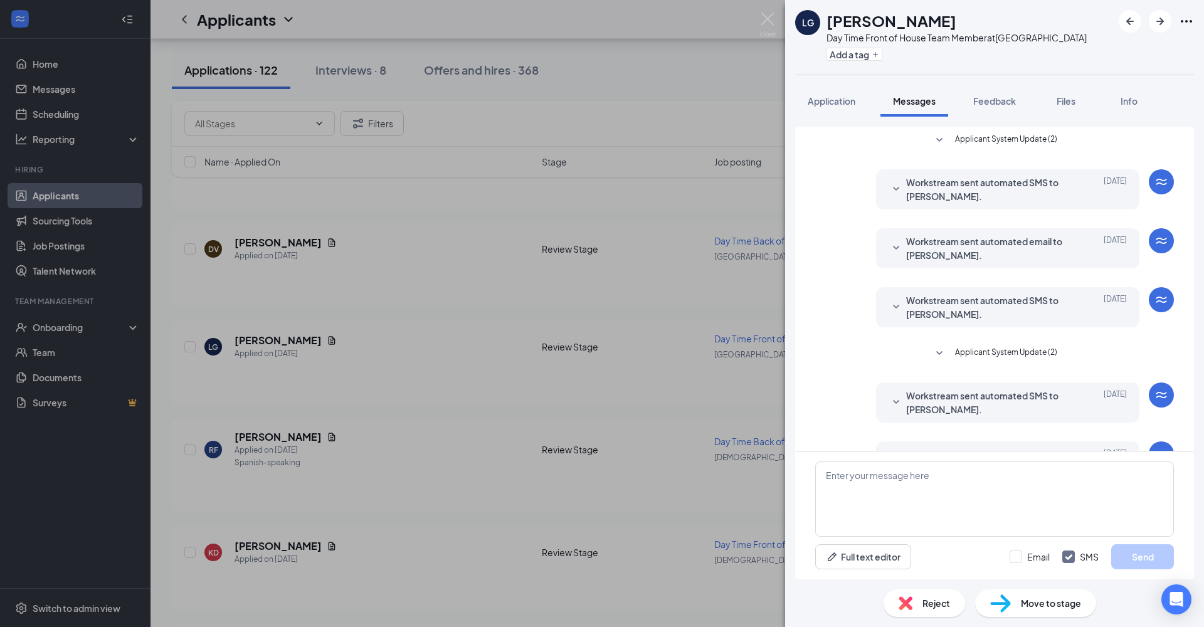
scroll to position [43, 0]
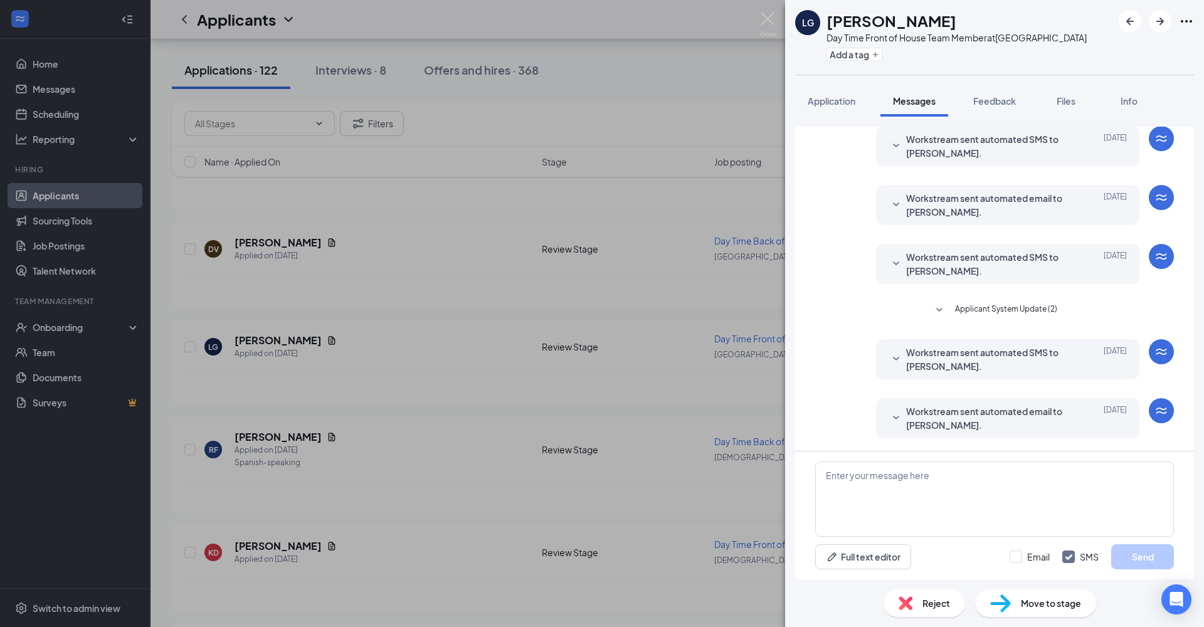
click at [837, 102] on span "Application" at bounding box center [832, 100] width 48 height 11
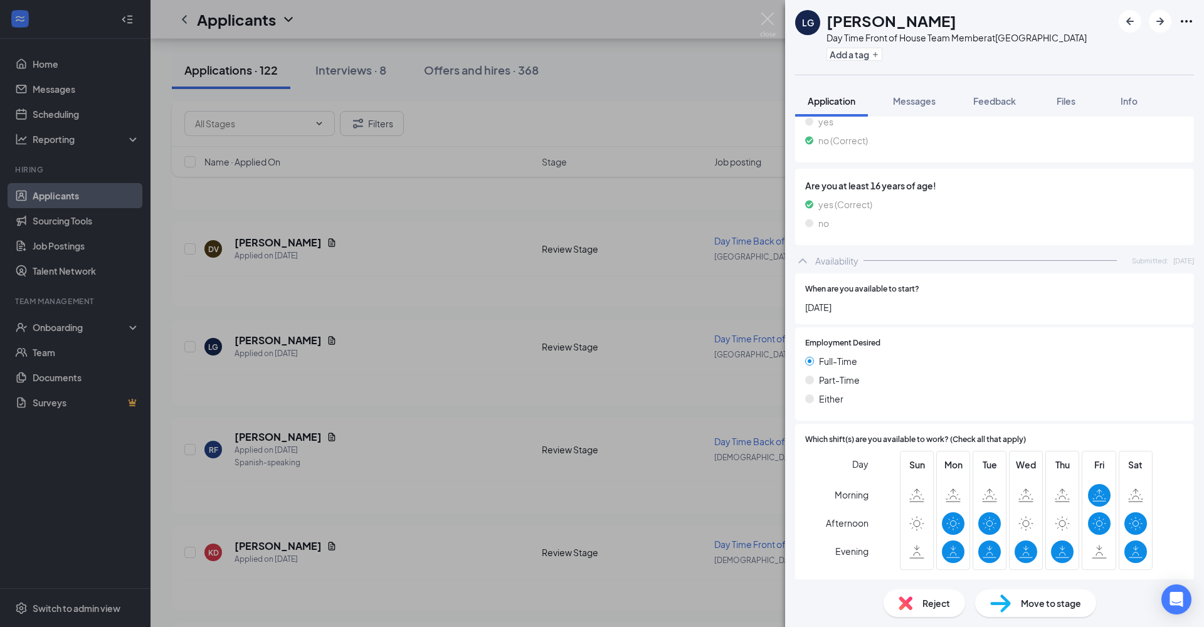
scroll to position [307, 0]
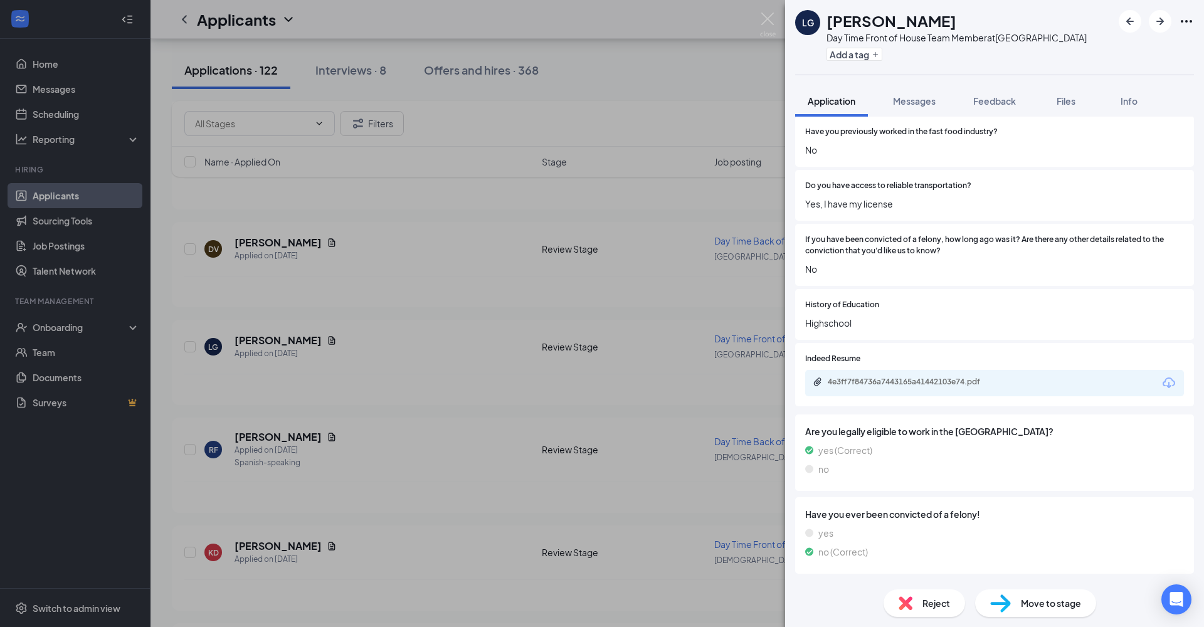
click at [926, 103] on span "Messages" at bounding box center [914, 100] width 43 height 11
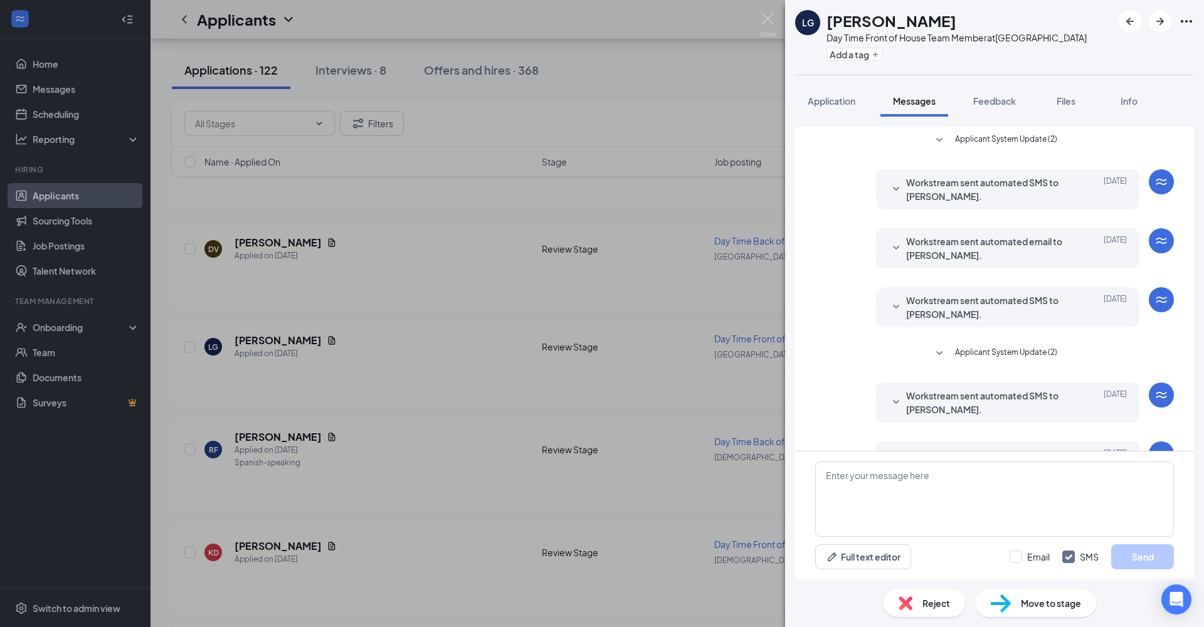
scroll to position [43, 0]
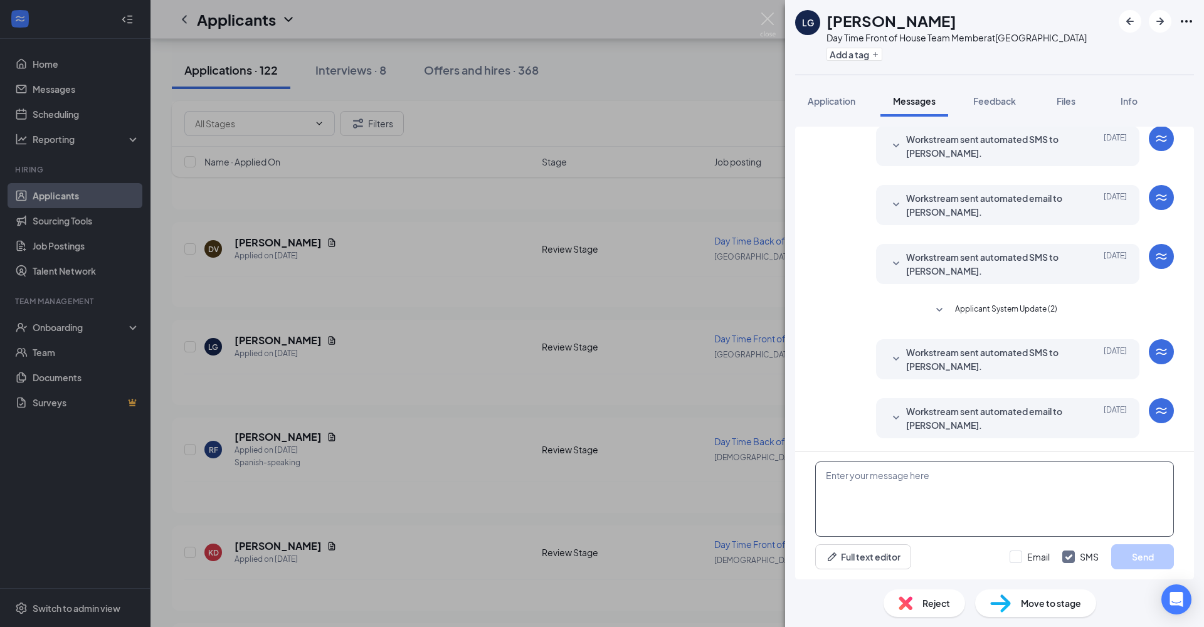
drag, startPoint x: 1068, startPoint y: 304, endPoint x: 936, endPoint y: 490, distance: 229.0
click at [936, 459] on textarea at bounding box center [994, 499] width 359 height 75
paste textarea "Thank you for your application! I see that you're new to the workforce, and I'd…"
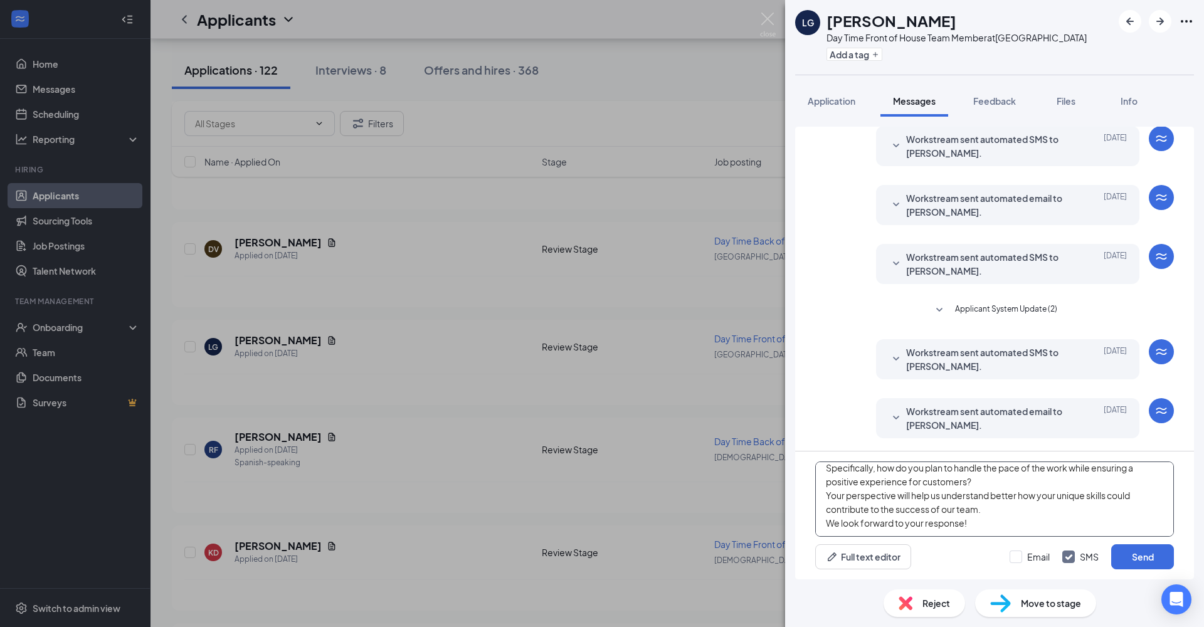
scroll to position [0, 0]
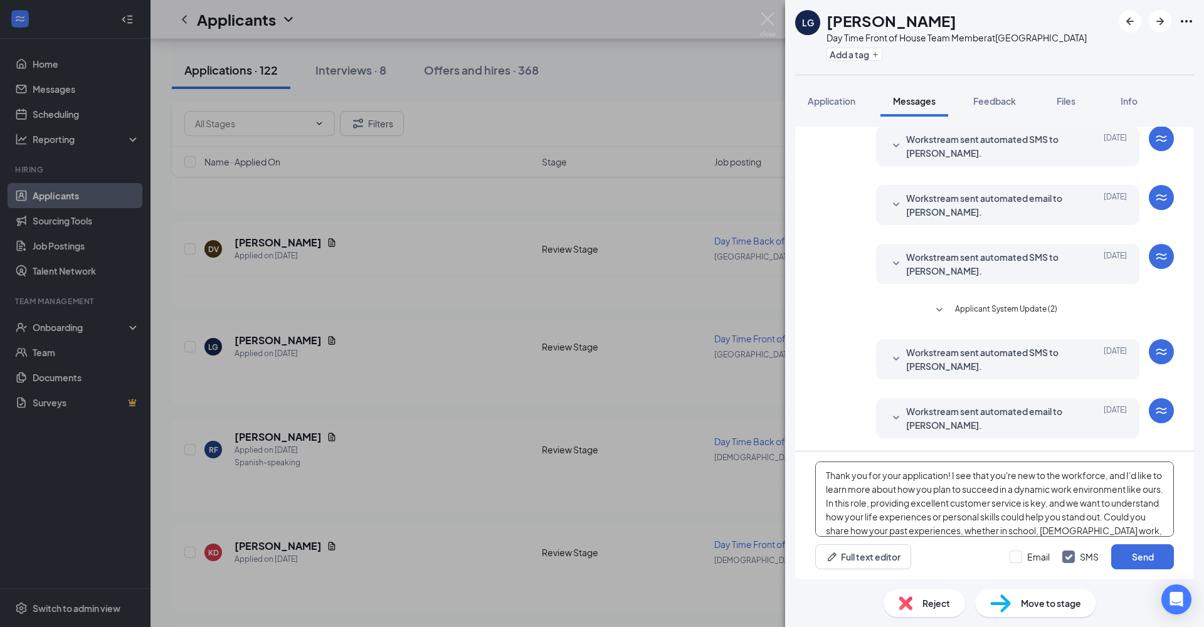
click at [949, 459] on textarea "Thank you for your application! I see that you're new to the workforce, and I'd…" at bounding box center [994, 499] width 359 height 75
drag, startPoint x: 973, startPoint y: 507, endPoint x: 824, endPoint y: 474, distance: 152.2
click at [824, 459] on textarea "Thank you for your application! I see that you're new to the workforce, and I'd…" at bounding box center [994, 499] width 359 height 75
click at [869, 459] on textarea "Hi! This is [DEMOGRAPHIC_DATA]-fil-A - Thank you for your application! I see th…" at bounding box center [994, 499] width 359 height 75
click at [929, 459] on textarea "Hi! This is [DEMOGRAPHIC_DATA]-fil-A - Thank you for your application! I see th…" at bounding box center [994, 499] width 359 height 75
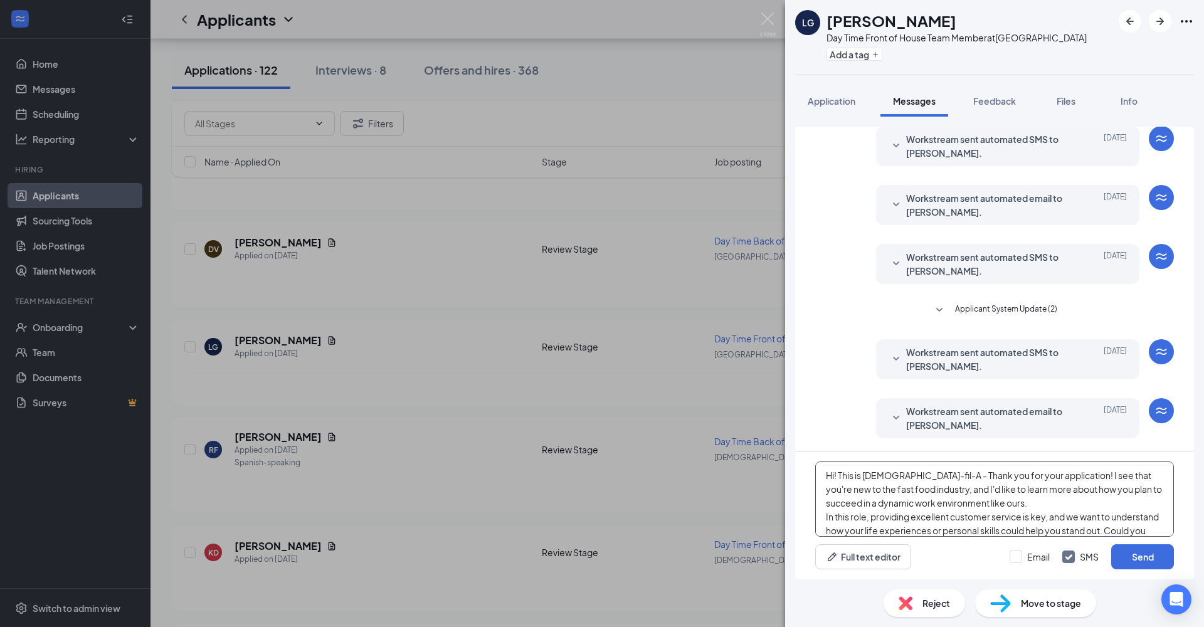
type textarea "Hi! This is [DEMOGRAPHIC_DATA]-fil-A - Thank you for your application! I see th…"
click at [1040, 459] on button "Send" at bounding box center [1142, 556] width 63 height 25
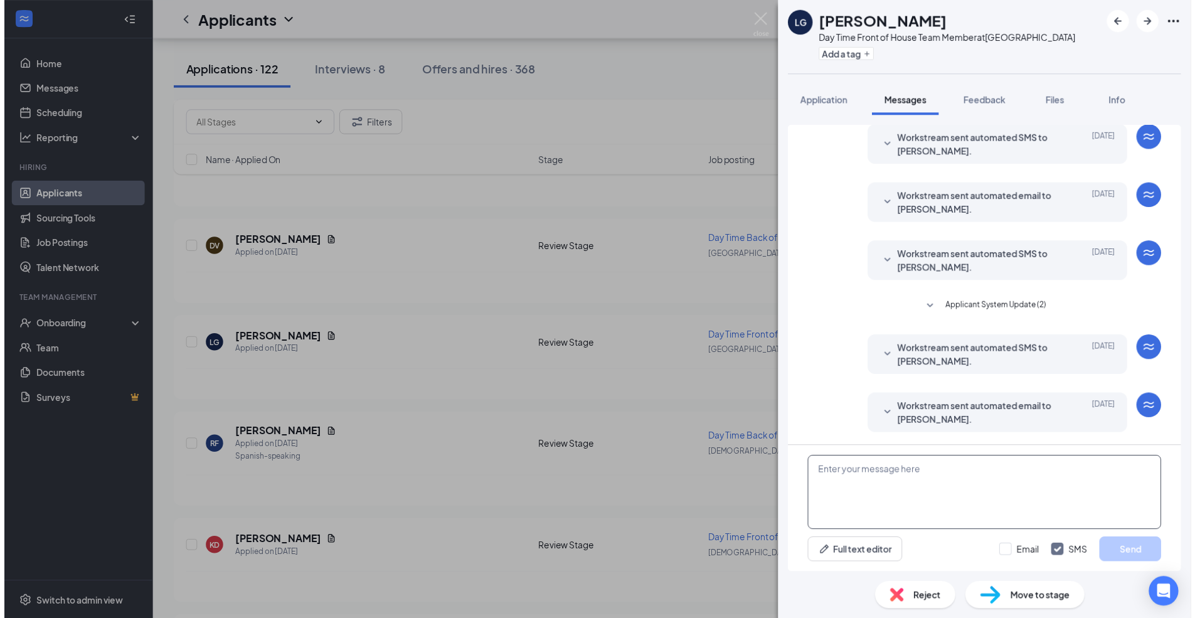
scroll to position [317, 0]
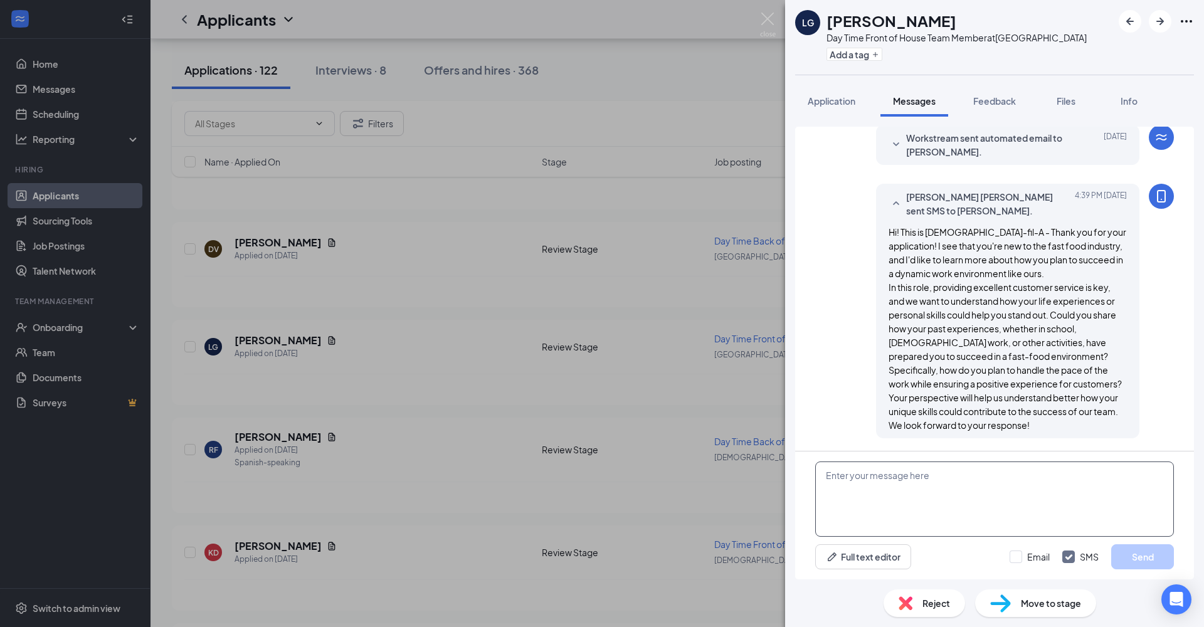
click at [156, 376] on div "LG [PERSON_NAME] Day Time Front of House Team Member at [GEOGRAPHIC_DATA] Add a…" at bounding box center [602, 313] width 1204 height 627
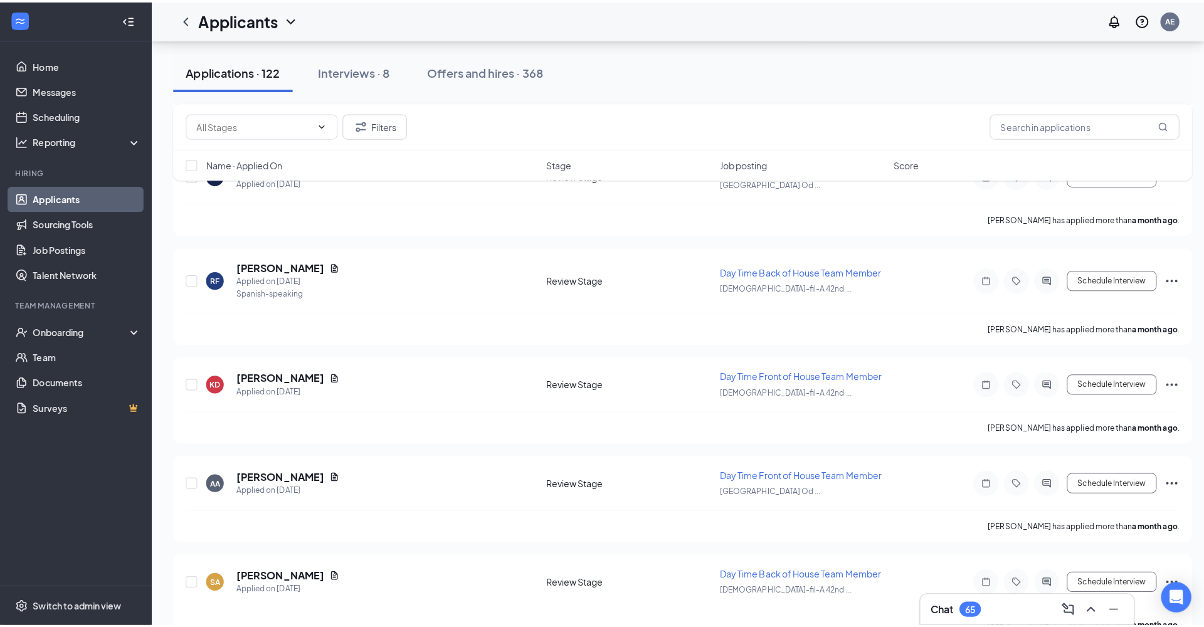
scroll to position [3738, 0]
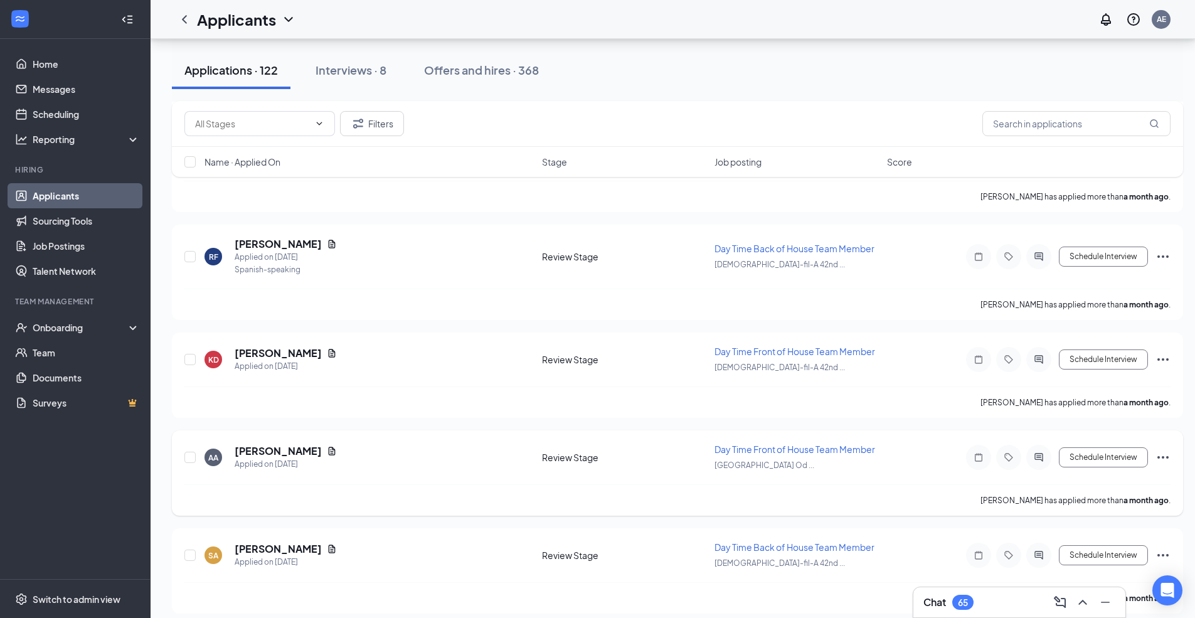
click at [1040, 257] on icon "ActiveChat" at bounding box center [1038, 256] width 15 height 10
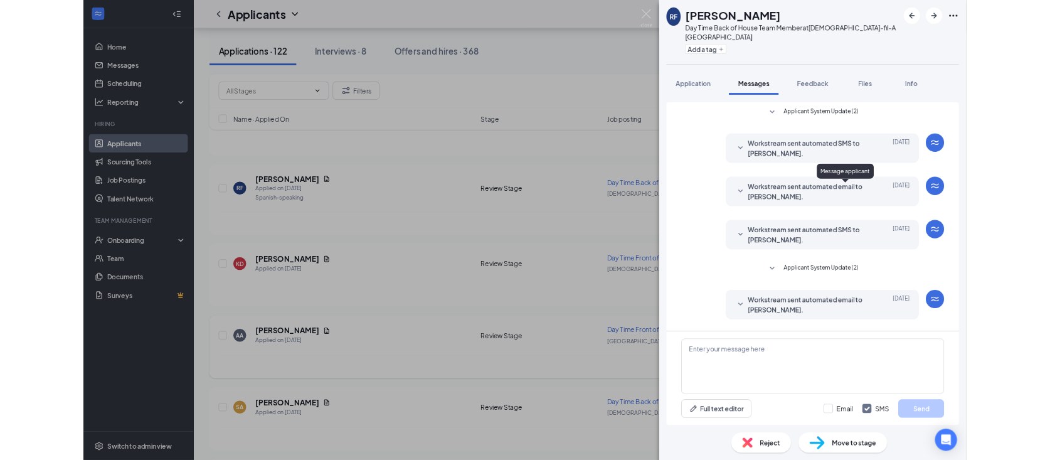
scroll to position [56, 0]
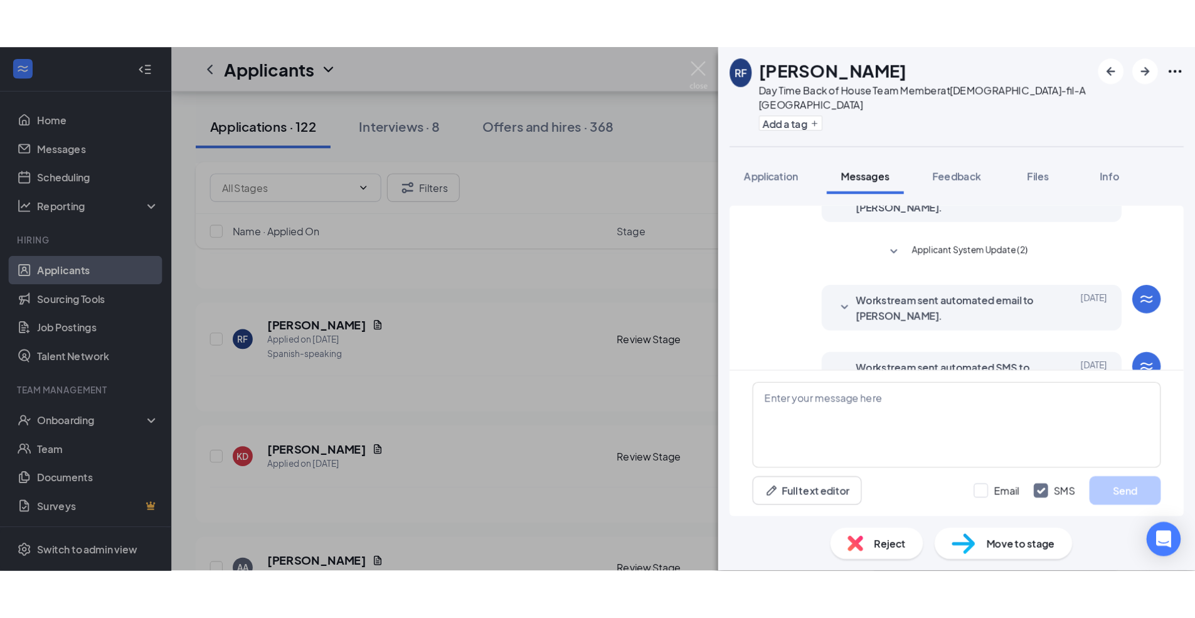
scroll to position [56, 0]
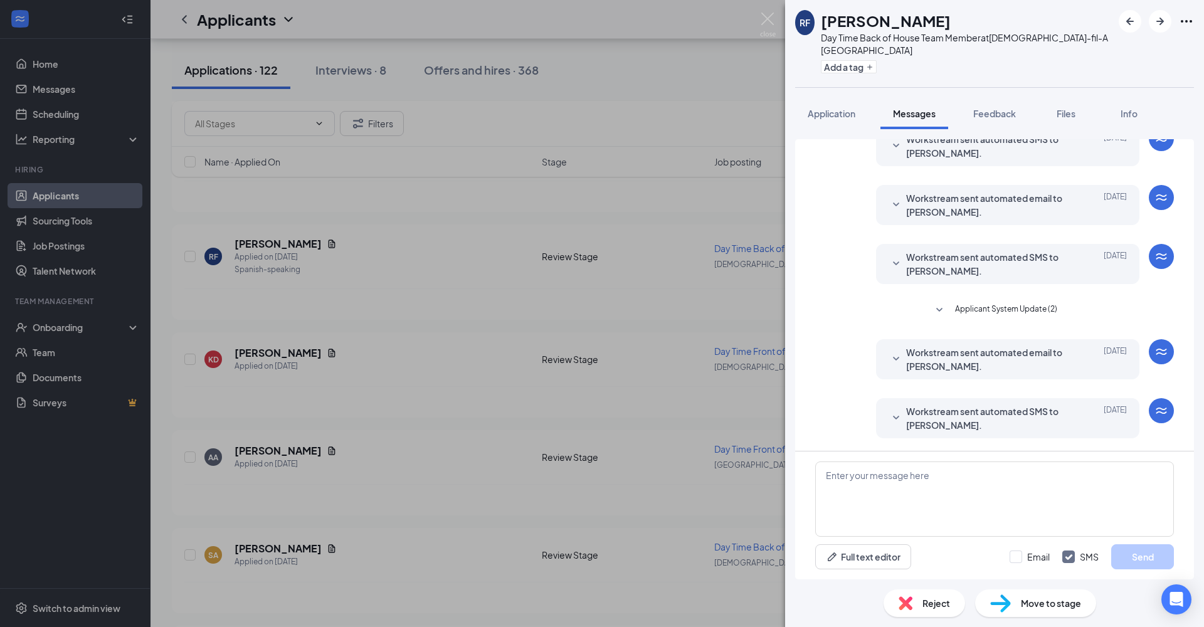
click at [691, 83] on div "RF [PERSON_NAME] Day Time Back of House Team Member at [DEMOGRAPHIC_DATA]-fil-A…" at bounding box center [602, 313] width 1204 height 627
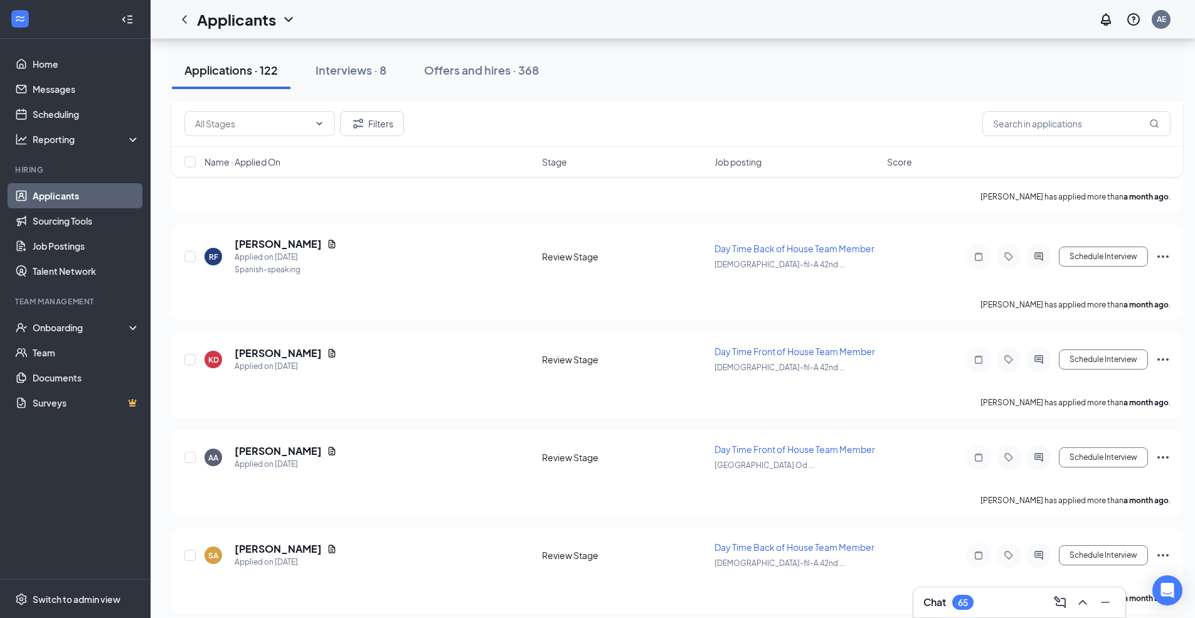
click at [68, 330] on div "Onboarding" at bounding box center [81, 327] width 97 height 13
click at [58, 357] on link "Overview" at bounding box center [85, 354] width 110 height 25
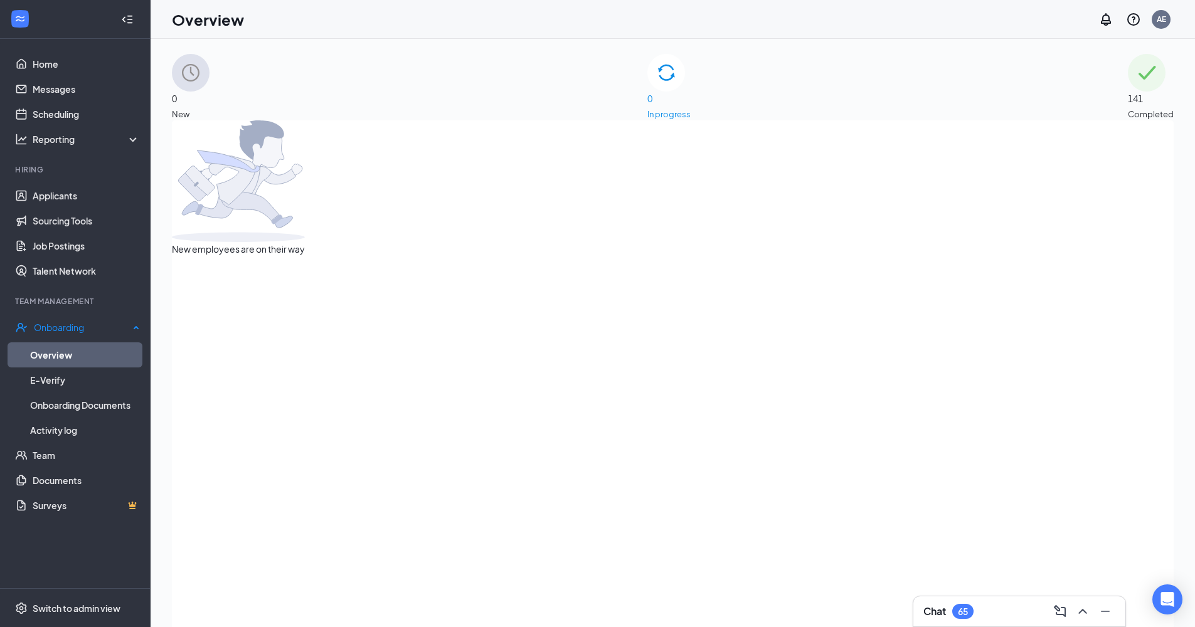
click at [1040, 92] on span "141" at bounding box center [1151, 99] width 46 height 14
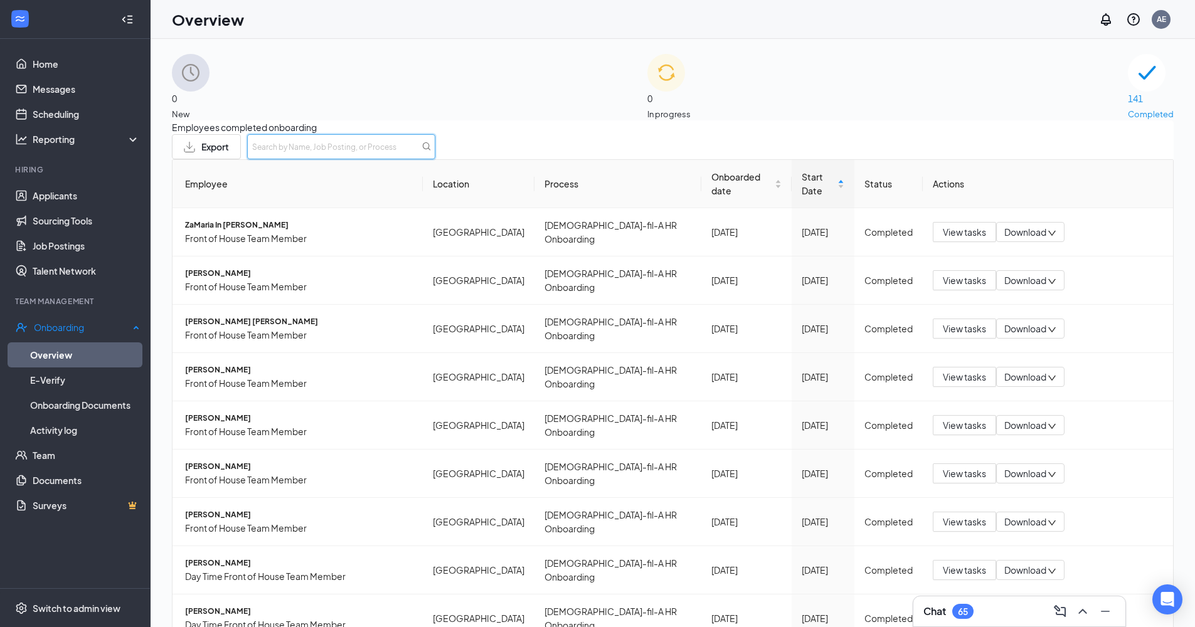
click at [435, 159] on input "text" at bounding box center [341, 146] width 188 height 25
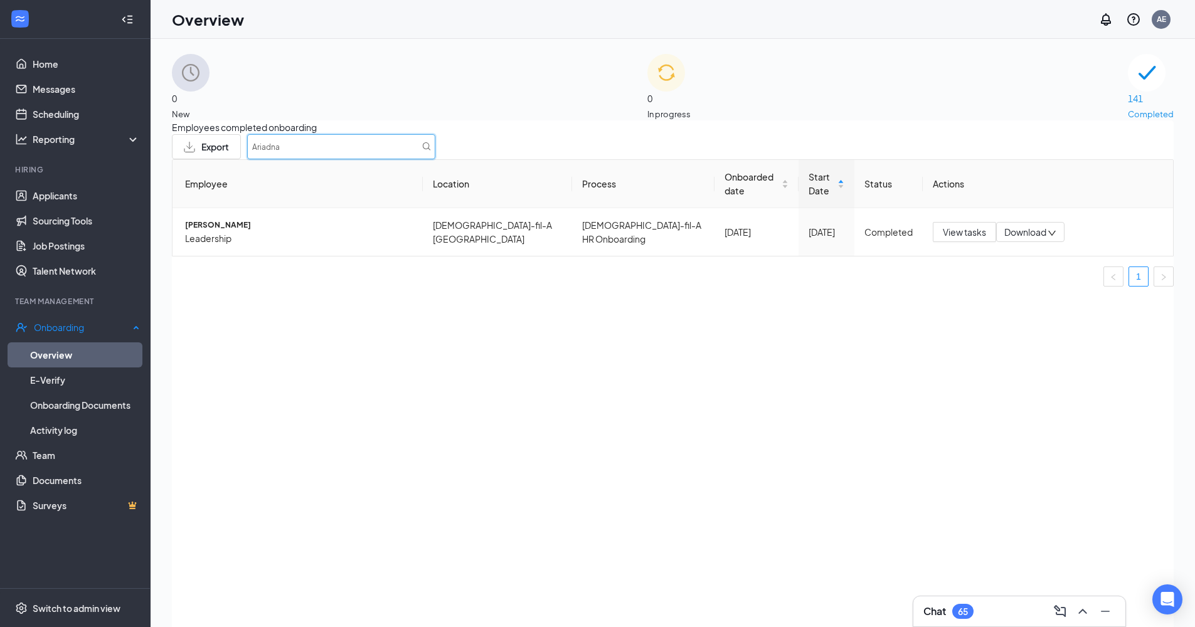
type input "Ariadna"
click at [253, 231] on span "[PERSON_NAME]" at bounding box center [299, 225] width 228 height 12
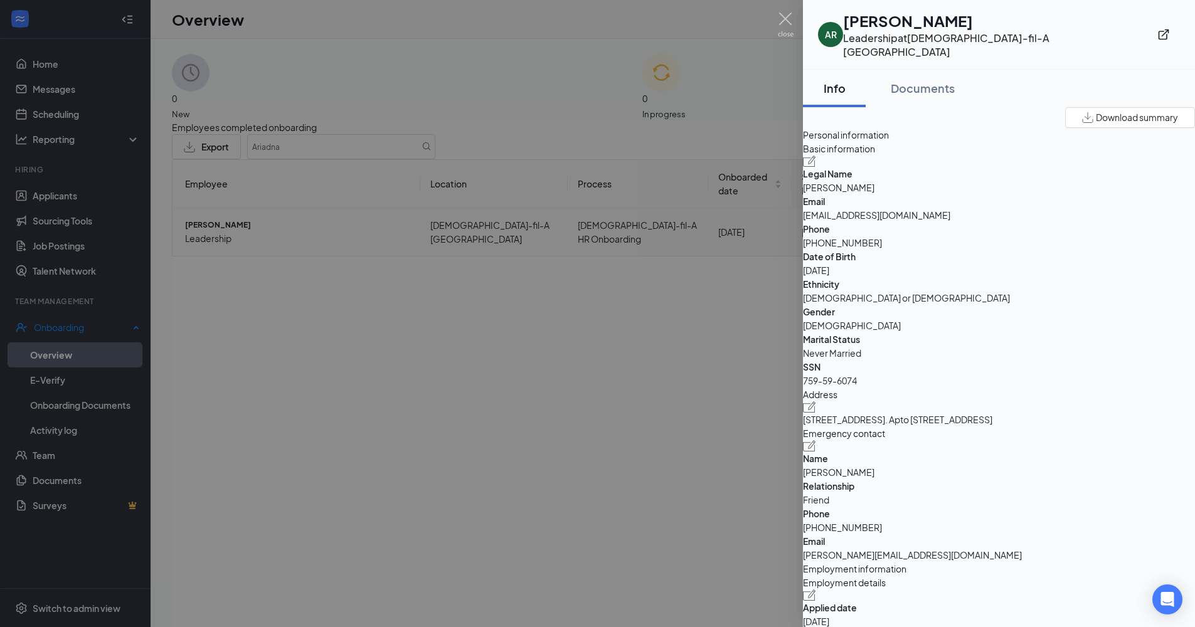
click at [951, 80] on div "Documents" at bounding box center [923, 88] width 64 height 16
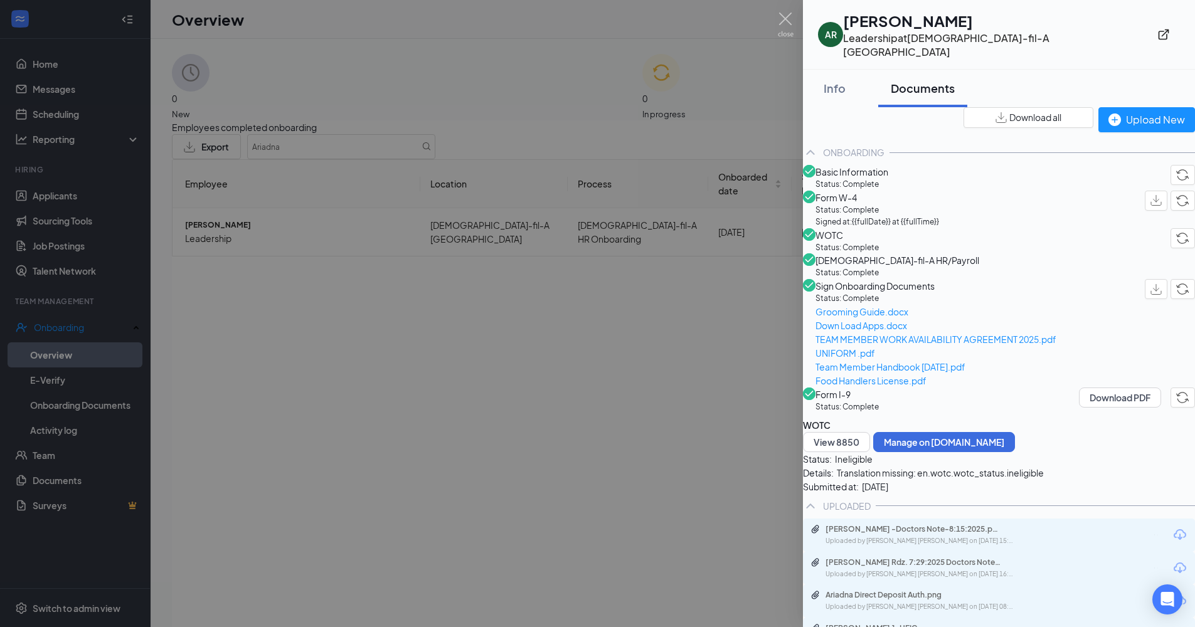
click at [1040, 116] on div "Upload New" at bounding box center [1146, 120] width 77 height 16
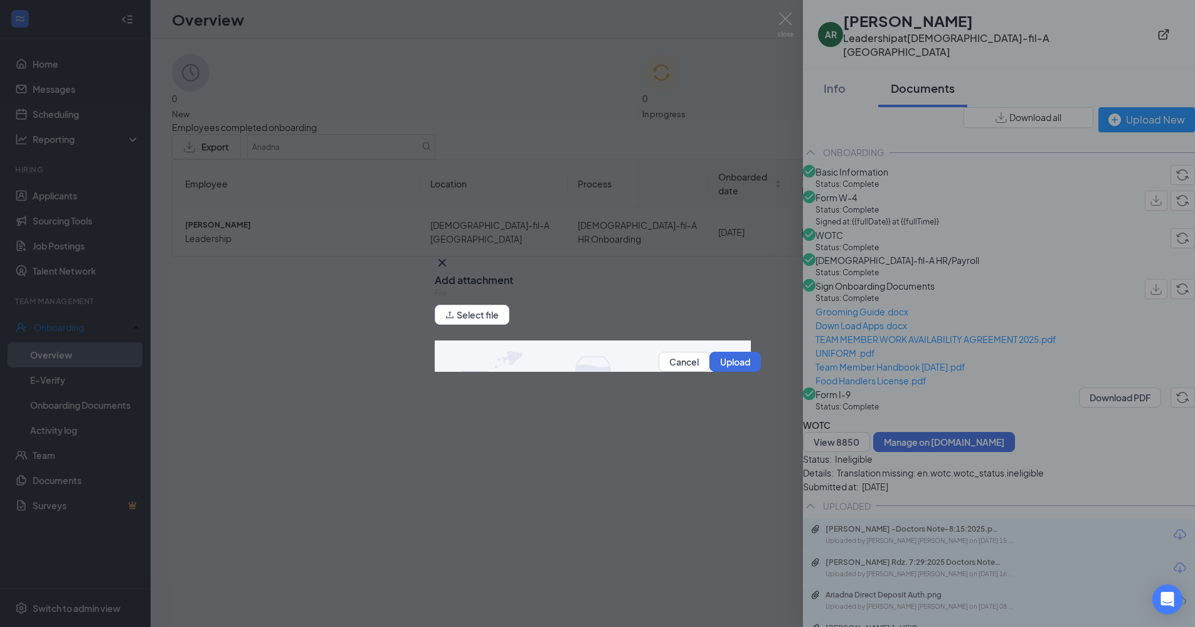
click at [495, 315] on button "Select file" at bounding box center [472, 315] width 75 height 20
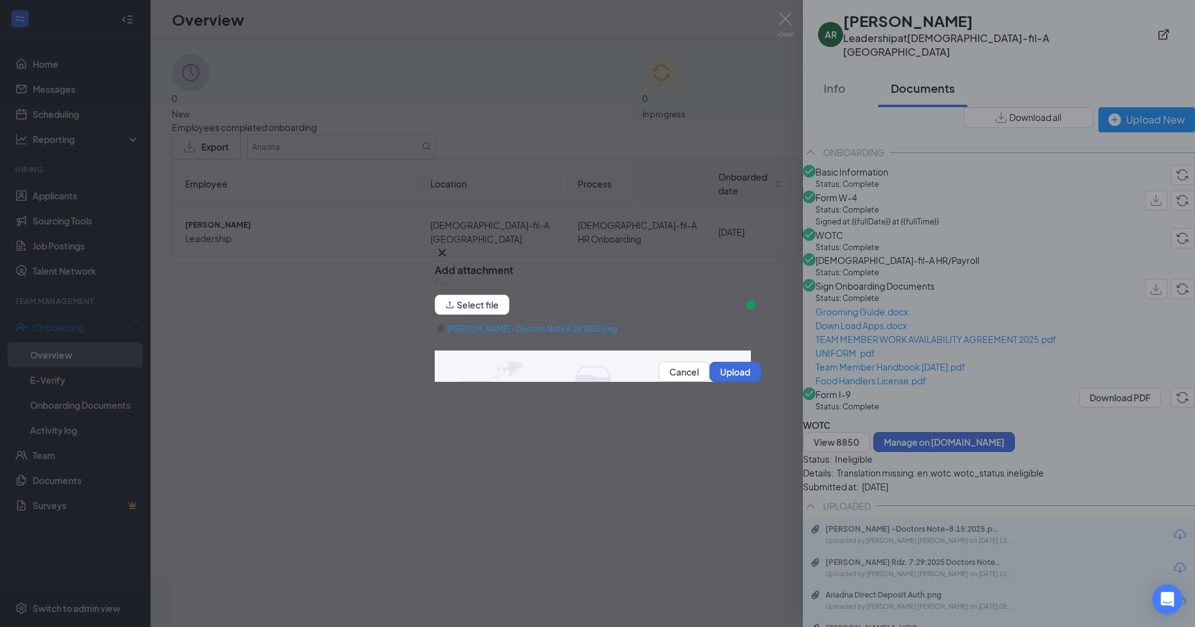
click at [717, 375] on button "Upload" at bounding box center [734, 372] width 51 height 20
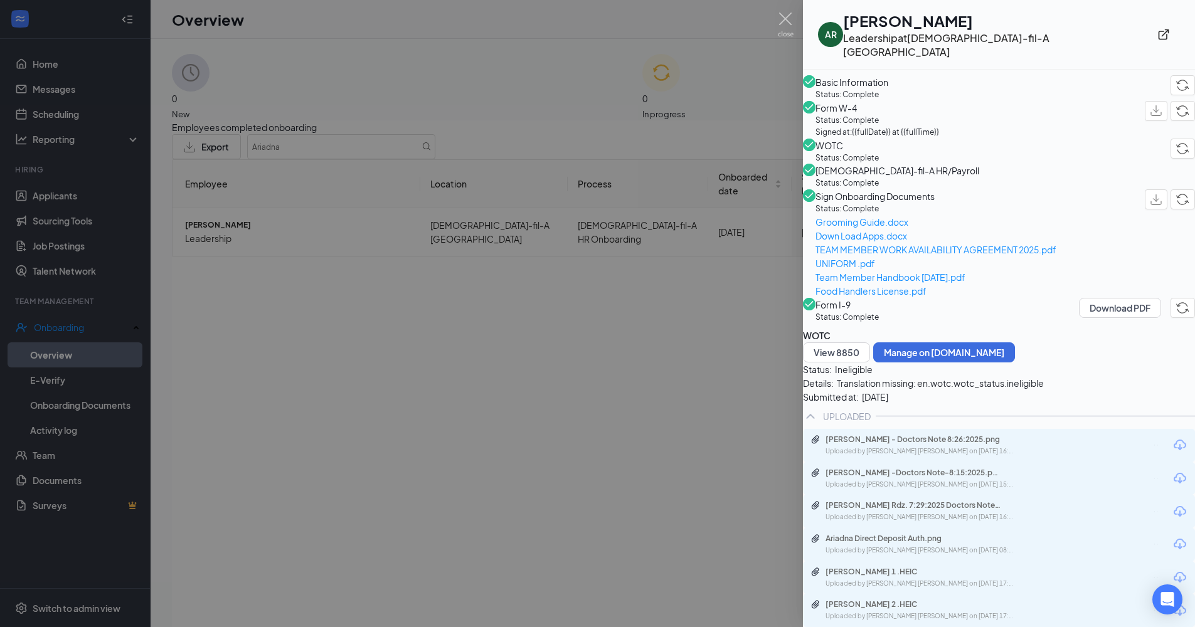
scroll to position [276, 0]
click at [955, 447] on div "Uploaded by [PERSON_NAME] [PERSON_NAME] on [DATE] 16:51:23" at bounding box center [919, 452] width 188 height 10
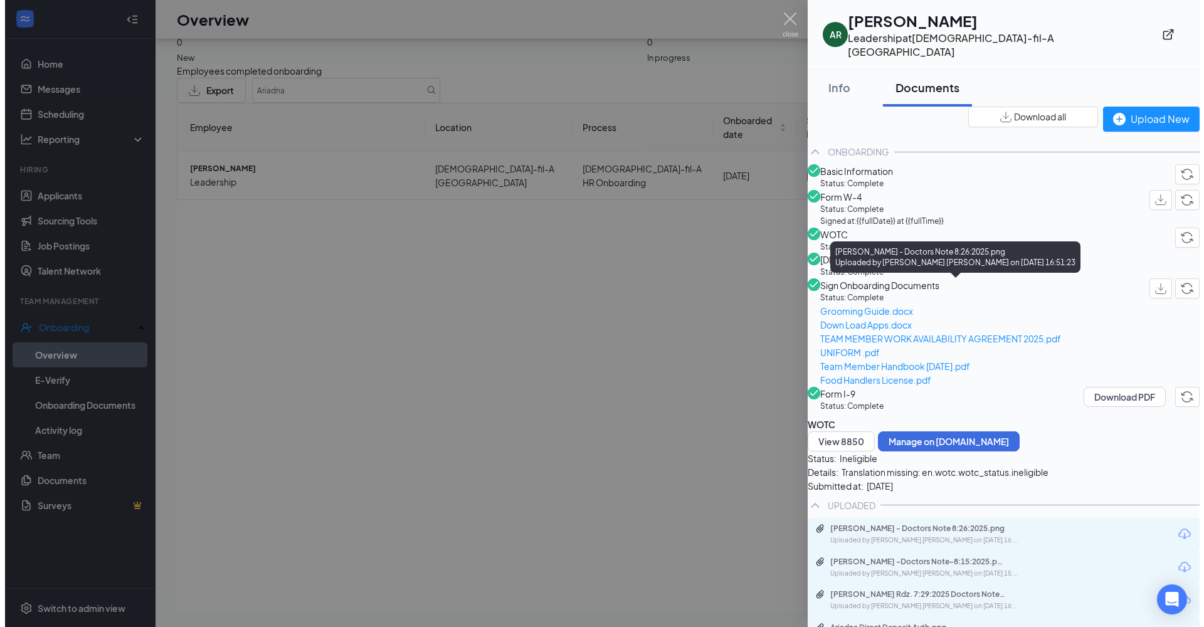
scroll to position [0, 0]
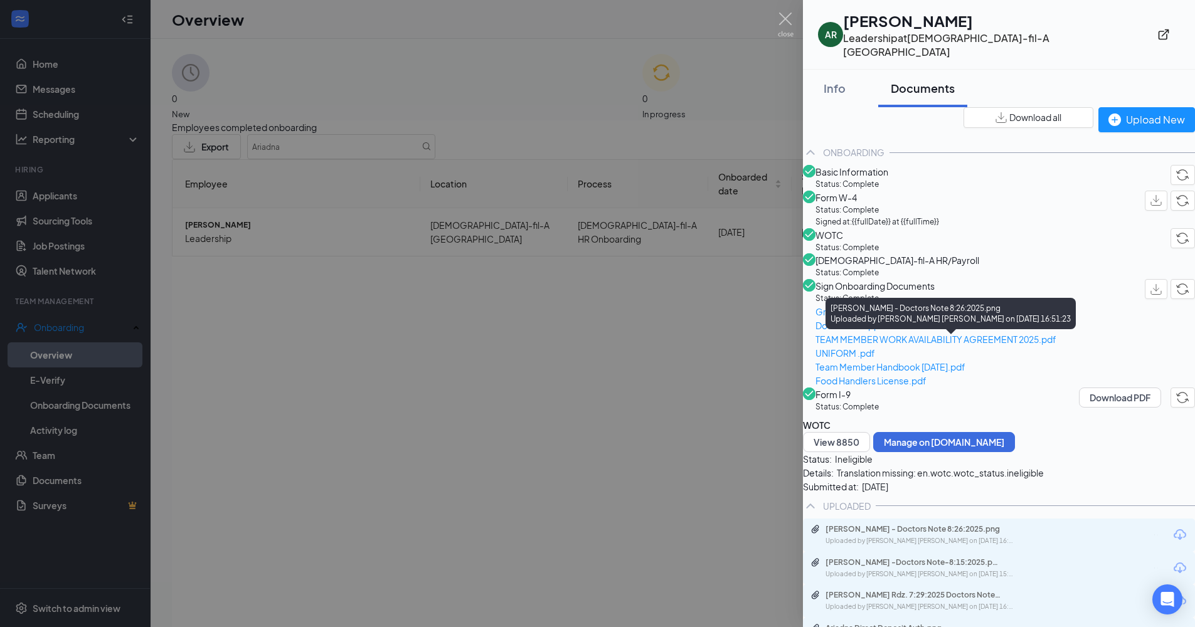
drag, startPoint x: 968, startPoint y: 404, endPoint x: 689, endPoint y: 406, distance: 278.5
click at [689, 406] on div at bounding box center [597, 313] width 1195 height 627
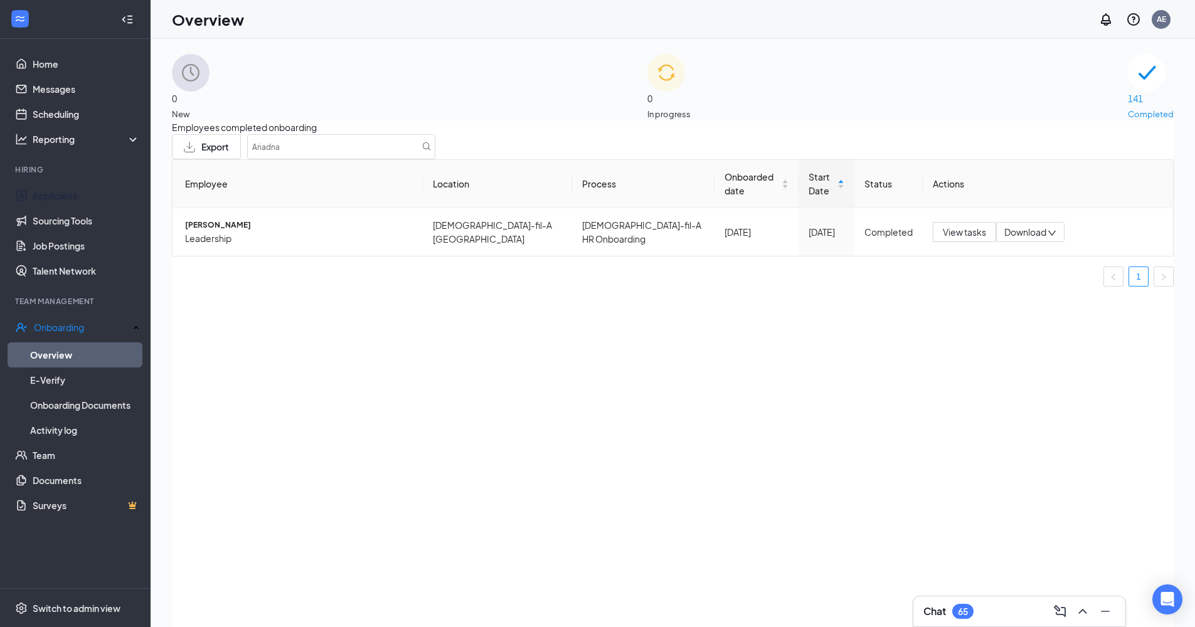
click at [60, 199] on link "Applicants" at bounding box center [86, 195] width 107 height 25
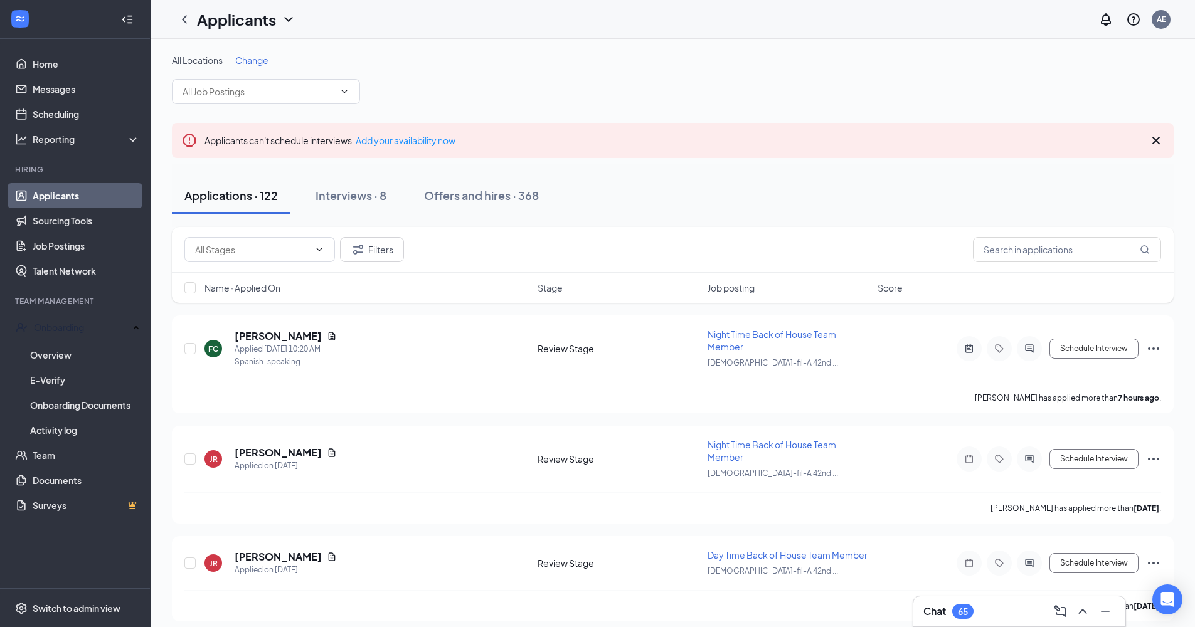
click at [369, 252] on button "Filters" at bounding box center [372, 249] width 64 height 25
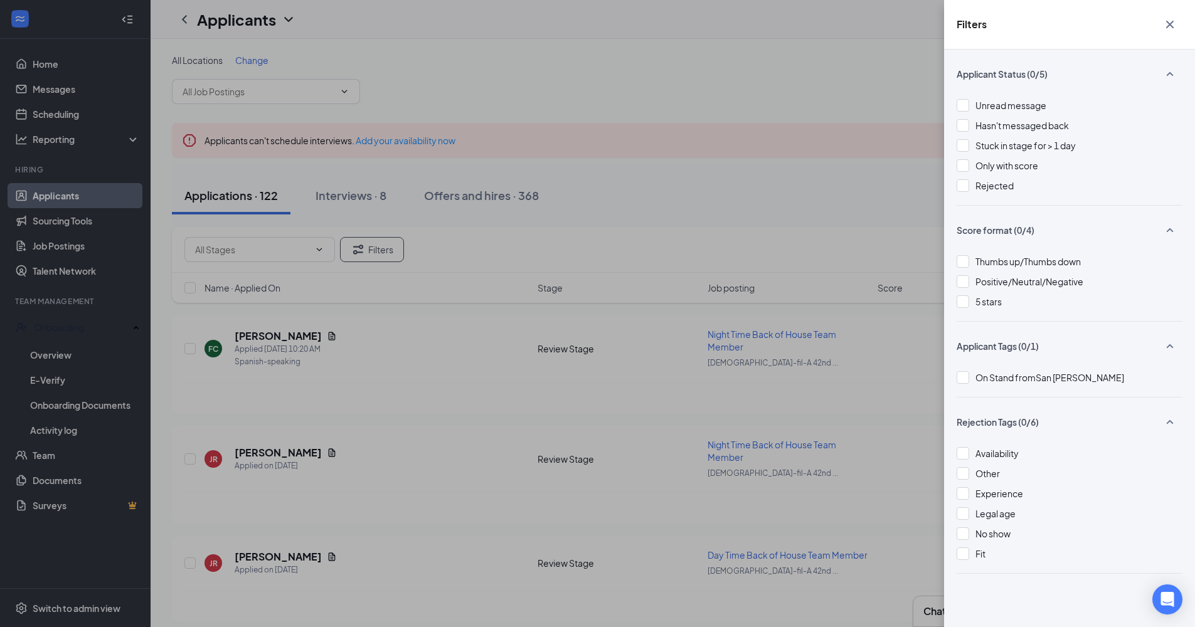
click at [966, 103] on div at bounding box center [962, 105] width 13 height 13
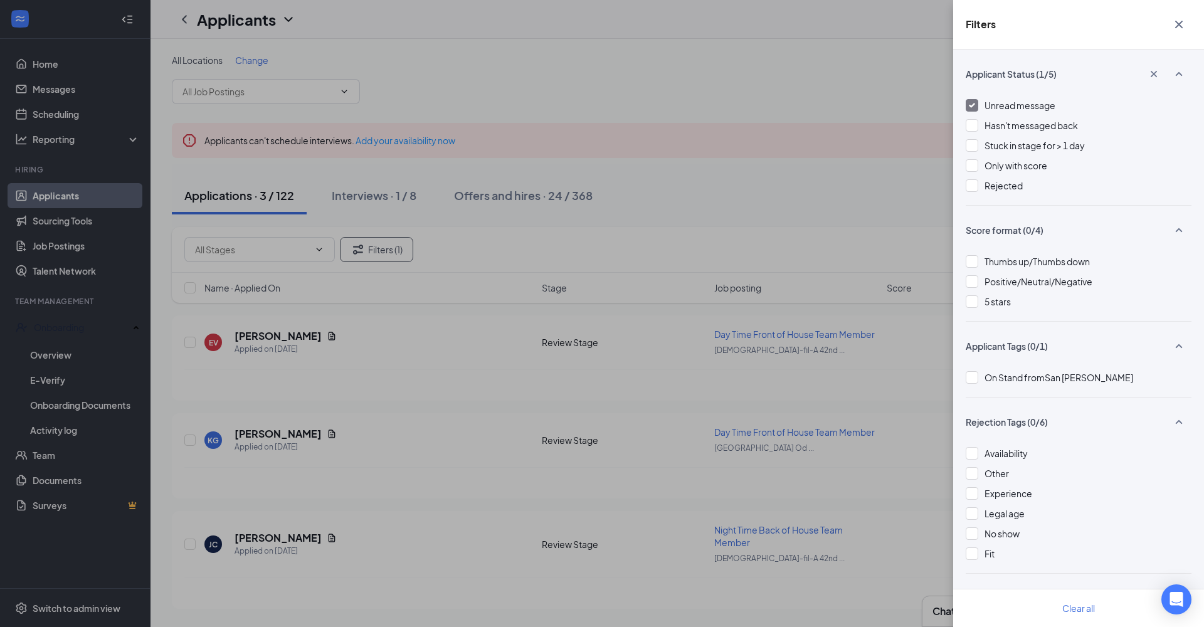
click at [1040, 28] on icon "Cross" at bounding box center [1178, 24] width 15 height 15
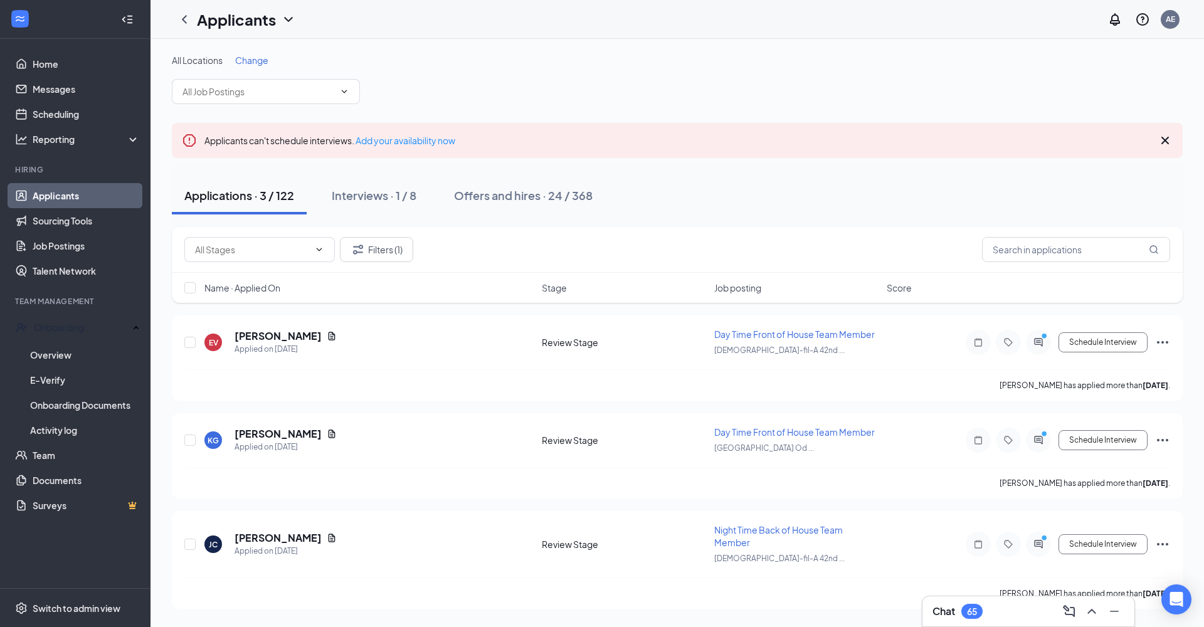
click at [1039, 342] on icon "ActiveChat" at bounding box center [1038, 342] width 8 height 8
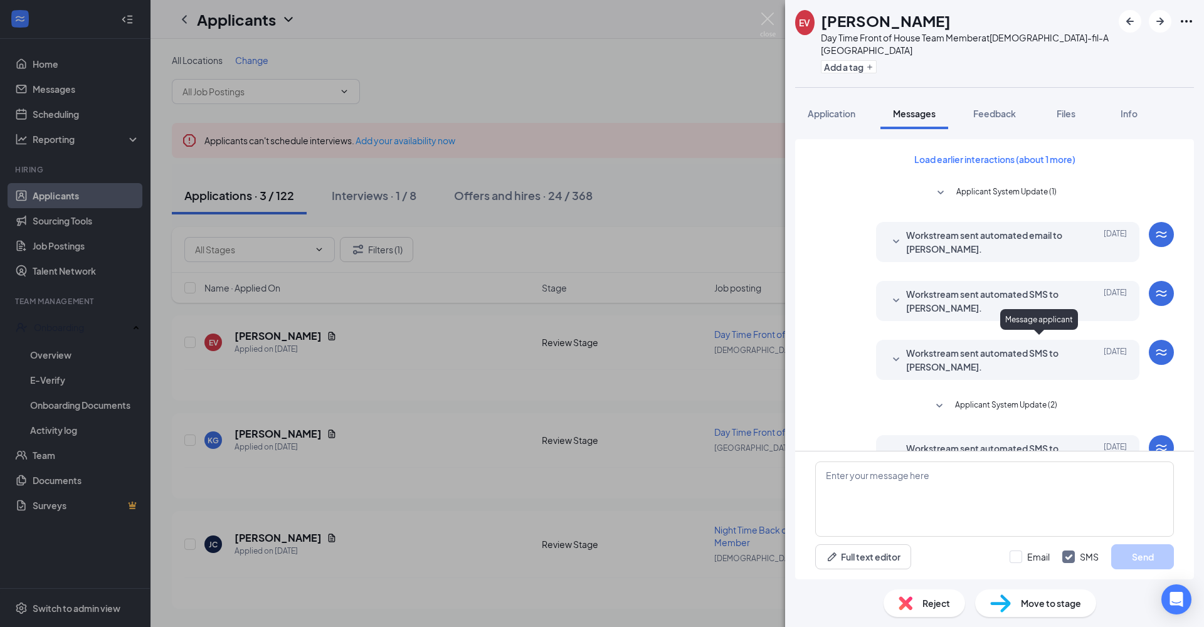
scroll to position [520, 0]
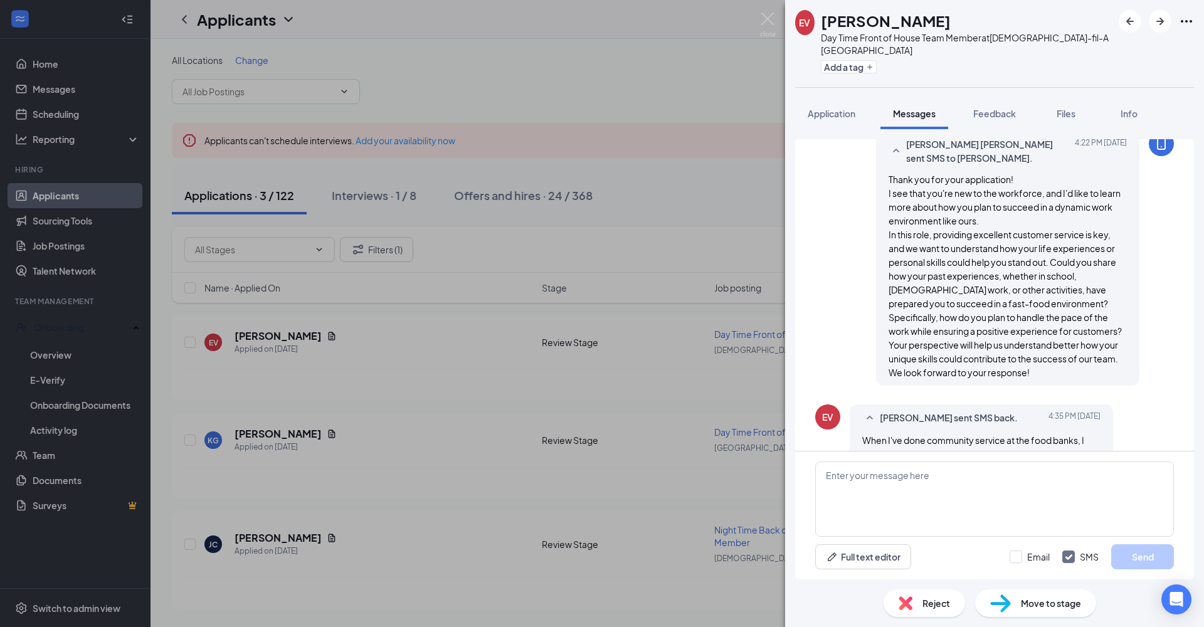
scroll to position [293, 0]
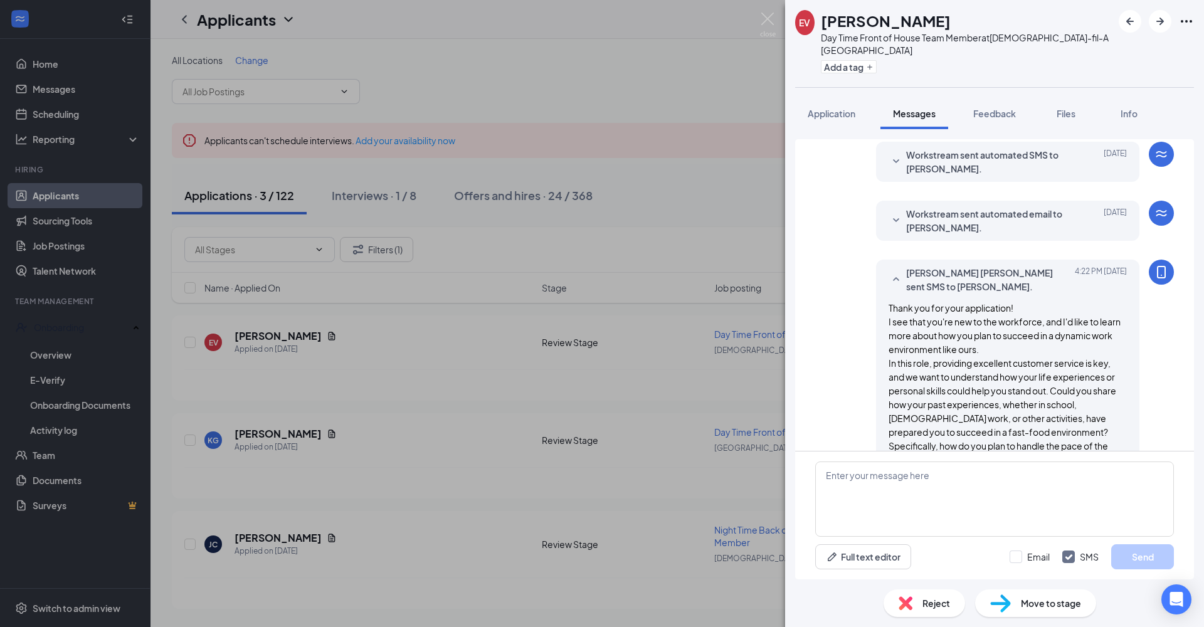
click at [843, 114] on span "Application" at bounding box center [832, 113] width 48 height 11
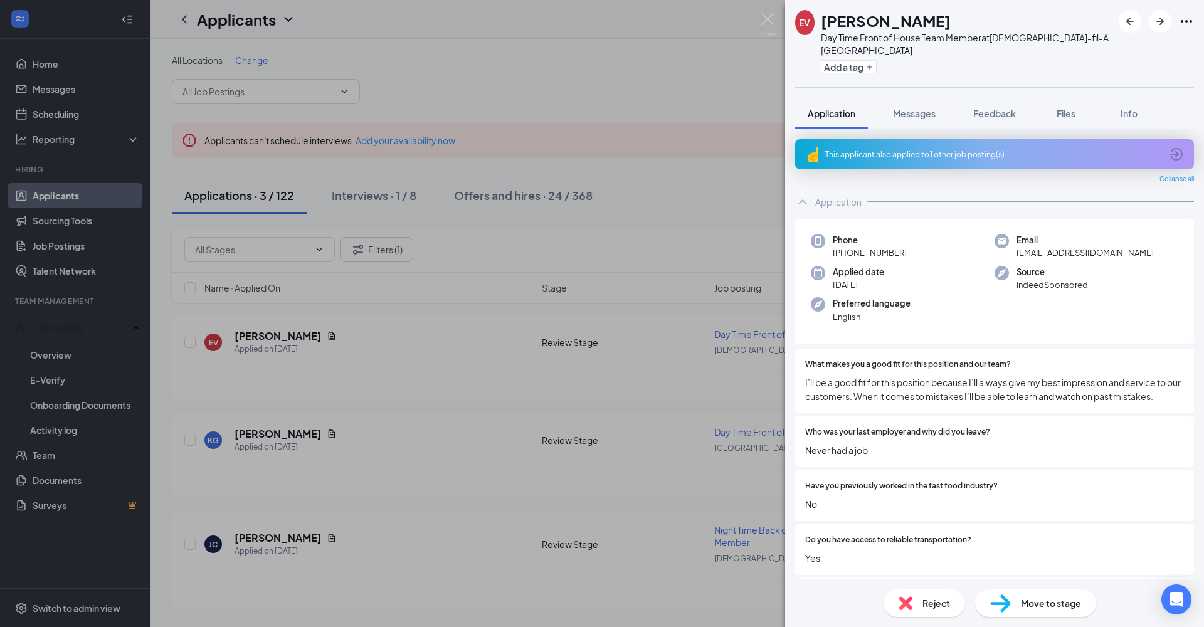
click at [1040, 153] on icon "ArrowCircle" at bounding box center [1176, 154] width 13 height 13
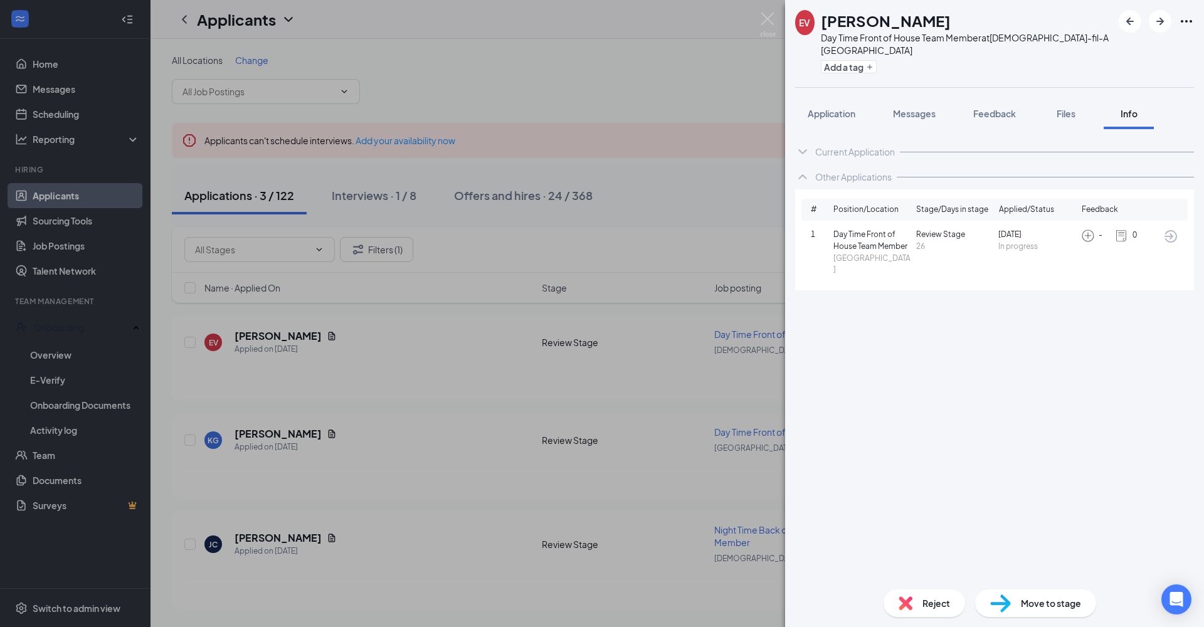
click at [842, 113] on span "Application" at bounding box center [832, 113] width 48 height 11
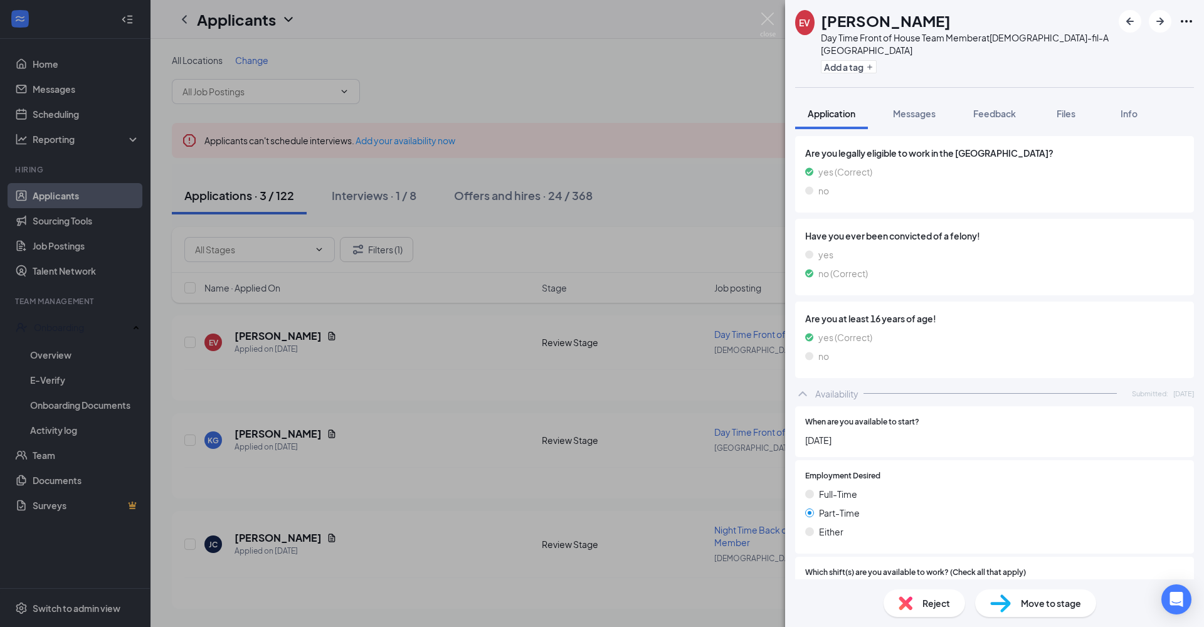
scroll to position [766, 0]
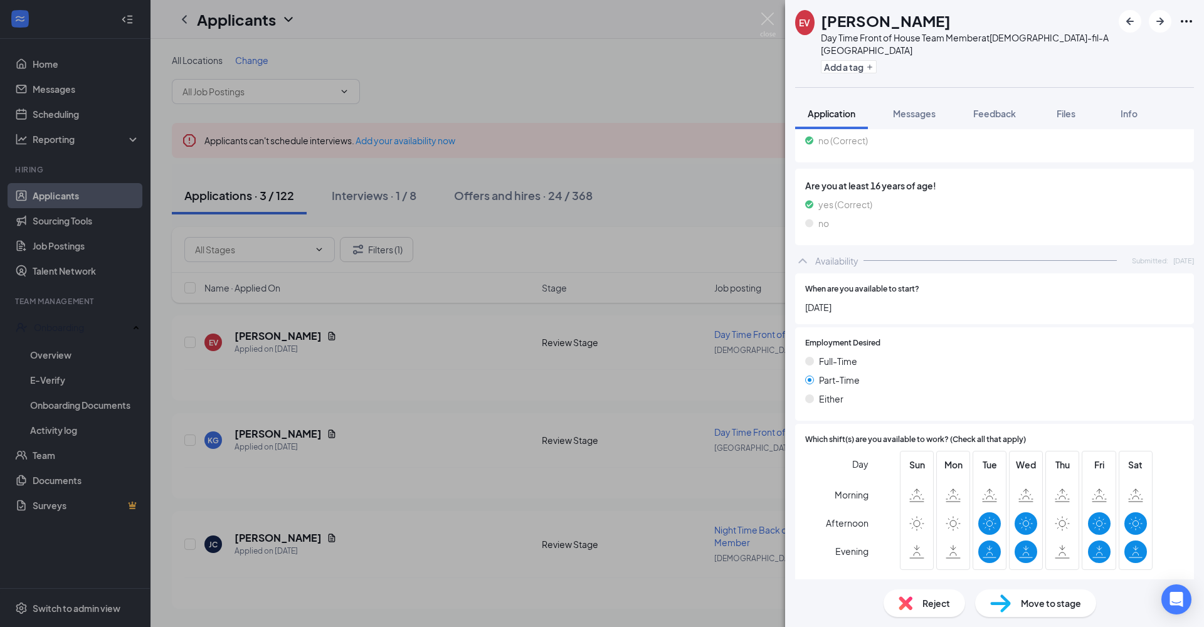
click at [925, 117] on span "Messages" at bounding box center [914, 113] width 43 height 11
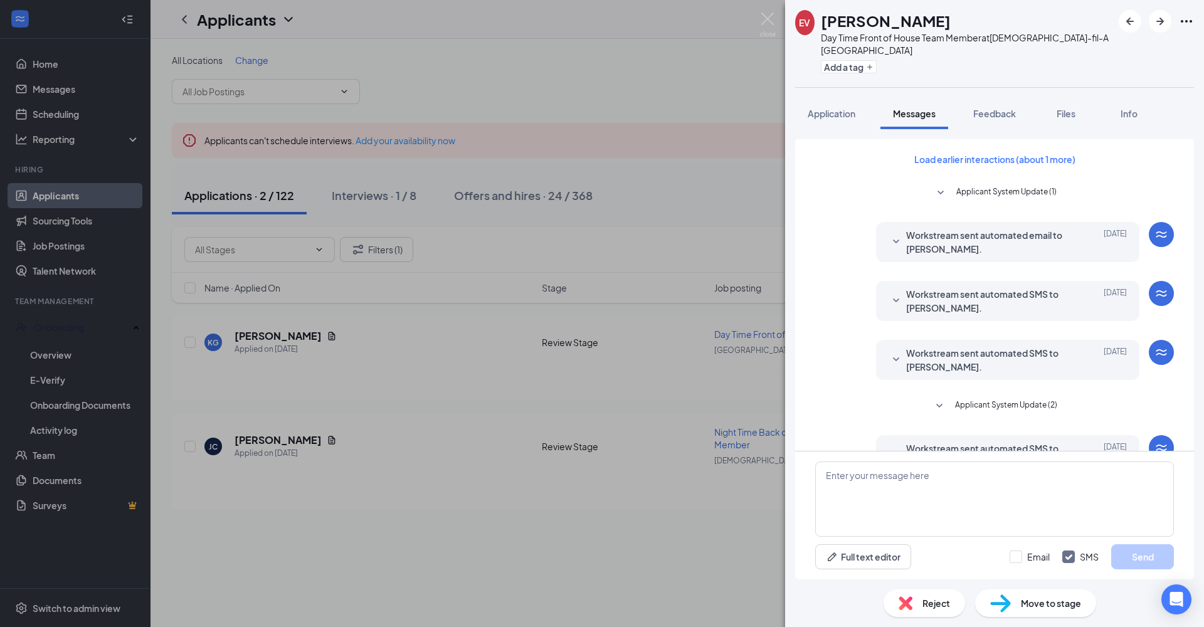
scroll to position [520, 0]
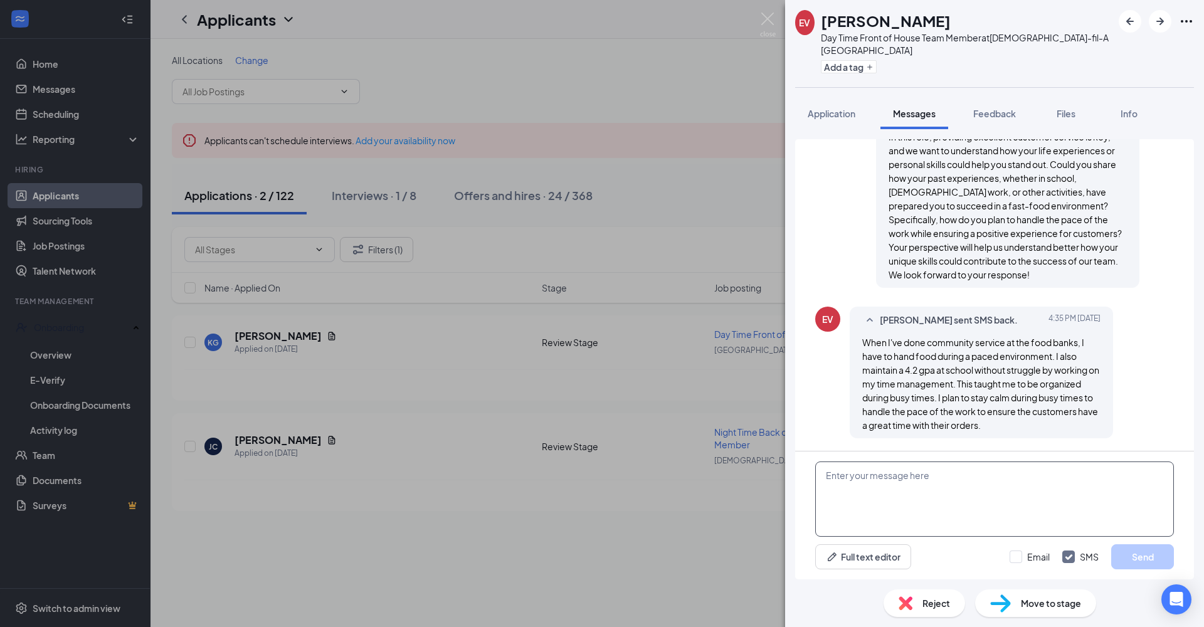
click at [991, 459] on textarea at bounding box center [994, 499] width 359 height 75
click at [835, 115] on span "Application" at bounding box center [832, 113] width 48 height 11
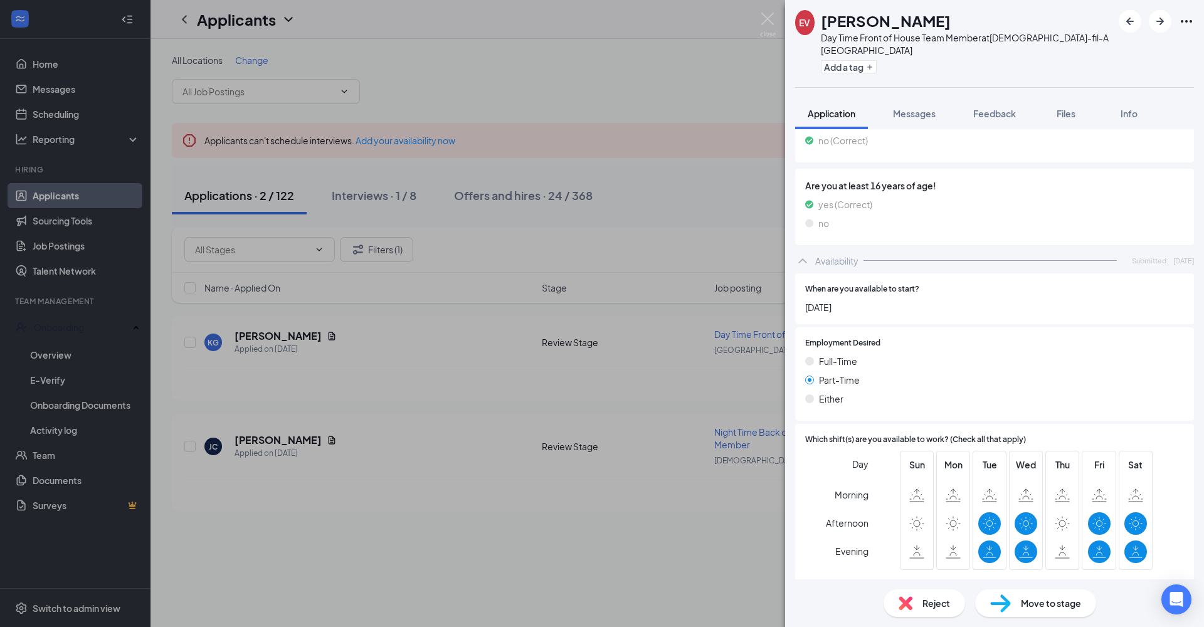
scroll to position [509, 0]
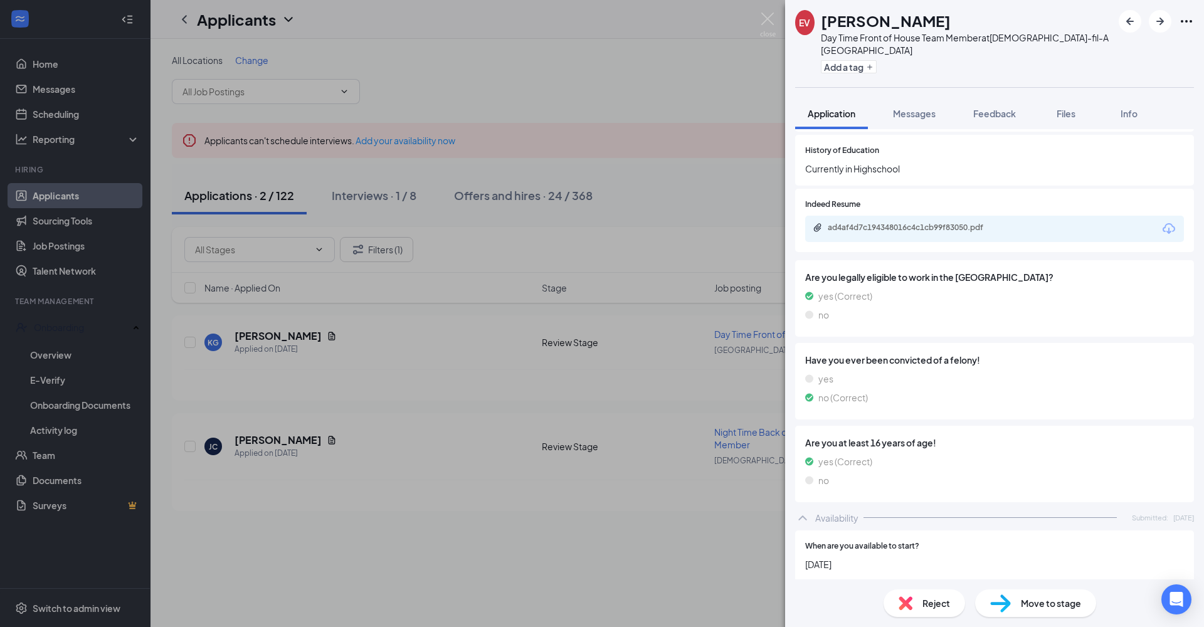
click at [920, 117] on span "Messages" at bounding box center [914, 113] width 43 height 11
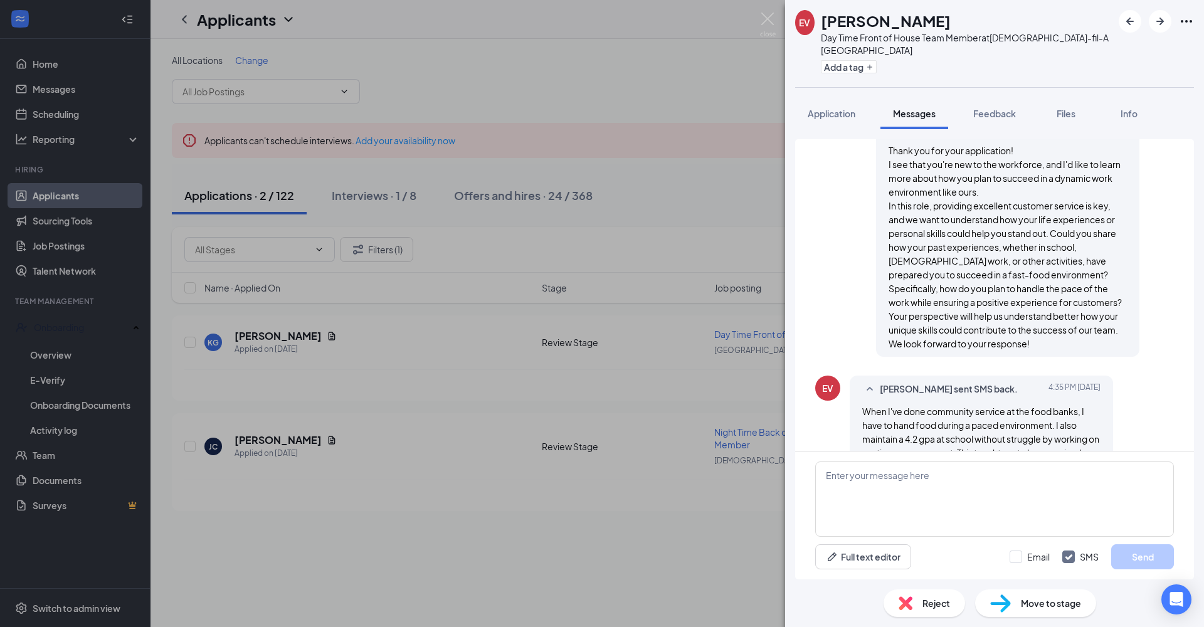
scroll to position [520, 0]
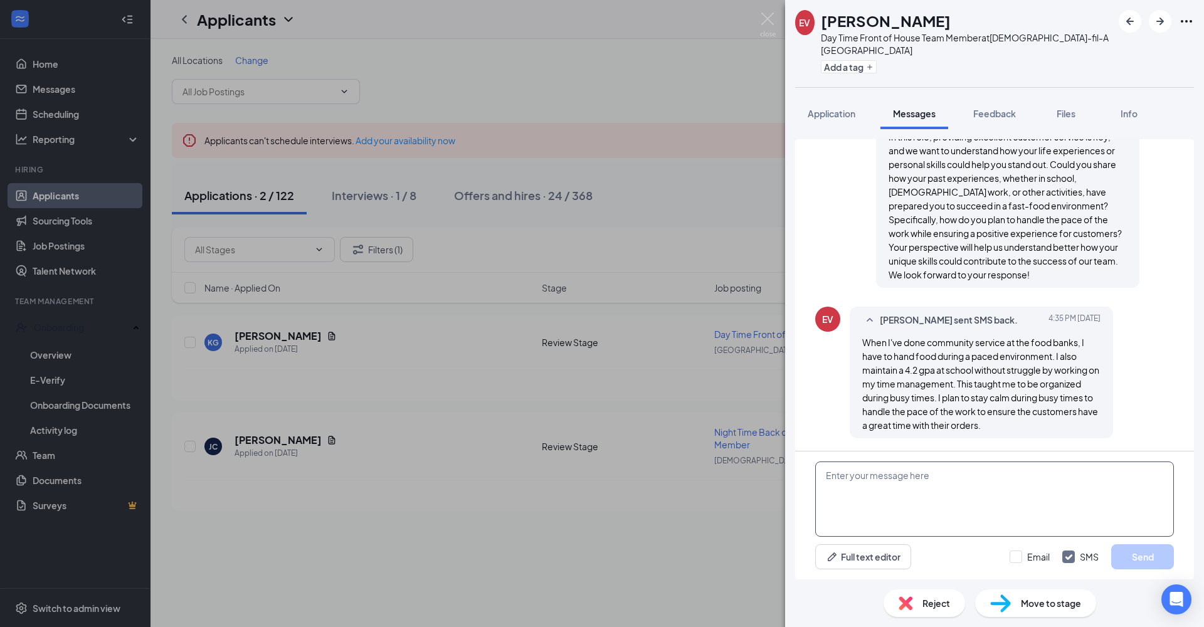
click at [971, 459] on textarea at bounding box center [994, 499] width 359 height 75
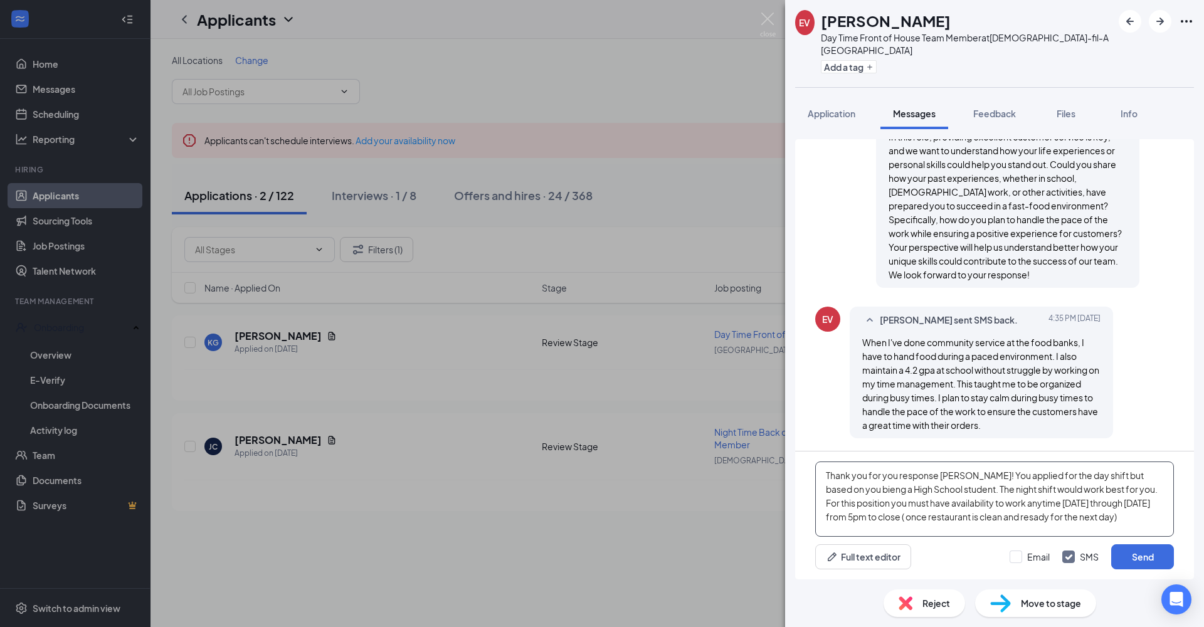
drag, startPoint x: 1032, startPoint y: 332, endPoint x: 1111, endPoint y: 517, distance: 201.7
click at [1040, 459] on textarea "Thank you for you response [PERSON_NAME]! You applied for the day shift but bas…" at bounding box center [994, 499] width 359 height 75
type textarea "Thank you for you response [PERSON_NAME]! You applied for the day shift but bas…"
click at [854, 114] on span "Application" at bounding box center [832, 113] width 48 height 11
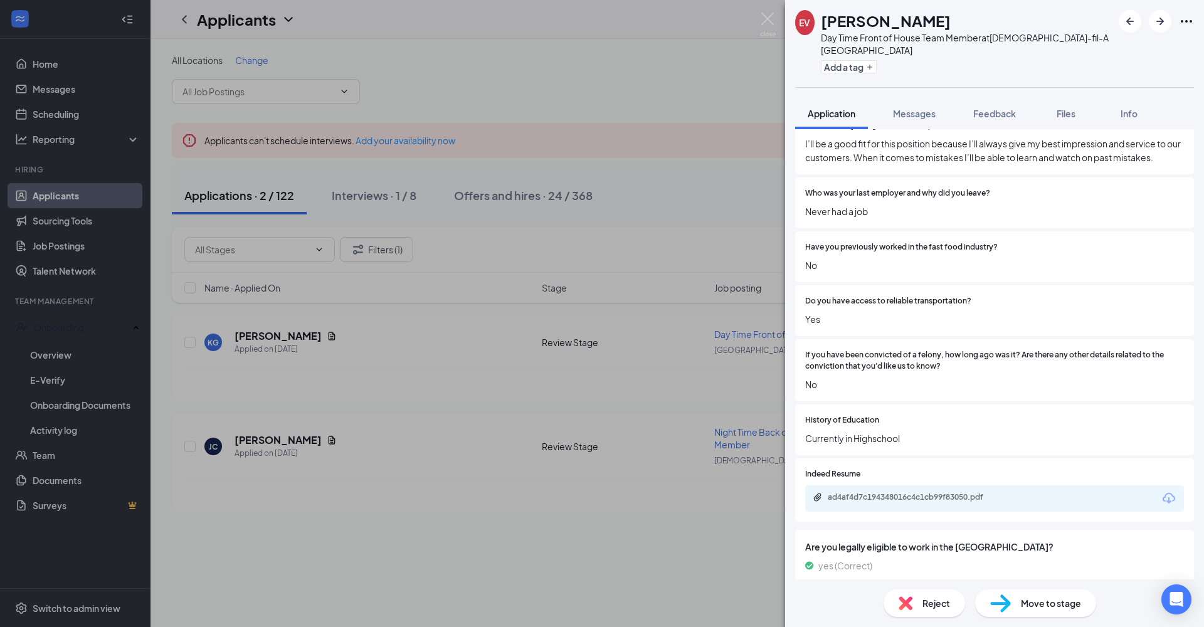
scroll to position [635, 0]
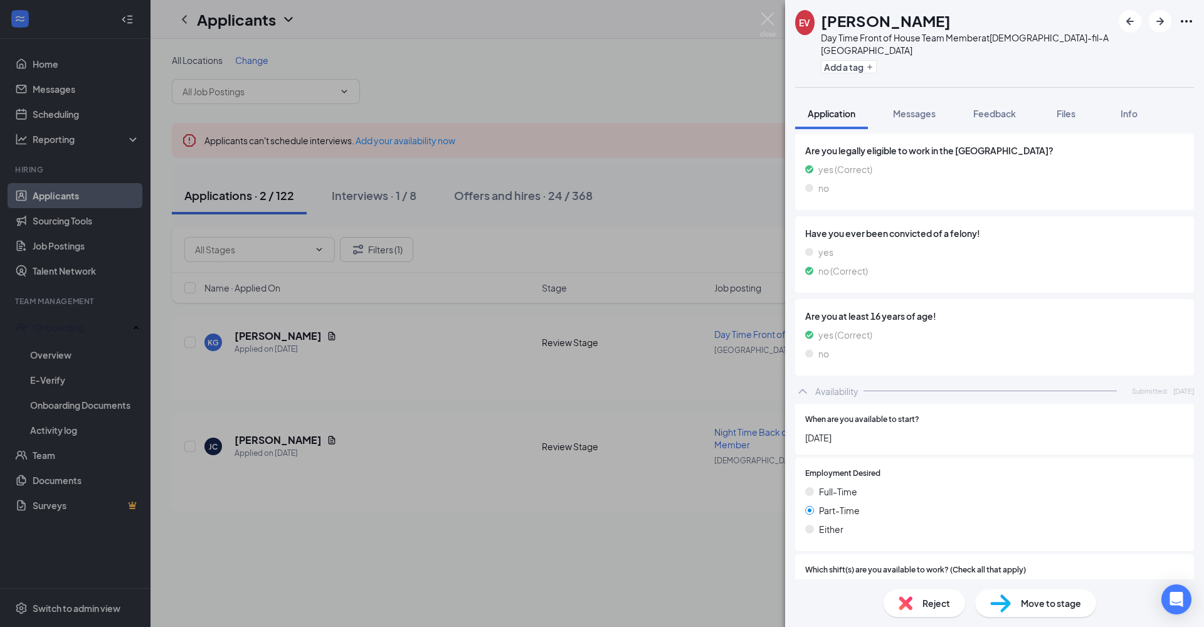
click at [922, 112] on span "Messages" at bounding box center [914, 113] width 43 height 11
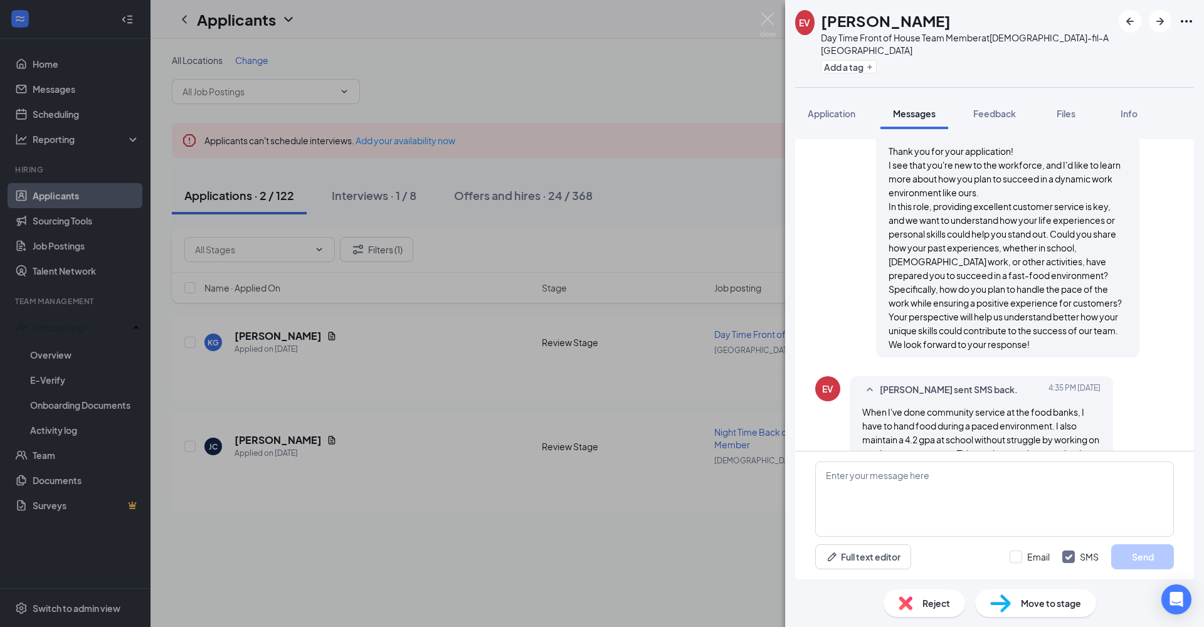
scroll to position [520, 0]
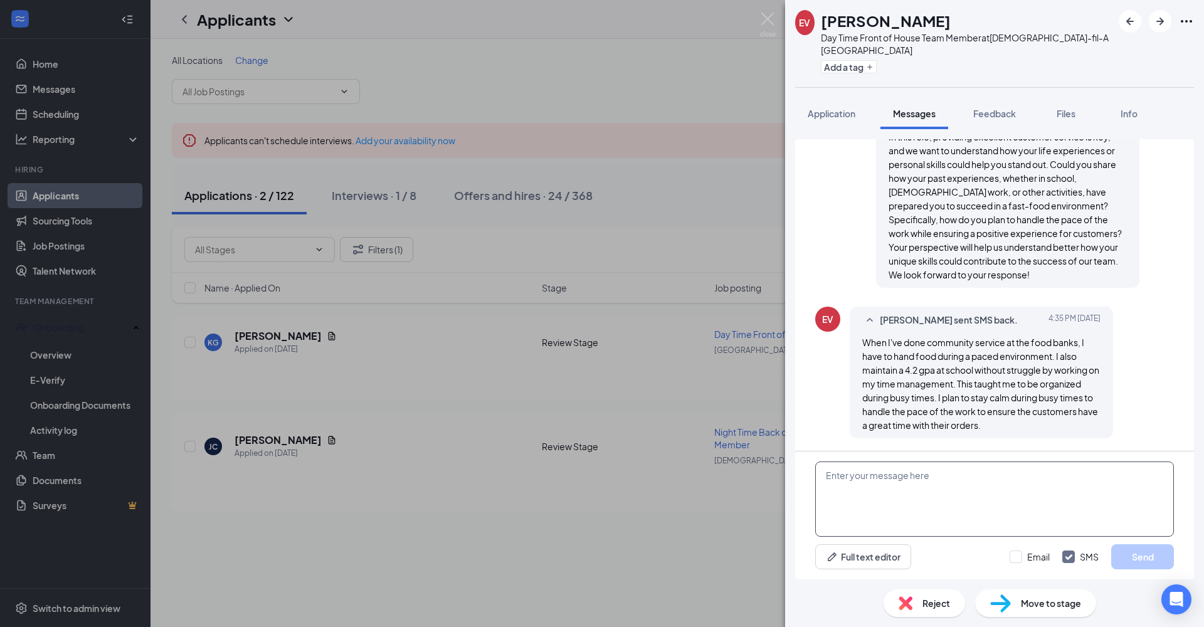
drag, startPoint x: 991, startPoint y: 386, endPoint x: 980, endPoint y: 469, distance: 83.5
click at [980, 459] on textarea at bounding box center [994, 499] width 359 height 75
paste textarea "Thank you for you response [PERSON_NAME]! You applied for the day shift but bas…"
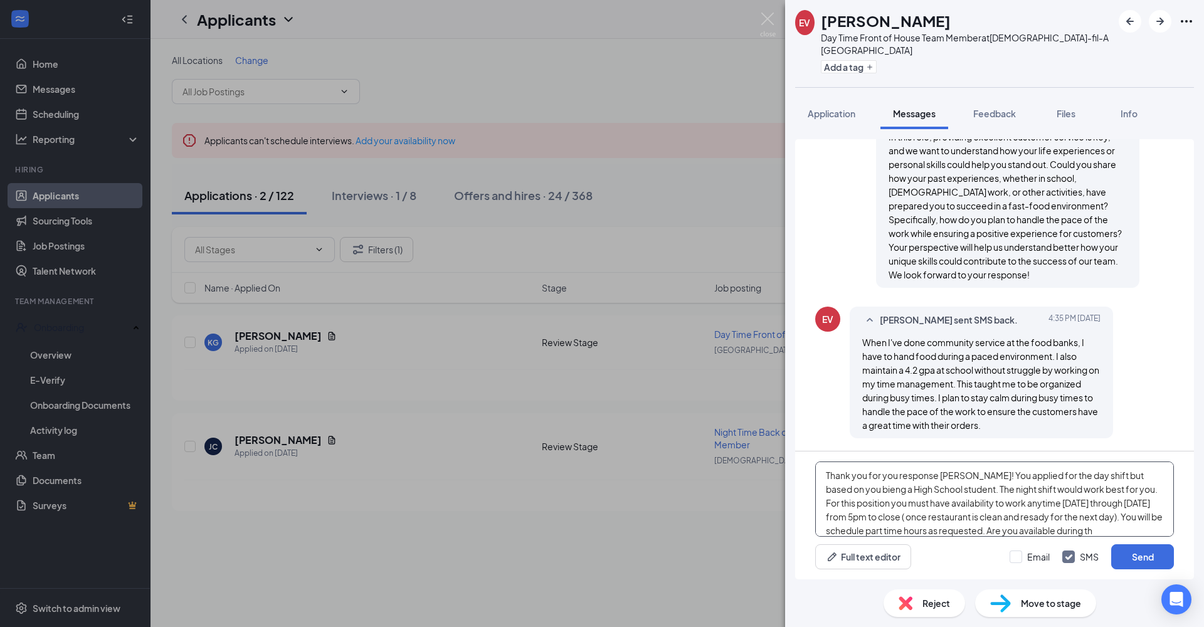
scroll to position [21, 0]
click at [1040, 459] on textarea "Thank you for you response [PERSON_NAME]! You applied for the day shift but bas…" at bounding box center [994, 499] width 359 height 75
type textarea "Thank you for you response [PERSON_NAME]! You applied for the day shift but bas…"
click at [1040, 459] on button "Send" at bounding box center [1142, 556] width 63 height 25
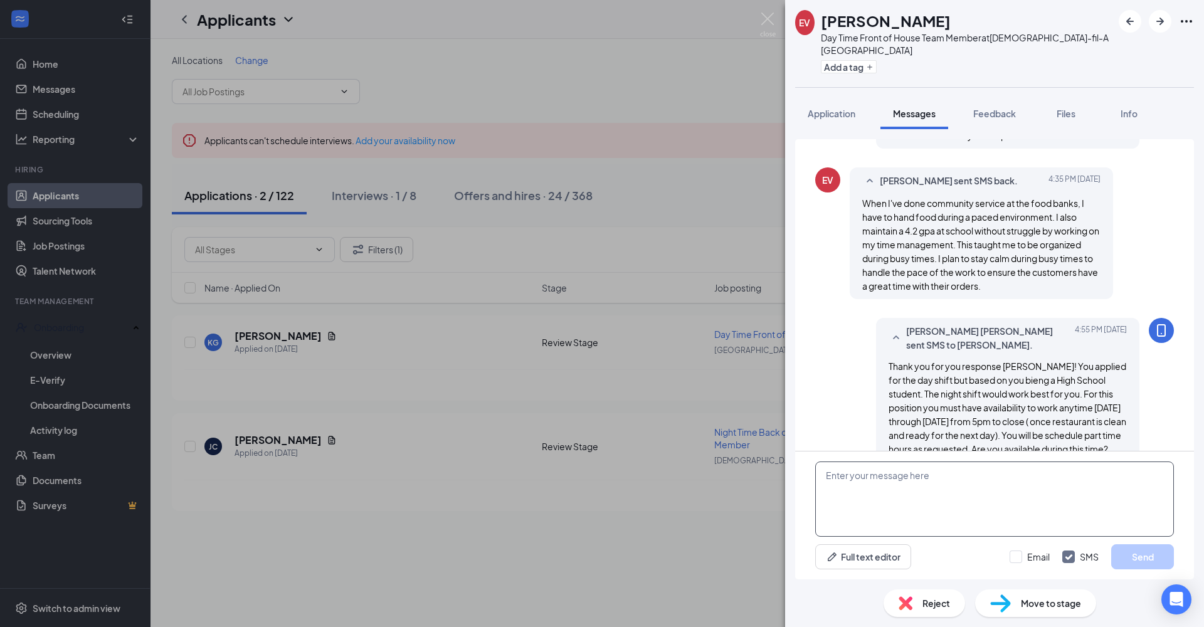
scroll to position [683, 0]
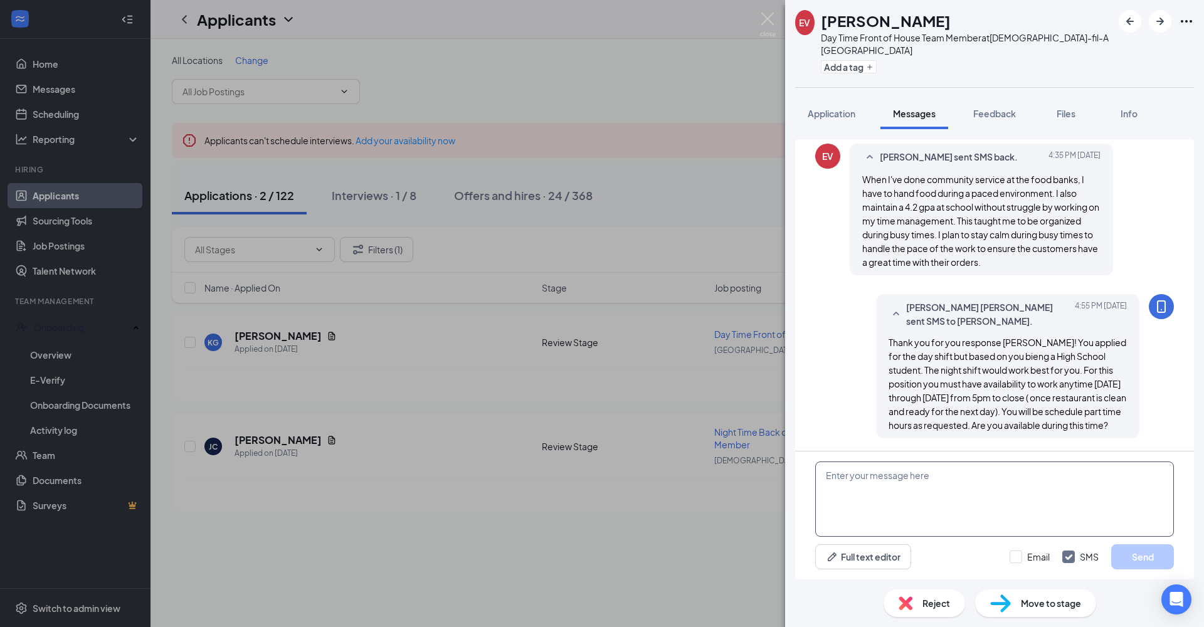
click at [556, 459] on div "EV [PERSON_NAME] Day Time Front of House Team Member at [DEMOGRAPHIC_DATA]-fil-…" at bounding box center [602, 313] width 1204 height 627
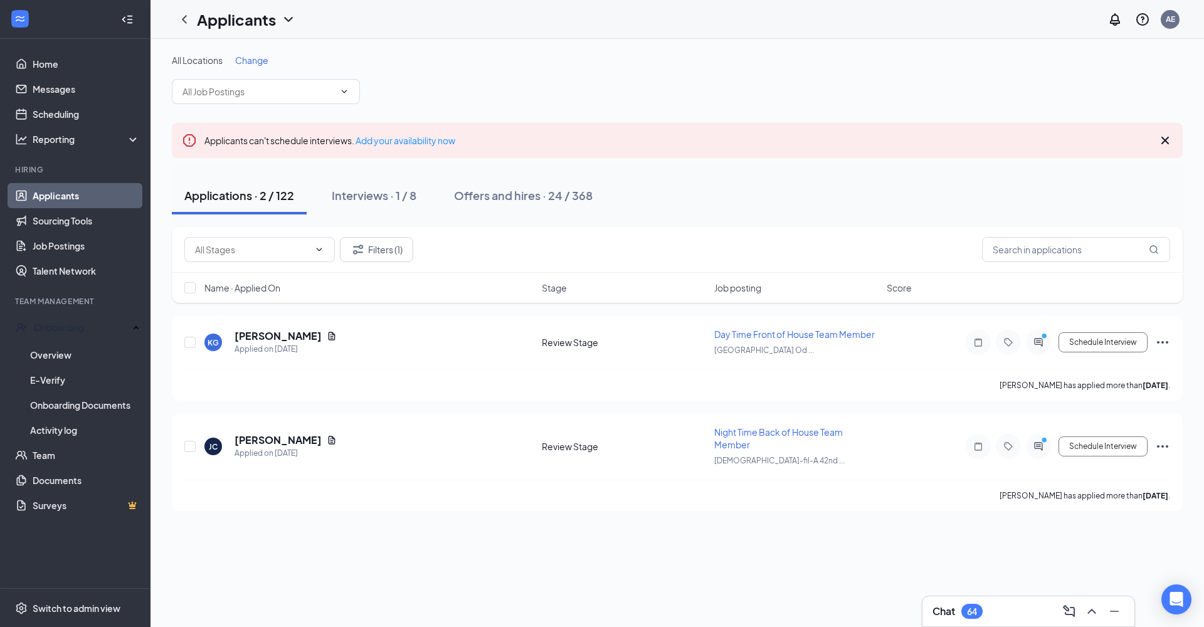
click at [1040, 339] on icon "PrimaryDot" at bounding box center [1046, 337] width 15 height 10
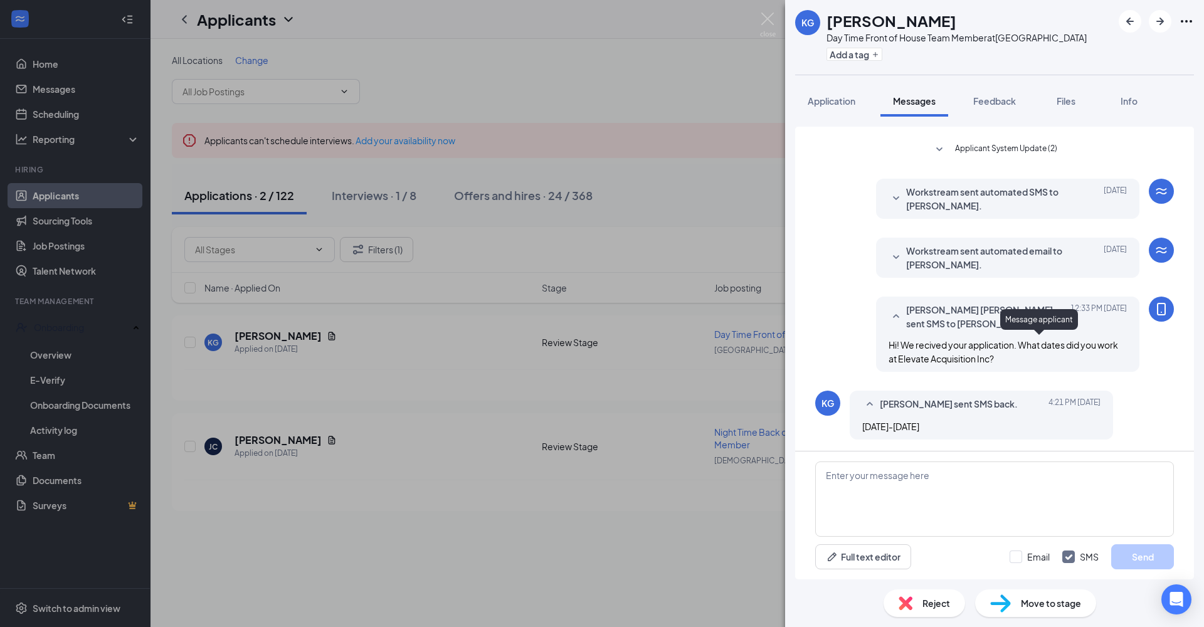
scroll to position [245, 0]
click at [835, 102] on span "Application" at bounding box center [832, 100] width 48 height 11
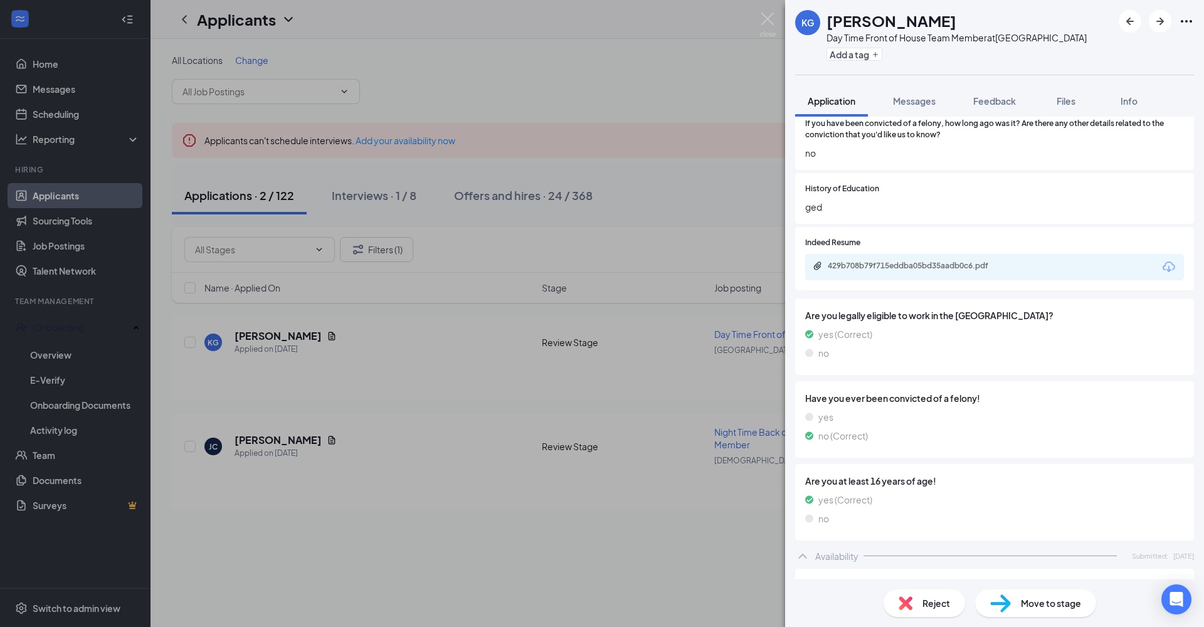
scroll to position [392, 0]
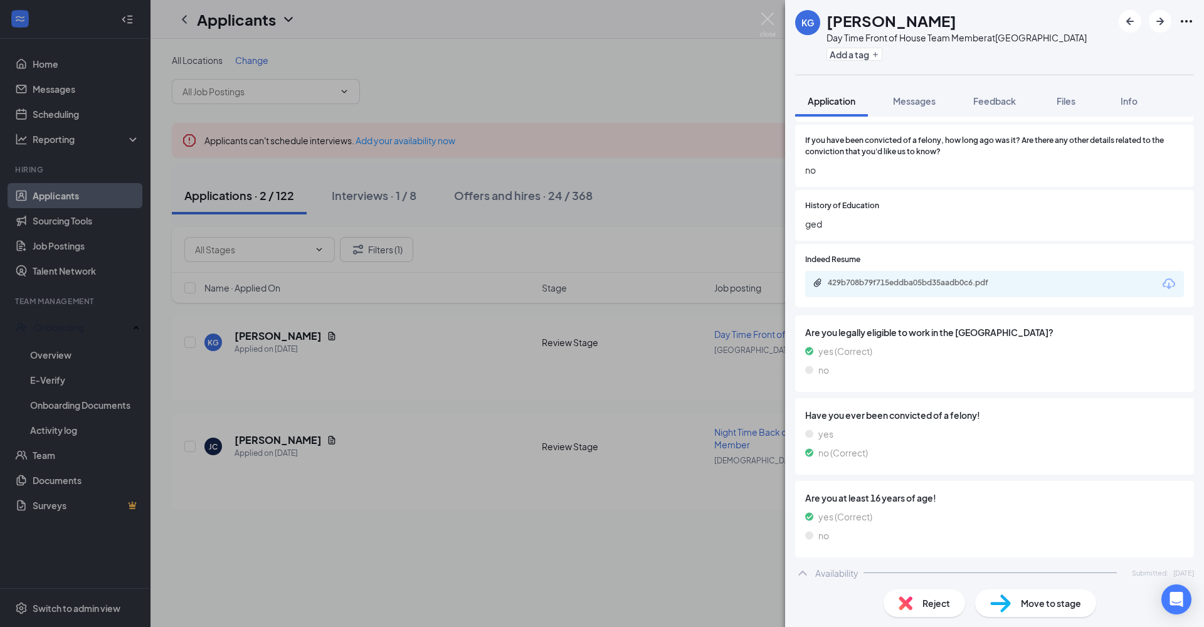
click at [922, 279] on div "429b708b79f715eddba05bd35aadb0c6.pdf" at bounding box center [916, 283] width 176 height 10
click at [893, 278] on div "429b708b79f715eddba05bd35aadb0c6.pdf" at bounding box center [916, 283] width 176 height 10
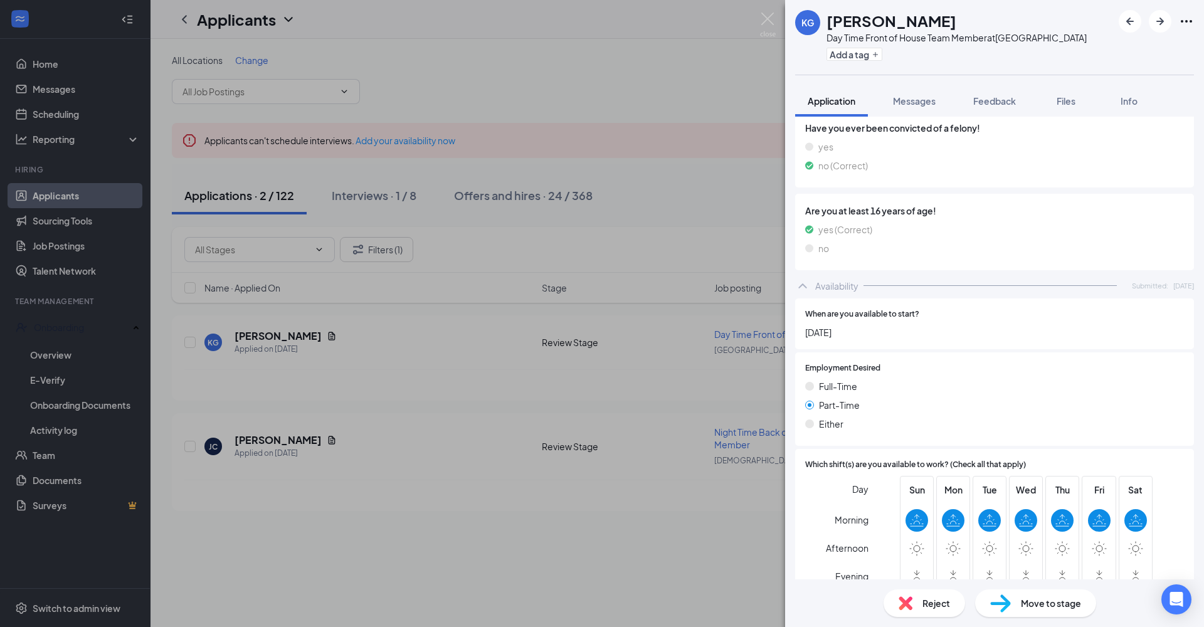
scroll to position [412, 0]
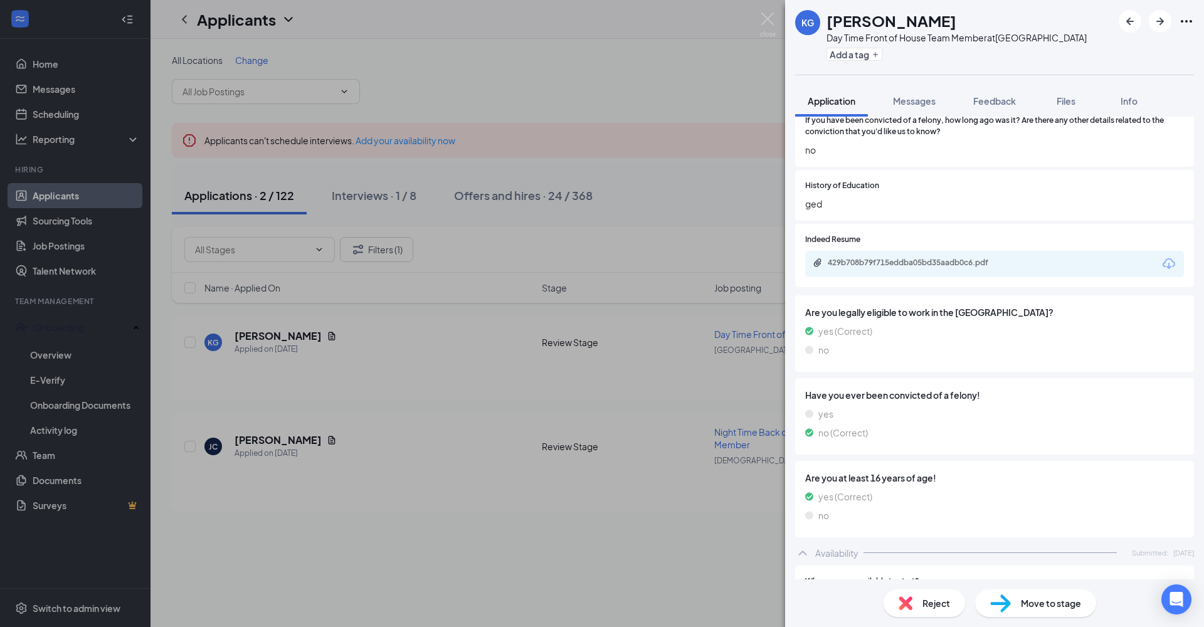
click at [933, 108] on button "Messages" at bounding box center [914, 100] width 68 height 31
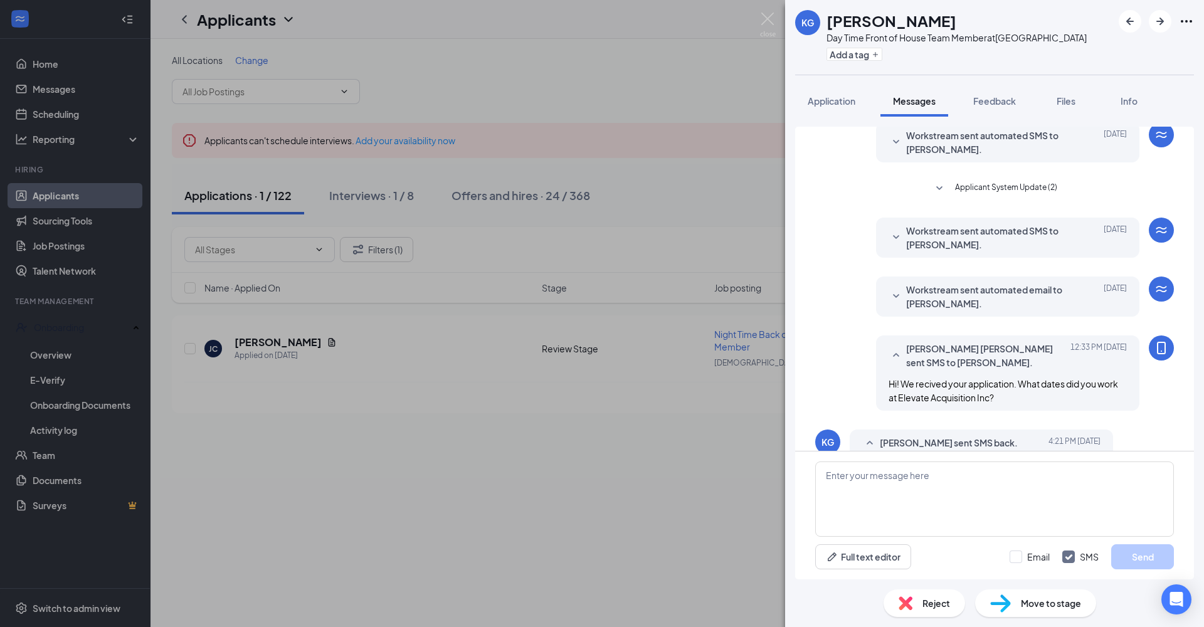
scroll to position [245, 0]
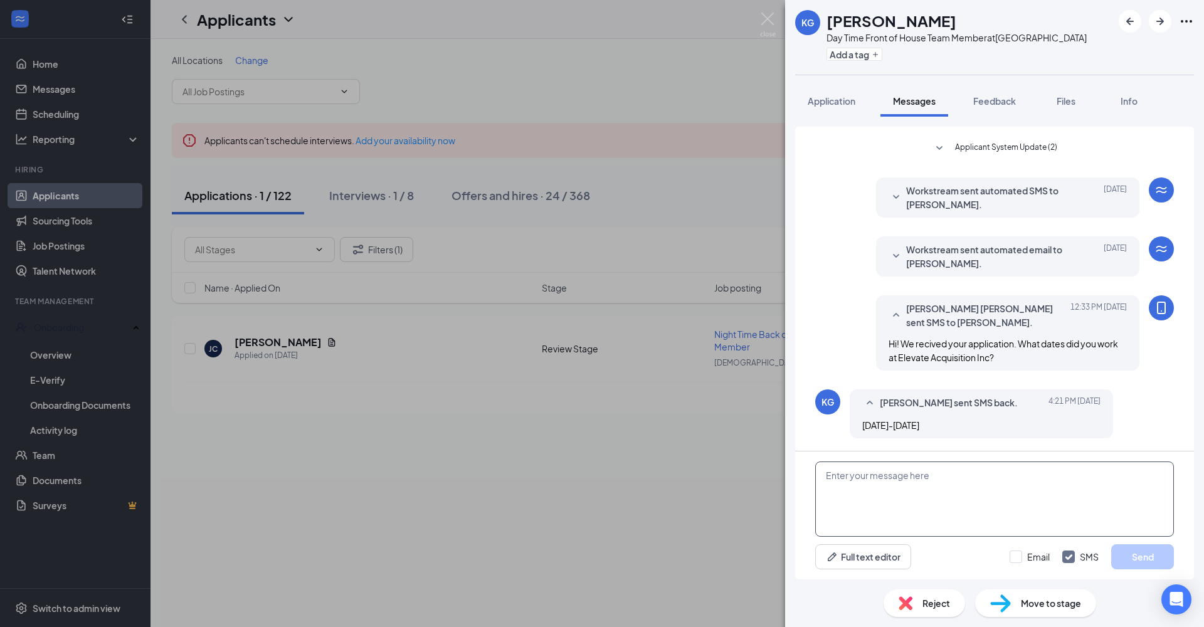
click at [991, 459] on textarea at bounding box center [994, 499] width 359 height 75
drag, startPoint x: 1063, startPoint y: 366, endPoint x: 998, endPoint y: 489, distance: 138.9
click at [998, 459] on textarea "Thank you for providing the dates. The p" at bounding box center [994, 499] width 359 height 75
type textarea "Thank you for providing the dates. The p"
drag, startPoint x: 998, startPoint y: 489, endPoint x: 823, endPoint y: 102, distance: 424.7
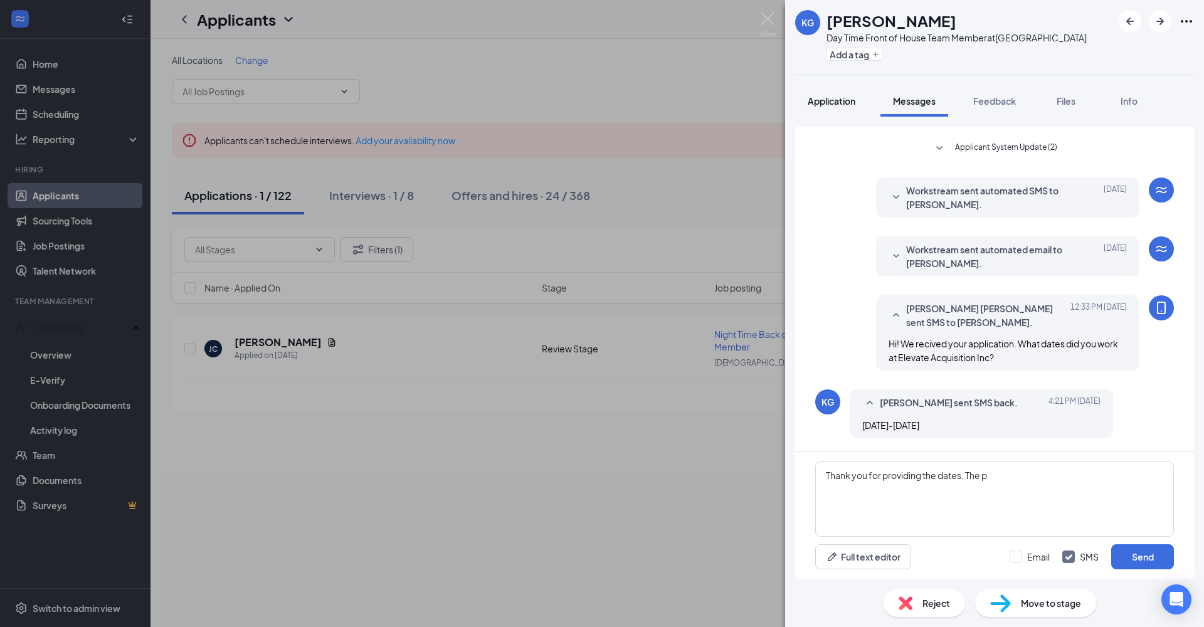
click at [823, 102] on span "Application" at bounding box center [832, 100] width 48 height 11
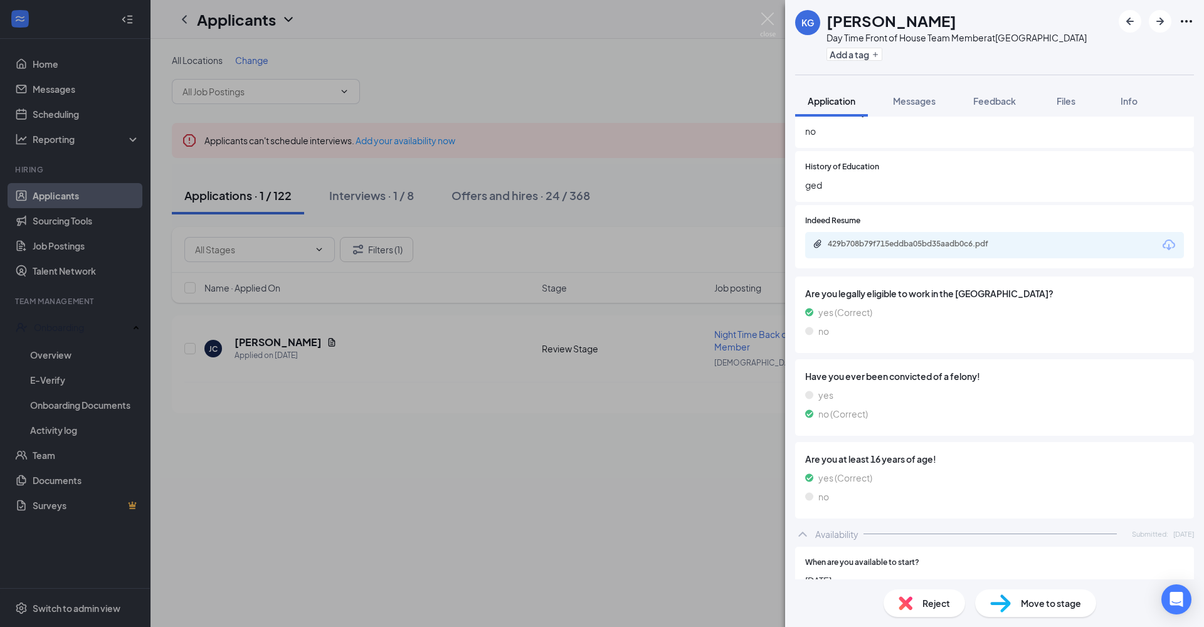
scroll to position [560, 0]
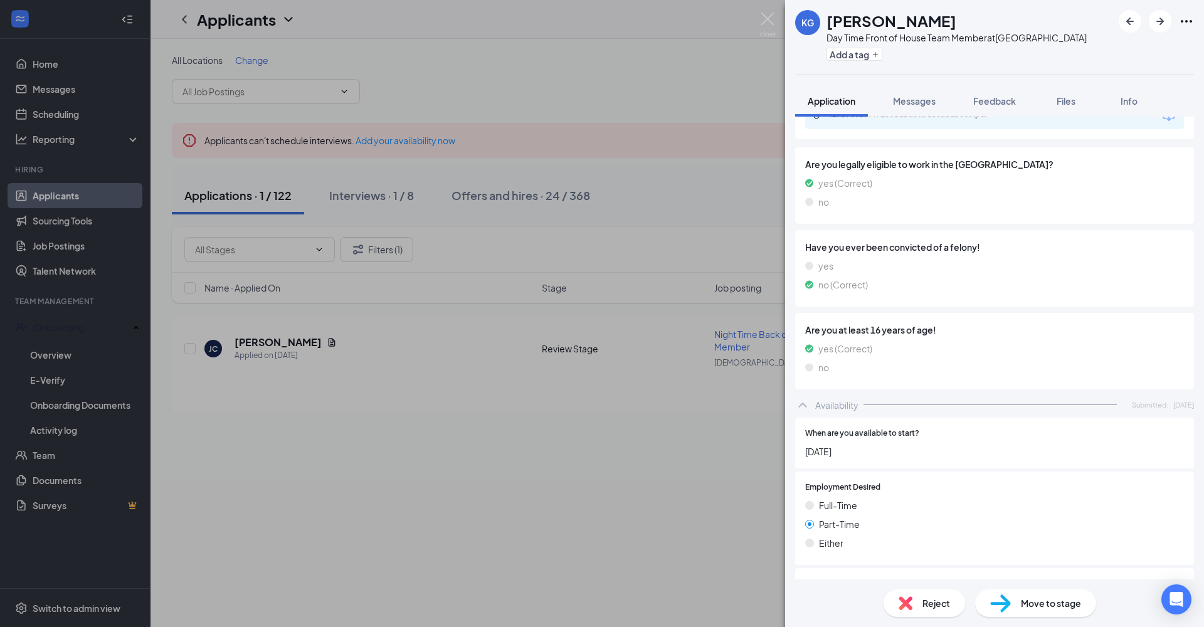
click at [914, 104] on span "Messages" at bounding box center [914, 100] width 43 height 11
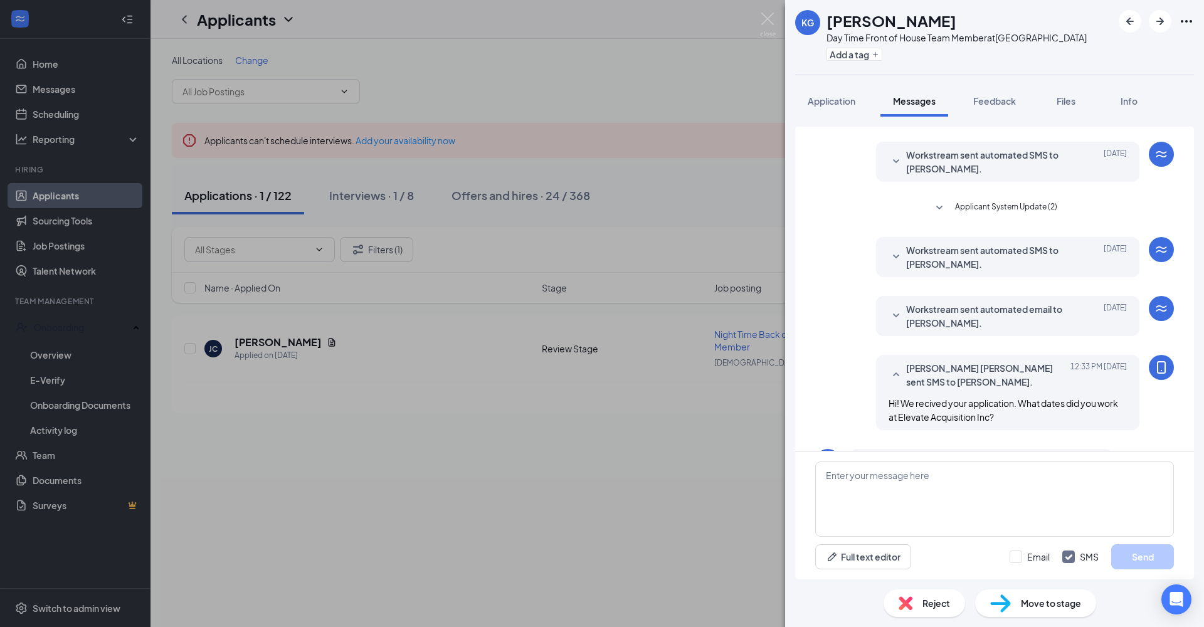
scroll to position [245, 0]
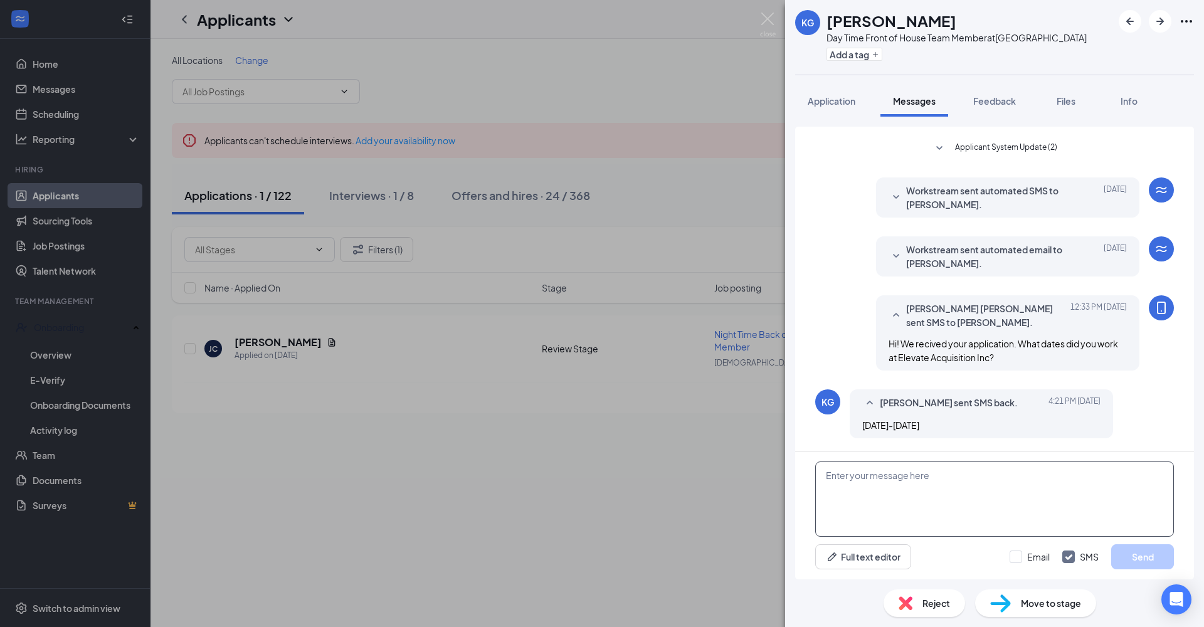
click at [983, 459] on textarea at bounding box center [994, 499] width 359 height 75
paste textarea "Thank you for providing the dates. The p"
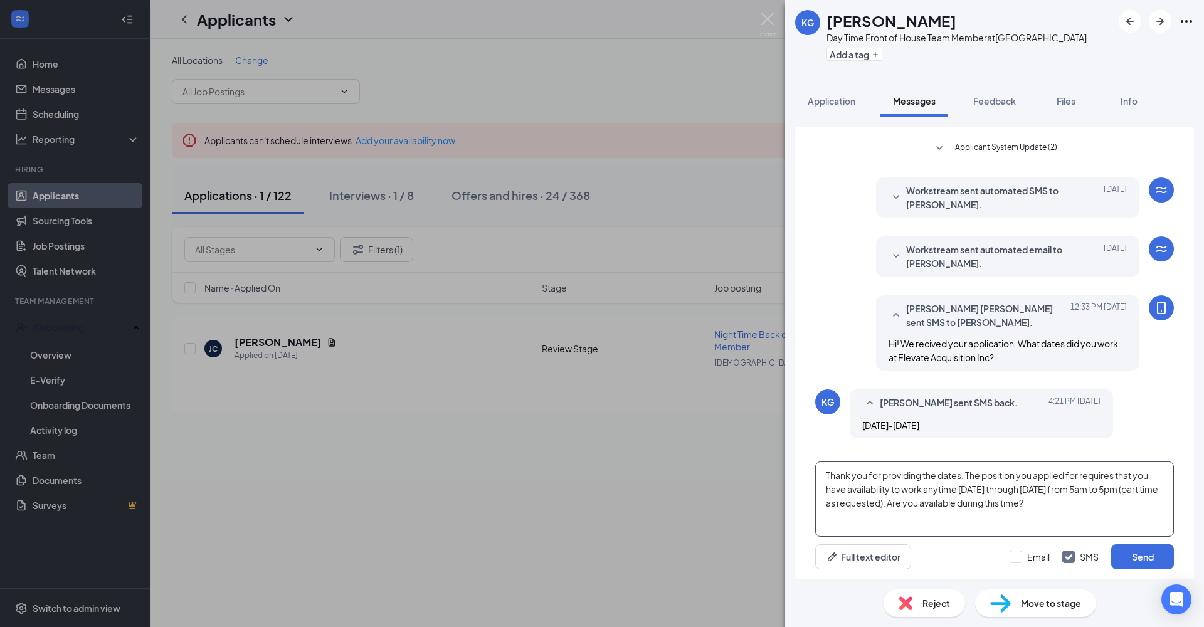
type textarea "Thank you for providing the dates. The position you applied for requires that y…"
click at [1040, 459] on button "Send" at bounding box center [1142, 556] width 63 height 25
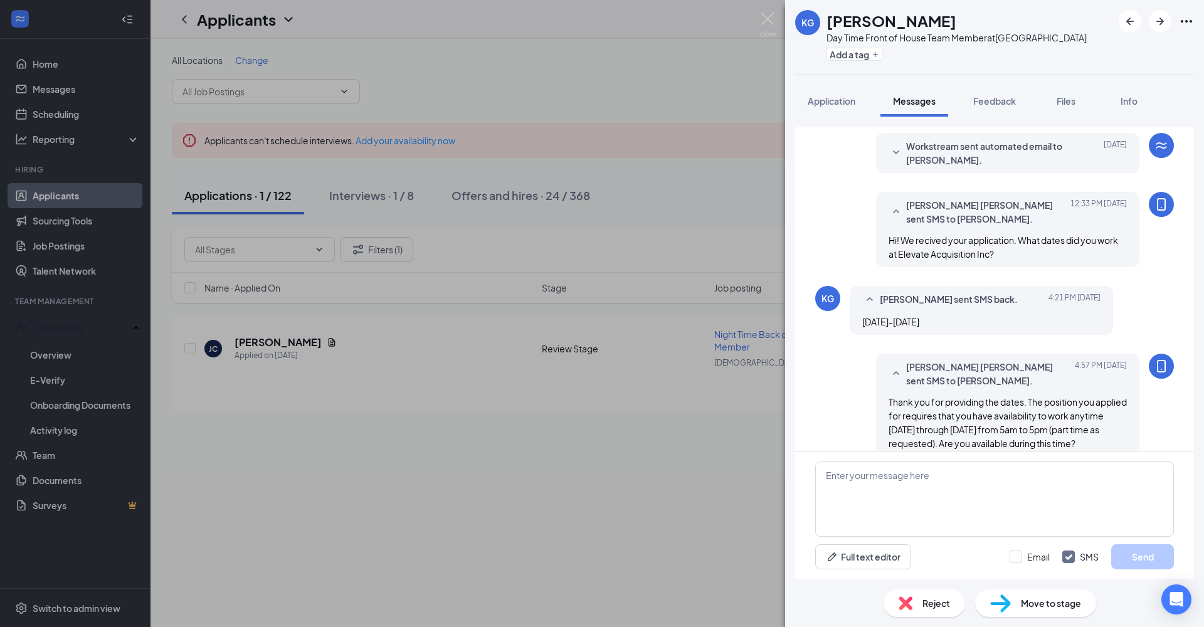
scroll to position [367, 0]
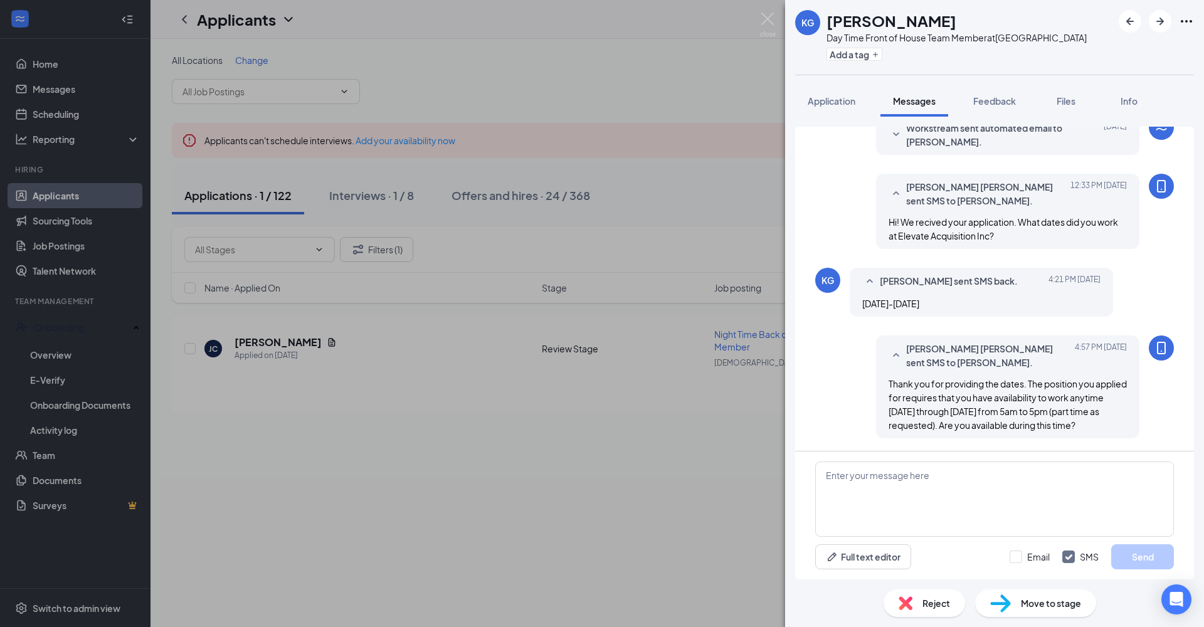
click at [667, 459] on div "KG [PERSON_NAME] Day Time Front of House Team Member at [GEOGRAPHIC_DATA] Add a…" at bounding box center [602, 313] width 1204 height 627
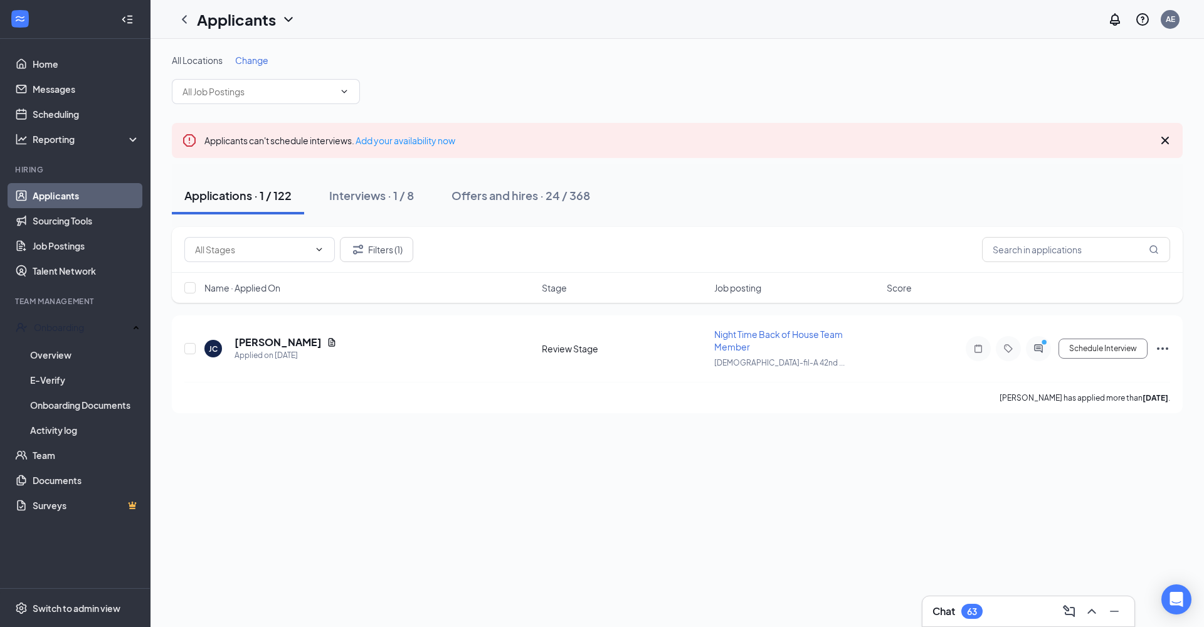
click at [1034, 349] on icon "ActiveChat" at bounding box center [1038, 349] width 15 height 10
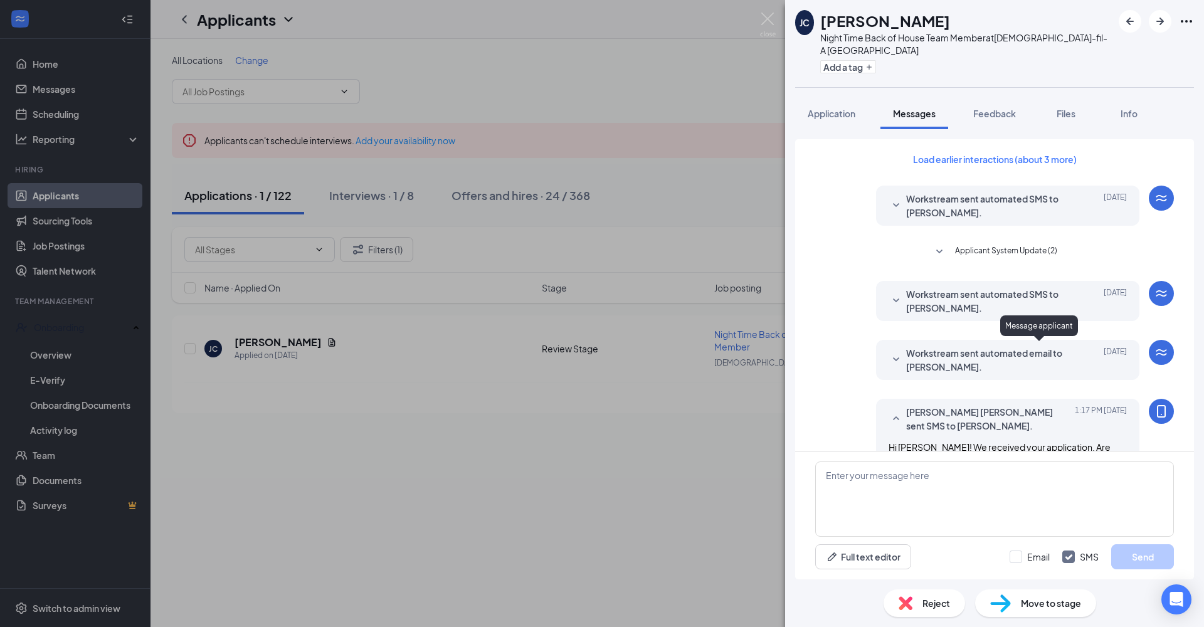
scroll to position [430, 0]
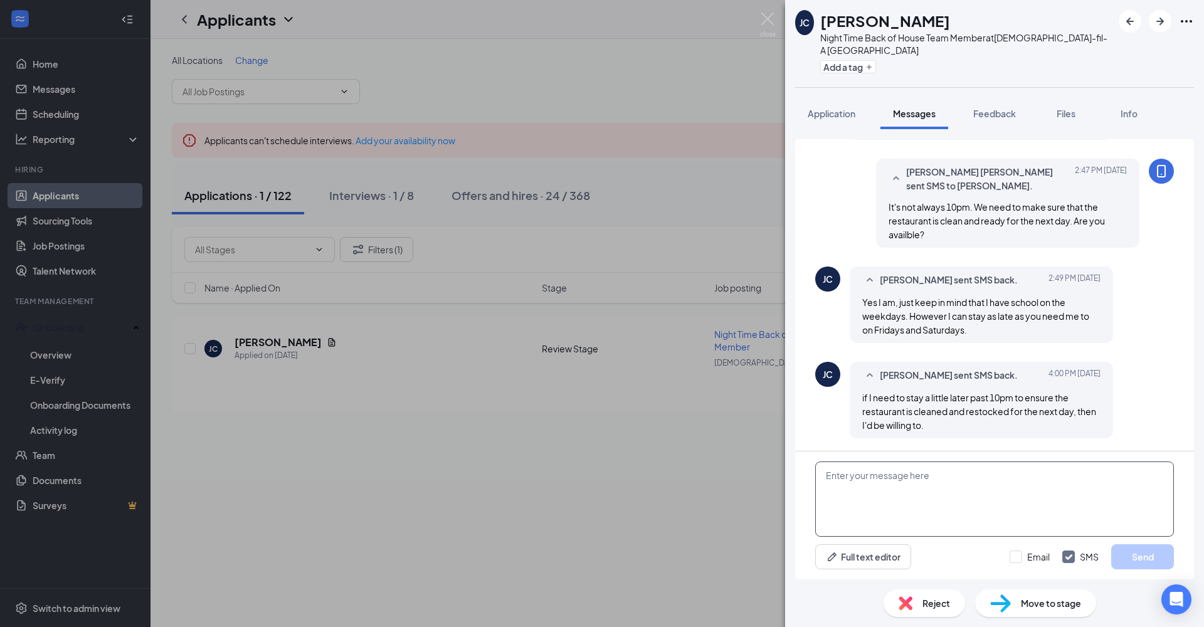
click at [911, 459] on textarea at bounding box center [994, 499] width 359 height 75
click at [1040, 459] on textarea "Thank you - We will get back to you. We are currently still review all applican…" at bounding box center [994, 499] width 359 height 75
click at [1040, 459] on textarea "Thank you - We will get back to you. We are currently still reviewing all appli…" at bounding box center [994, 499] width 359 height 75
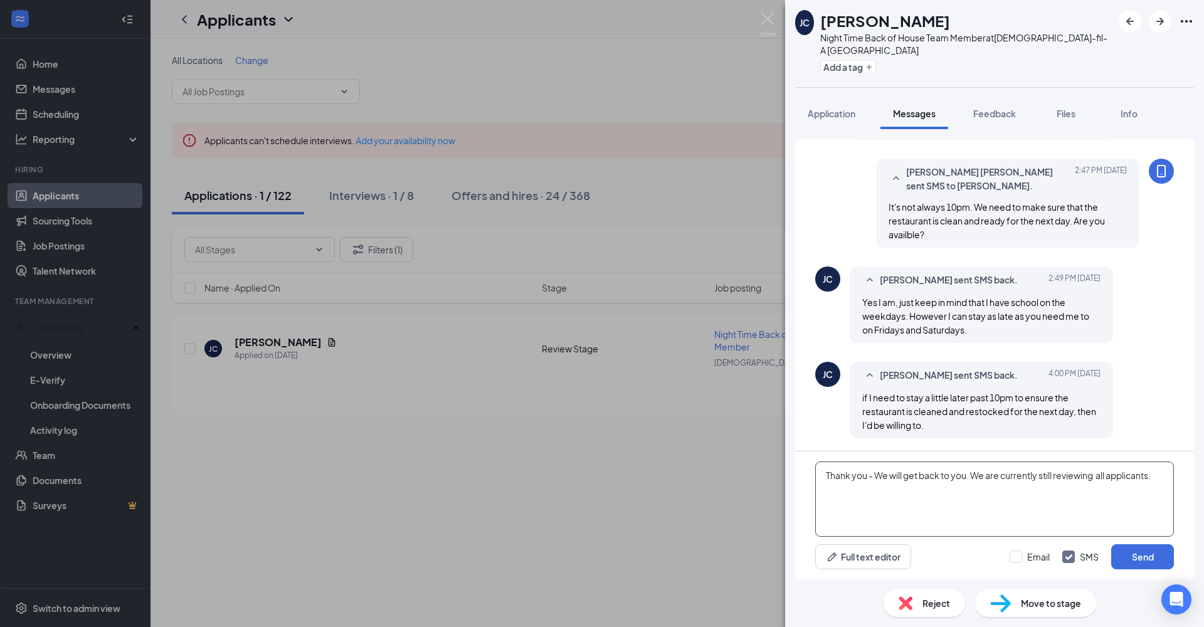
type textarea "Thank you - We will get back to you. We are currently still reviewing all appli…"
click at [1040, 459] on button "Send" at bounding box center [1142, 556] width 63 height 25
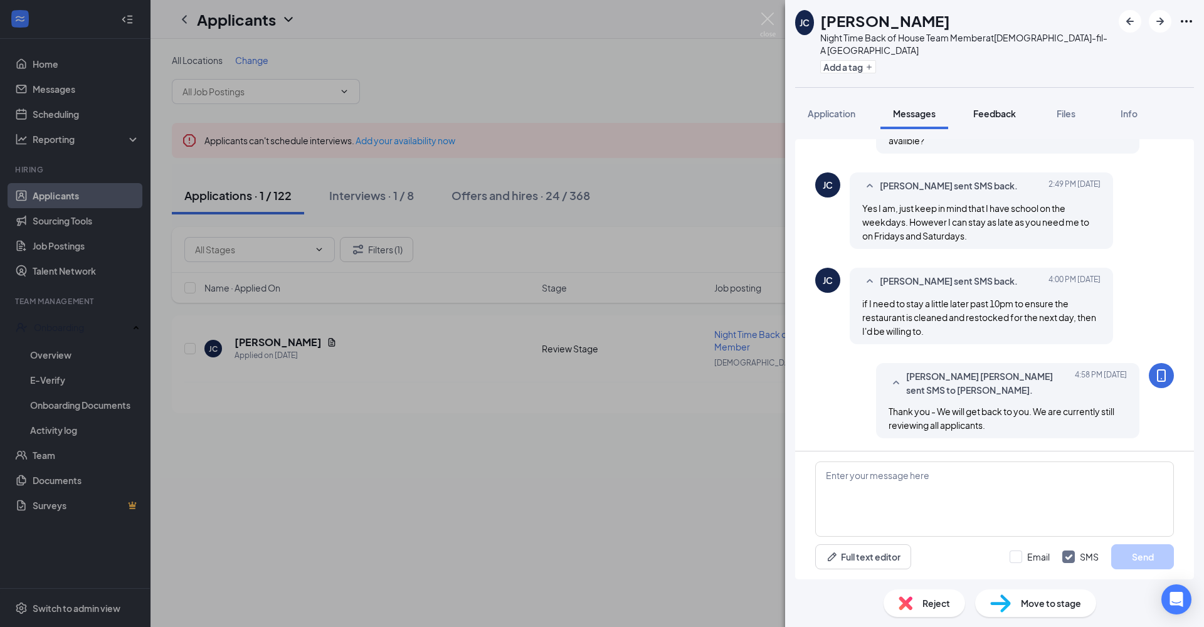
drag, startPoint x: 1034, startPoint y: 349, endPoint x: 1000, endPoint y: 114, distance: 237.7
click at [1000, 114] on span "Feedback" at bounding box center [994, 113] width 43 height 11
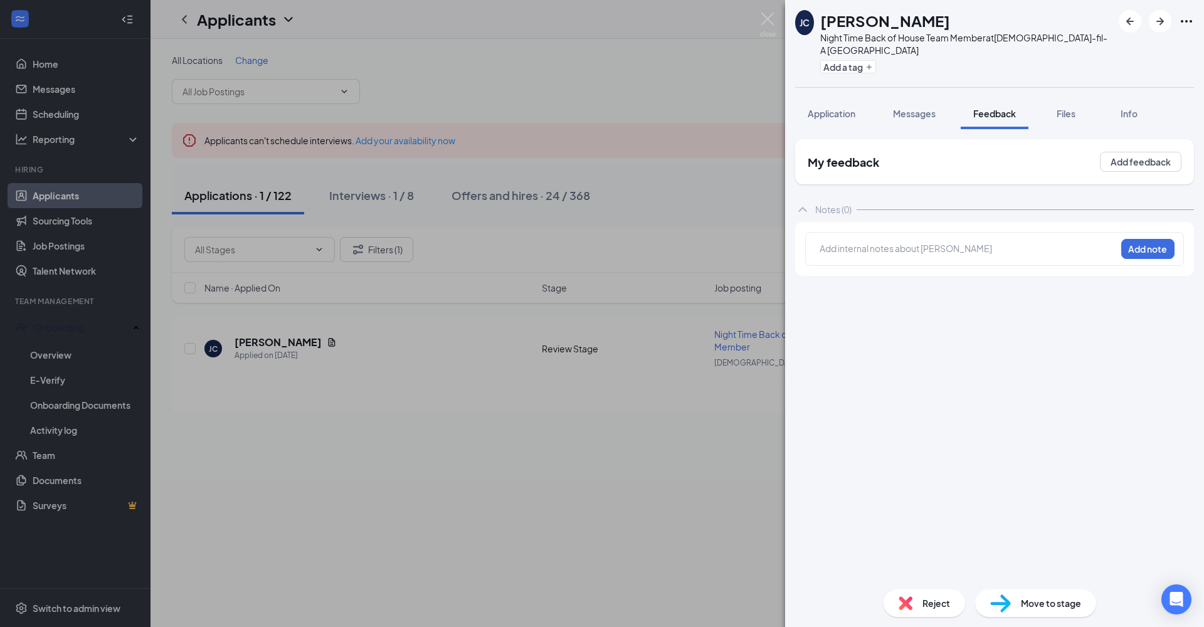
click at [990, 250] on div at bounding box center [967, 248] width 295 height 13
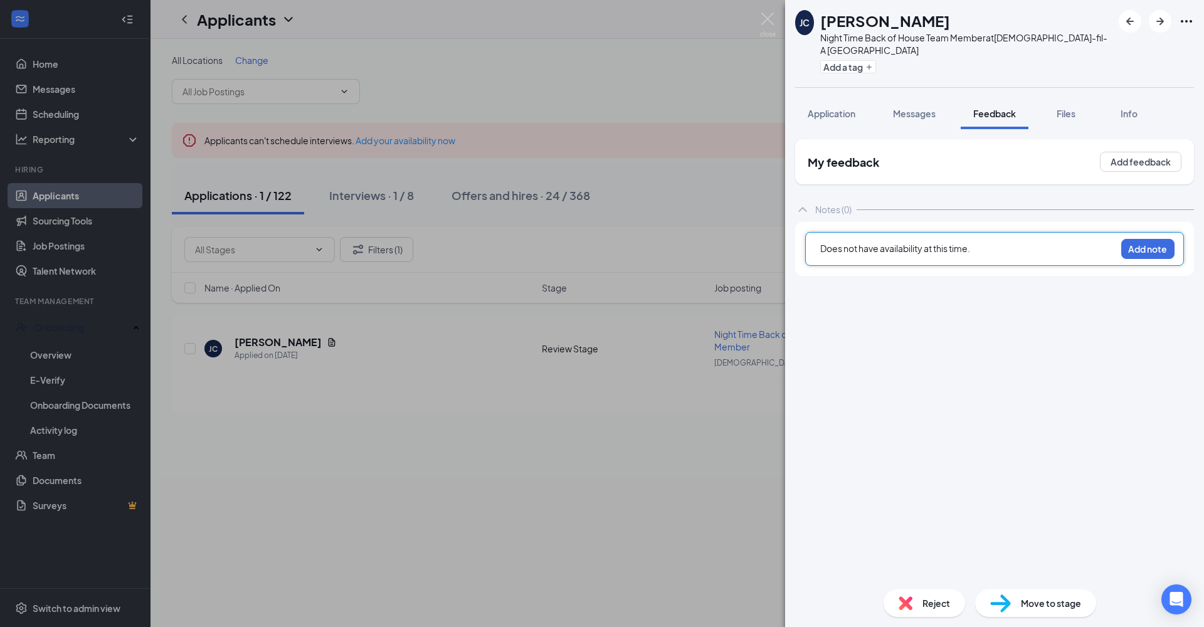
click at [1040, 248] on button "Add note" at bounding box center [1147, 249] width 53 height 20
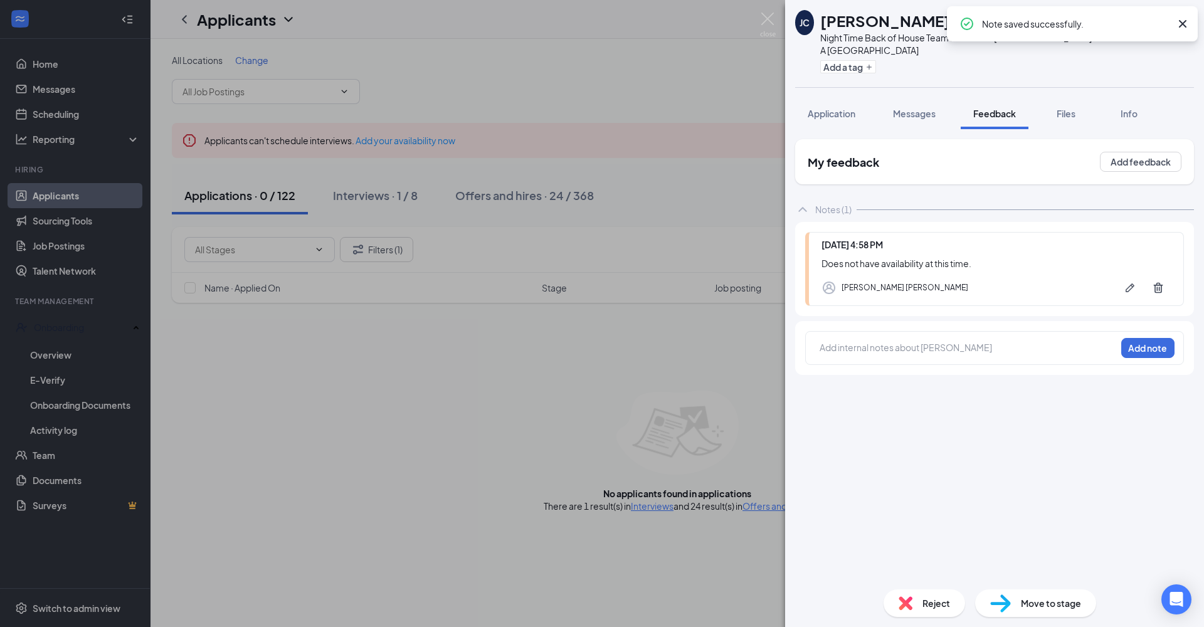
click at [618, 394] on div "[PERSON_NAME] Night Time Back of House Team Member at [DEMOGRAPHIC_DATA]-fil-A …" at bounding box center [602, 313] width 1204 height 627
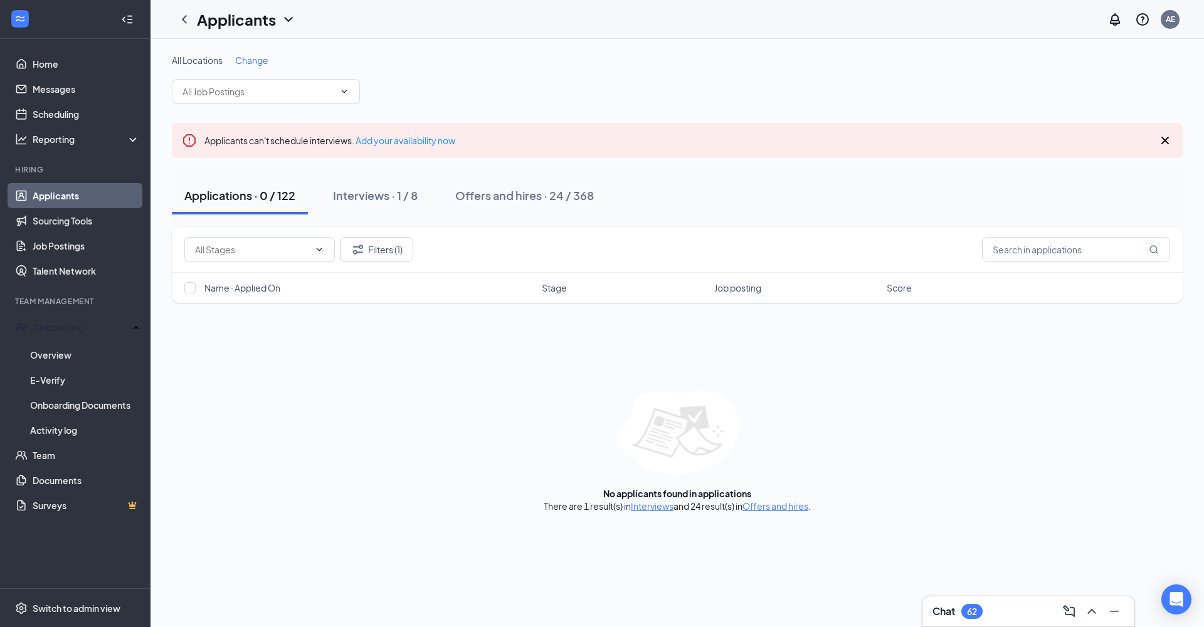
click at [398, 251] on button "Filters (1)" at bounding box center [376, 249] width 73 height 25
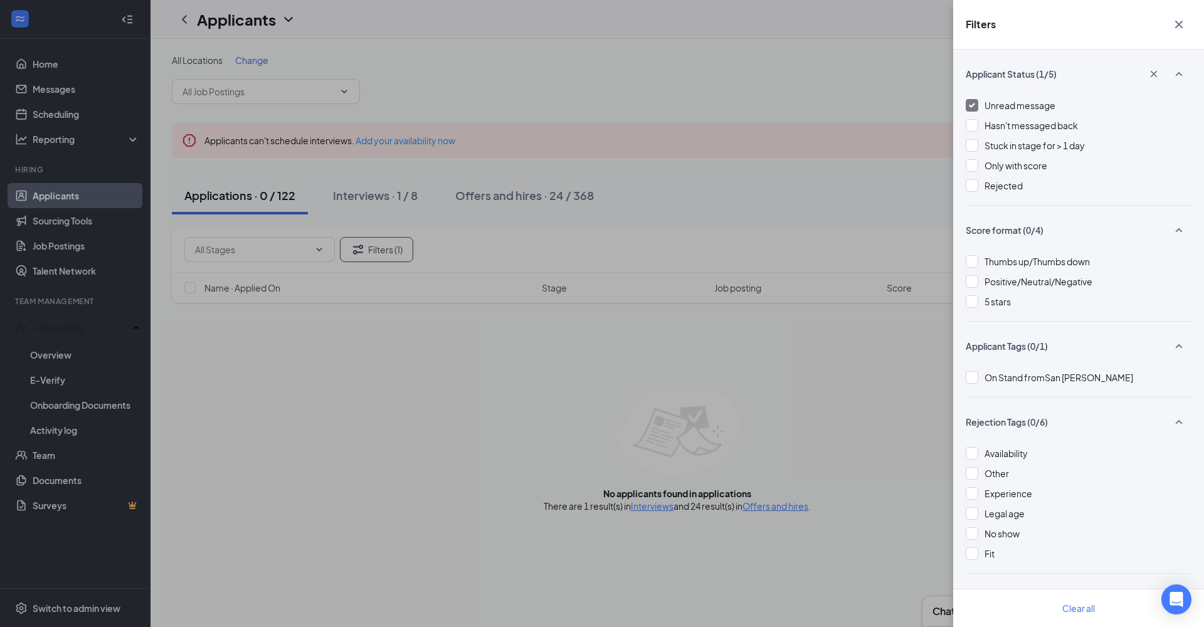
click at [972, 108] on div at bounding box center [972, 105] width 13 height 13
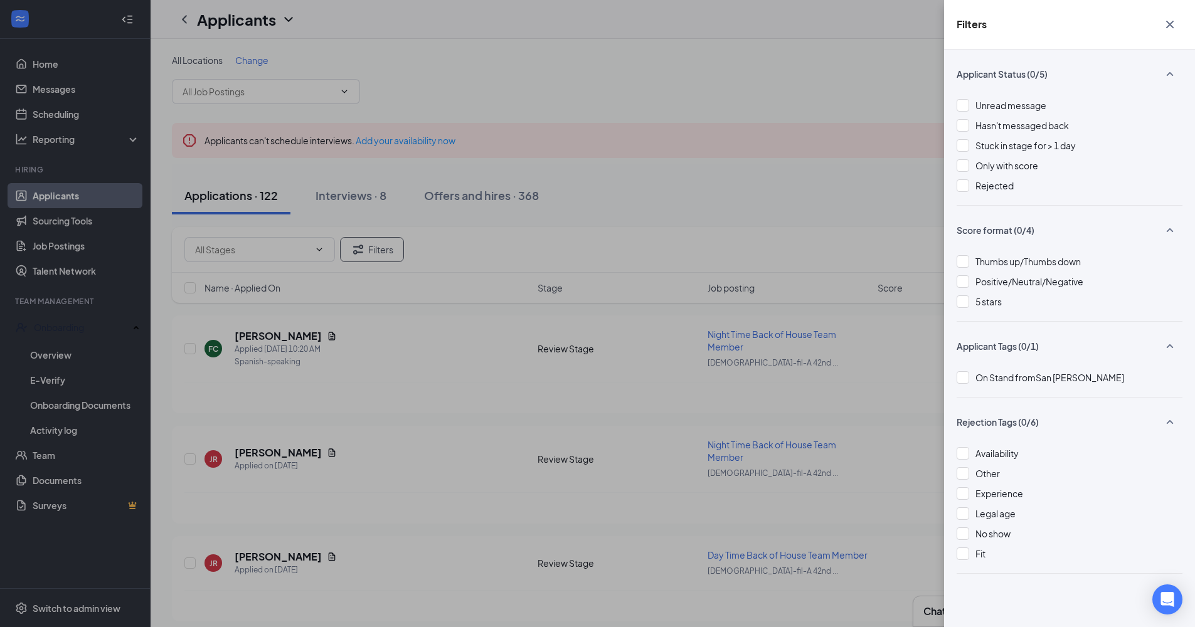
click at [962, 107] on div at bounding box center [962, 105] width 13 height 13
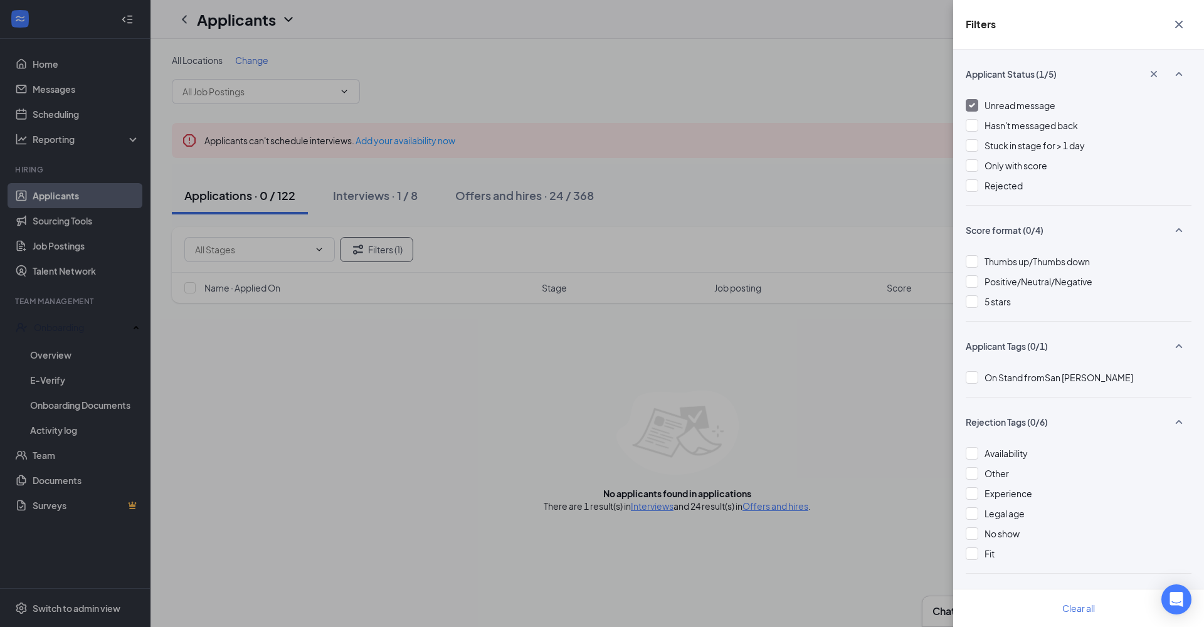
click at [1040, 27] on icon "Cross" at bounding box center [1178, 24] width 15 height 15
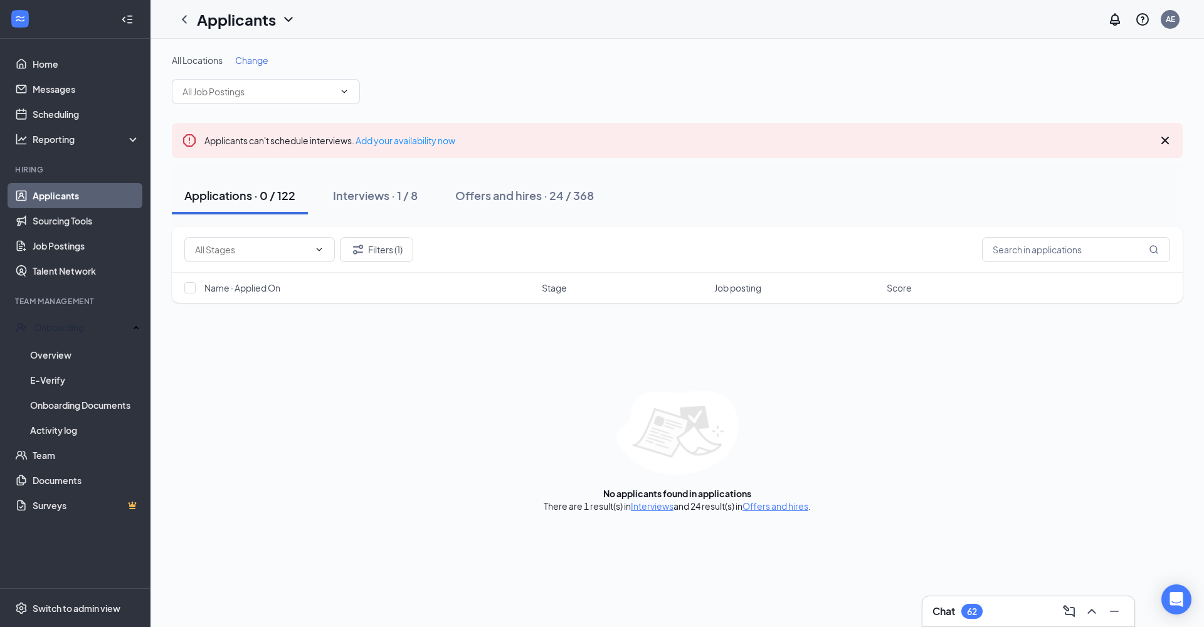
click at [383, 252] on button "Filters (1)" at bounding box center [376, 249] width 73 height 25
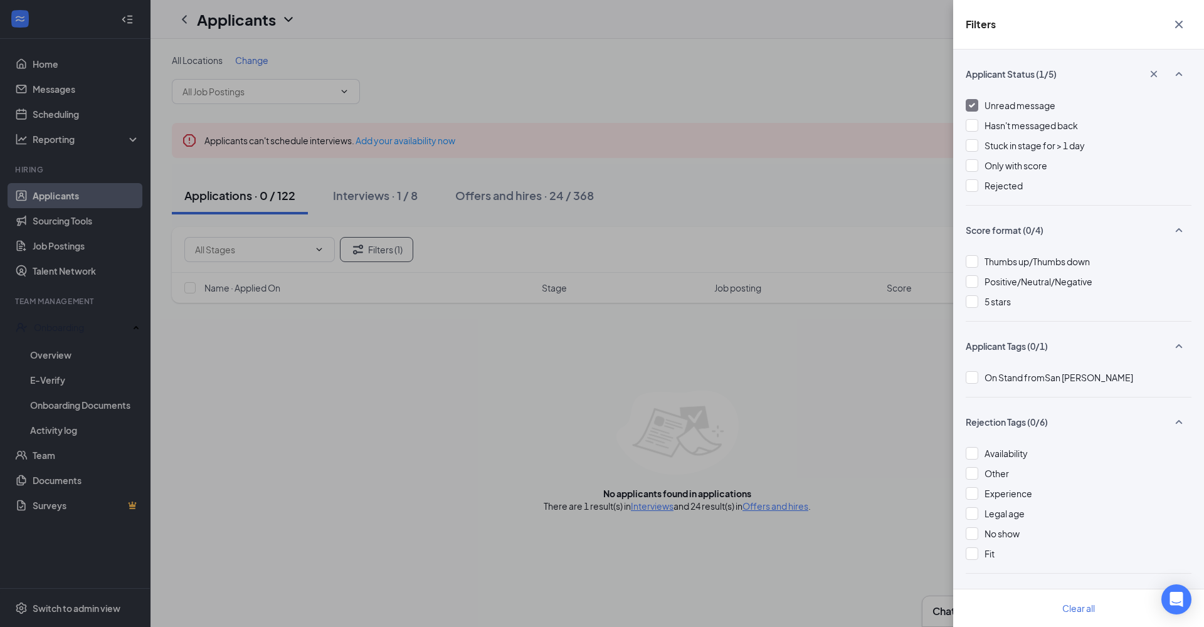
click at [975, 105] on div at bounding box center [972, 105] width 13 height 13
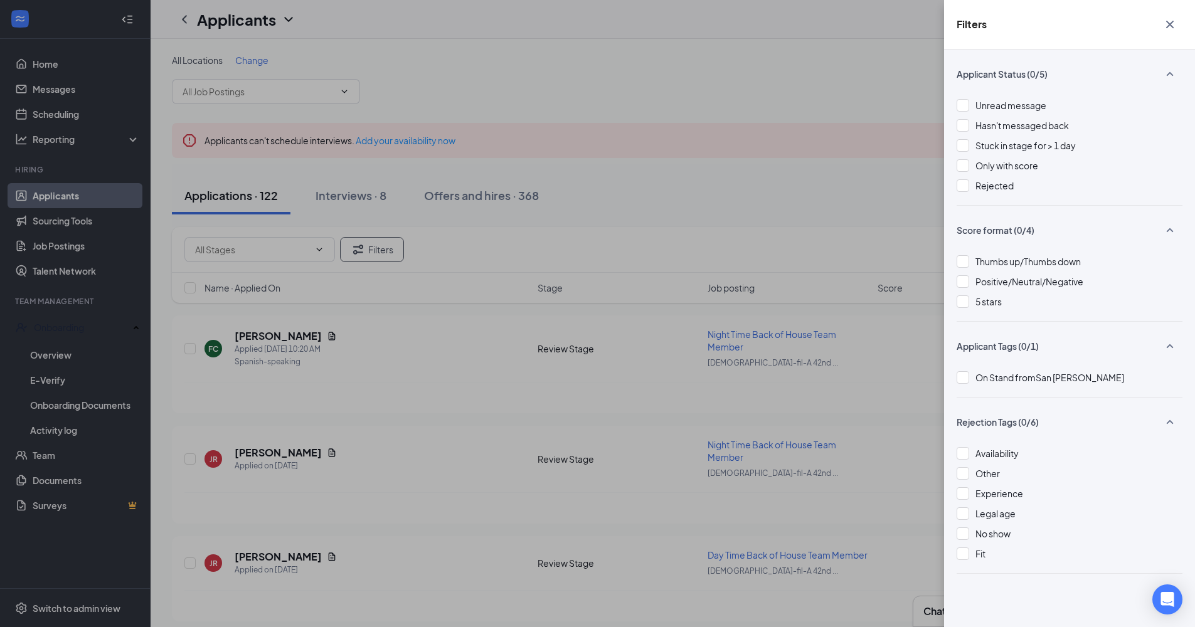
click at [963, 105] on div at bounding box center [962, 105] width 13 height 13
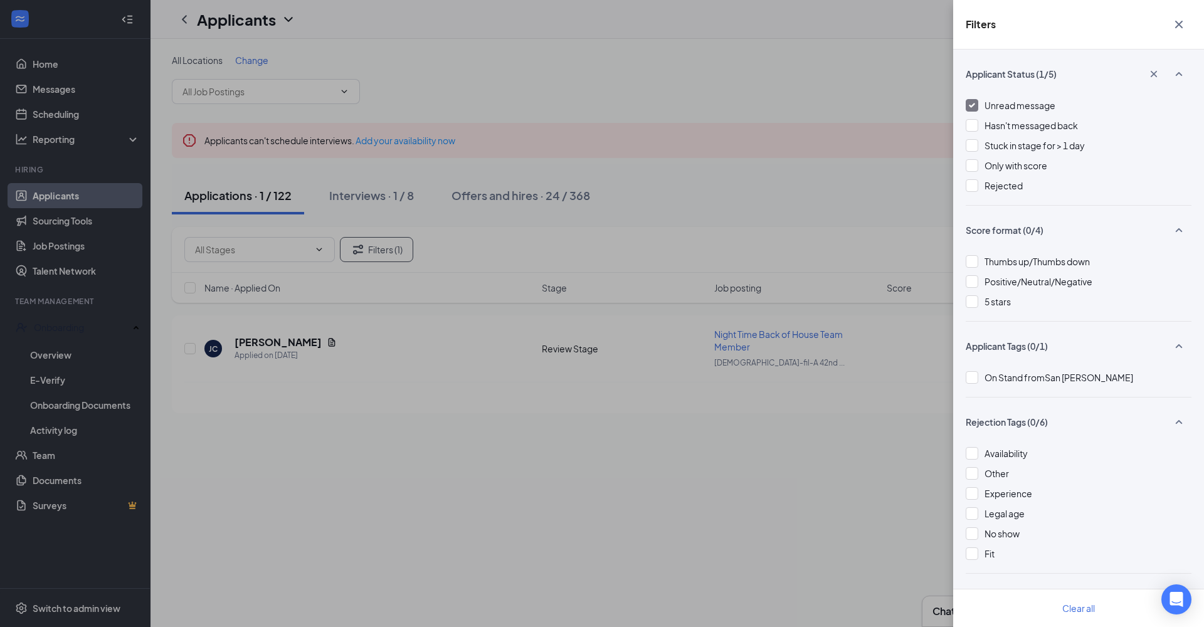
click at [1040, 20] on icon "Cross" at bounding box center [1178, 24] width 15 height 15
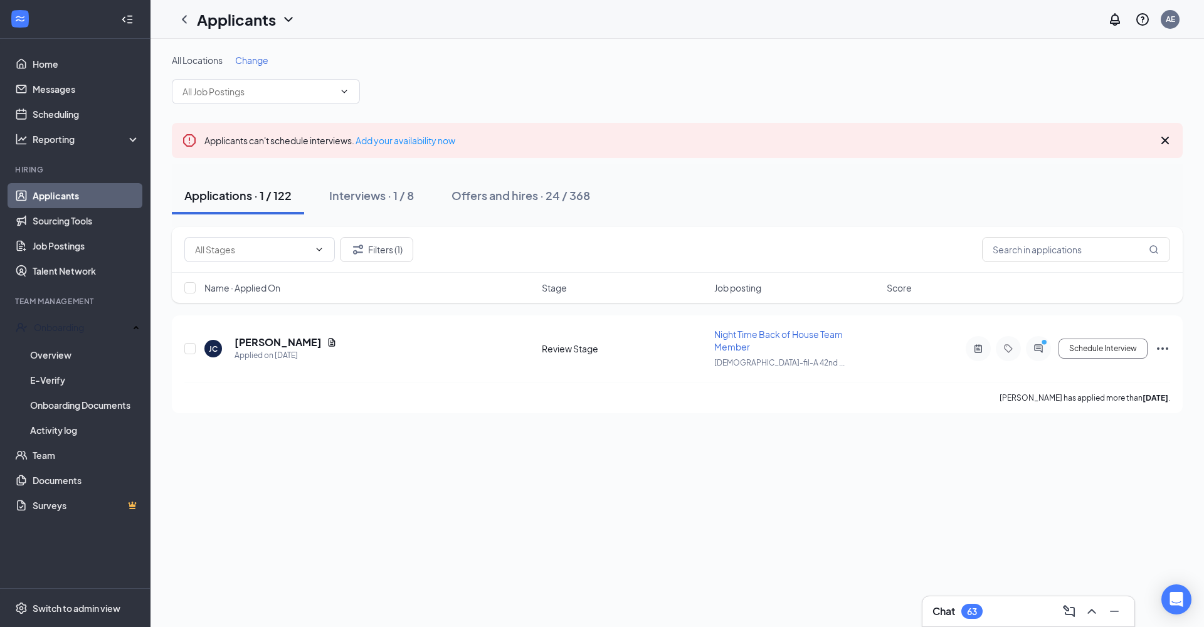
click at [1040, 349] on icon "ActiveChat" at bounding box center [1038, 349] width 15 height 10
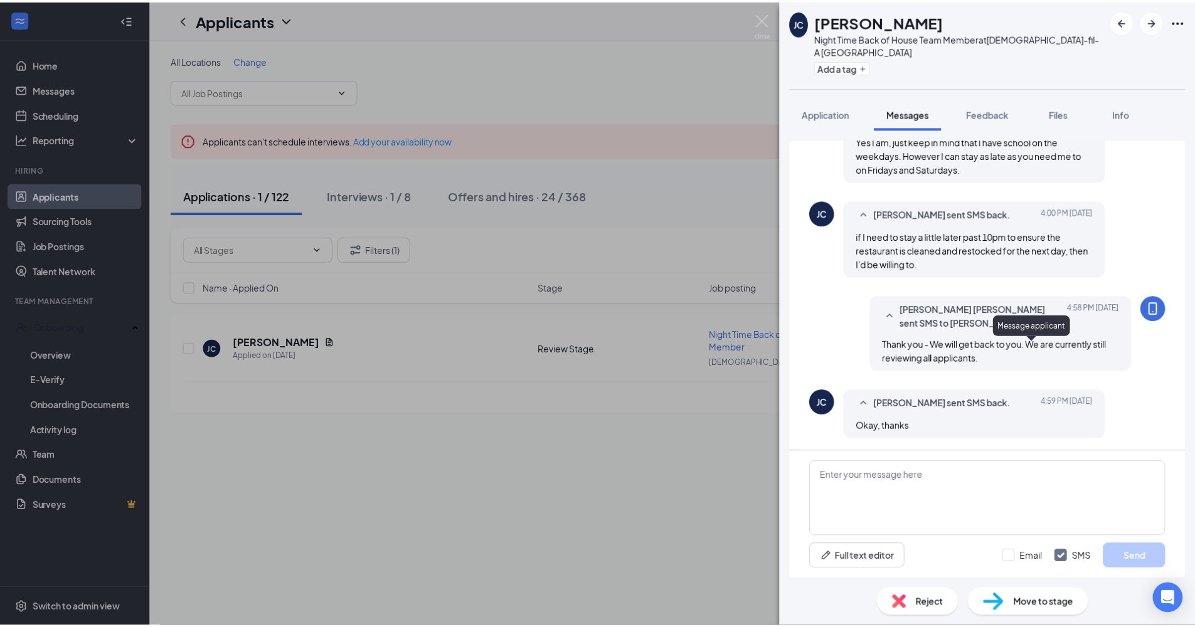
scroll to position [532, 0]
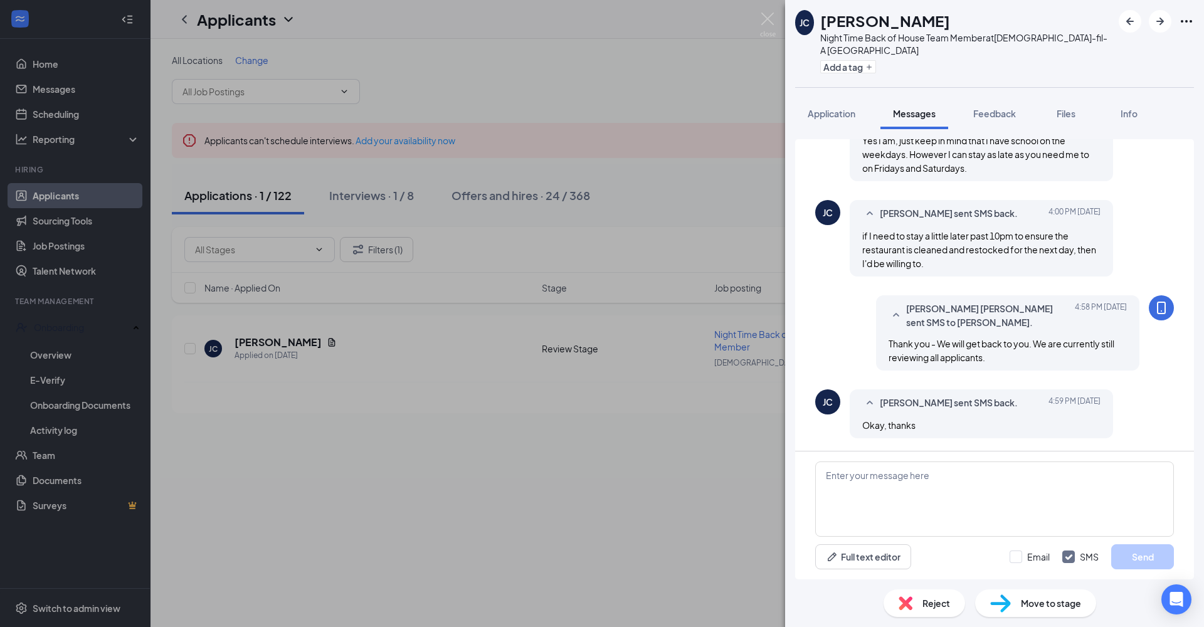
click at [702, 459] on div "[PERSON_NAME] Night Time Back of House Team Member at [DEMOGRAPHIC_DATA]-fil-A …" at bounding box center [602, 313] width 1204 height 627
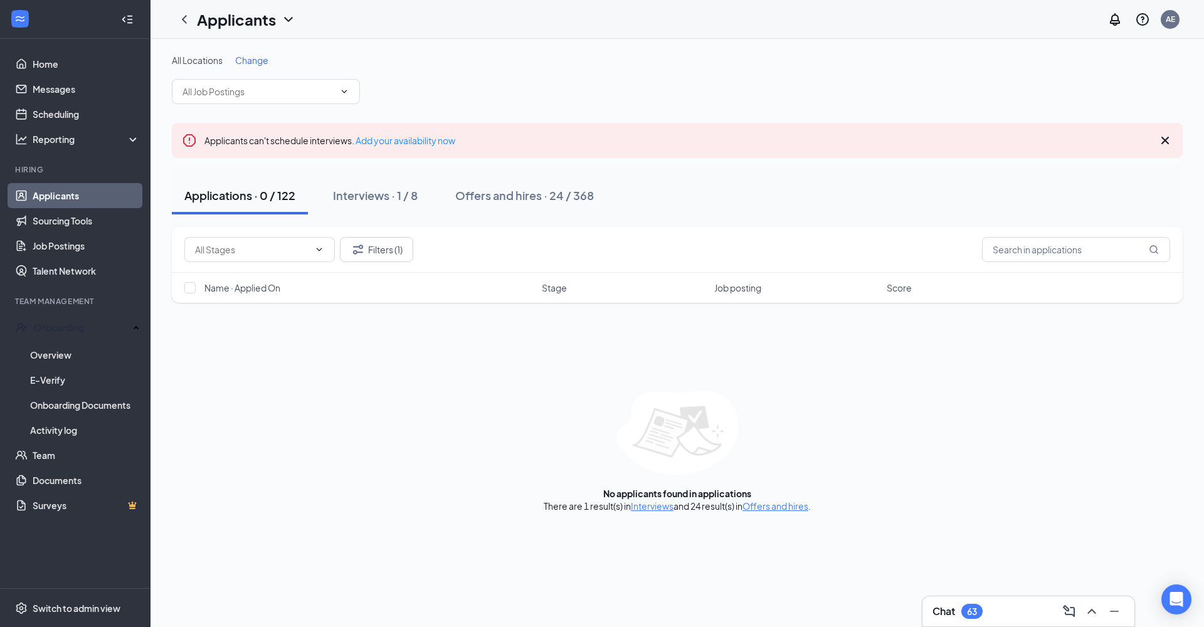
click at [382, 258] on button "Filters (1)" at bounding box center [376, 249] width 73 height 25
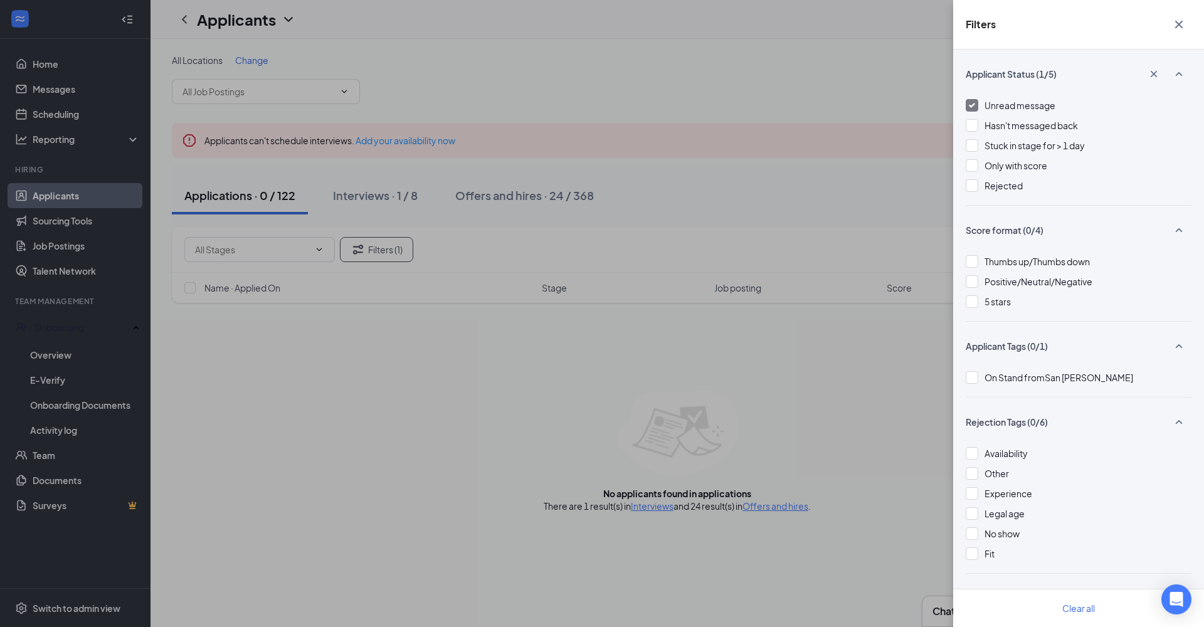
drag, startPoint x: 1044, startPoint y: 349, endPoint x: 968, endPoint y: 105, distance: 256.1
click at [968, 105] on div at bounding box center [972, 105] width 13 height 13
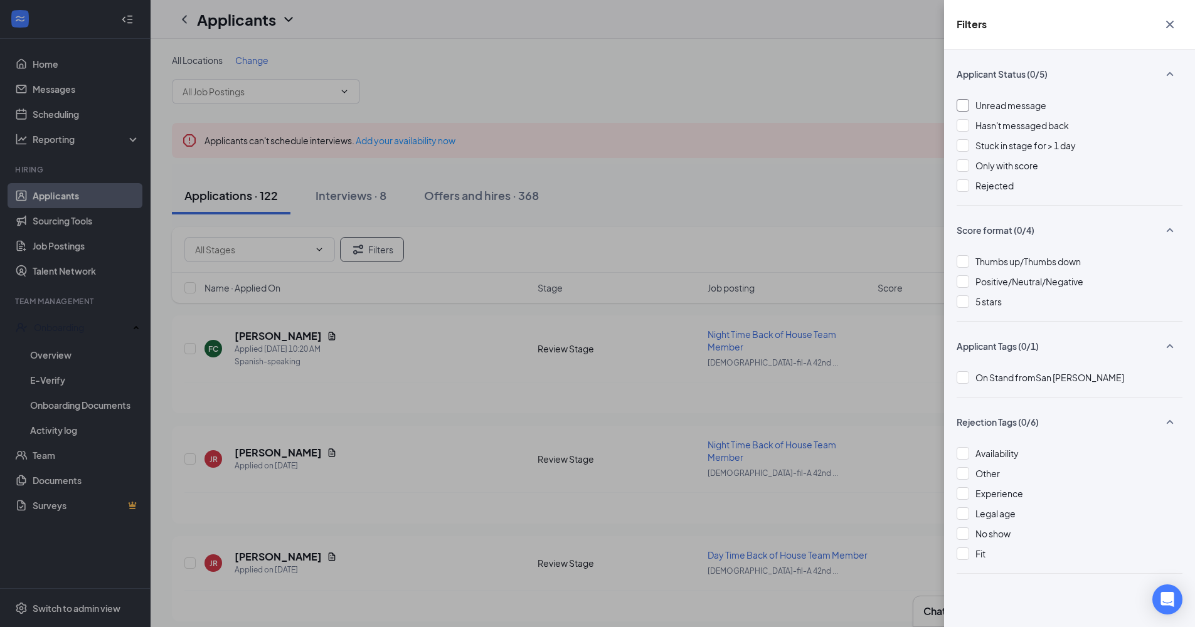
click at [1040, 25] on icon "Cross" at bounding box center [1170, 25] width 8 height 8
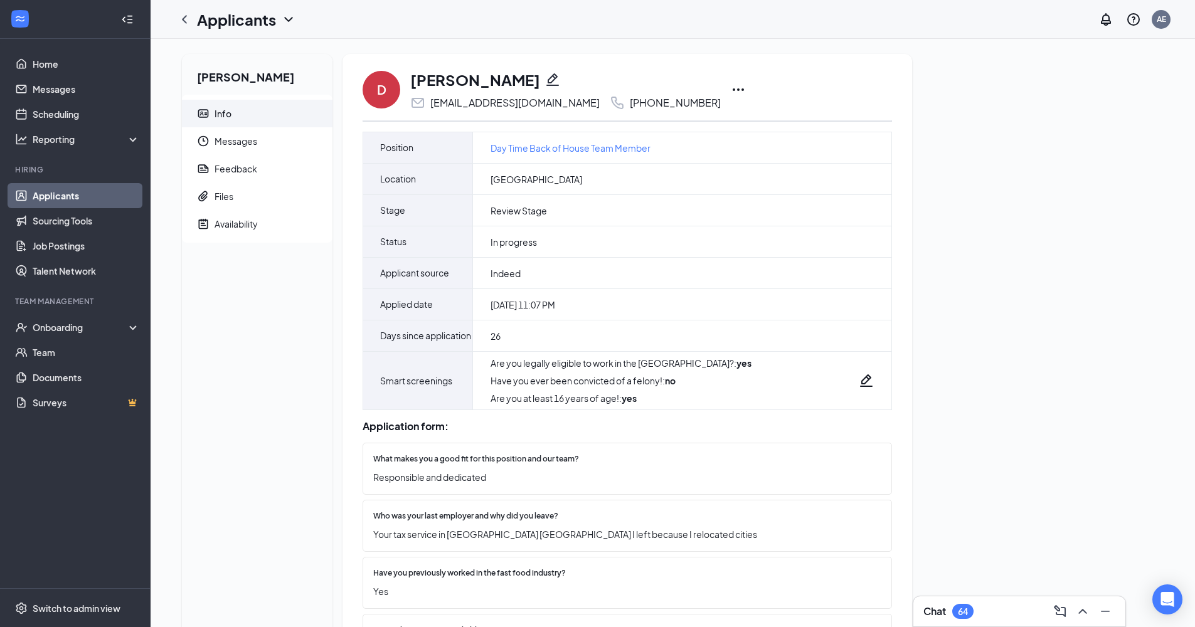
click at [731, 90] on icon "Ellipses" at bounding box center [738, 89] width 15 height 15
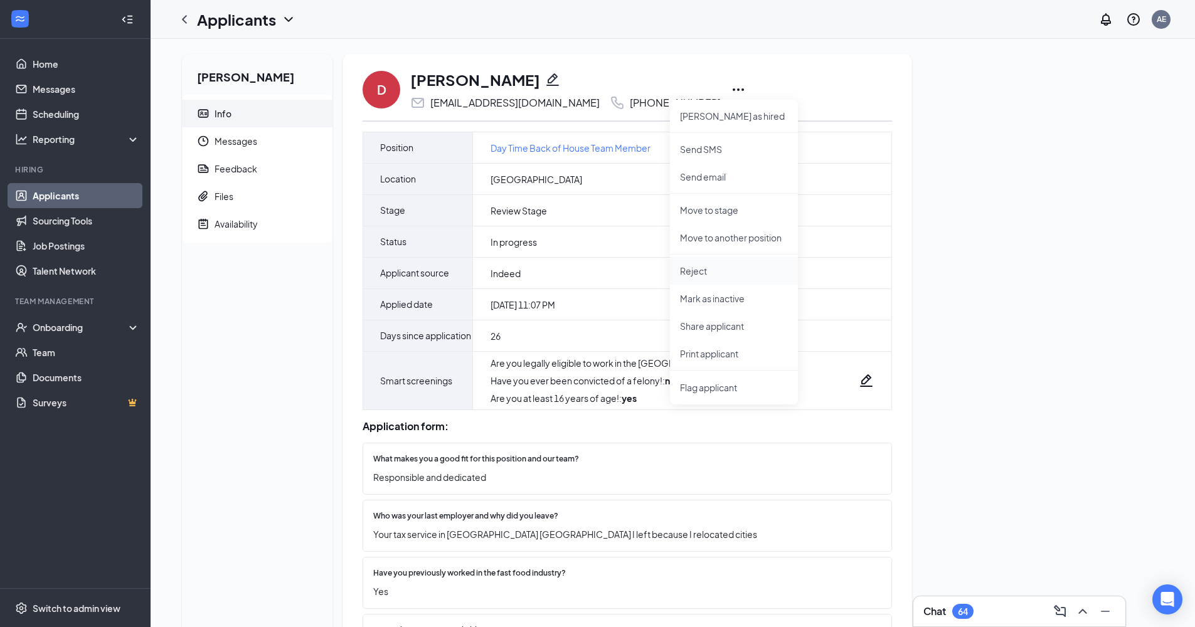
click at [697, 274] on p "Reject" at bounding box center [734, 271] width 108 height 13
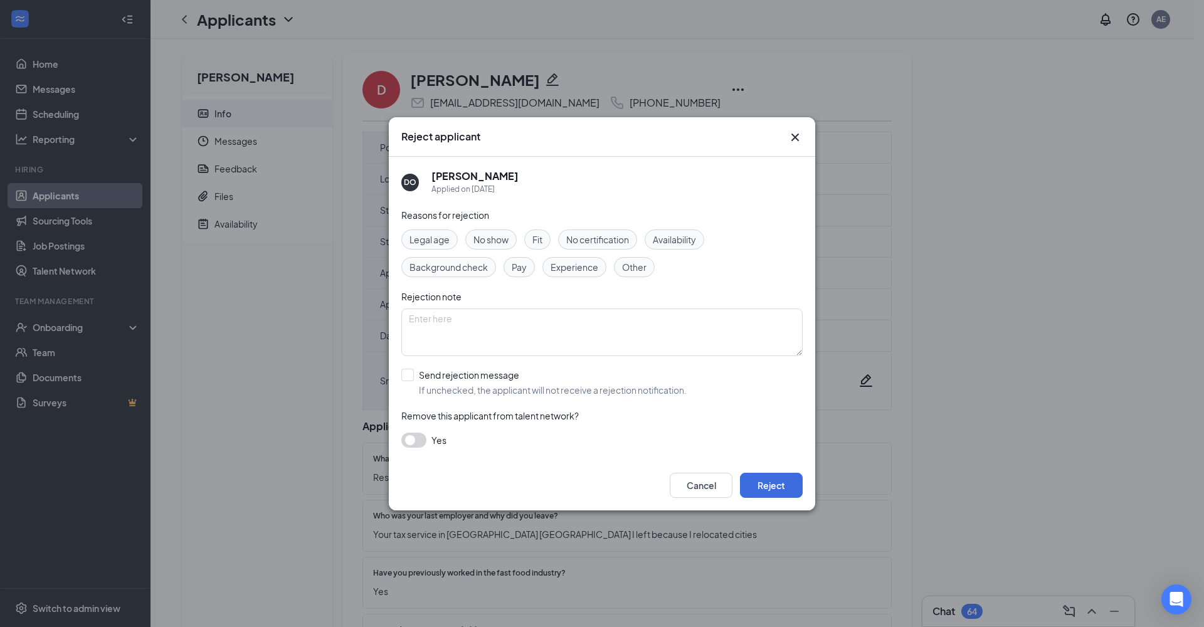
click at [645, 272] on span "Other" at bounding box center [634, 267] width 24 height 14
click at [410, 376] on div at bounding box center [407, 375] width 13 height 13
click at [410, 376] on input "Send rejection message If unchecked, the applicant will not receive a rejection…" at bounding box center [543, 383] width 285 height 28
checkbox input "true"
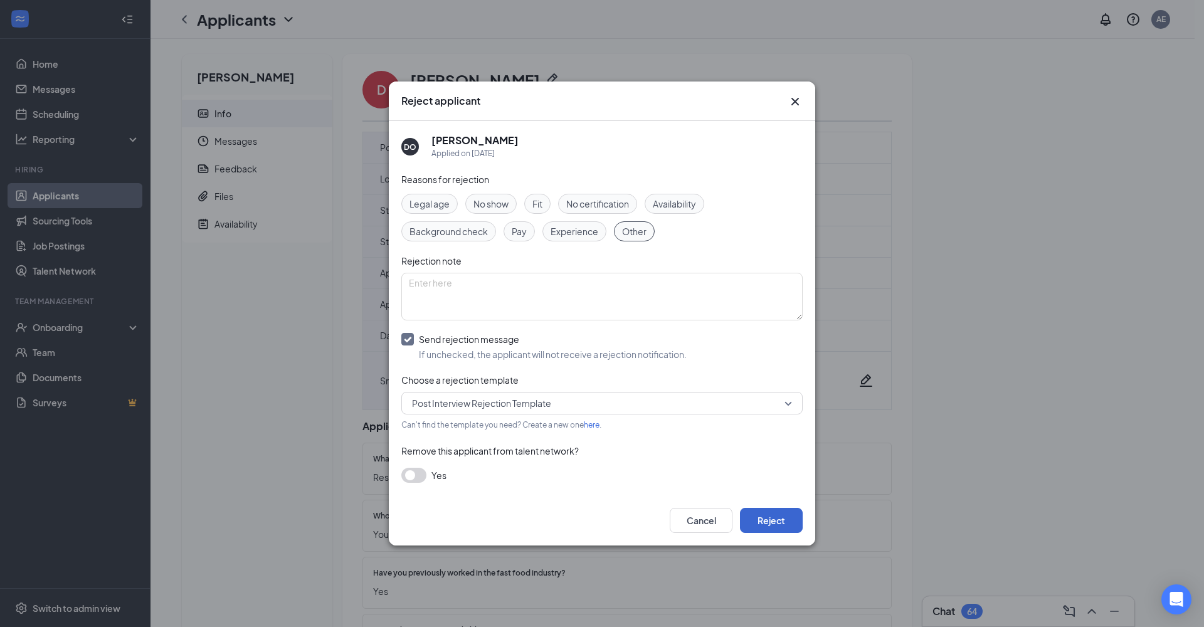
click at [774, 521] on button "Reject" at bounding box center [771, 520] width 63 height 25
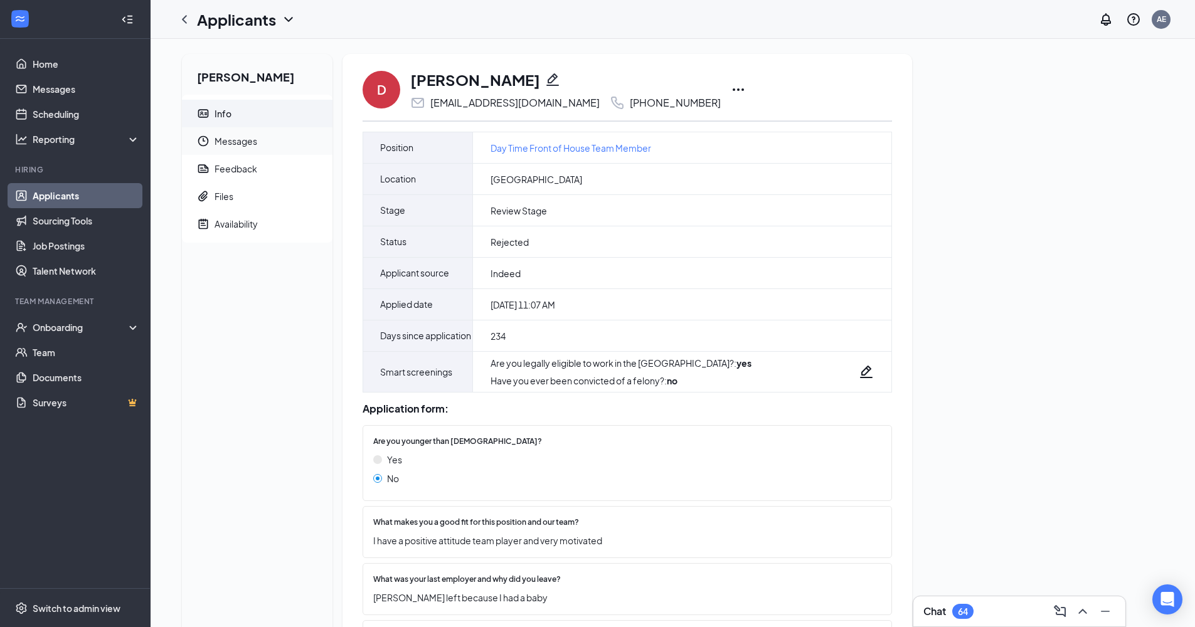
click at [218, 139] on span "Messages" at bounding box center [268, 141] width 108 height 28
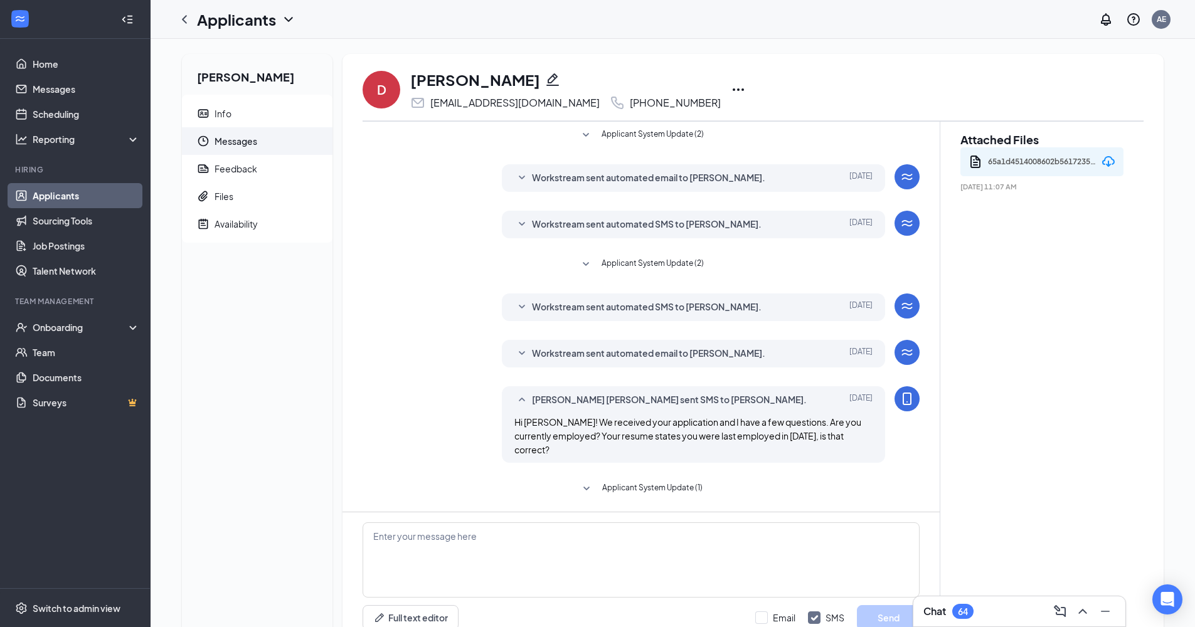
scroll to position [40, 0]
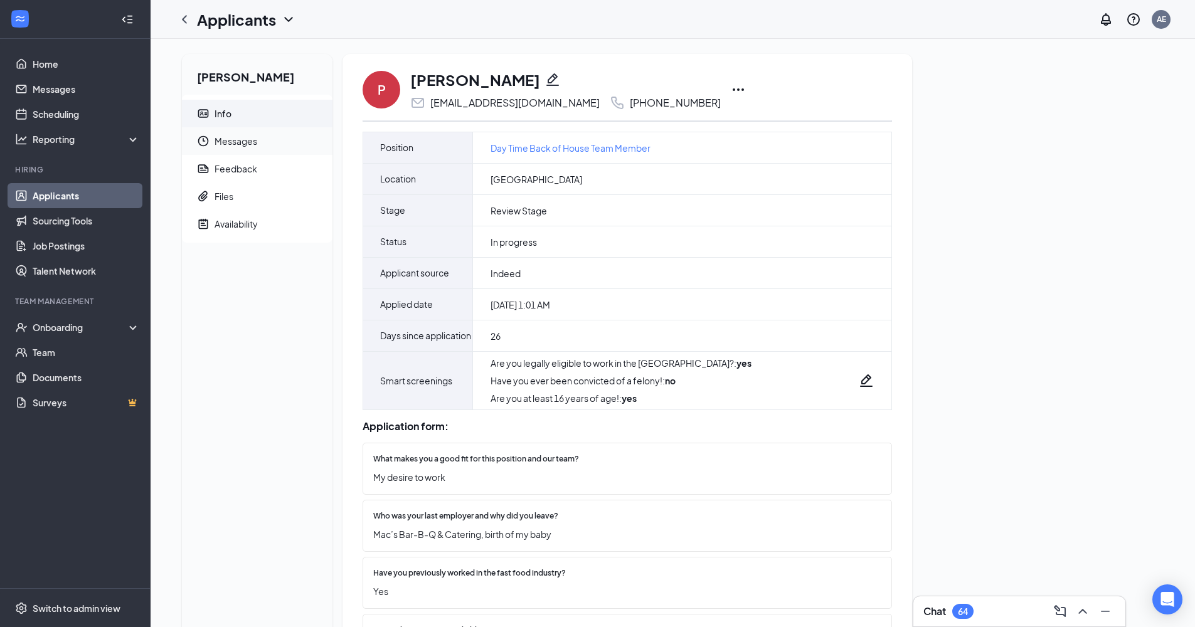
click at [245, 140] on span "Messages" at bounding box center [268, 141] width 108 height 28
click at [731, 90] on icon "Ellipses" at bounding box center [738, 89] width 15 height 15
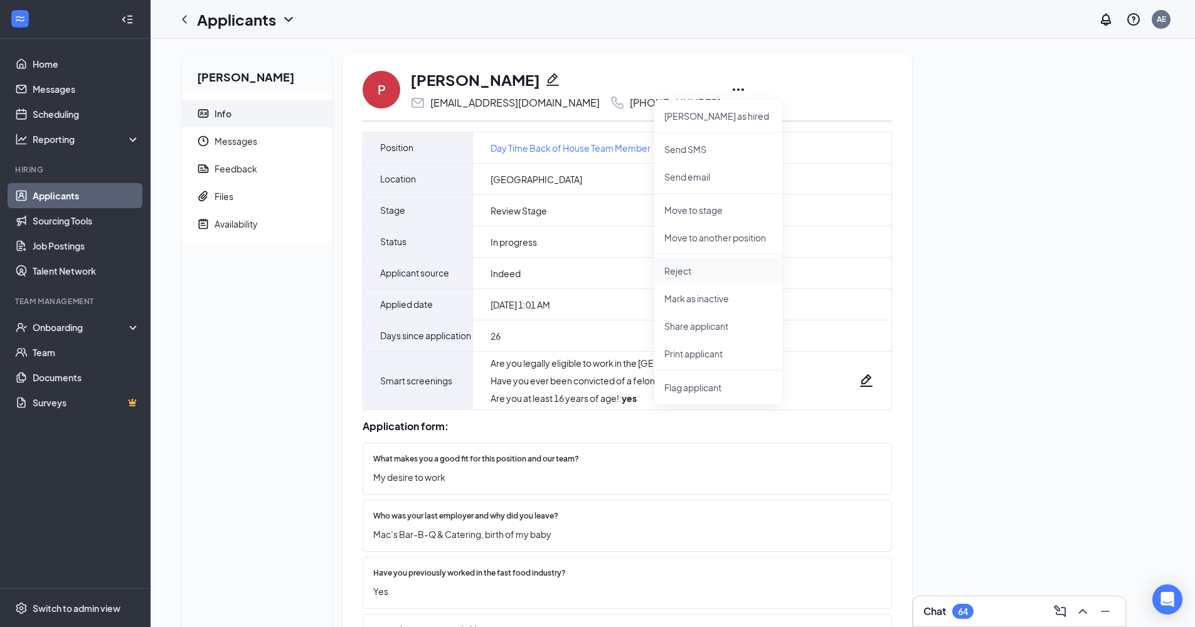
click at [690, 272] on p "Reject" at bounding box center [718, 271] width 108 height 13
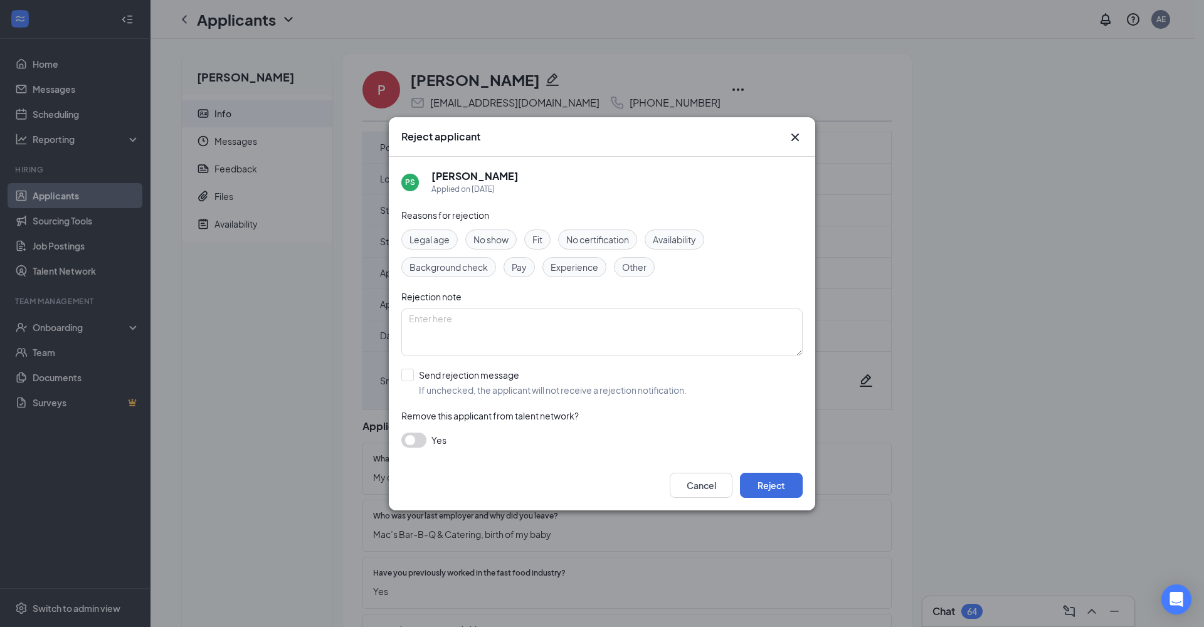
click at [637, 267] on span "Other" at bounding box center [634, 267] width 24 height 14
click at [409, 376] on div at bounding box center [407, 375] width 13 height 13
click at [409, 376] on input "Send rejection message If unchecked, the applicant will not receive a rejection…" at bounding box center [543, 383] width 285 height 28
checkbox input "true"
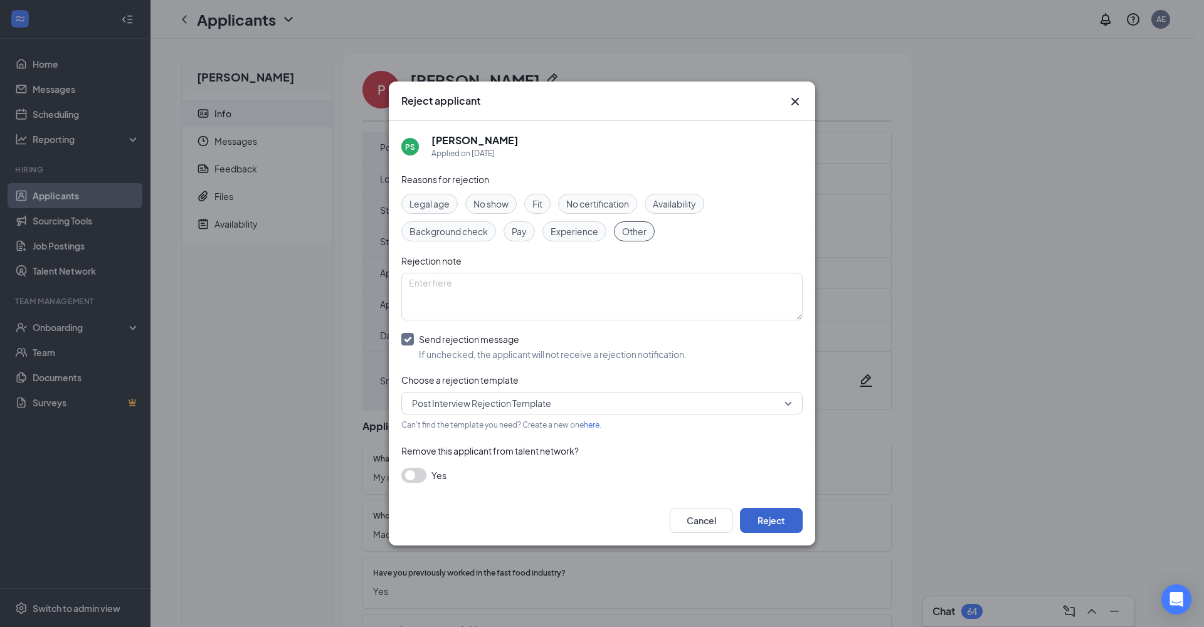
click at [779, 524] on button "Reject" at bounding box center [771, 520] width 63 height 25
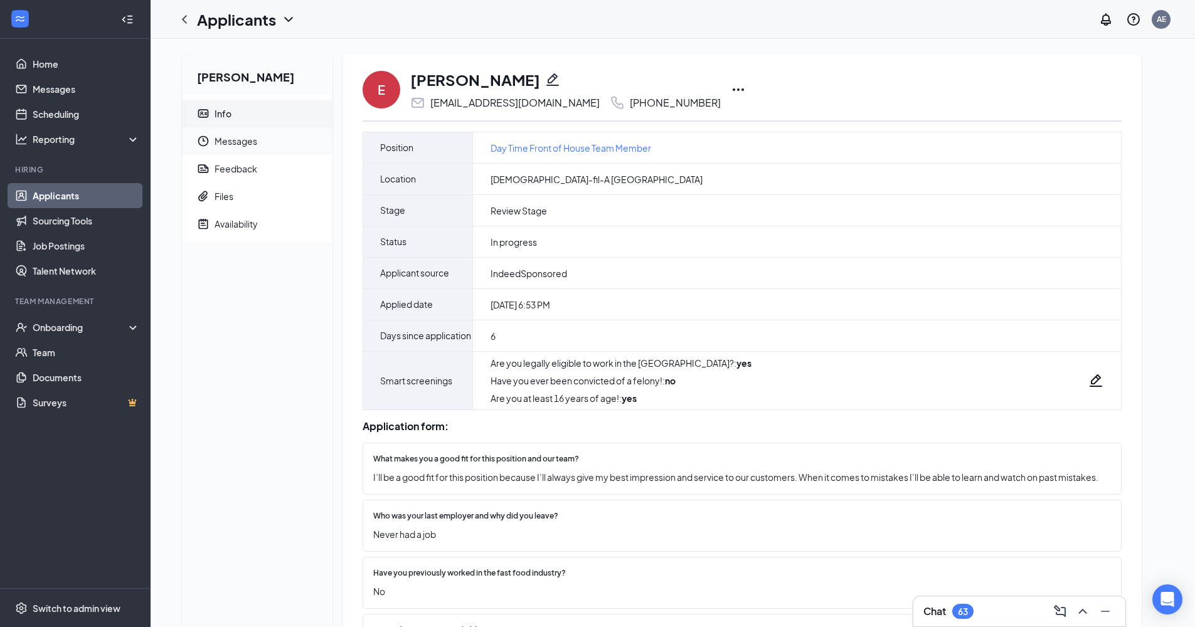
click at [219, 142] on span "Messages" at bounding box center [268, 141] width 108 height 28
click at [226, 199] on div "Files" at bounding box center [223, 196] width 19 height 13
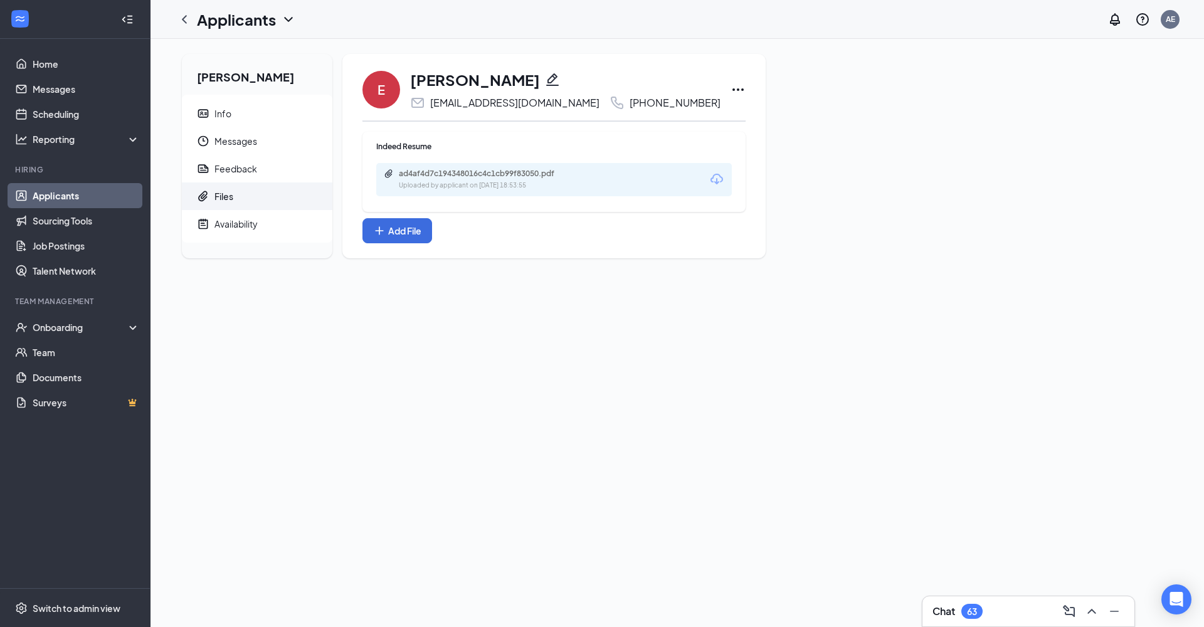
click at [532, 184] on div "Uploaded by applicant on Aug 20, 2025 at 18:53:55" at bounding box center [493, 186] width 188 height 10
click at [231, 223] on div "Availability" at bounding box center [235, 224] width 43 height 13
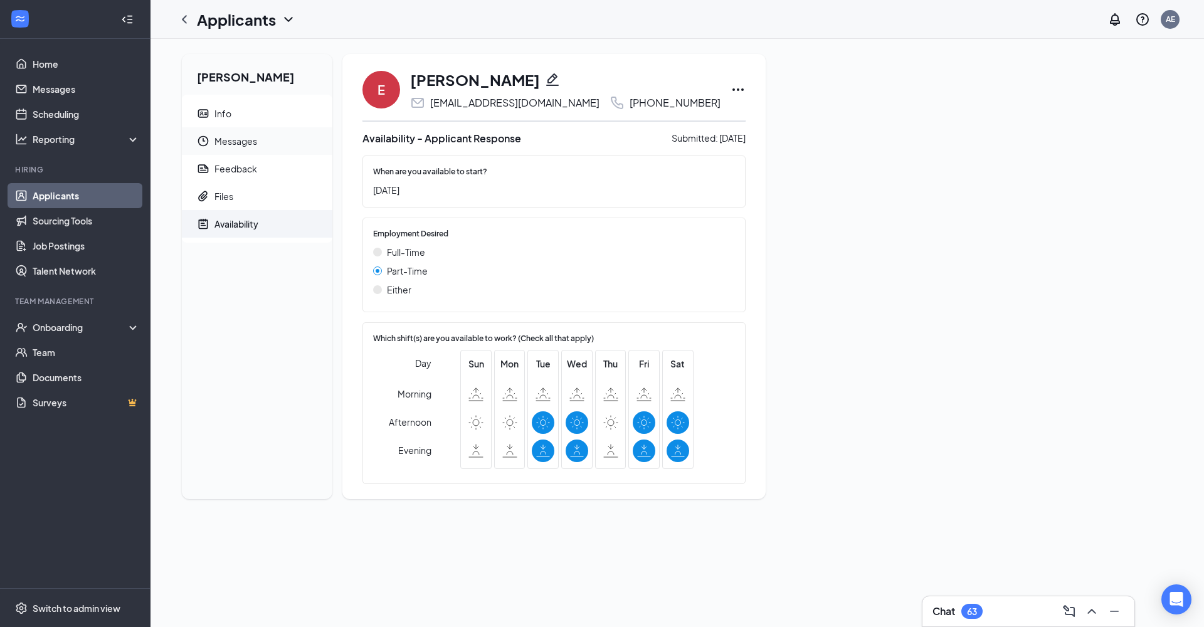
click at [245, 142] on span "Messages" at bounding box center [268, 141] width 108 height 28
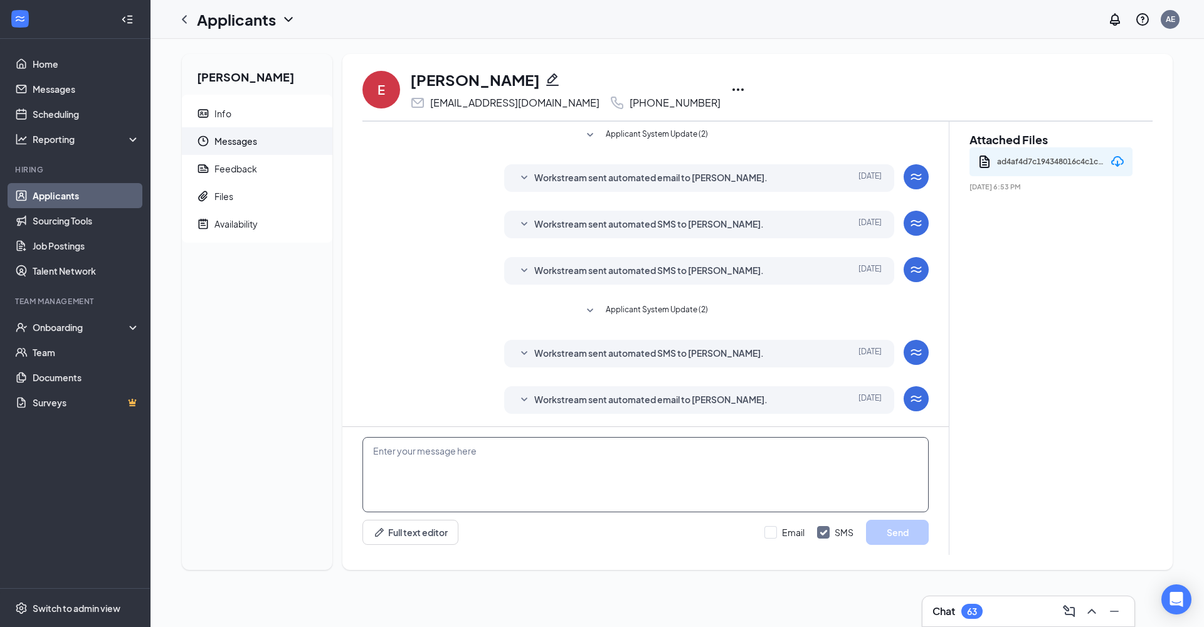
click at [667, 476] on textarea at bounding box center [645, 474] width 566 height 75
paste textarea "Thank you for your application! I see that you're new to the workforce, and I'd…"
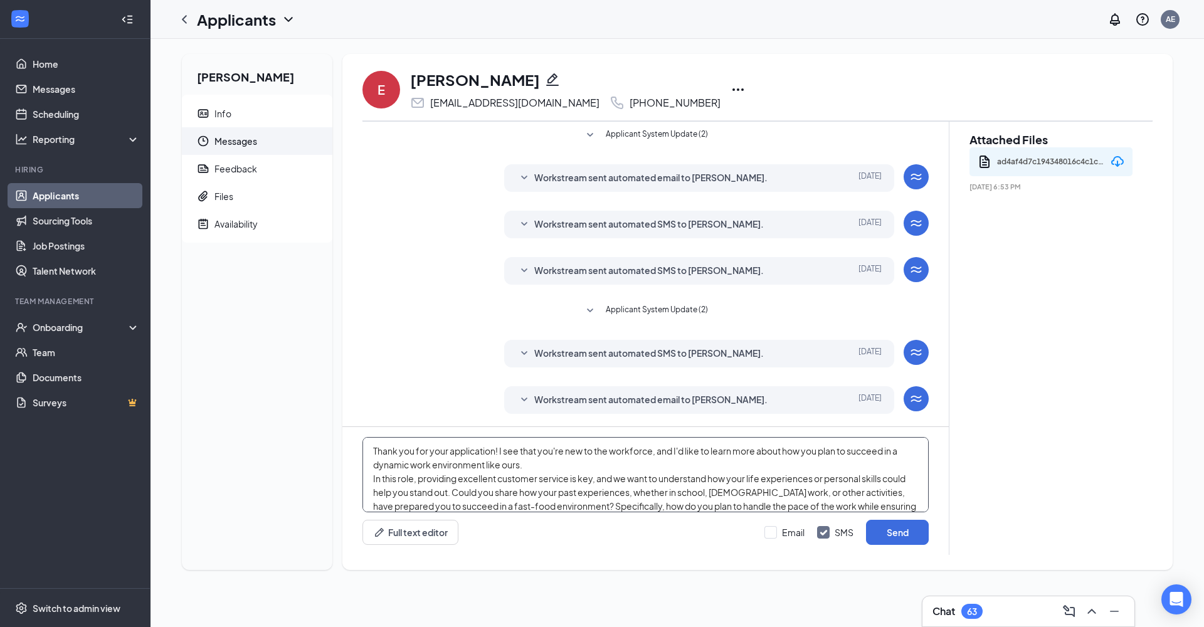
drag, startPoint x: 500, startPoint y: 448, endPoint x: 515, endPoint y: 452, distance: 16.1
click at [500, 448] on textarea "Thank you for your application! I see that you're new to the workforce, and I'd…" at bounding box center [645, 474] width 566 height 75
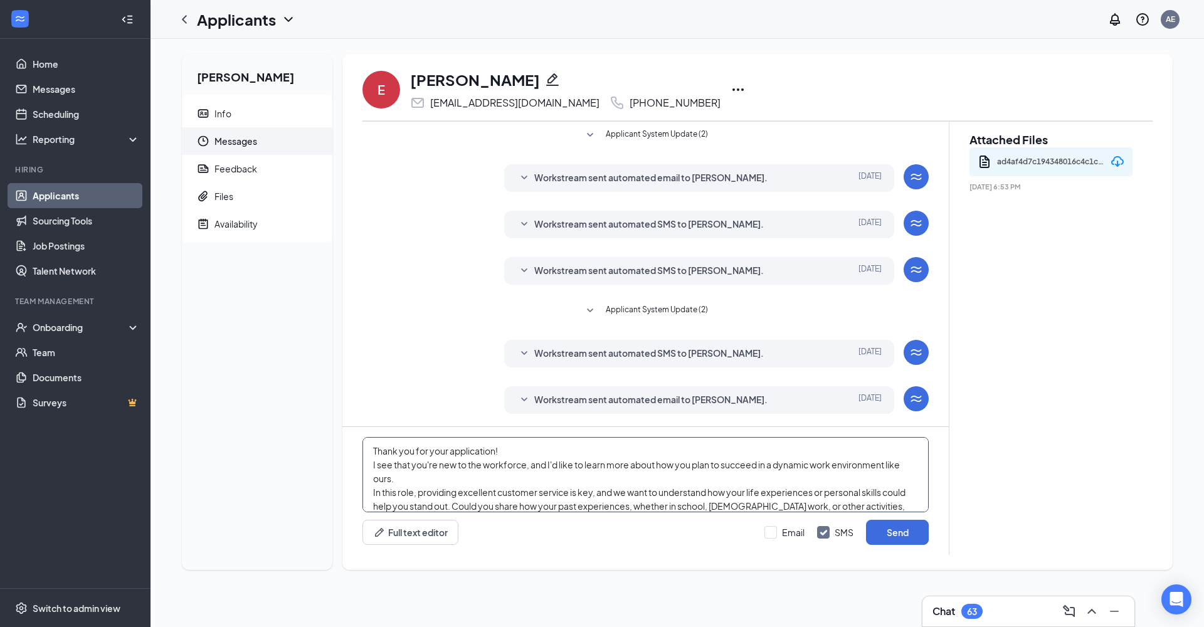
click at [527, 466] on textarea "Thank you for your application! I see that you're new to the workforce, and I'd…" at bounding box center [645, 474] width 566 height 75
click at [700, 484] on textarea "Thank you for your application! I see that you're new to the workforce, and I'd…" at bounding box center [645, 474] width 566 height 75
type textarea "Thank you for your application! I see that you're new to the workforce, and I'd…"
click at [891, 536] on button "Send" at bounding box center [897, 532] width 63 height 25
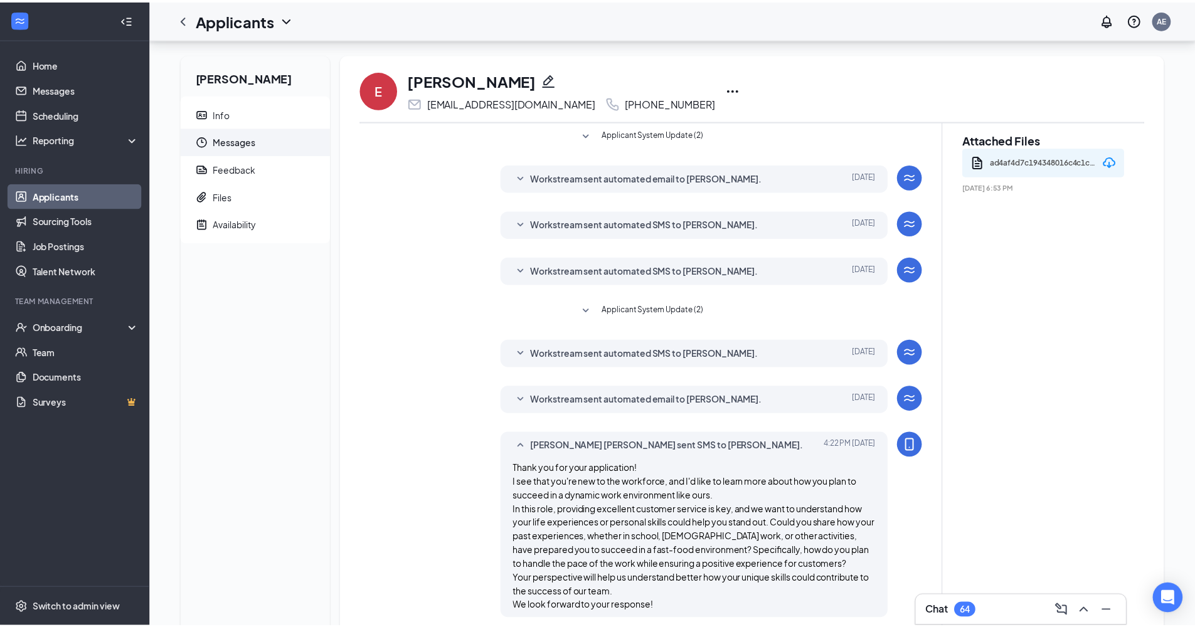
scroll to position [174, 0]
